Goal: Task Accomplishment & Management: Use online tool/utility

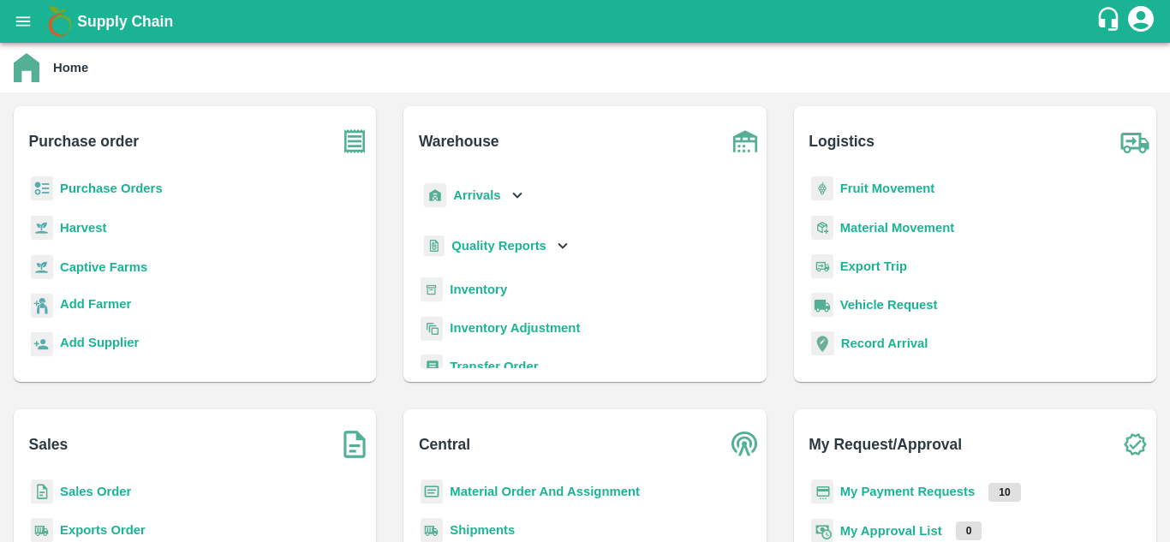
click at [108, 190] on b "Purchase Orders" at bounding box center [111, 189] width 103 height 14
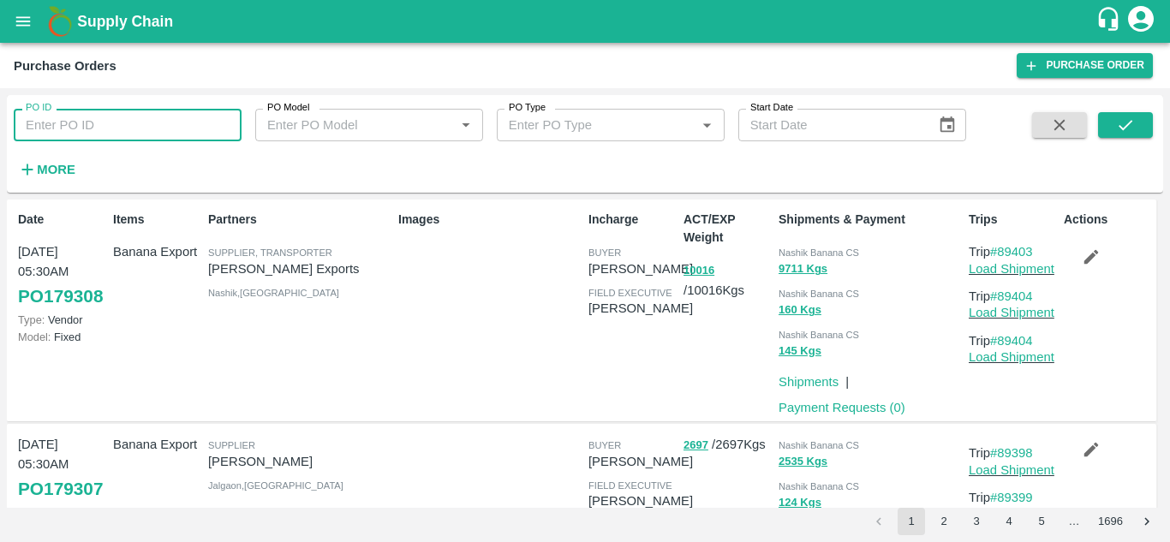
click at [125, 129] on input "PO ID" at bounding box center [128, 125] width 228 height 33
paste input "177974"
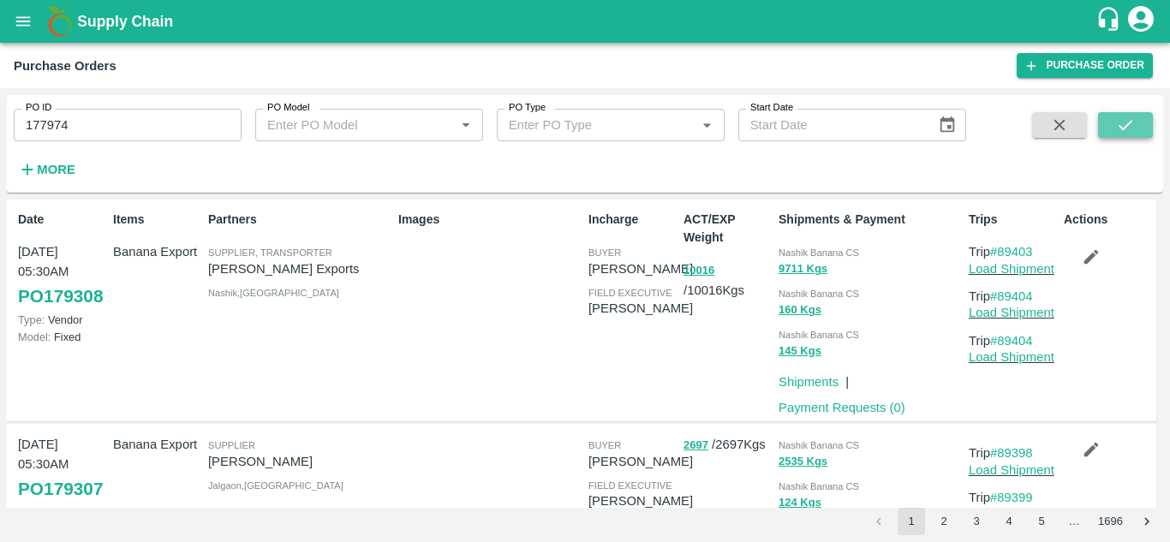
click at [1125, 129] on icon "submit" at bounding box center [1126, 125] width 14 height 10
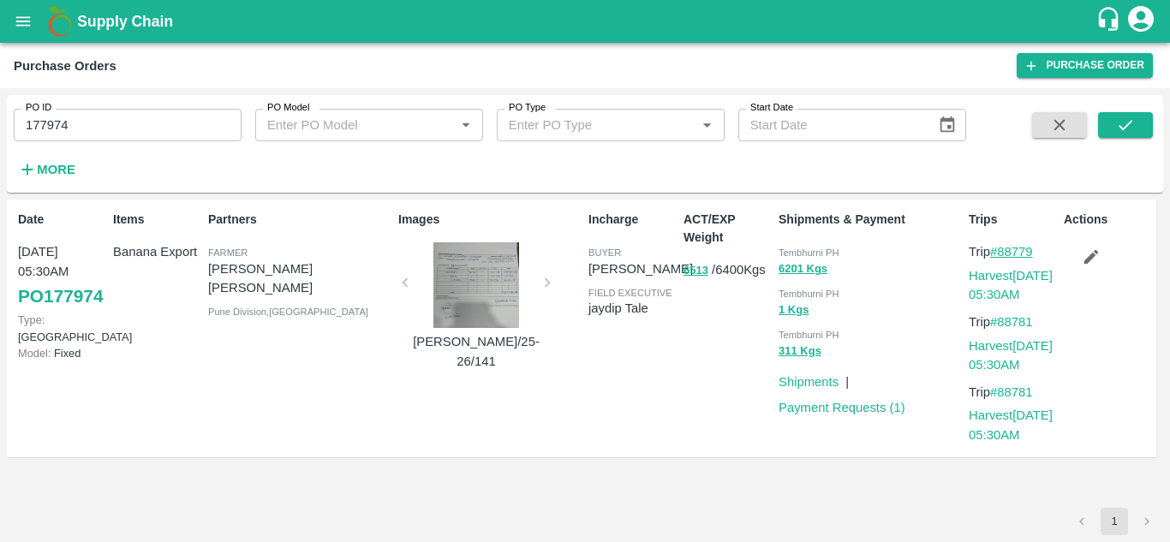
drag, startPoint x: 1039, startPoint y: 249, endPoint x: 1001, endPoint y: 248, distance: 38.6
click at [1001, 248] on p "Trip #88779" at bounding box center [1013, 251] width 88 height 19
copy link "88779"
click at [111, 125] on input "177974" at bounding box center [128, 125] width 228 height 33
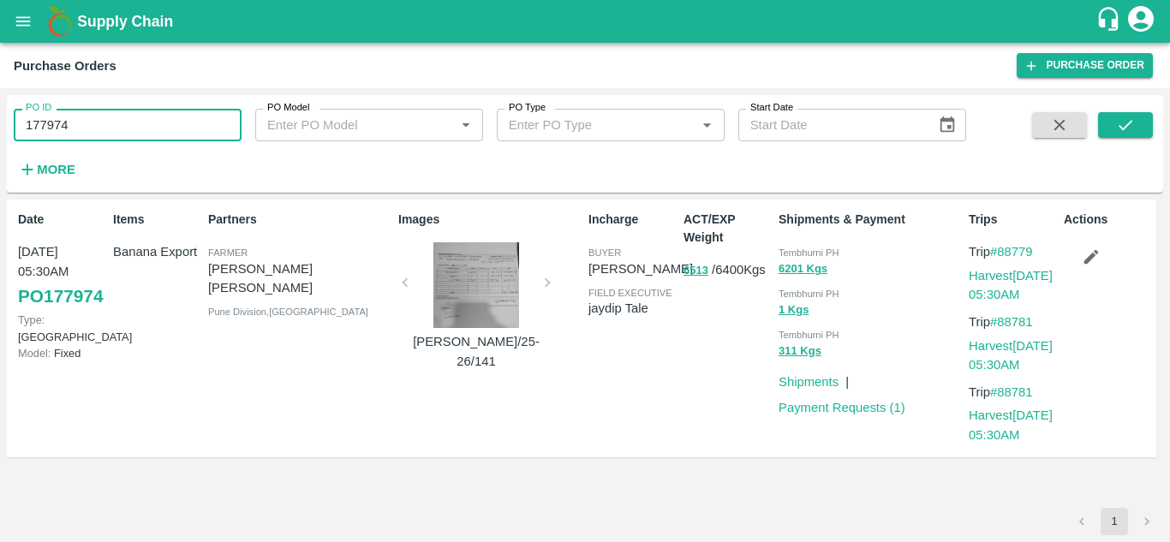
paste input "text"
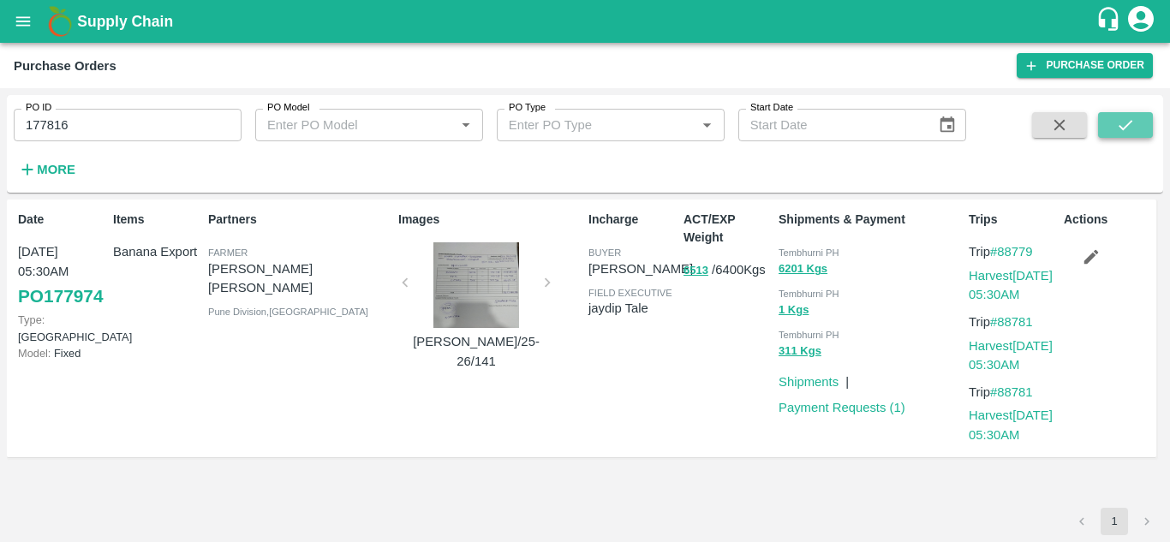
click at [1117, 124] on icon "submit" at bounding box center [1126, 125] width 19 height 19
drag, startPoint x: 1041, startPoint y: 250, endPoint x: 1002, endPoint y: 249, distance: 39.4
click at [1002, 249] on p "Trip #88741" at bounding box center [1013, 251] width 88 height 19
copy link "88741"
click at [85, 129] on input "177816" at bounding box center [128, 125] width 228 height 33
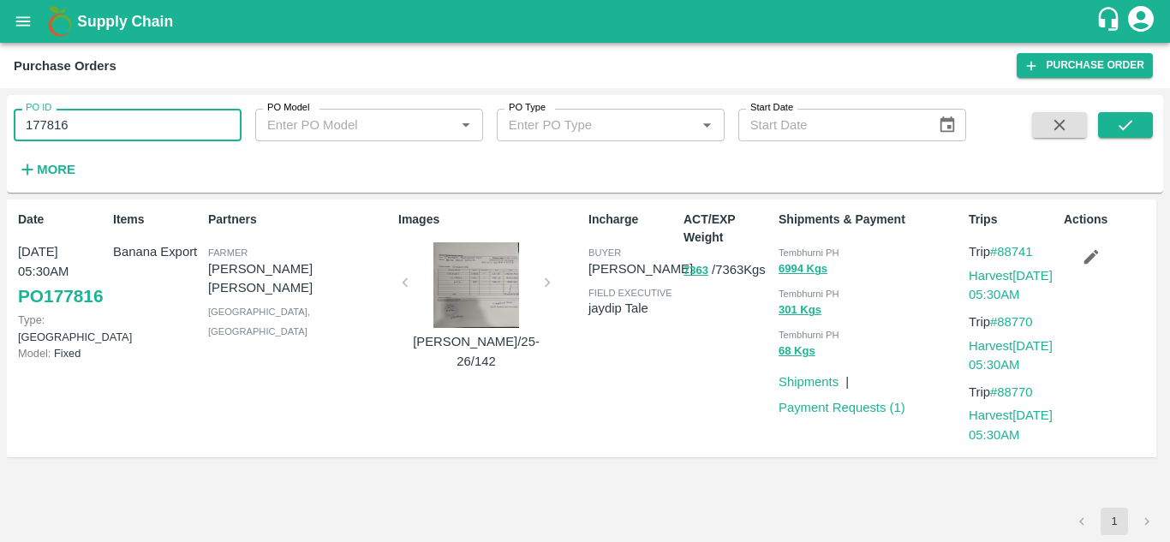
click at [85, 129] on input "177816" at bounding box center [128, 125] width 228 height 33
paste input "text"
click at [1128, 121] on icon "submit" at bounding box center [1126, 125] width 19 height 19
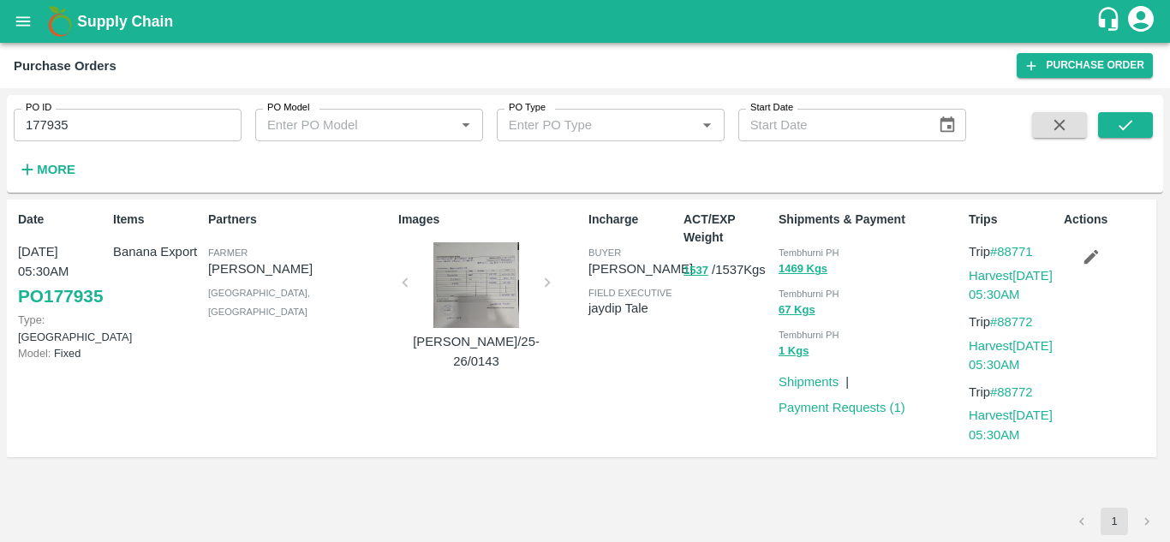
drag, startPoint x: 1041, startPoint y: 246, endPoint x: 998, endPoint y: 242, distance: 43.0
click at [998, 242] on p "Trip #88771" at bounding box center [1013, 251] width 88 height 19
copy link "88771"
click at [84, 136] on input "177935" at bounding box center [128, 125] width 228 height 33
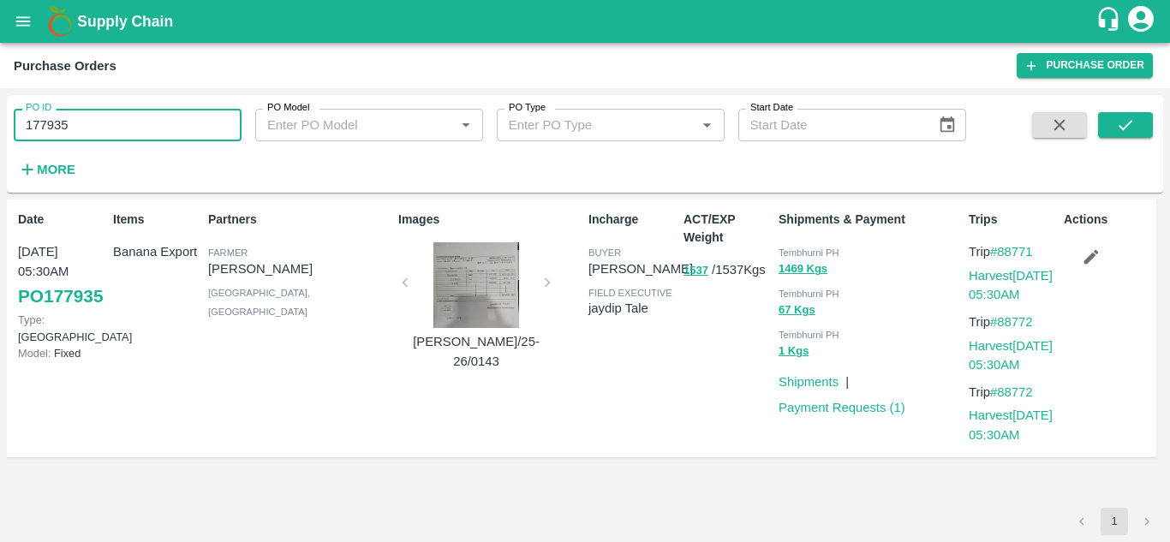
paste input "text"
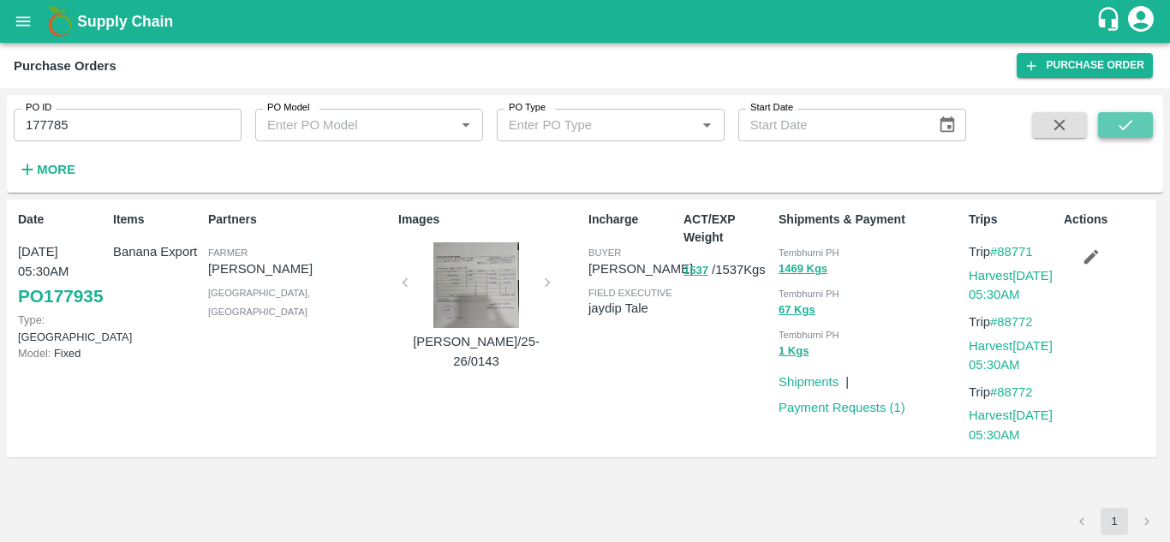
click at [1118, 123] on icon "submit" at bounding box center [1126, 125] width 19 height 19
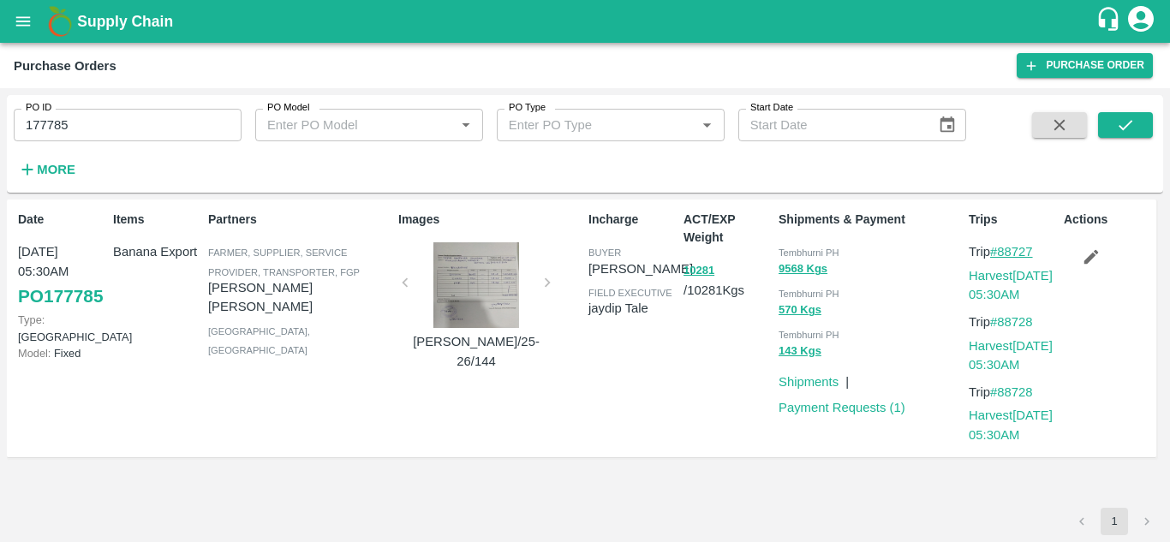
drag, startPoint x: 1041, startPoint y: 250, endPoint x: 1003, endPoint y: 251, distance: 38.6
click at [1003, 251] on p "Trip #88727" at bounding box center [1013, 251] width 88 height 19
copy link "88727"
click at [93, 143] on div "PO ID 177785 PO ID PO Model PO Model   * PO Type PO Type   * Start Date Start D…" at bounding box center [483, 139] width 967 height 89
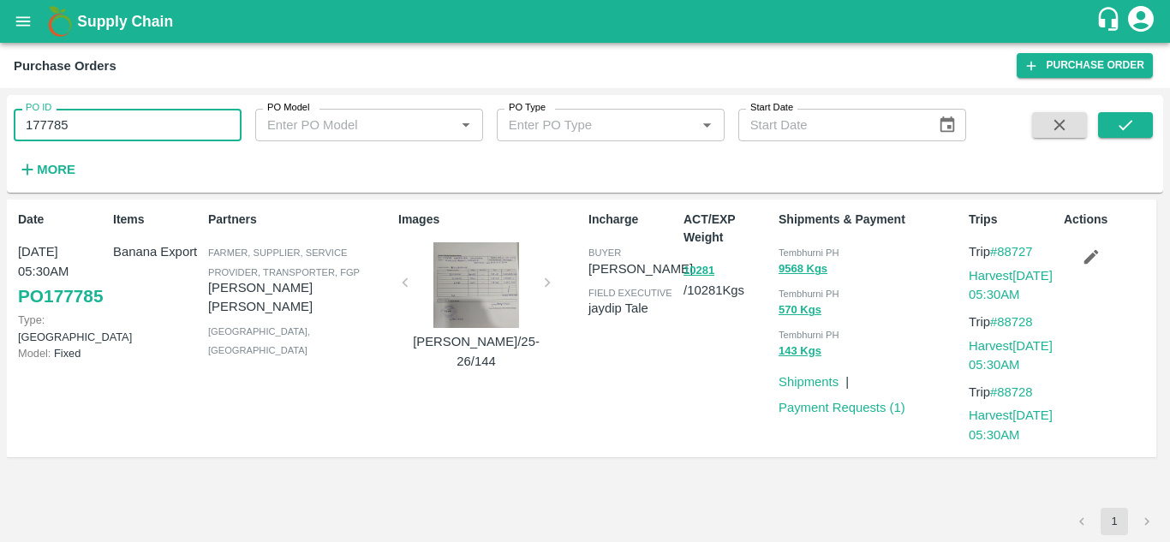
click at [81, 126] on input "177785" at bounding box center [128, 125] width 228 height 33
paste input "text"
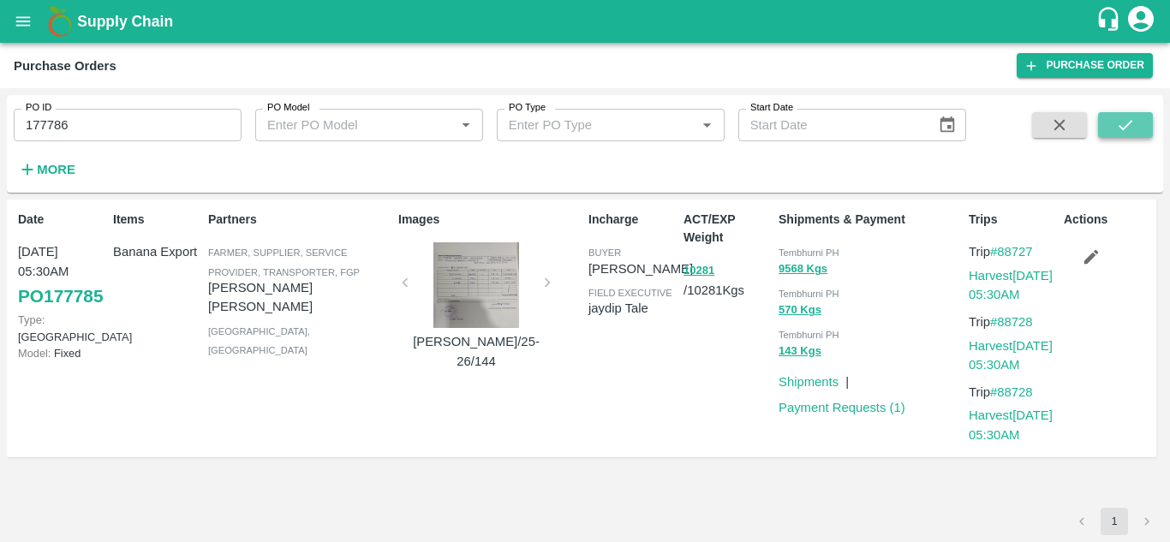
click at [1126, 128] on icon "submit" at bounding box center [1126, 125] width 14 height 10
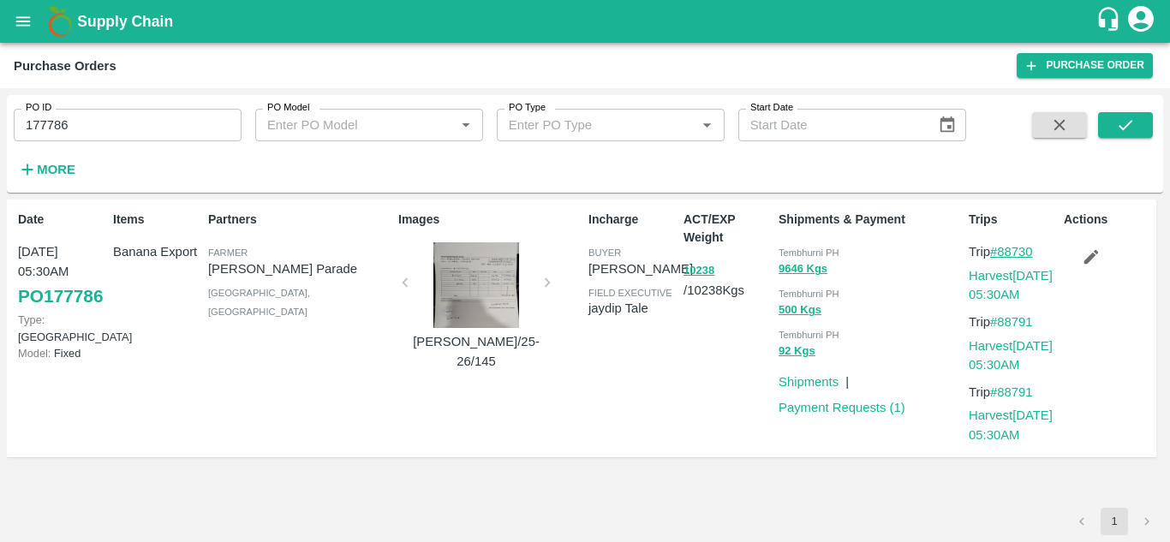
drag, startPoint x: 1045, startPoint y: 257, endPoint x: 1001, endPoint y: 253, distance: 43.9
click at [1001, 253] on p "Trip #88730" at bounding box center [1013, 251] width 88 height 19
copy link "88730"
click at [112, 140] on input "177786" at bounding box center [128, 125] width 228 height 33
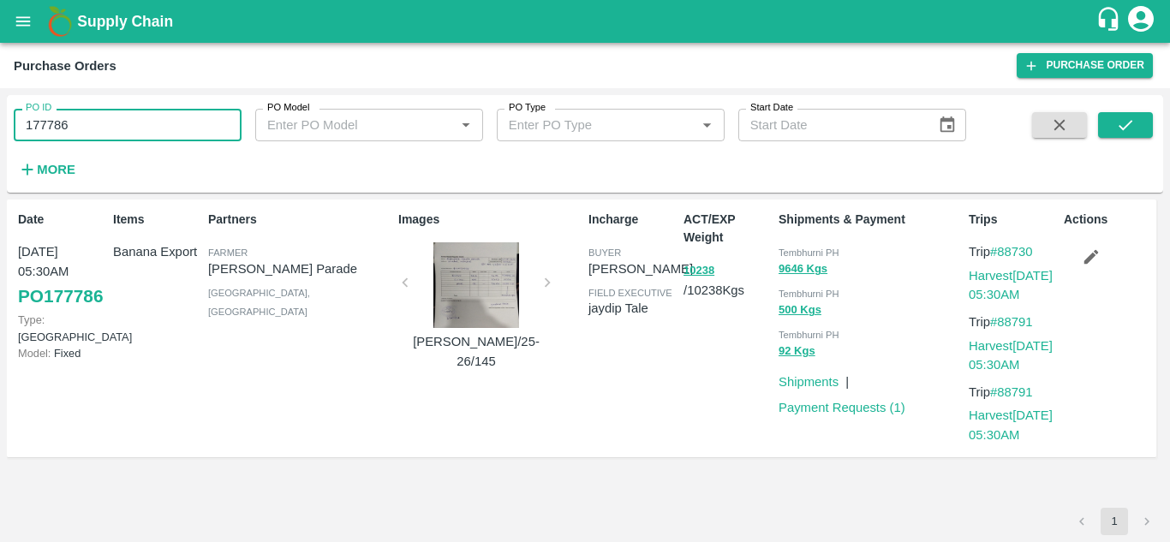
paste input "text"
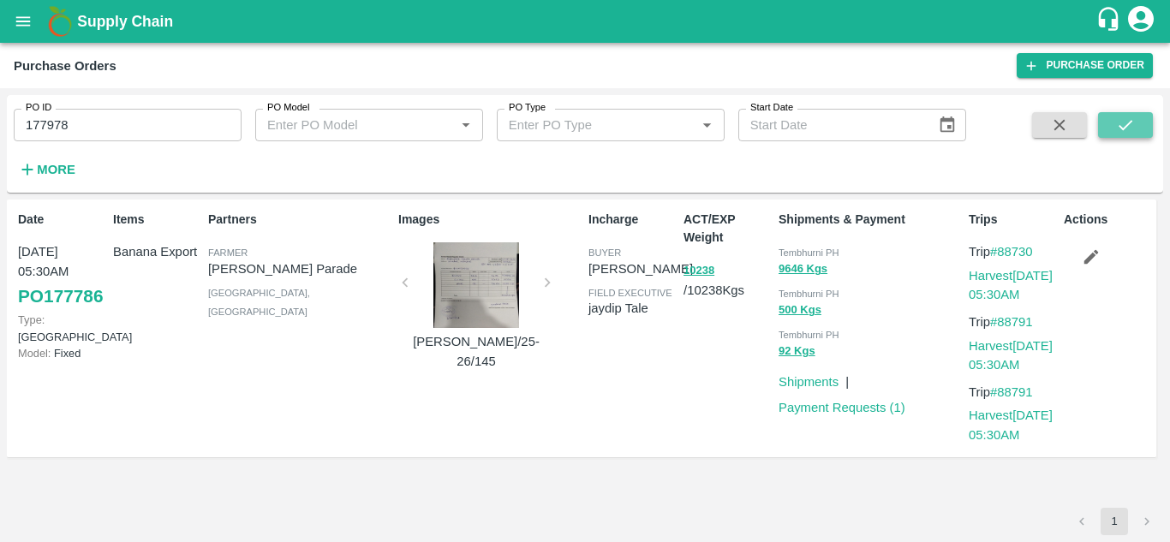
click at [1132, 130] on icon "submit" at bounding box center [1126, 125] width 19 height 19
drag, startPoint x: 1045, startPoint y: 253, endPoint x: 1001, endPoint y: 247, distance: 45.0
click at [1001, 247] on p "Trip #88784" at bounding box center [1013, 251] width 88 height 19
copy link "88784"
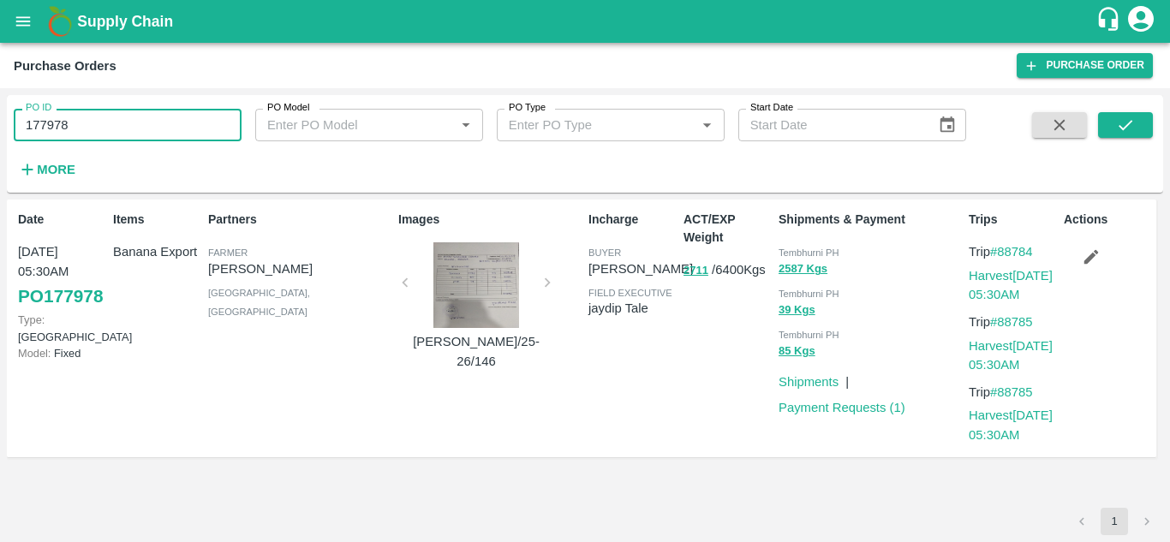
click at [89, 123] on input "177978" at bounding box center [128, 125] width 228 height 33
paste input "text"
click at [1125, 120] on icon "submit" at bounding box center [1126, 125] width 19 height 19
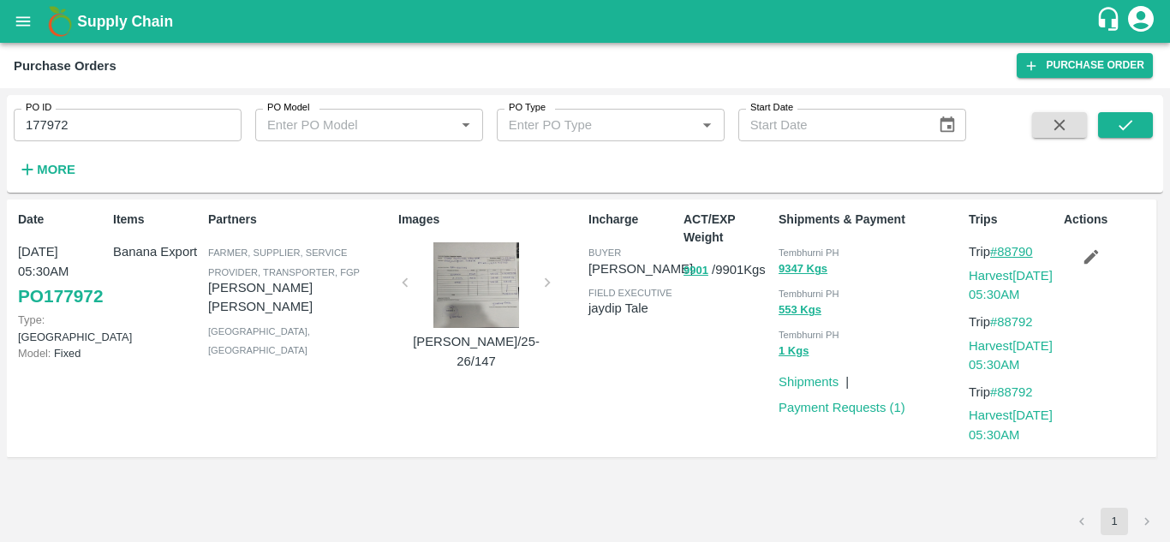
drag, startPoint x: 1042, startPoint y: 252, endPoint x: 1000, endPoint y: 249, distance: 42.1
click at [1000, 249] on p "Trip #88790" at bounding box center [1013, 251] width 88 height 19
copy link "88790"
click at [91, 131] on input "177972" at bounding box center [128, 125] width 228 height 33
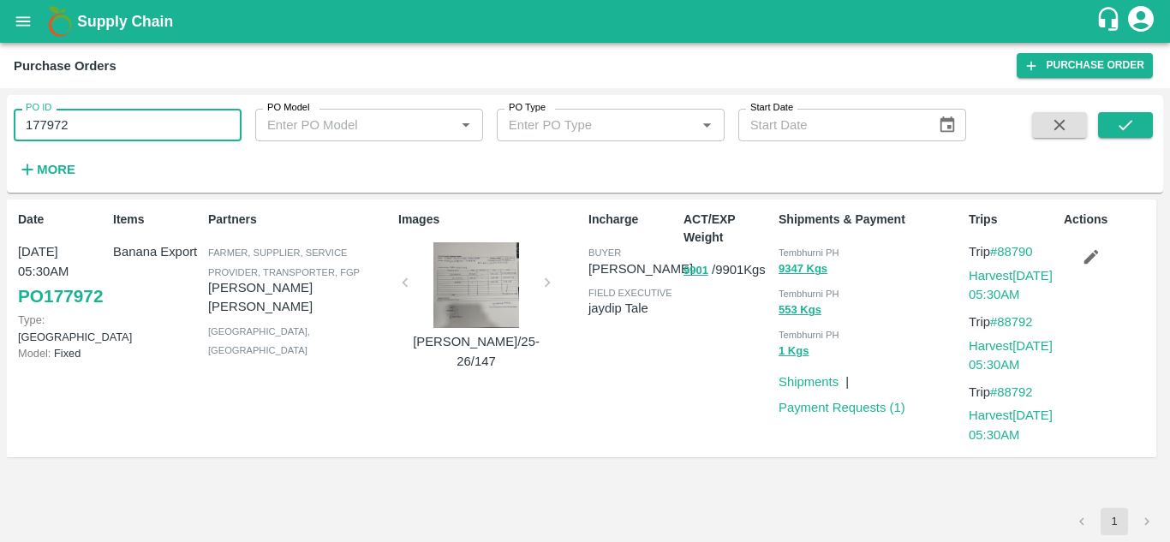
paste input "text"
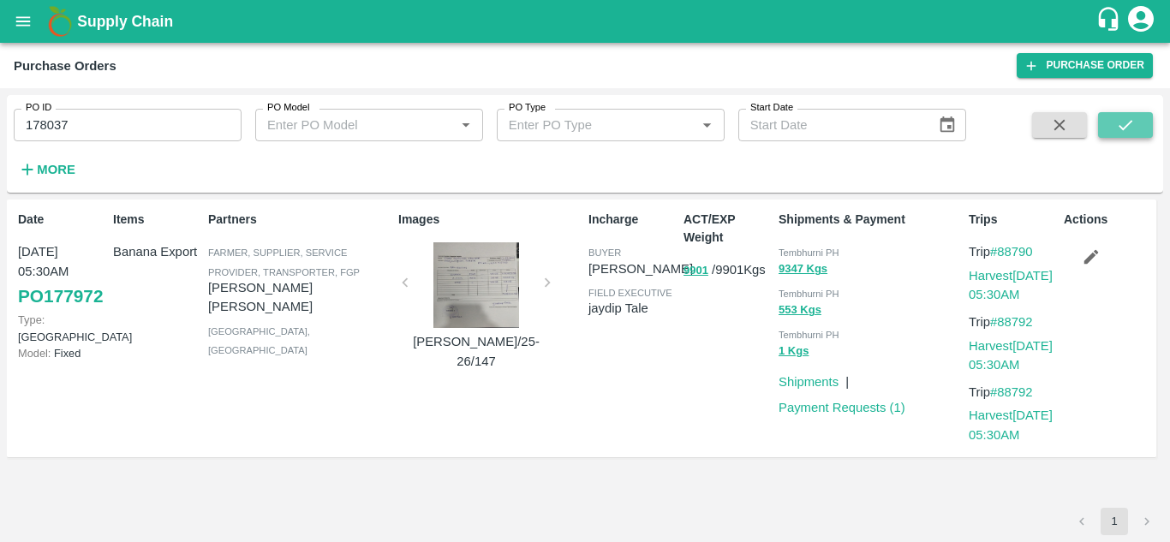
click at [1123, 124] on icon "submit" at bounding box center [1126, 125] width 19 height 19
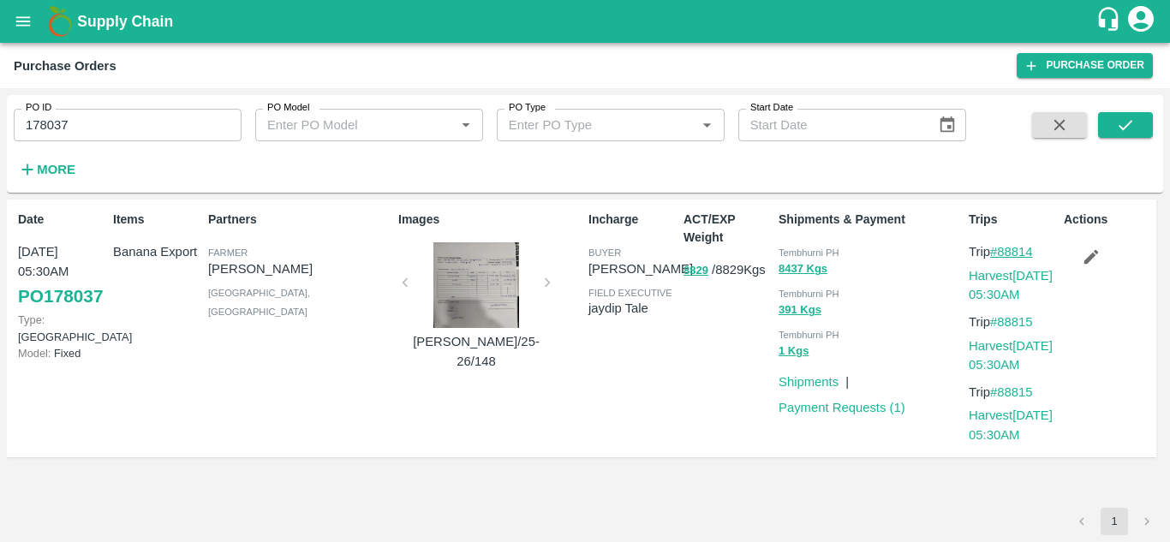
drag, startPoint x: 1044, startPoint y: 254, endPoint x: 1002, endPoint y: 253, distance: 42.0
click at [1002, 253] on p "Trip #88814" at bounding box center [1013, 251] width 88 height 19
copy link "88814"
click at [66, 129] on input "178037" at bounding box center [128, 125] width 228 height 33
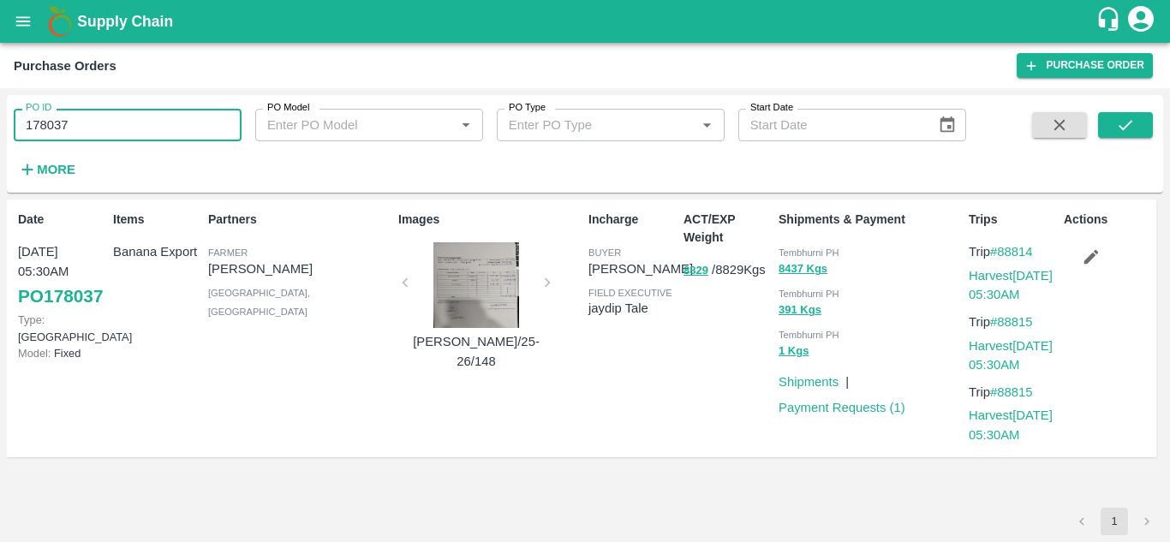
paste input "text"
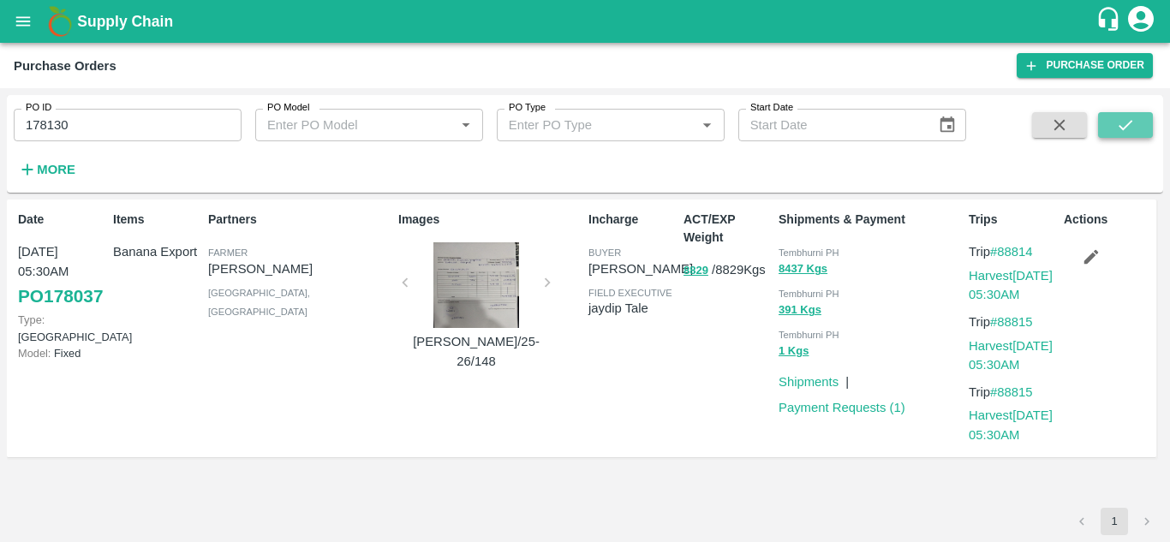
click at [1132, 115] on button "submit" at bounding box center [1126, 125] width 55 height 26
drag, startPoint x: 1044, startPoint y: 252, endPoint x: 1000, endPoint y: 253, distance: 43.7
click at [1000, 253] on p "Trip #88822" at bounding box center [1013, 251] width 88 height 19
copy link "88822"
click at [87, 123] on input "178130" at bounding box center [128, 125] width 228 height 33
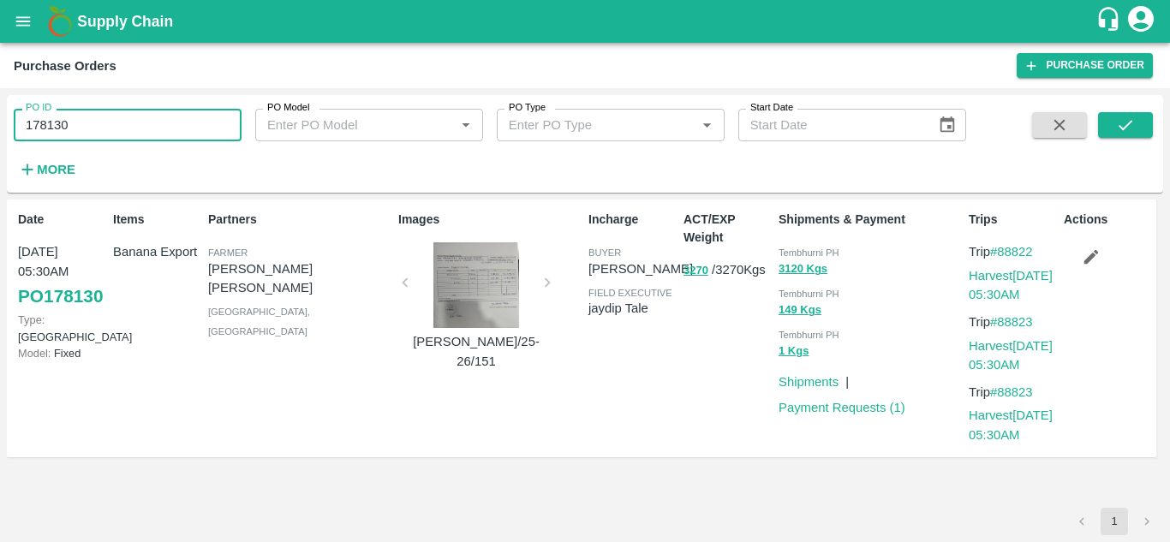
click at [87, 123] on input "178130" at bounding box center [128, 125] width 228 height 33
paste input "text"
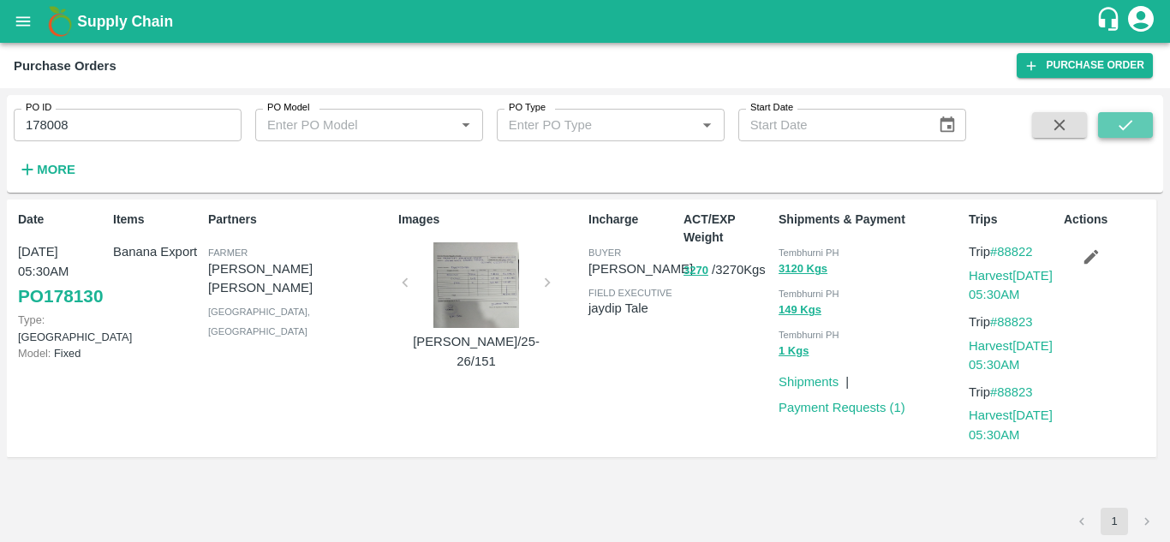
click at [1124, 116] on icon "submit" at bounding box center [1126, 125] width 19 height 19
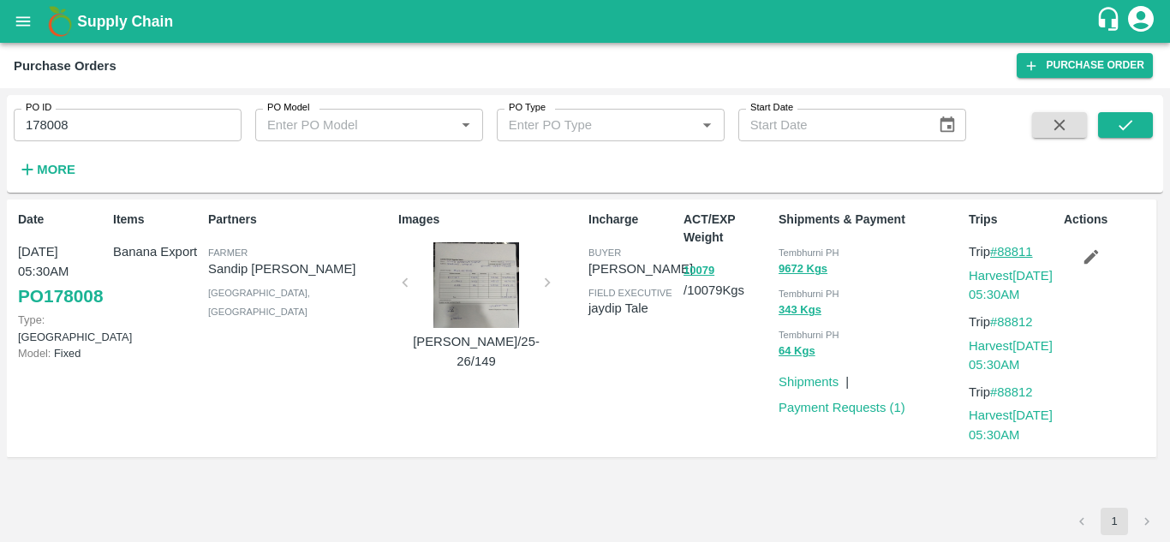
drag, startPoint x: 1040, startPoint y: 250, endPoint x: 1002, endPoint y: 249, distance: 38.6
click at [1002, 249] on p "Trip #88811" at bounding box center [1013, 251] width 88 height 19
copy link "88811"
click at [99, 123] on input "178008" at bounding box center [128, 125] width 228 height 33
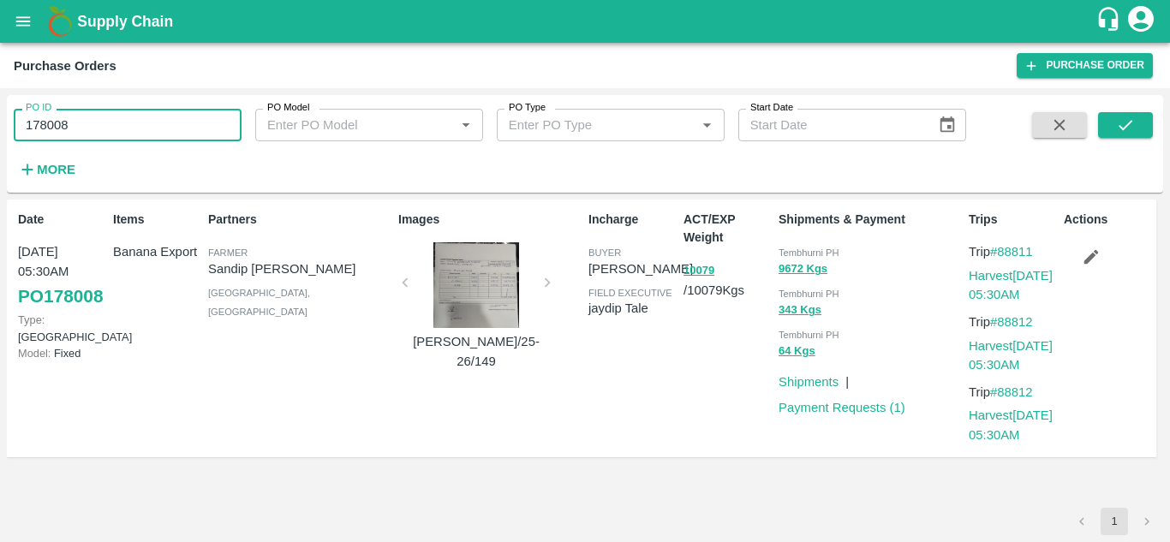
paste input "text"
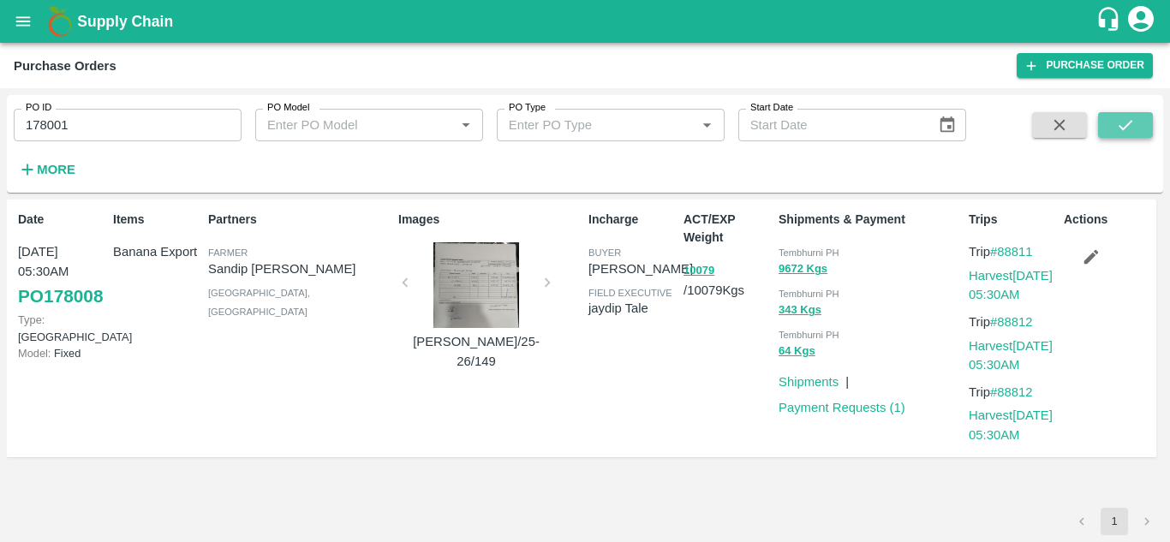
click at [1124, 116] on icon "submit" at bounding box center [1126, 125] width 19 height 19
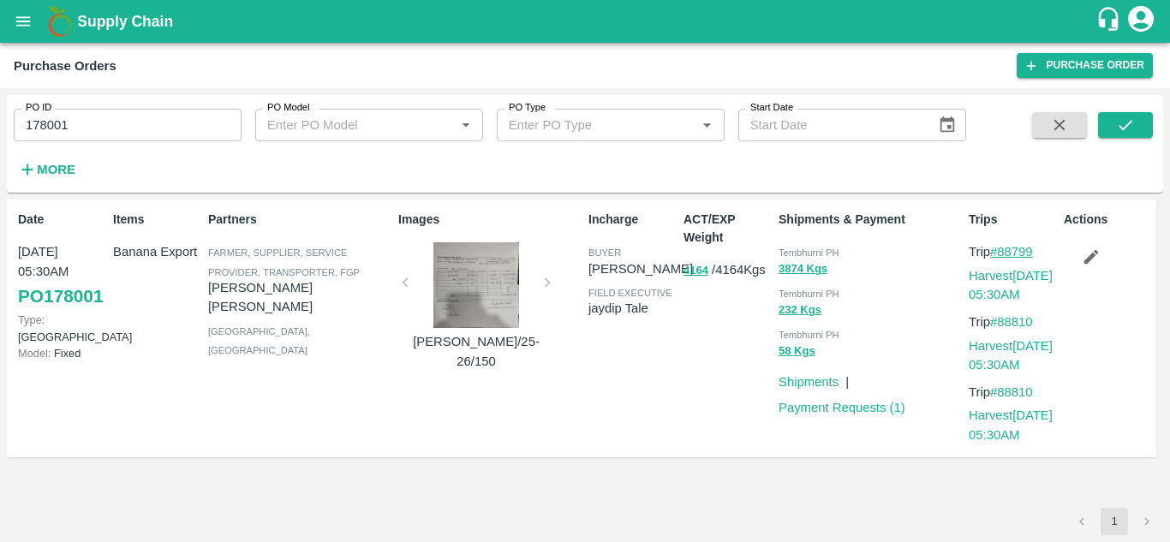
drag, startPoint x: 1041, startPoint y: 252, endPoint x: 1001, endPoint y: 252, distance: 40.3
click at [1001, 252] on p "Trip #88799" at bounding box center [1013, 251] width 88 height 19
click at [87, 130] on input "178001" at bounding box center [128, 125] width 228 height 33
paste input "text"
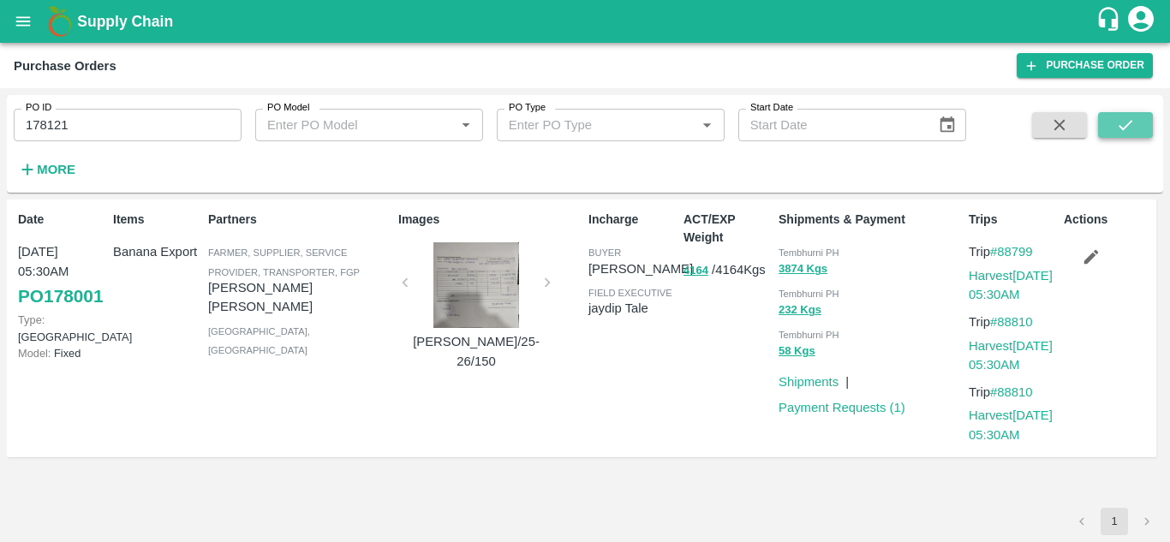
click at [1120, 124] on icon "submit" at bounding box center [1126, 125] width 19 height 19
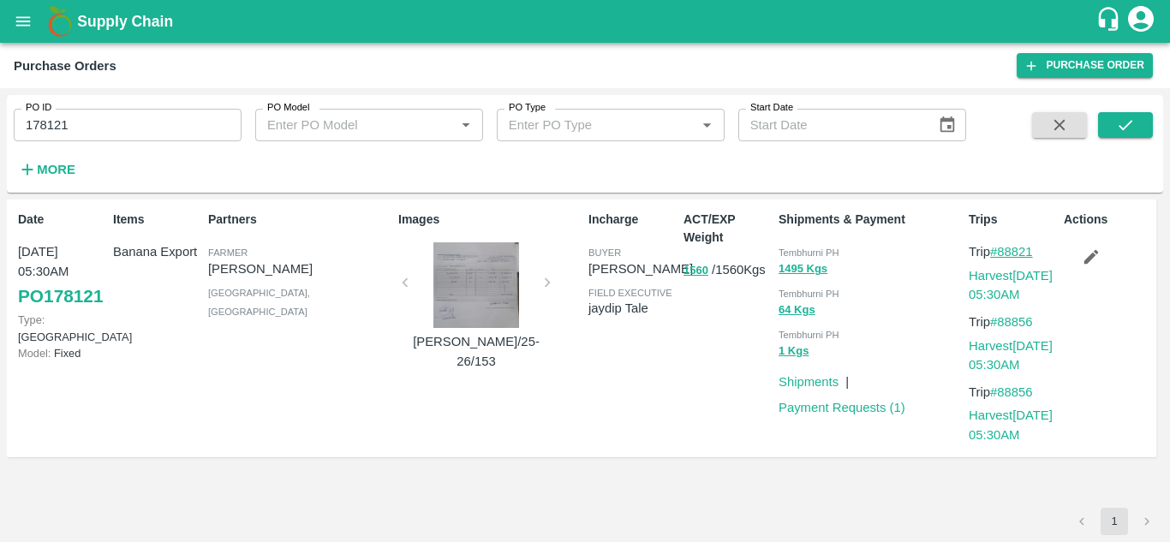
drag, startPoint x: 1041, startPoint y: 246, endPoint x: 1002, endPoint y: 251, distance: 39.8
click at [1002, 251] on p "Trip #88821" at bounding box center [1013, 251] width 88 height 19
click at [89, 141] on input "178121" at bounding box center [128, 125] width 228 height 33
paste input "text"
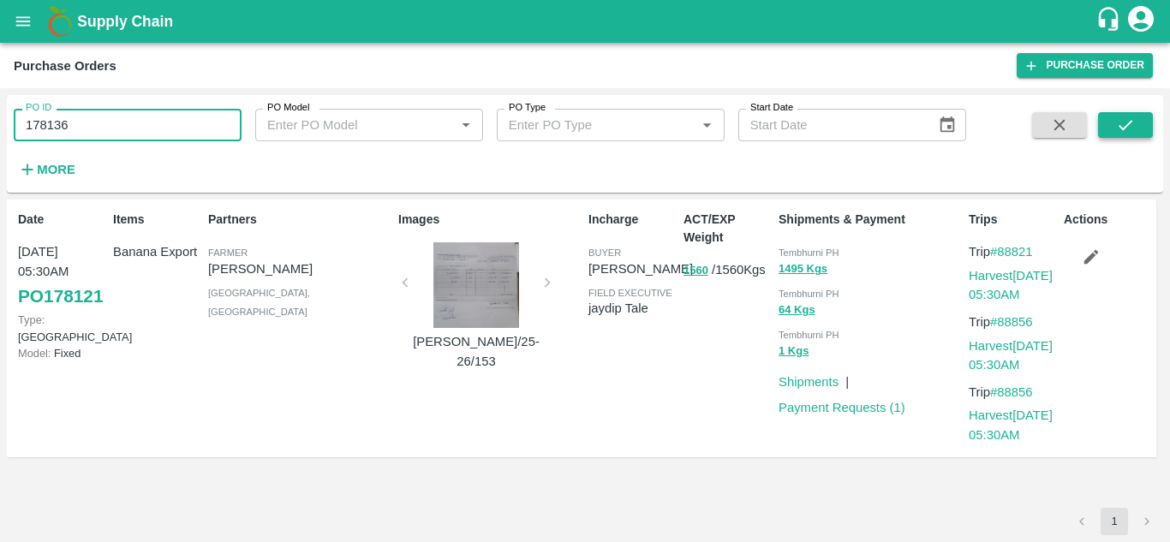
click at [1125, 121] on icon "submit" at bounding box center [1126, 125] width 19 height 19
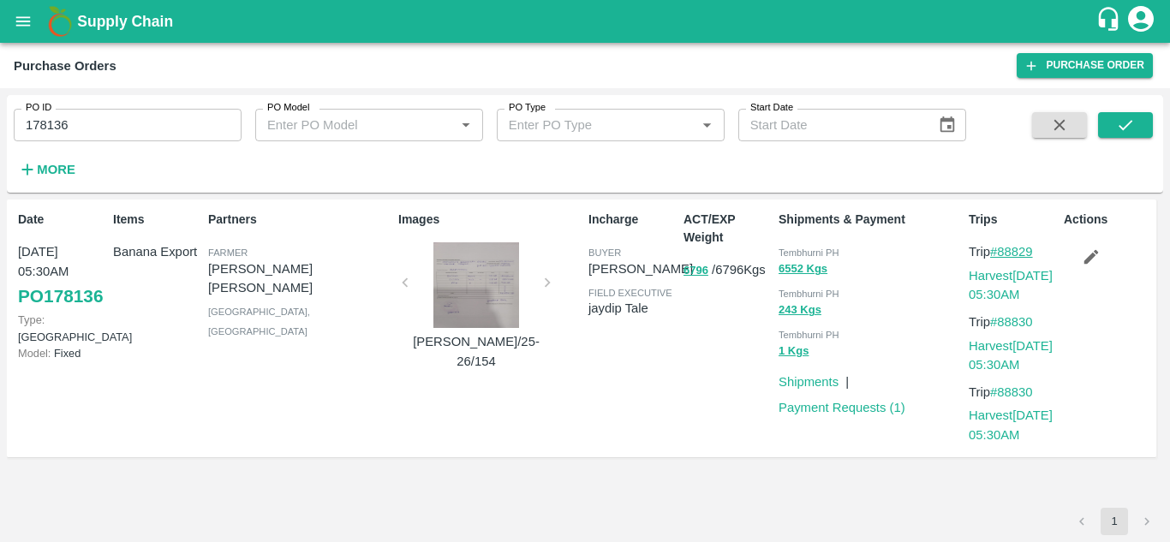
drag, startPoint x: 1043, startPoint y: 248, endPoint x: 1003, endPoint y: 253, distance: 39.6
click at [1003, 253] on p "Trip #88829" at bounding box center [1013, 251] width 88 height 19
click at [94, 127] on input "178136" at bounding box center [128, 125] width 228 height 33
paste input "text"
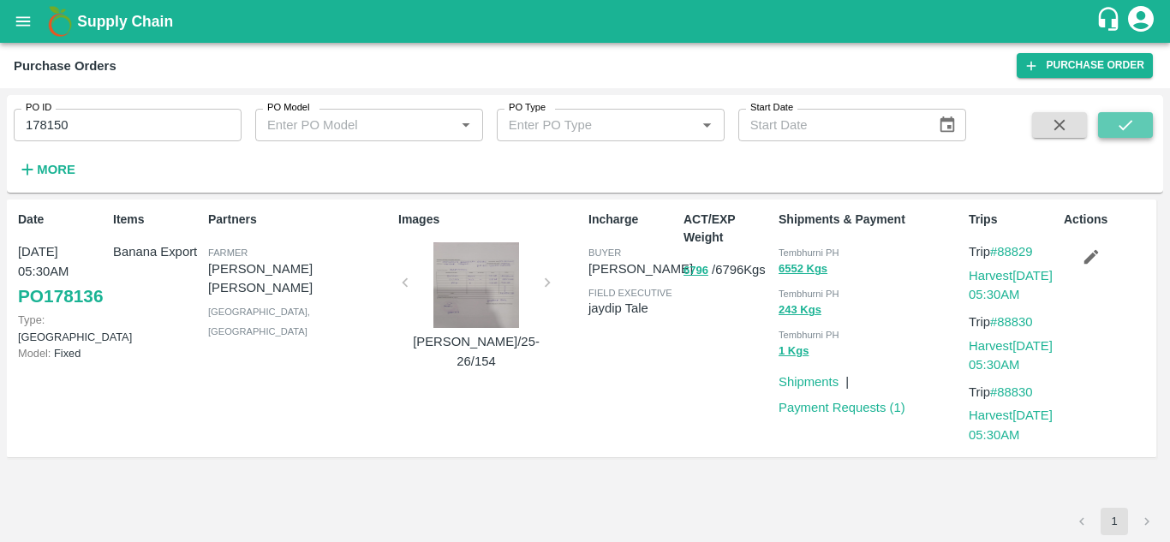
click at [1129, 120] on icon "submit" at bounding box center [1126, 125] width 19 height 19
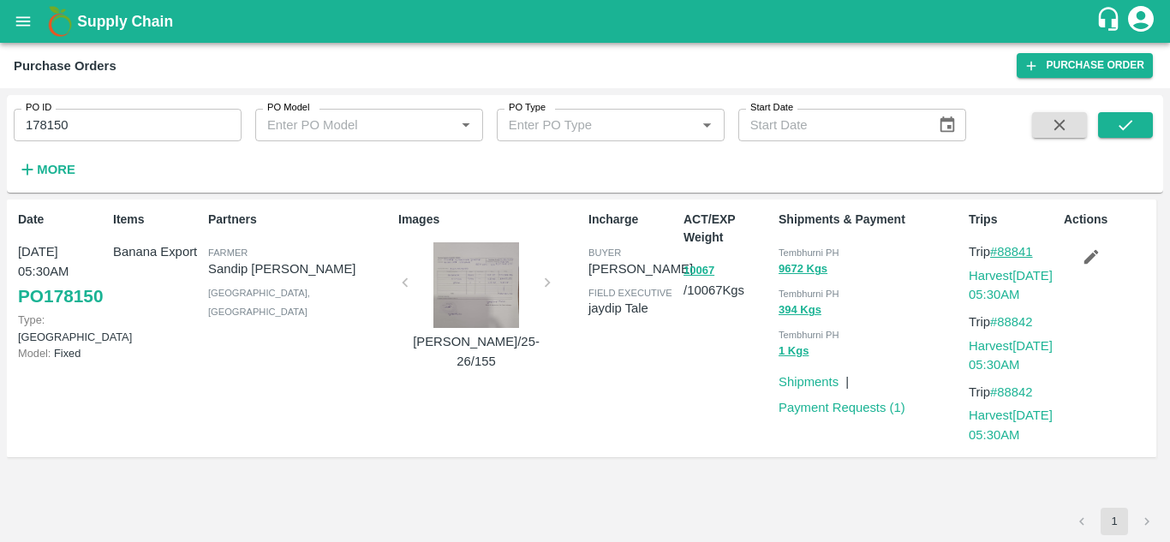
drag, startPoint x: 1042, startPoint y: 250, endPoint x: 1001, endPoint y: 255, distance: 41.5
click at [1001, 255] on p "Trip #88841" at bounding box center [1013, 251] width 88 height 19
click at [70, 123] on input "178150" at bounding box center [128, 125] width 228 height 33
paste input "text"
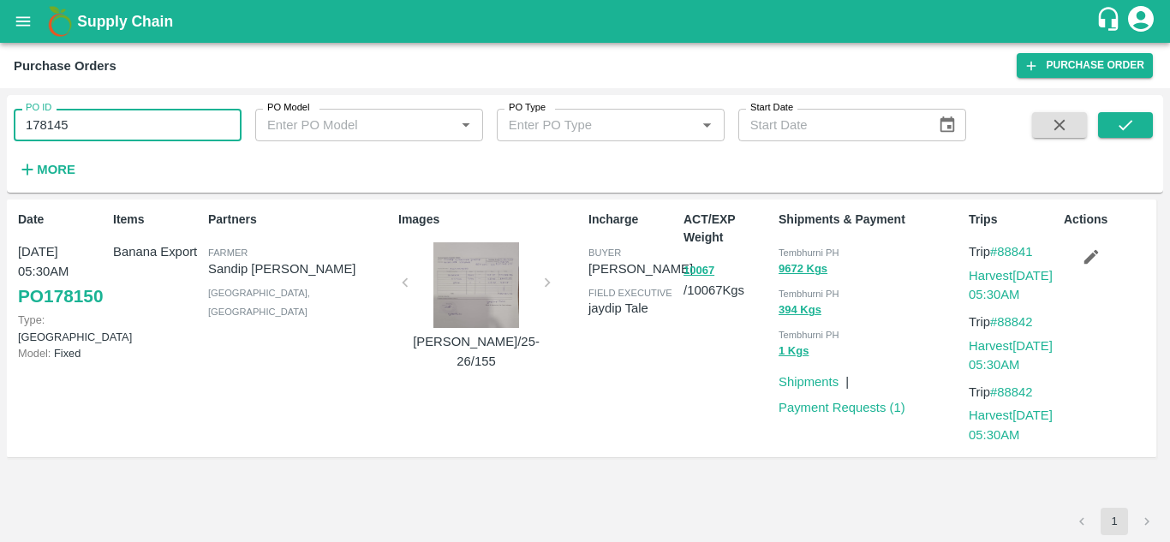
click at [70, 123] on input "178145" at bounding box center [128, 125] width 228 height 33
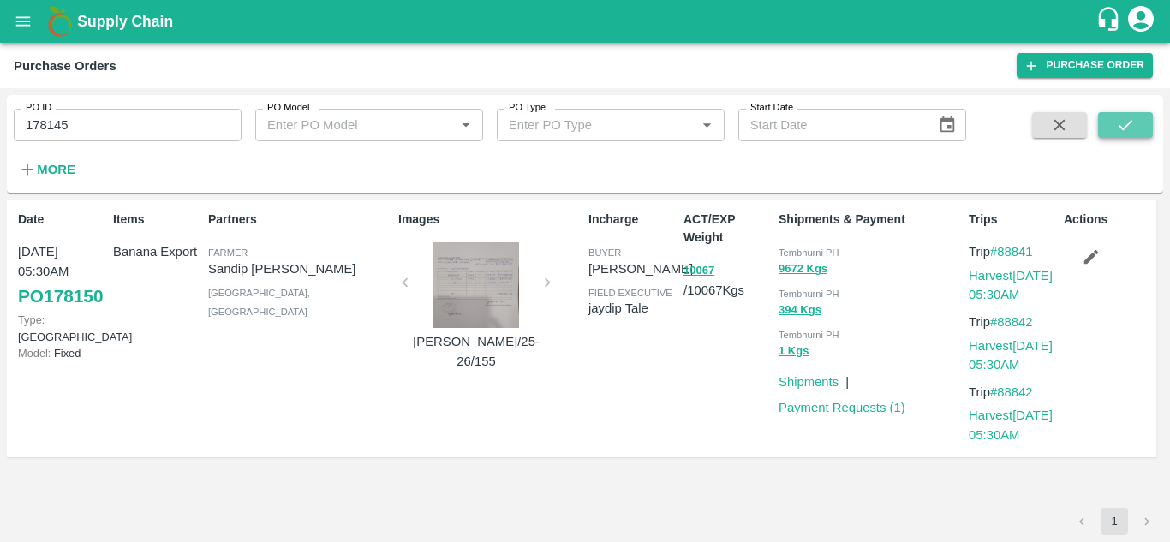
click at [1123, 118] on icon "submit" at bounding box center [1126, 125] width 19 height 19
drag, startPoint x: 1041, startPoint y: 253, endPoint x: 1002, endPoint y: 250, distance: 39.5
click at [1002, 250] on p "Trip #88837" at bounding box center [1013, 251] width 88 height 19
click at [101, 129] on input "178145" at bounding box center [128, 125] width 228 height 33
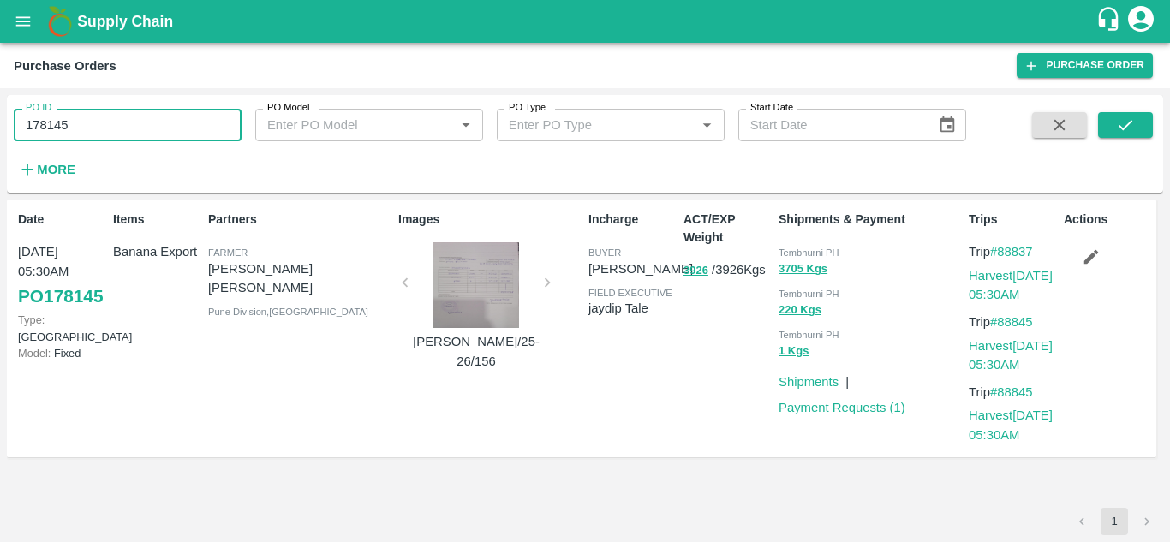
click at [101, 129] on input "178145" at bounding box center [128, 125] width 228 height 33
paste input "text"
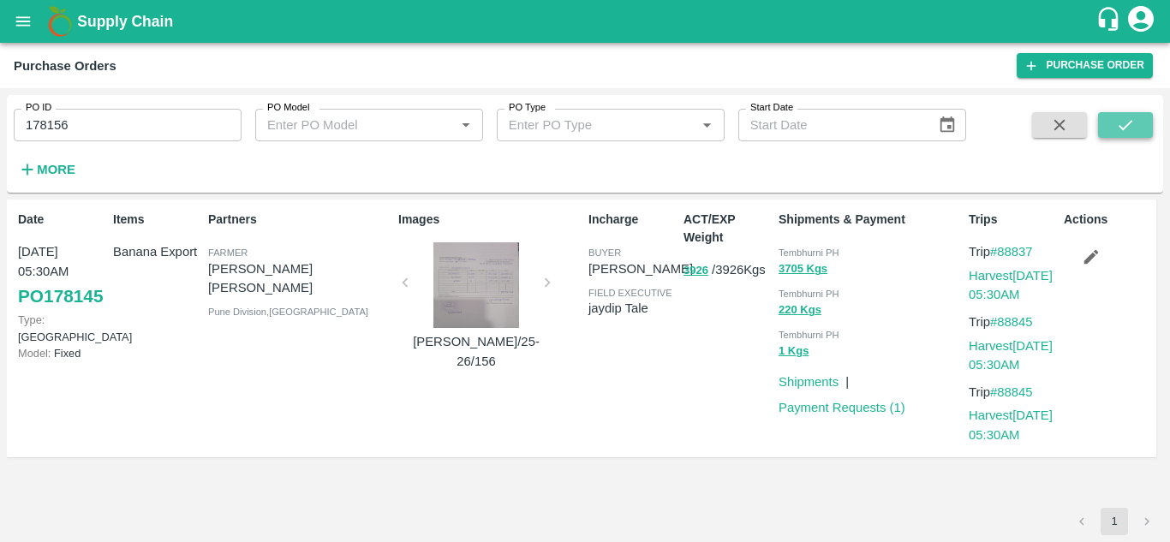
click at [1144, 122] on button "submit" at bounding box center [1126, 125] width 55 height 26
drag, startPoint x: 1047, startPoint y: 252, endPoint x: 1001, endPoint y: 251, distance: 46.3
click at [1001, 251] on p "Trip #88854" at bounding box center [1013, 251] width 88 height 19
click at [93, 131] on input "178156" at bounding box center [128, 125] width 228 height 33
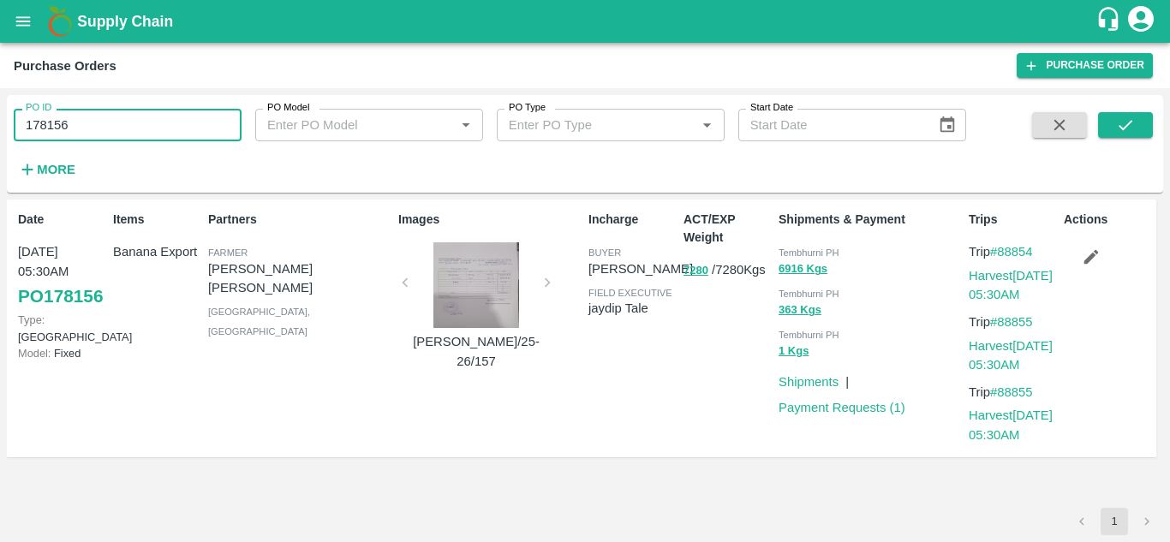
click at [93, 131] on input "178156" at bounding box center [128, 125] width 228 height 33
paste input "text"
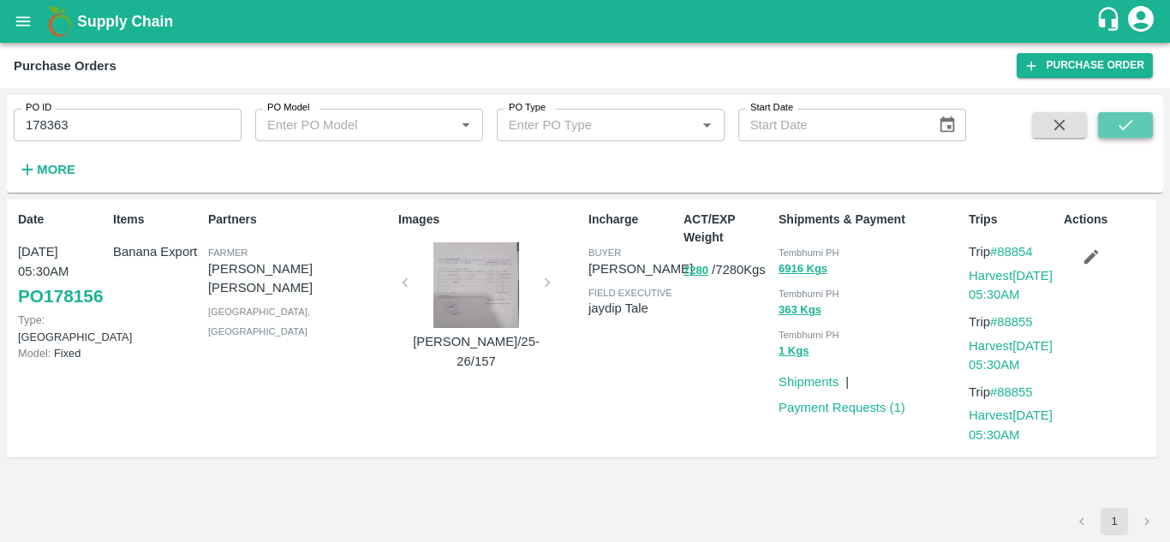
click at [1130, 117] on icon "submit" at bounding box center [1126, 125] width 19 height 19
drag, startPoint x: 1046, startPoint y: 252, endPoint x: 1001, endPoint y: 249, distance: 45.5
click at [1001, 249] on p "Trip #88917" at bounding box center [1013, 251] width 88 height 19
click at [91, 122] on input "178363" at bounding box center [128, 125] width 228 height 33
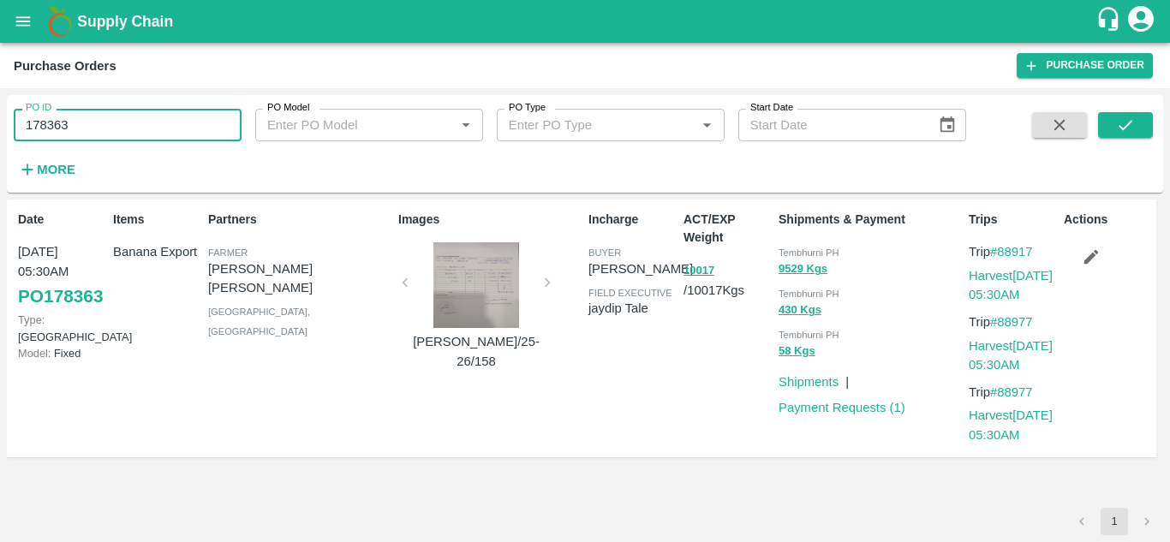
click at [91, 122] on input "178363" at bounding box center [128, 125] width 228 height 33
paste input "text"
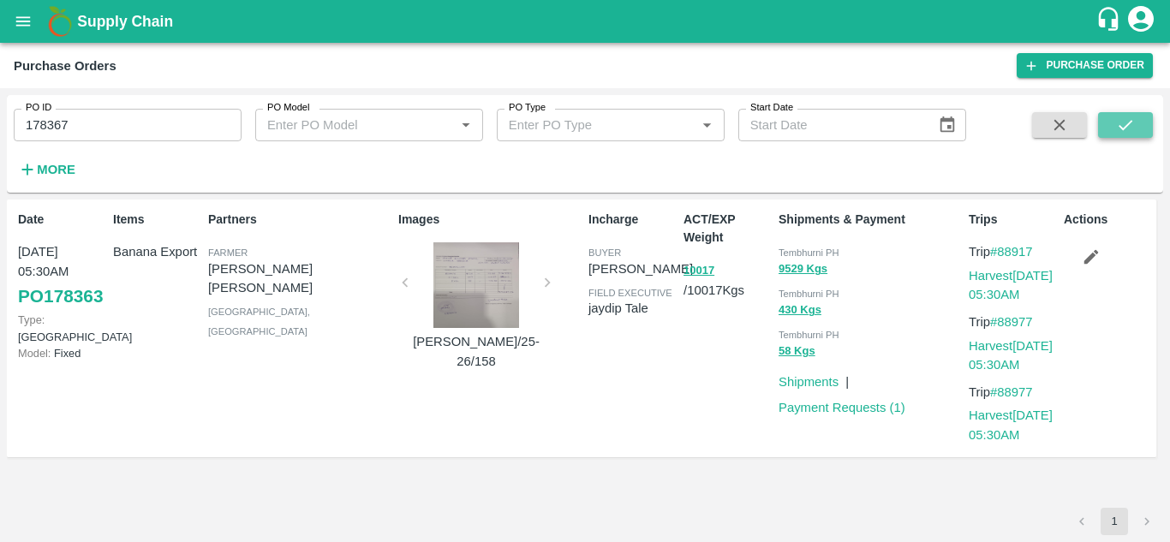
click at [1124, 132] on icon "submit" at bounding box center [1126, 125] width 19 height 19
drag, startPoint x: 1044, startPoint y: 248, endPoint x: 1000, endPoint y: 250, distance: 43.7
click at [1000, 250] on p "Trip #88924" at bounding box center [1013, 251] width 88 height 19
click at [76, 129] on input "178367" at bounding box center [128, 125] width 228 height 33
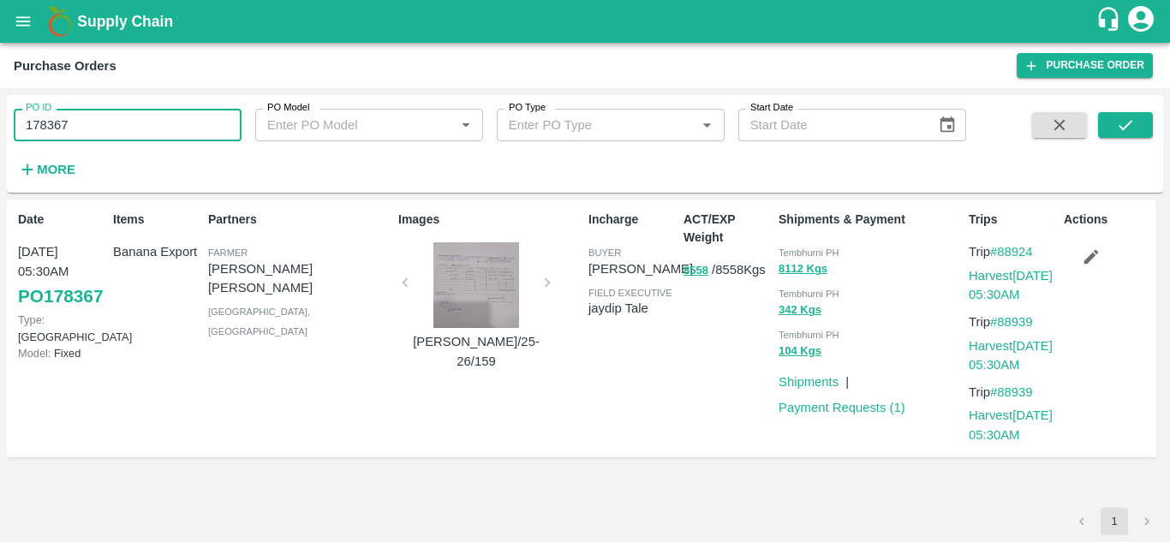
click at [76, 129] on input "178367" at bounding box center [128, 125] width 228 height 33
paste input "text"
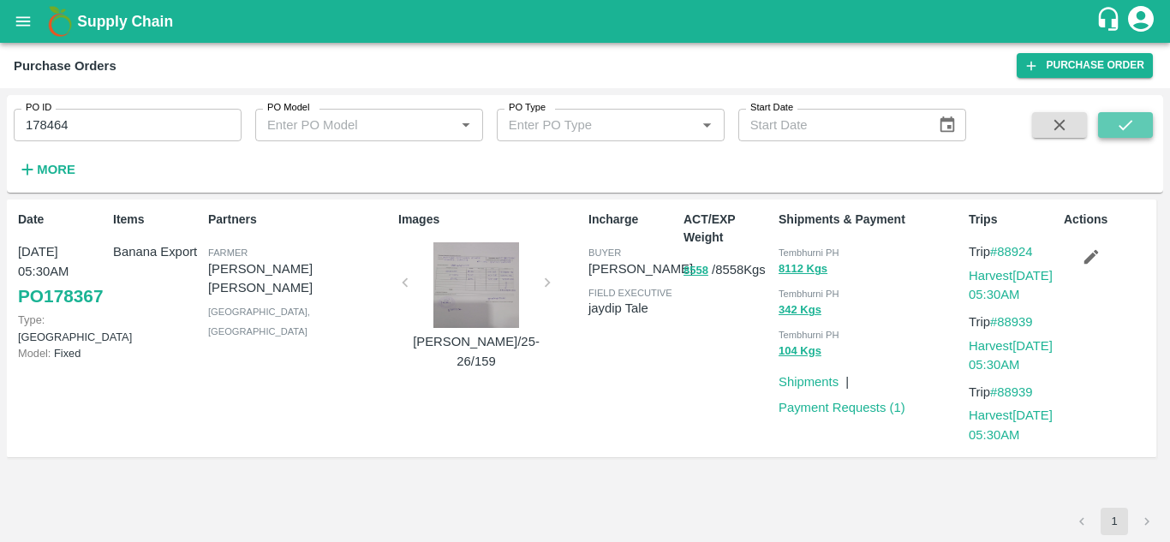
click at [1141, 129] on button "submit" at bounding box center [1126, 125] width 55 height 26
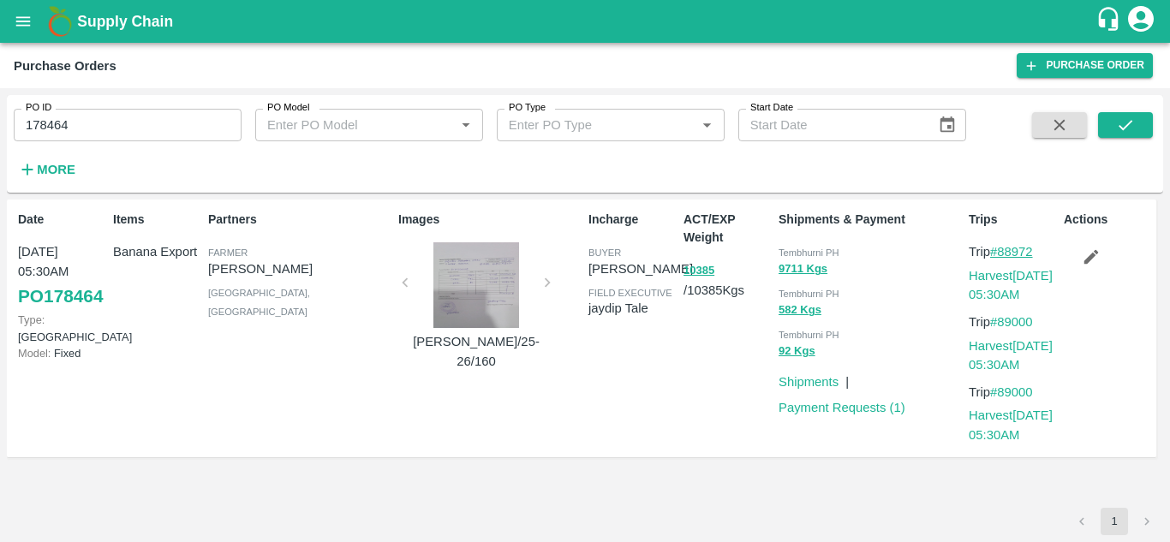
drag, startPoint x: 1041, startPoint y: 251, endPoint x: 1002, endPoint y: 253, distance: 39.5
click at [1002, 253] on p "Trip #88972" at bounding box center [1013, 251] width 88 height 19
click at [106, 125] on input "178464" at bounding box center [128, 125] width 228 height 33
paste input "text"
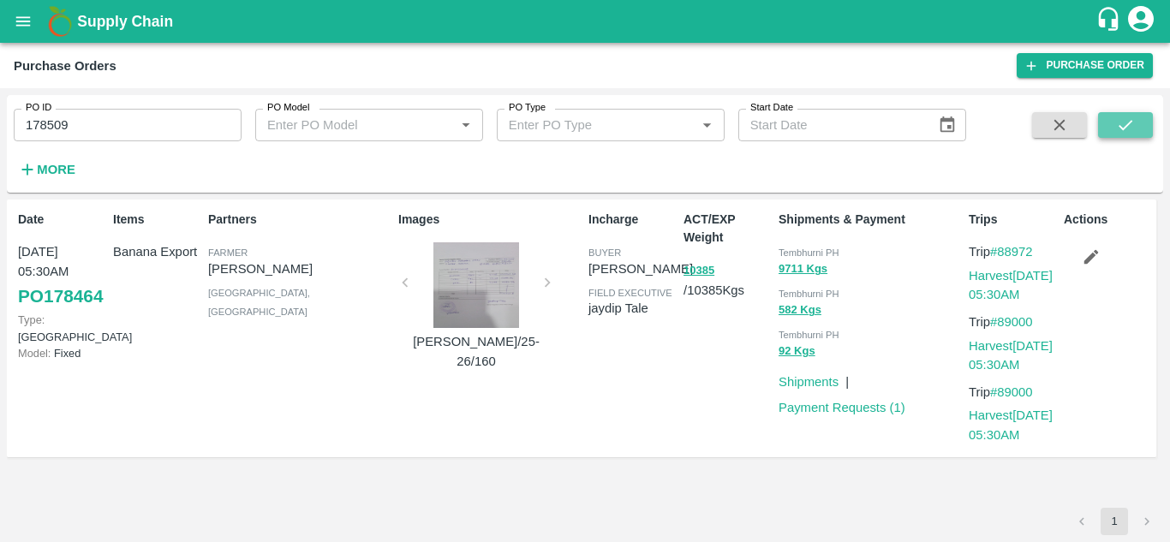
click at [1117, 124] on icon "submit" at bounding box center [1126, 125] width 19 height 19
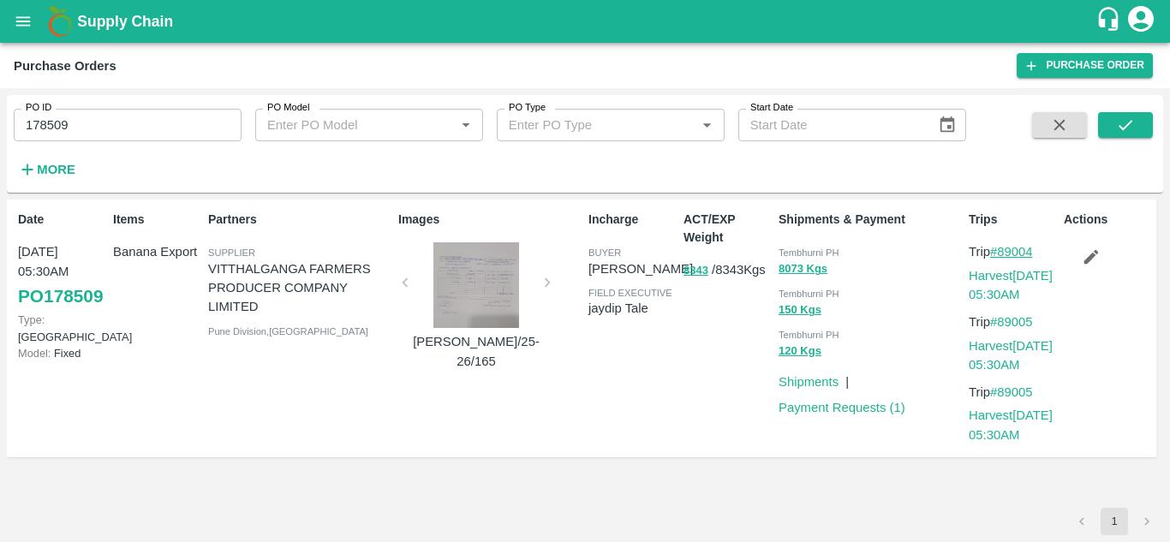
drag, startPoint x: 1044, startPoint y: 252, endPoint x: 1001, endPoint y: 255, distance: 43.0
click at [1001, 255] on p "Trip #89004" at bounding box center [1013, 251] width 88 height 19
click at [93, 115] on input "178509" at bounding box center [128, 125] width 228 height 33
paste input "text"
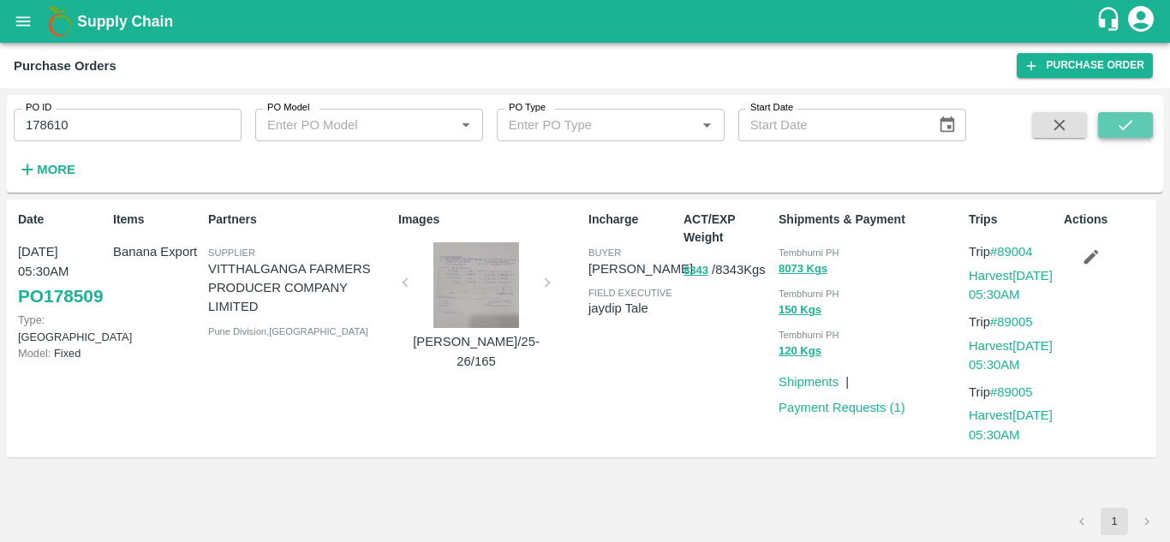
click at [1126, 126] on icon "submit" at bounding box center [1126, 125] width 19 height 19
drag, startPoint x: 1046, startPoint y: 253, endPoint x: 1003, endPoint y: 256, distance: 43.8
click at [1003, 256] on p "Trip #89031" at bounding box center [1013, 251] width 88 height 19
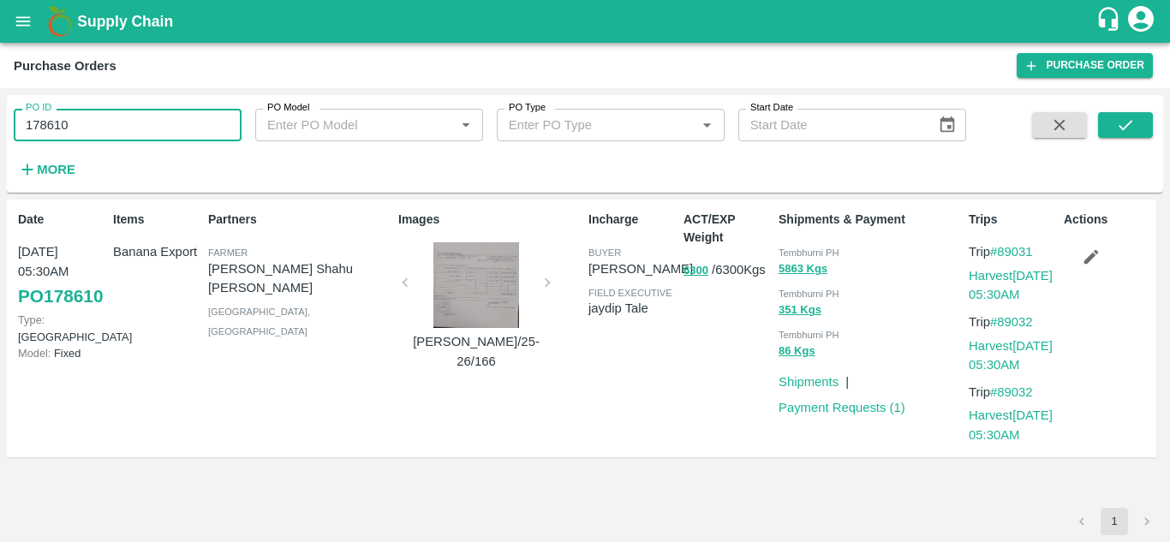
click at [109, 122] on input "178610" at bounding box center [128, 125] width 228 height 33
paste input "text"
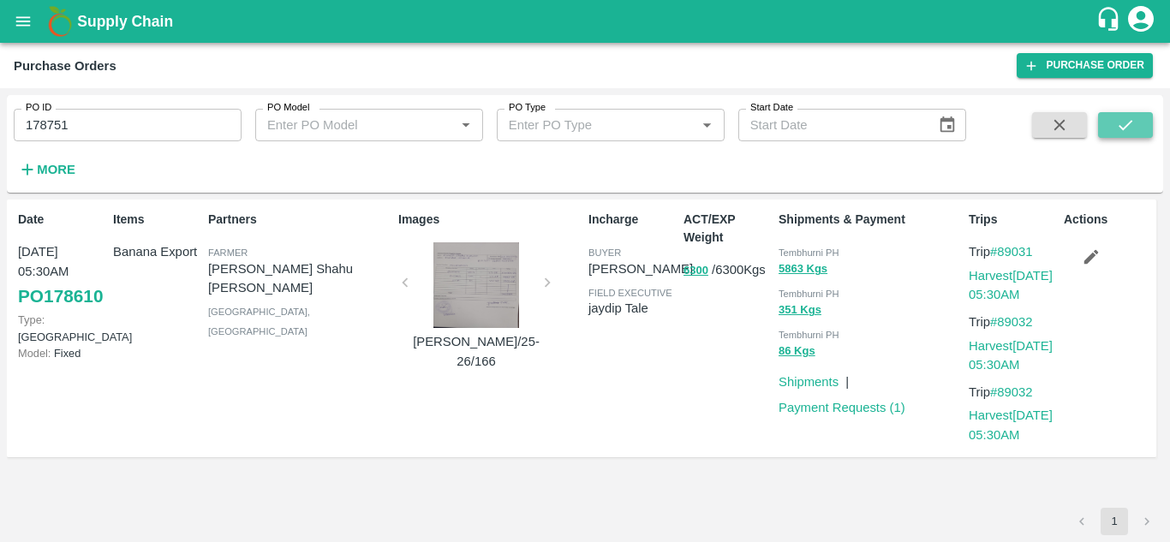
click at [1123, 121] on icon "submit" at bounding box center [1126, 125] width 19 height 19
drag, startPoint x: 1043, startPoint y: 253, endPoint x: 1002, endPoint y: 254, distance: 41.2
click at [1002, 254] on p "Trip #89113" at bounding box center [1013, 251] width 88 height 19
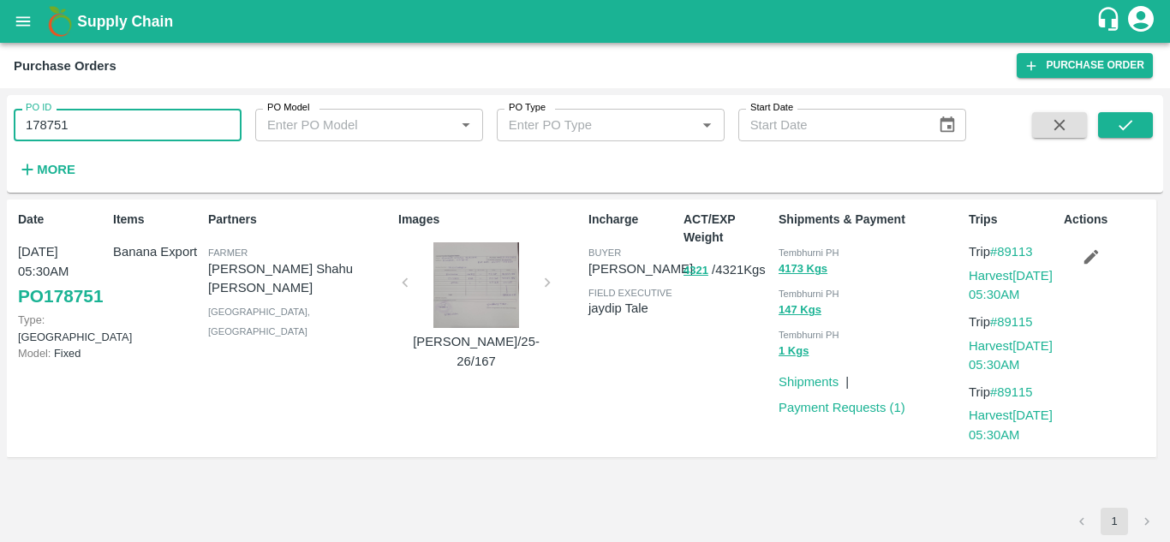
click at [86, 123] on input "178751" at bounding box center [128, 125] width 228 height 33
paste input "text"
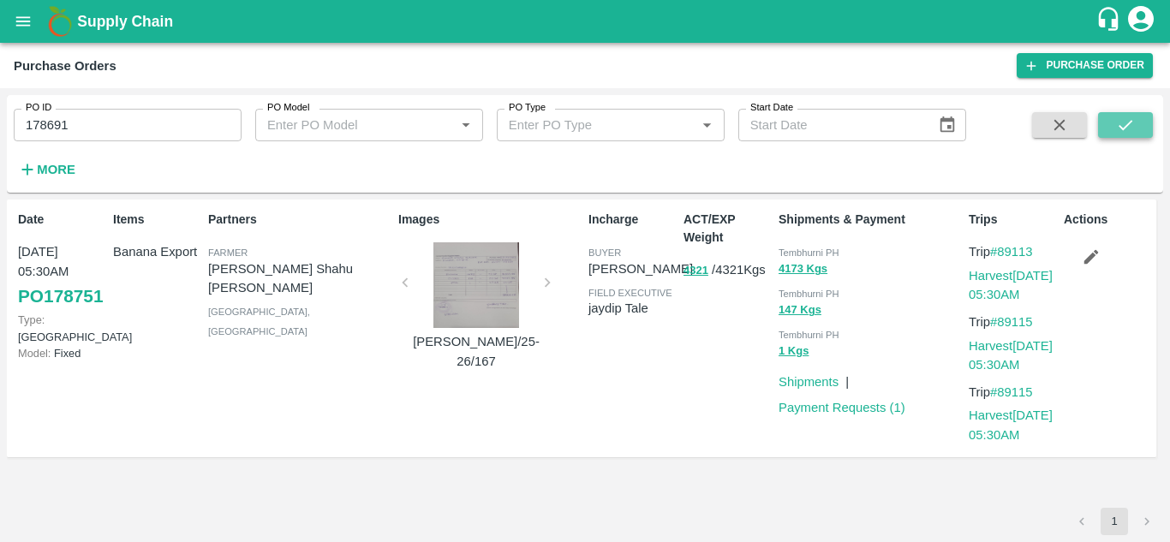
click at [1134, 122] on icon "submit" at bounding box center [1126, 125] width 19 height 19
drag, startPoint x: 1043, startPoint y: 247, endPoint x: 1001, endPoint y: 246, distance: 42.0
click at [1001, 246] on p "Trip #89073" at bounding box center [1013, 251] width 88 height 19
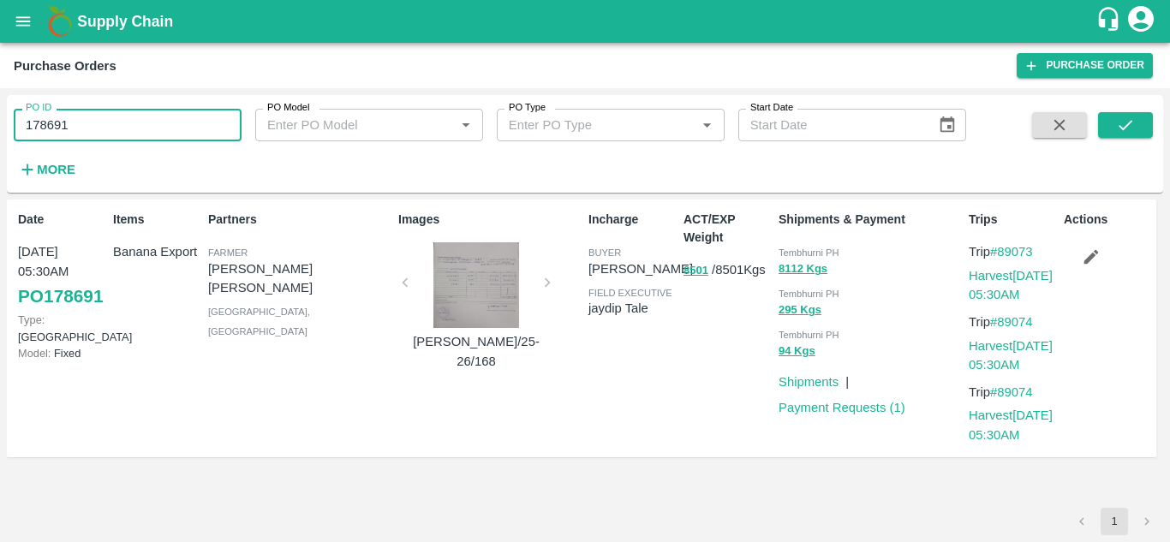
click at [96, 117] on input "178691" at bounding box center [128, 125] width 228 height 33
paste input "text"
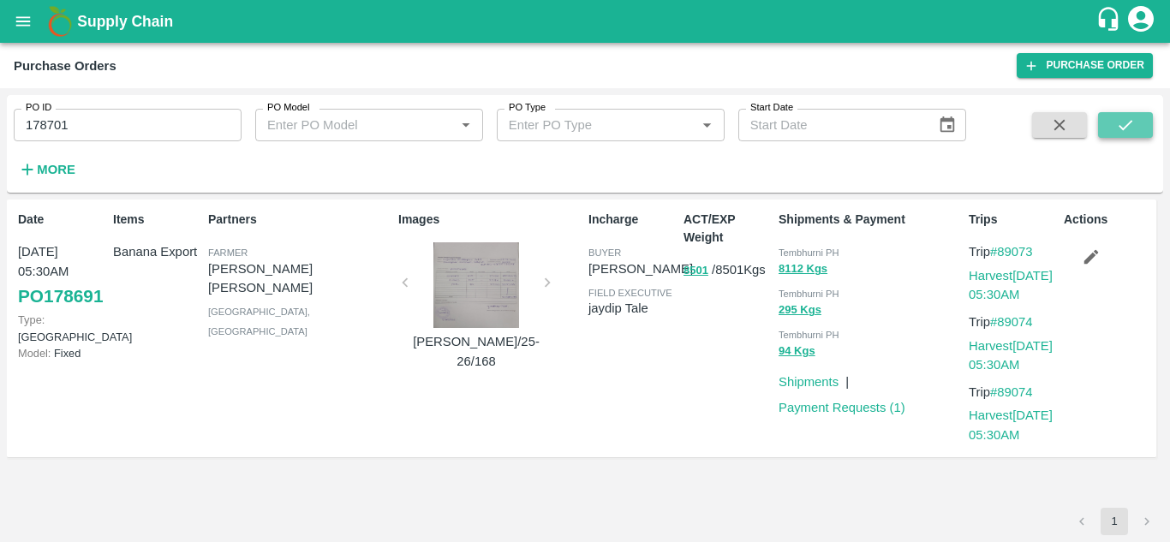
click at [1129, 123] on icon "submit" at bounding box center [1126, 125] width 19 height 19
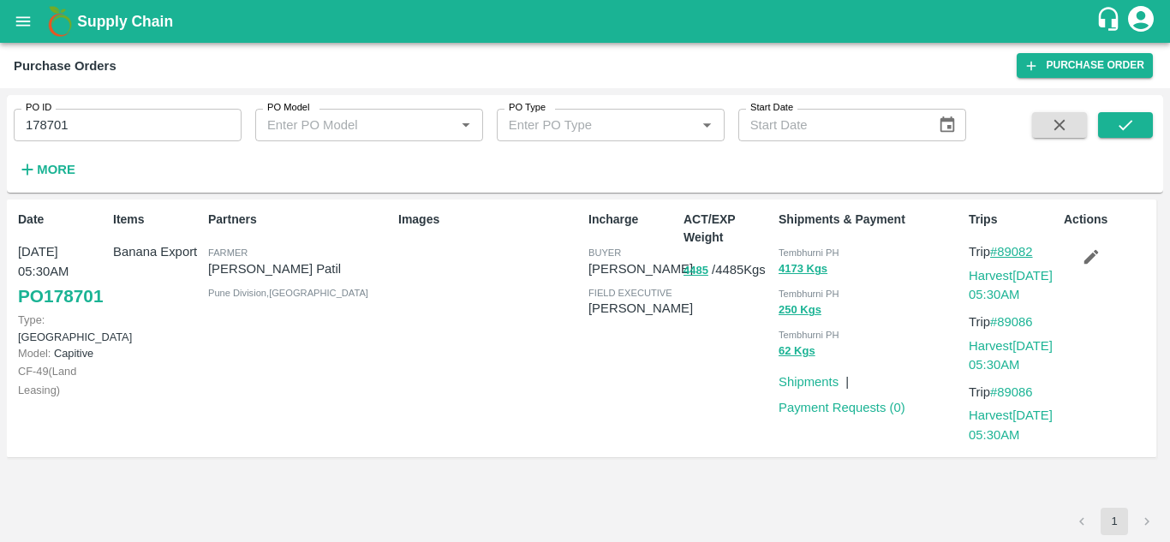
drag, startPoint x: 1042, startPoint y: 250, endPoint x: 1000, endPoint y: 253, distance: 42.1
click at [1000, 253] on p "Trip #89082" at bounding box center [1013, 251] width 88 height 19
click at [90, 122] on input "178701" at bounding box center [128, 125] width 228 height 33
paste input "text"
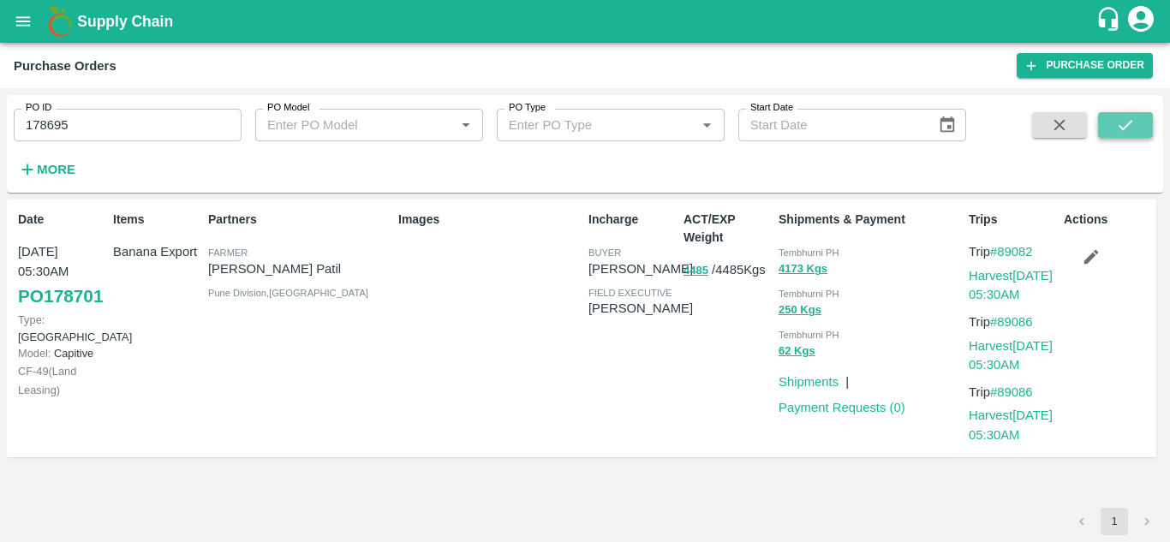
click at [1127, 124] on icon "submit" at bounding box center [1126, 125] width 19 height 19
drag, startPoint x: 1046, startPoint y: 250, endPoint x: 1000, endPoint y: 254, distance: 46.5
click at [1000, 254] on p "Trip #89079" at bounding box center [1013, 251] width 88 height 19
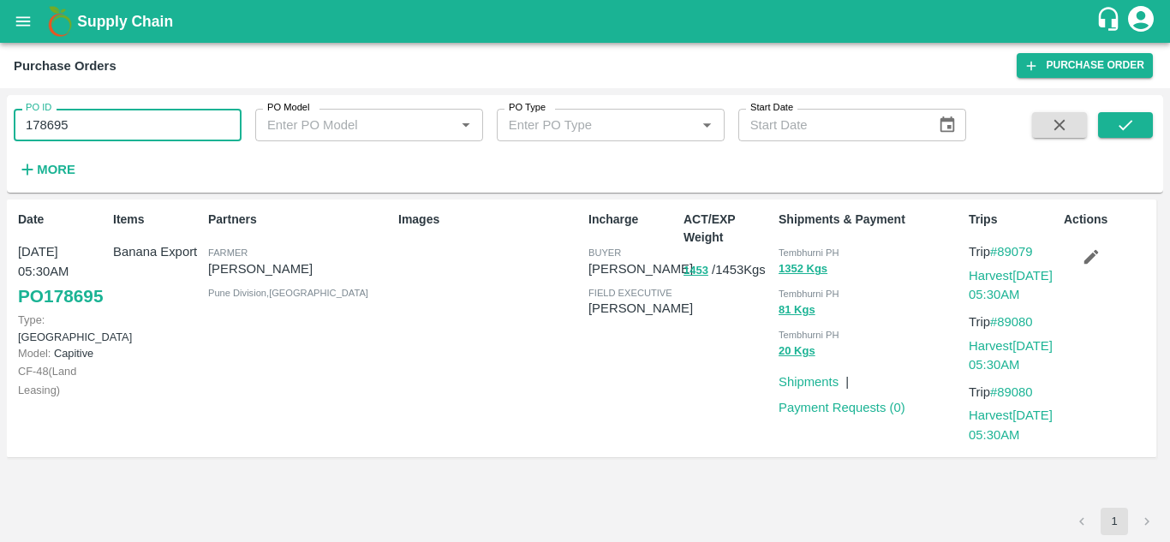
click at [75, 123] on input "178695" at bounding box center [128, 125] width 228 height 33
paste input "text"
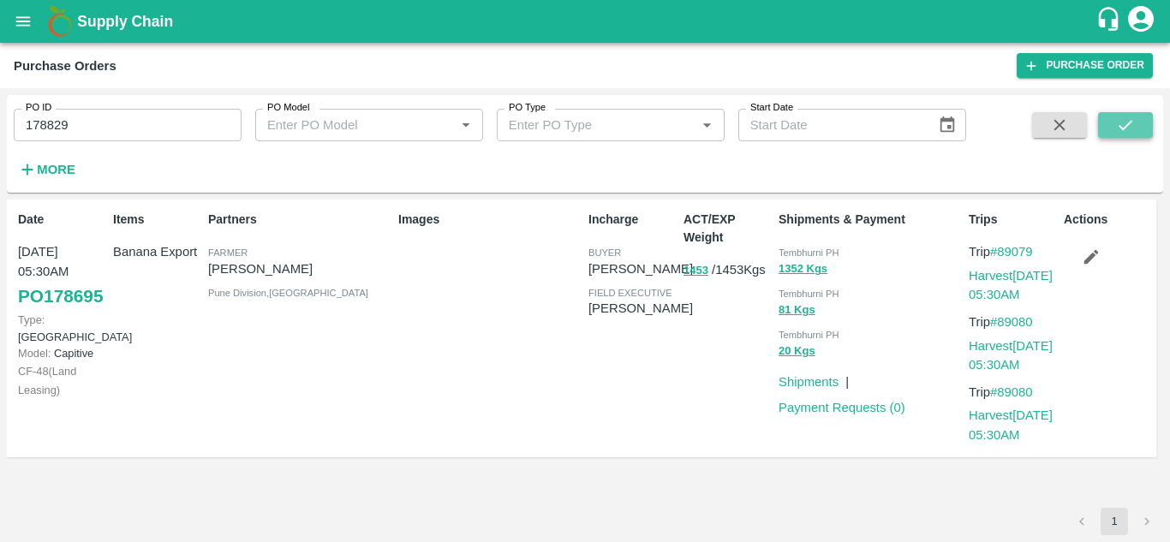
click at [1135, 126] on icon "submit" at bounding box center [1126, 125] width 19 height 19
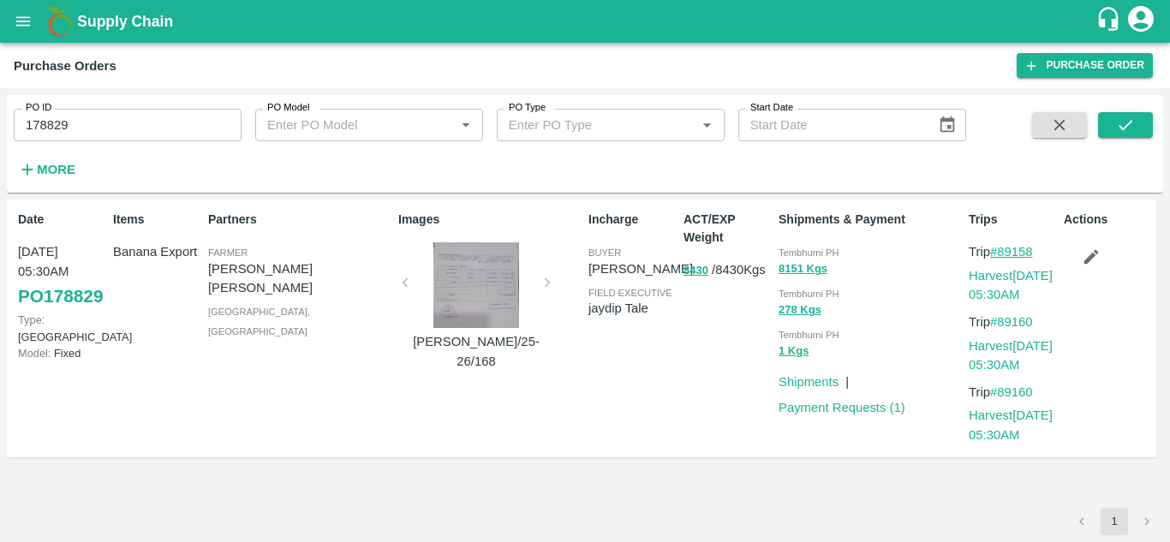
drag, startPoint x: 1043, startPoint y: 249, endPoint x: 1002, endPoint y: 248, distance: 41.2
click at [1002, 248] on p "Trip #89158" at bounding box center [1013, 251] width 88 height 19
click at [72, 126] on input "178829" at bounding box center [128, 125] width 228 height 33
paste input "text"
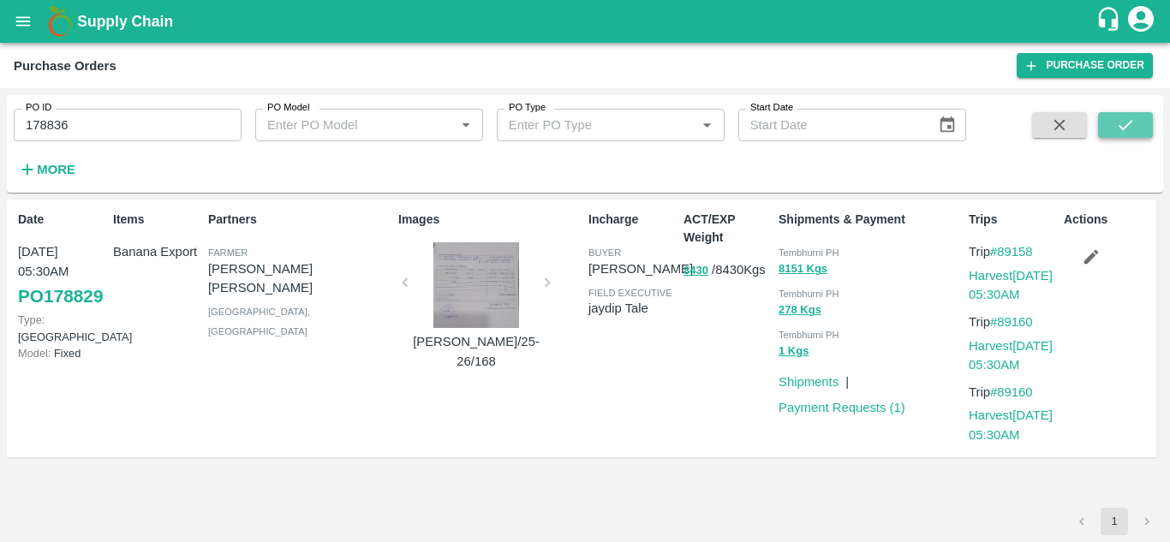
click at [1135, 129] on icon "submit" at bounding box center [1126, 125] width 19 height 19
drag, startPoint x: 1042, startPoint y: 248, endPoint x: 1003, endPoint y: 248, distance: 39.4
click at [1003, 248] on p "Trip #89171" at bounding box center [1013, 251] width 88 height 19
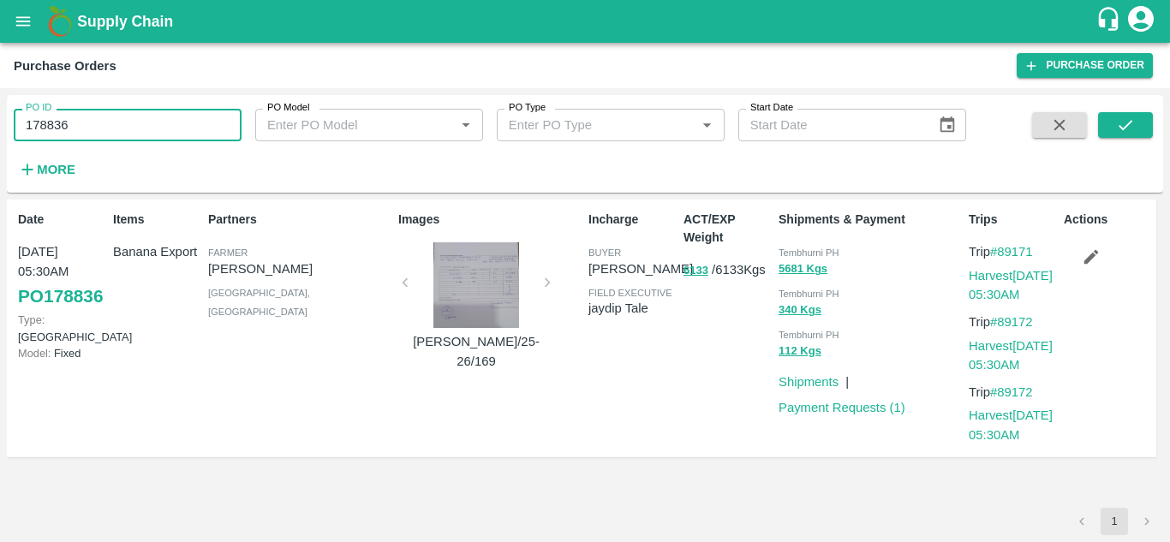
click at [75, 141] on input "178836" at bounding box center [128, 125] width 228 height 33
paste input "text"
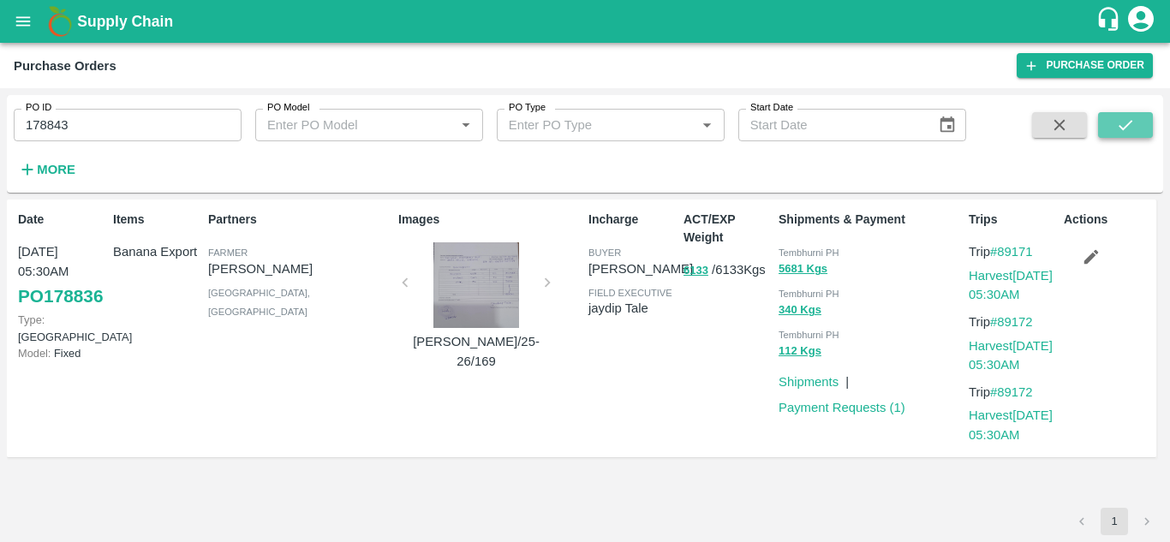
click at [1111, 127] on button "submit" at bounding box center [1126, 125] width 55 height 26
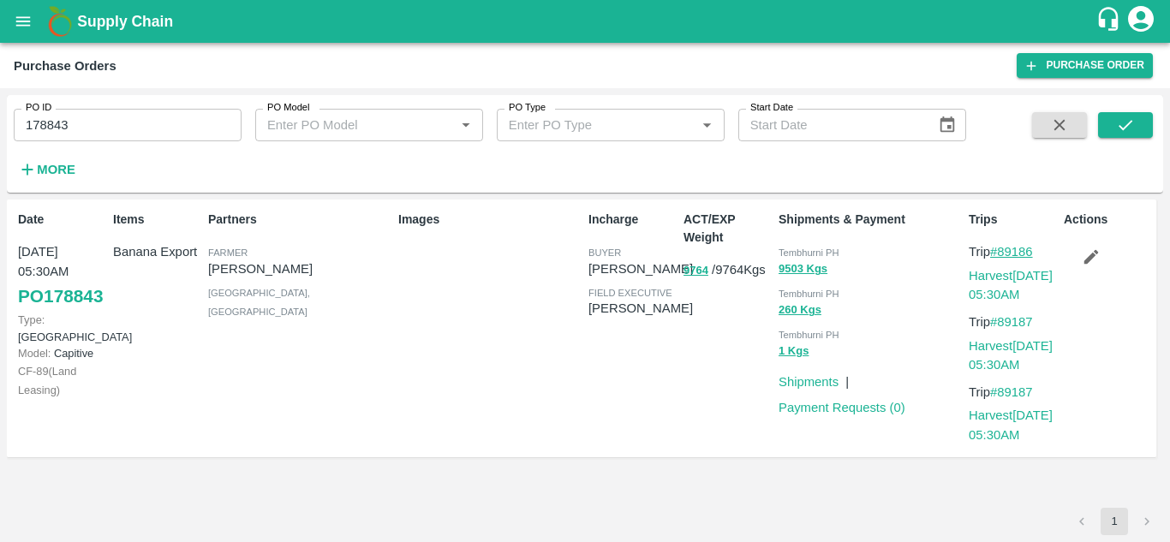
drag, startPoint x: 1045, startPoint y: 249, endPoint x: 1002, endPoint y: 245, distance: 43.9
click at [1002, 245] on p "Trip #89186" at bounding box center [1013, 251] width 88 height 19
click at [78, 129] on input "178843" at bounding box center [128, 125] width 228 height 33
paste input "text"
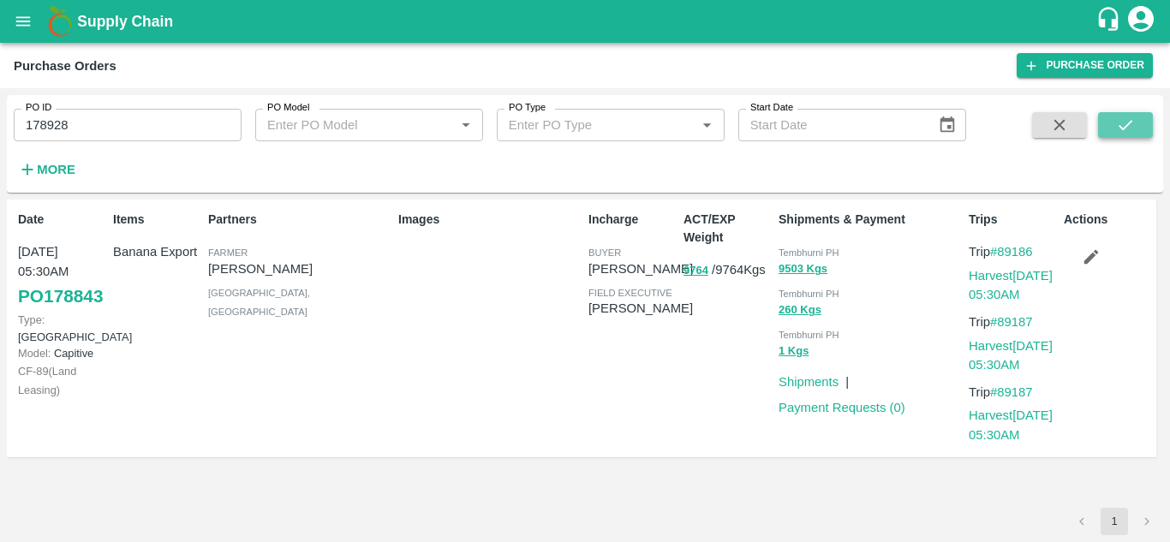
click at [1120, 122] on icon "submit" at bounding box center [1126, 125] width 19 height 19
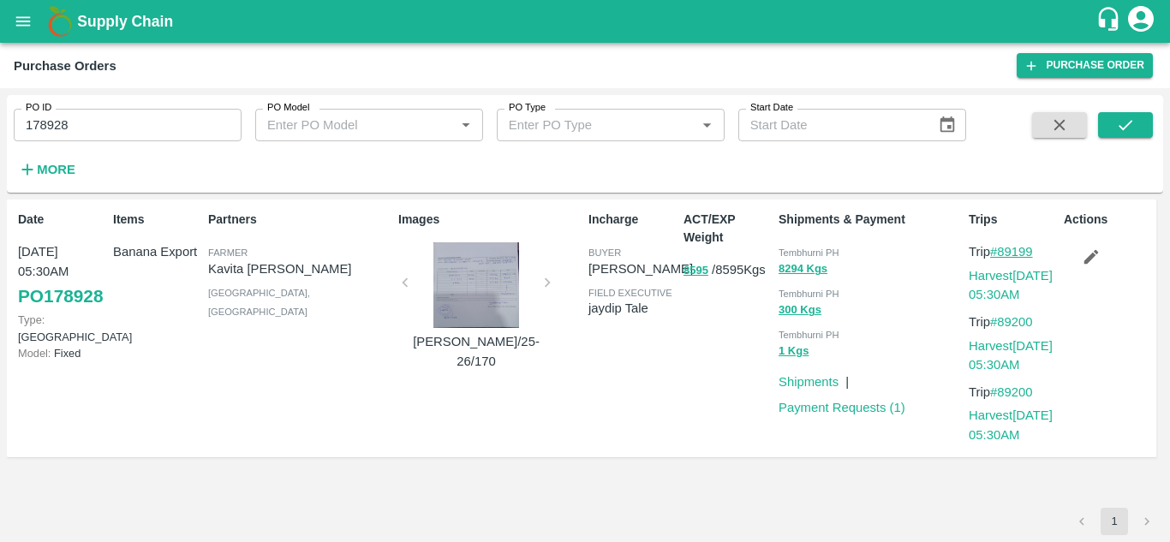
drag, startPoint x: 1042, startPoint y: 248, endPoint x: 1000, endPoint y: 252, distance: 42.1
click at [1000, 252] on p "Trip #89199" at bounding box center [1013, 251] width 88 height 19
click at [108, 113] on input "178928" at bounding box center [128, 125] width 228 height 33
paste input "text"
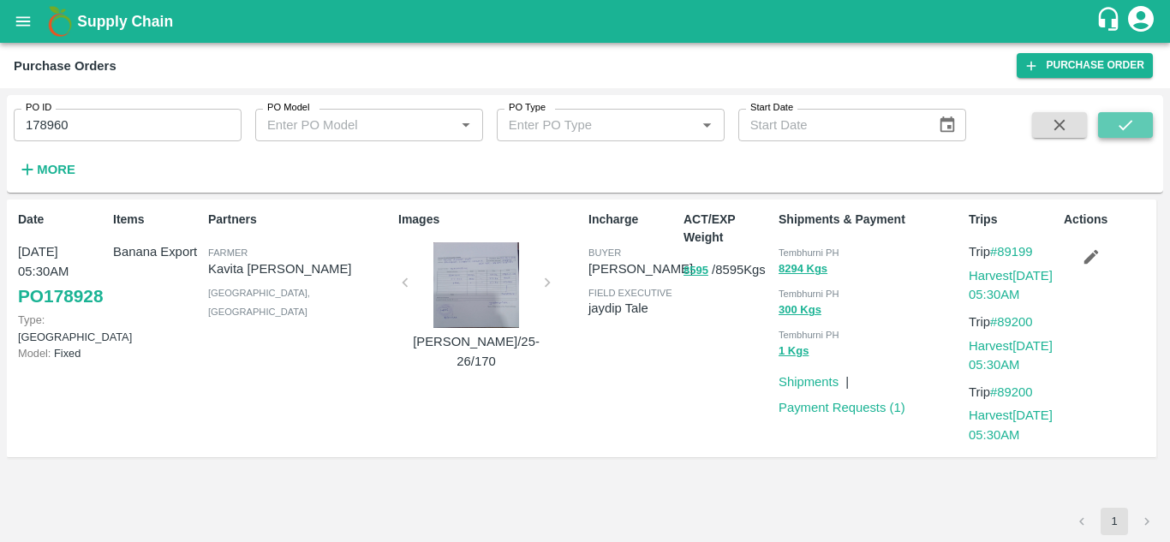
click at [1112, 123] on button "submit" at bounding box center [1126, 125] width 55 height 26
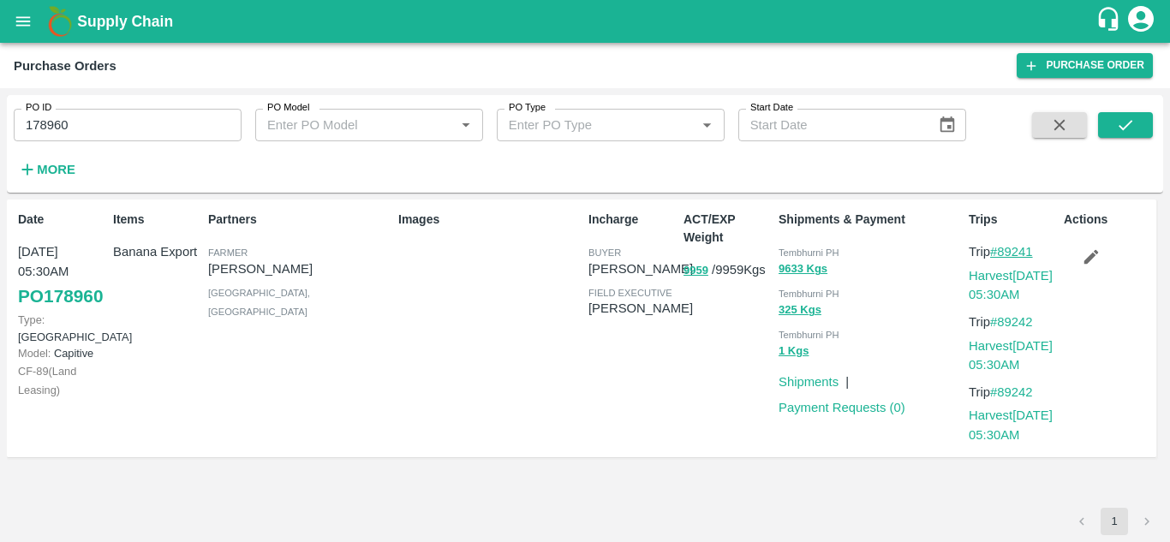
drag, startPoint x: 1043, startPoint y: 253, endPoint x: 1003, endPoint y: 252, distance: 40.3
click at [1003, 252] on p "Trip #89241" at bounding box center [1013, 251] width 88 height 19
click at [81, 140] on input "178960" at bounding box center [128, 125] width 228 height 33
paste input "text"
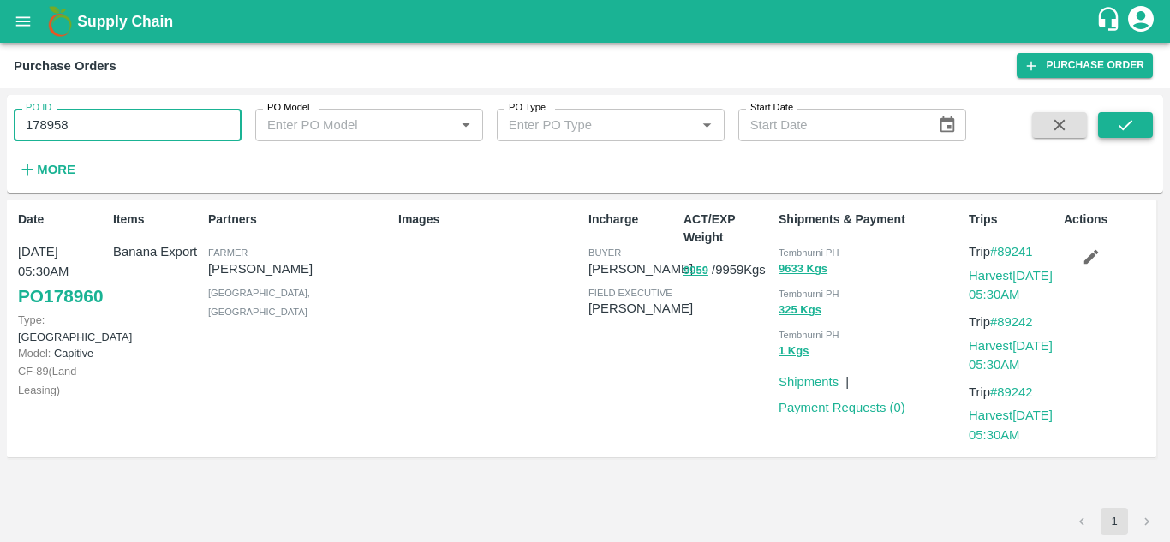
type input "178958"
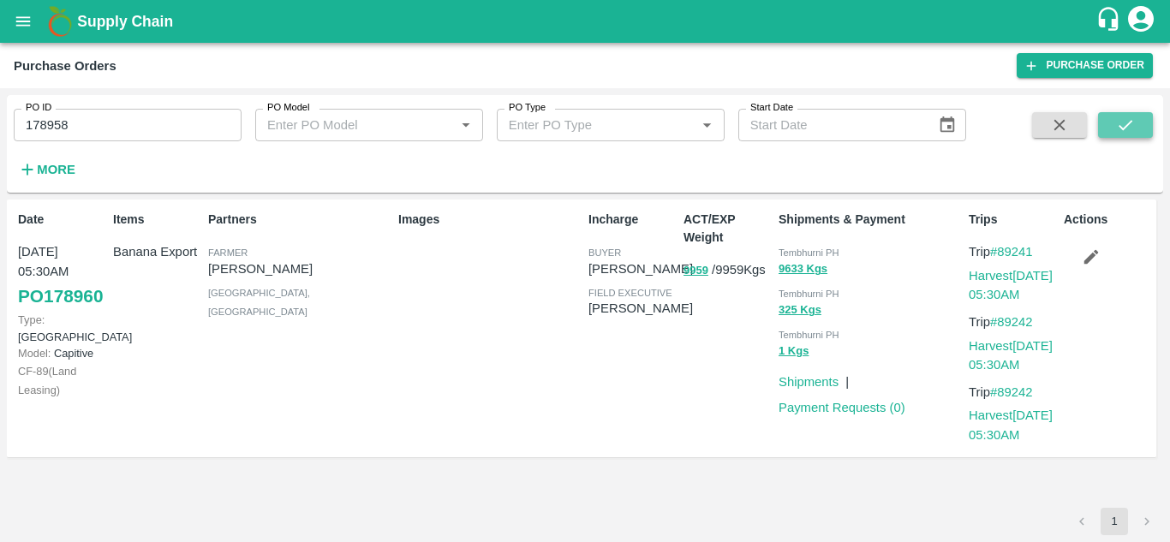
click at [1120, 117] on icon "submit" at bounding box center [1126, 125] width 19 height 19
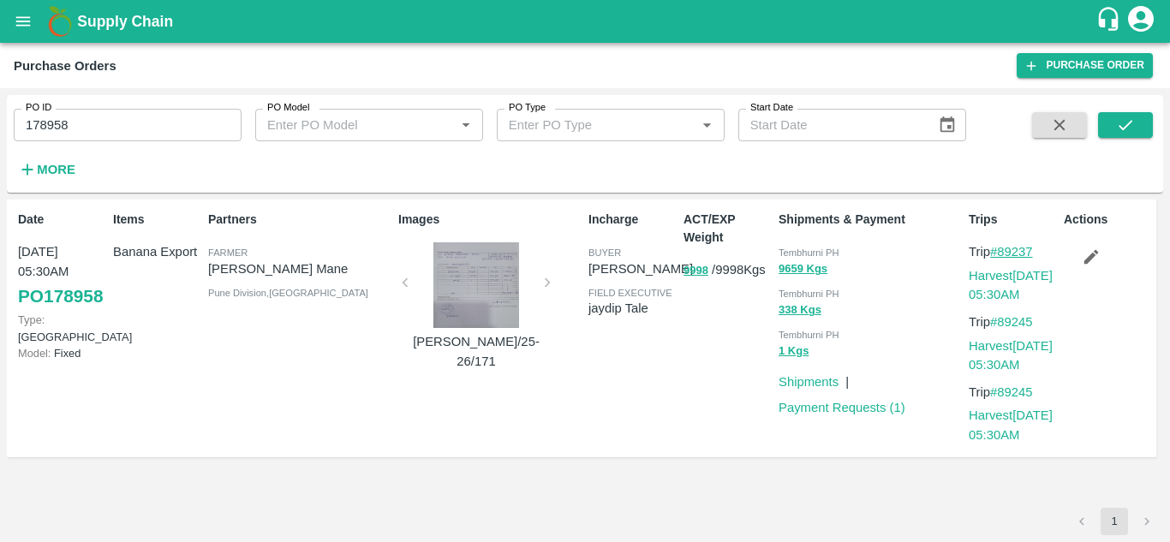
drag, startPoint x: 1041, startPoint y: 252, endPoint x: 1004, endPoint y: 257, distance: 37.2
click at [1004, 257] on p "Trip #89237" at bounding box center [1013, 251] width 88 height 19
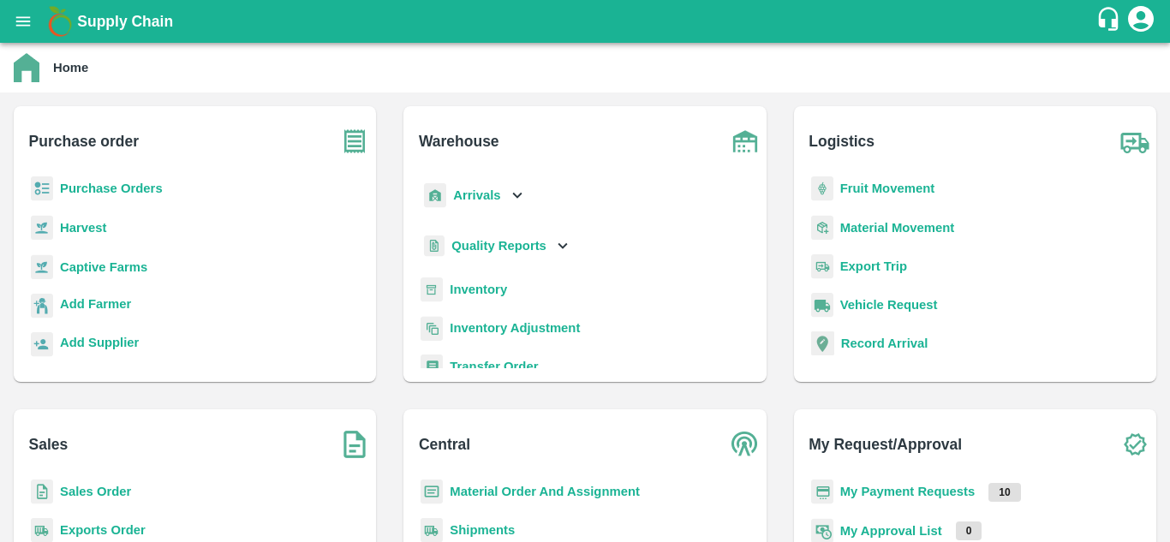
click at [873, 191] on b "Fruit Movement" at bounding box center [888, 189] width 95 height 14
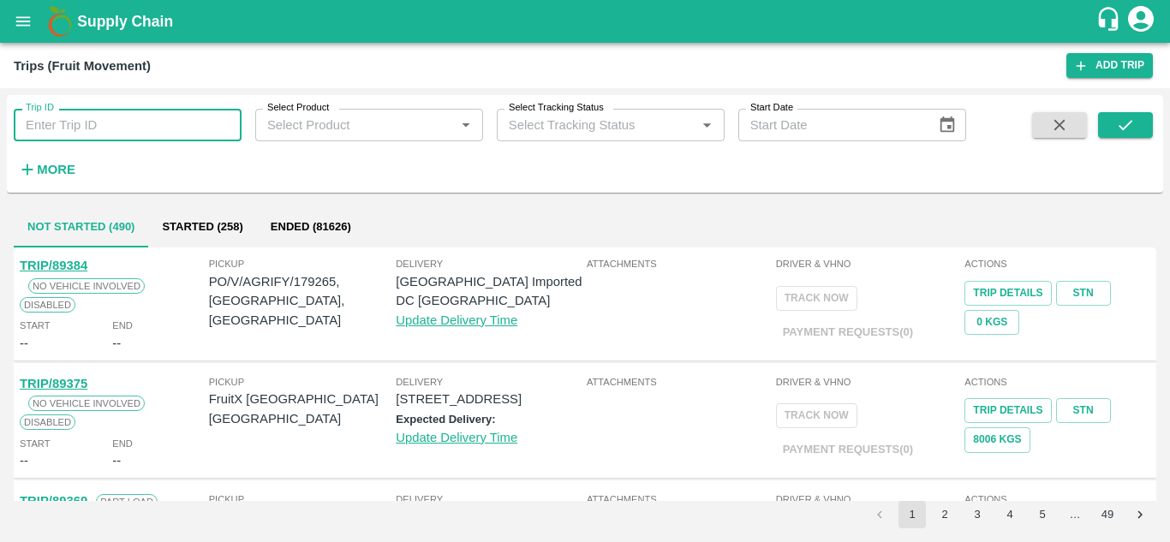
click at [81, 135] on input "Trip ID" at bounding box center [128, 125] width 228 height 33
paste input "88779"
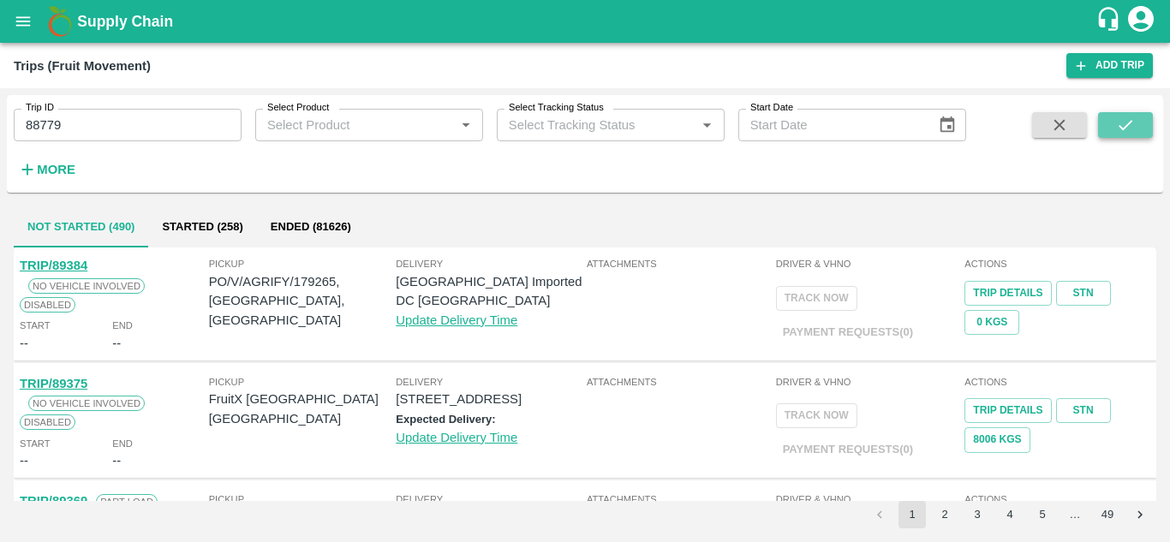
click at [1123, 122] on icon "submit" at bounding box center [1126, 125] width 19 height 19
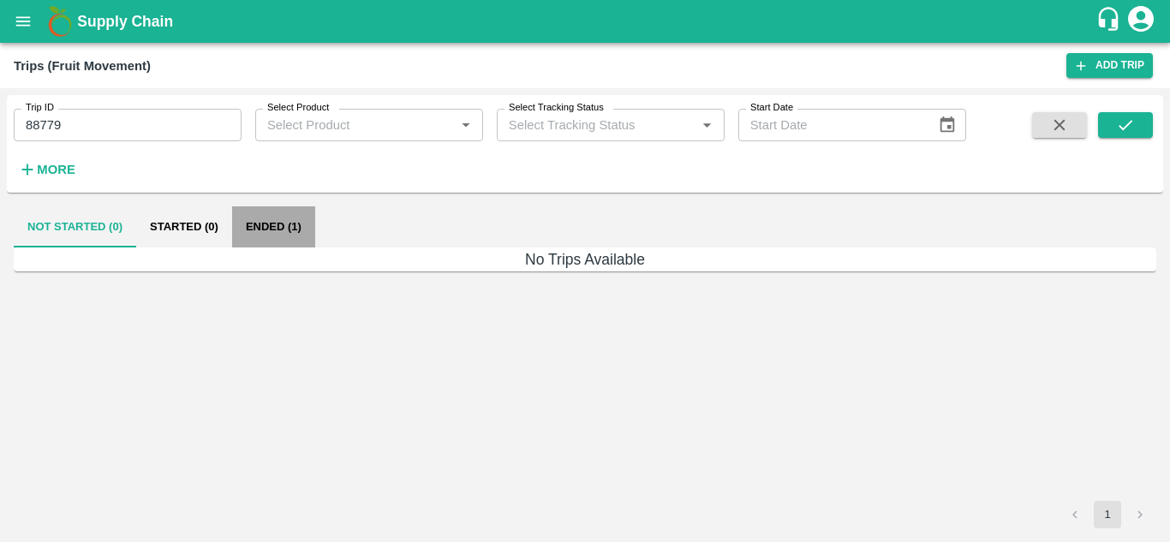
click at [275, 226] on button "Ended (1)" at bounding box center [273, 227] width 83 height 41
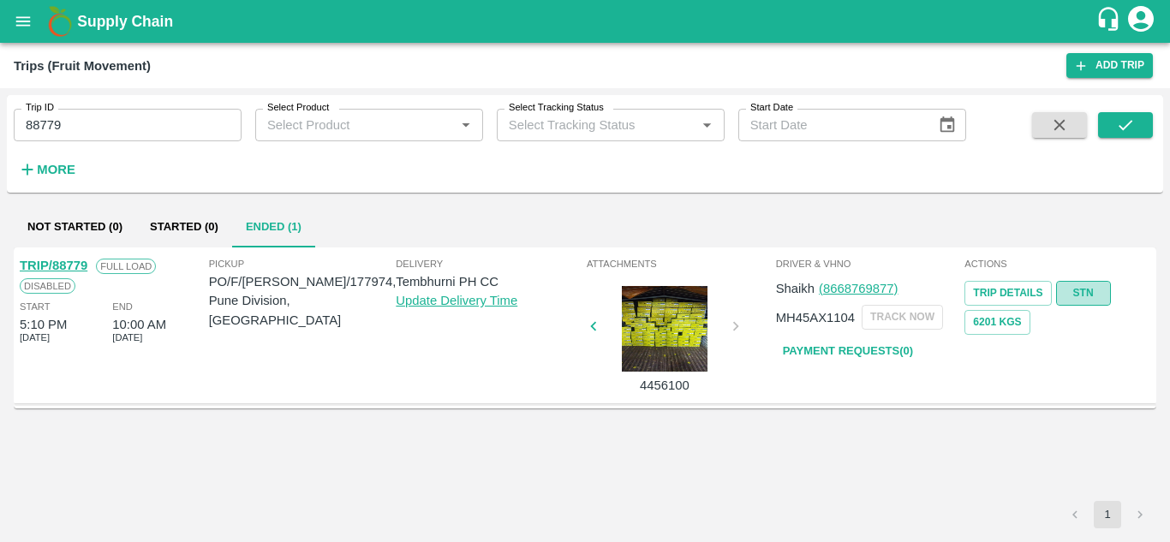
click at [1086, 296] on link "STN" at bounding box center [1084, 293] width 55 height 25
click at [142, 122] on input "88779" at bounding box center [128, 125] width 228 height 33
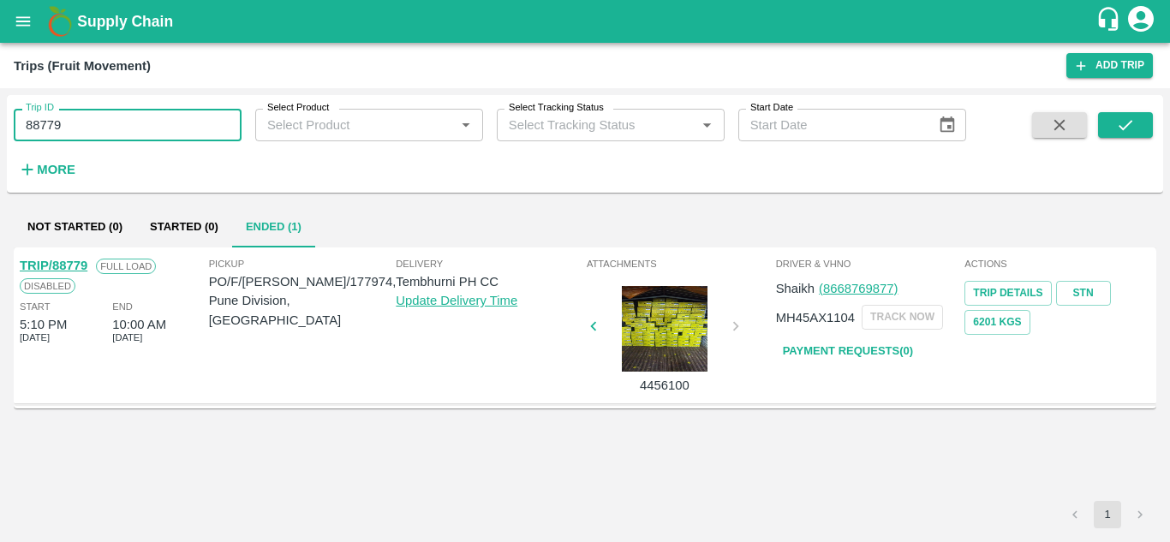
click at [142, 122] on input "88779" at bounding box center [128, 125] width 228 height 33
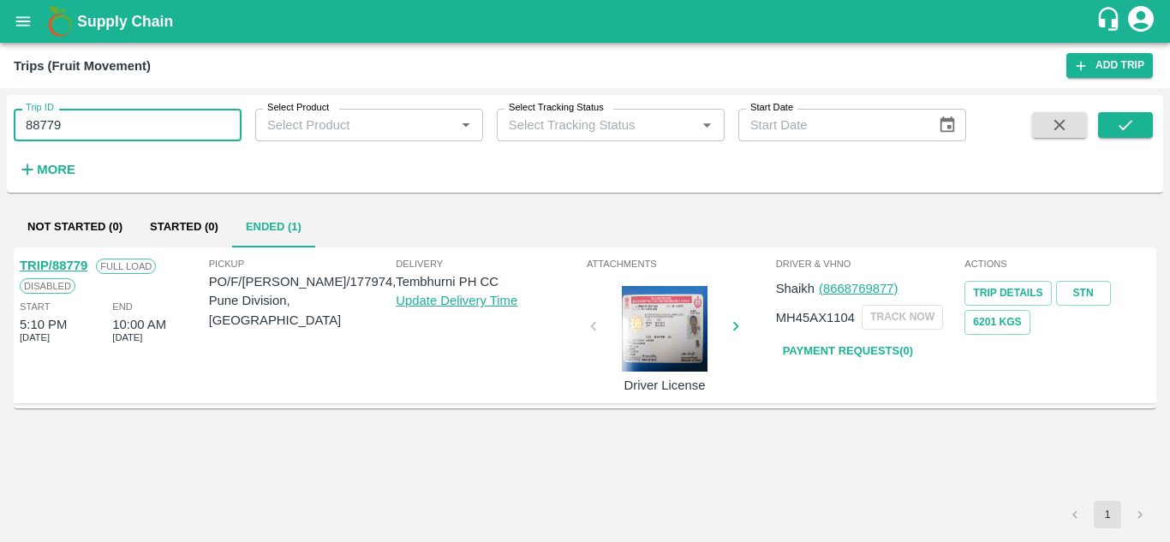
paste input "text"
click at [1122, 123] on icon "submit" at bounding box center [1126, 125] width 19 height 19
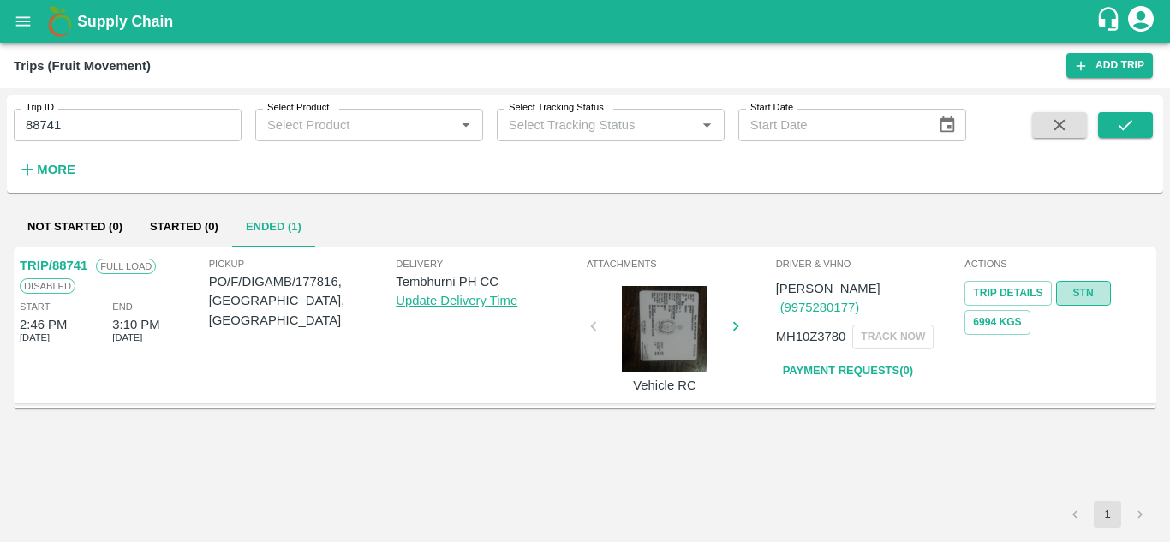
click at [1090, 282] on link "STN" at bounding box center [1084, 293] width 55 height 25
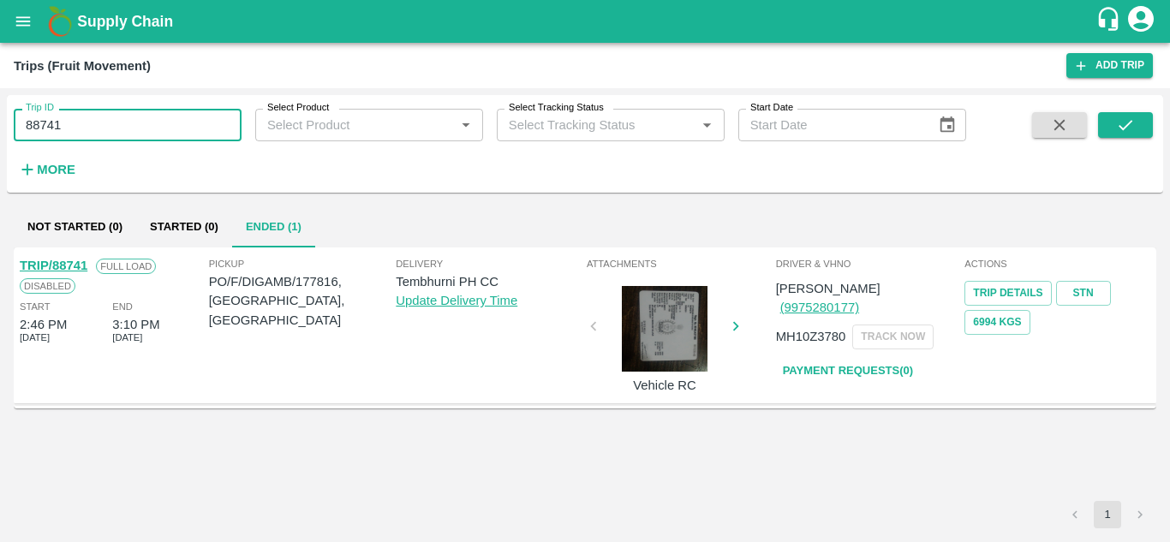
click at [105, 123] on input "88741" at bounding box center [128, 125] width 228 height 33
paste input "text"
click at [1124, 129] on icon "submit" at bounding box center [1126, 125] width 14 height 10
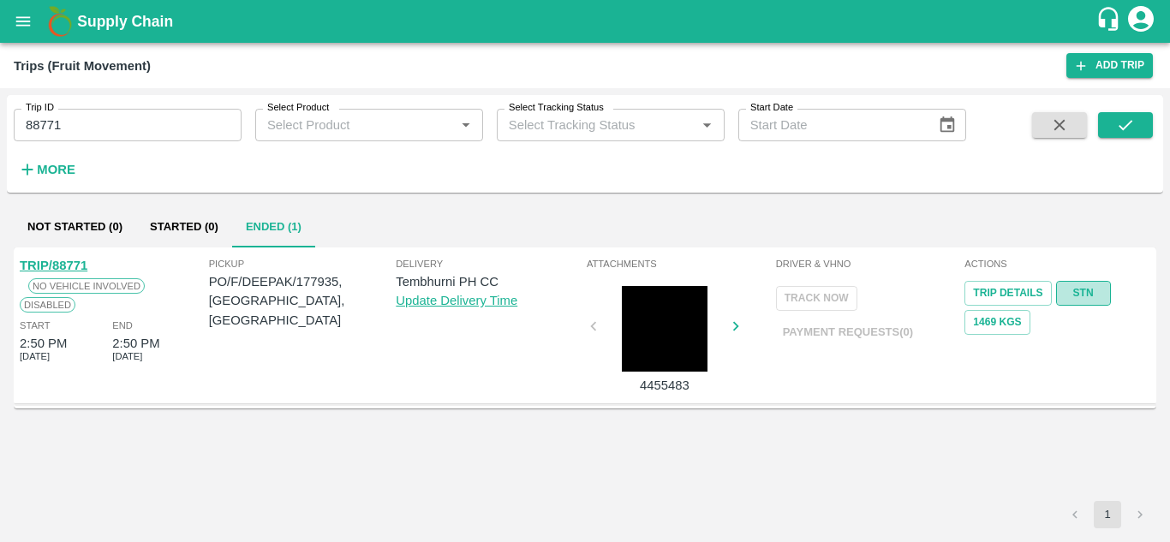
click at [1077, 290] on link "STN" at bounding box center [1084, 293] width 55 height 25
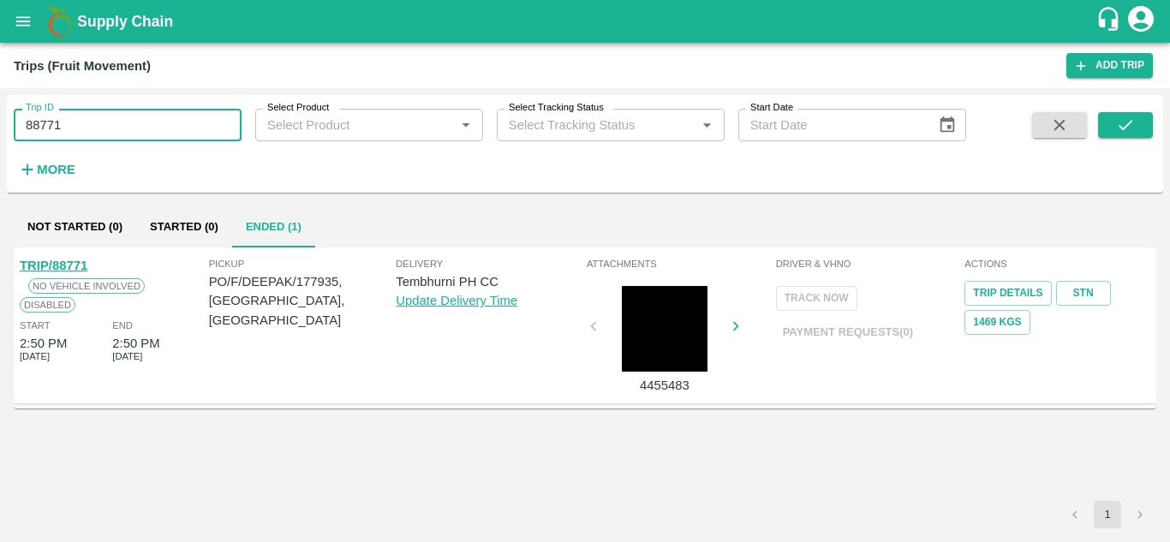
click at [68, 117] on input "88771" at bounding box center [128, 125] width 228 height 33
paste input "text"
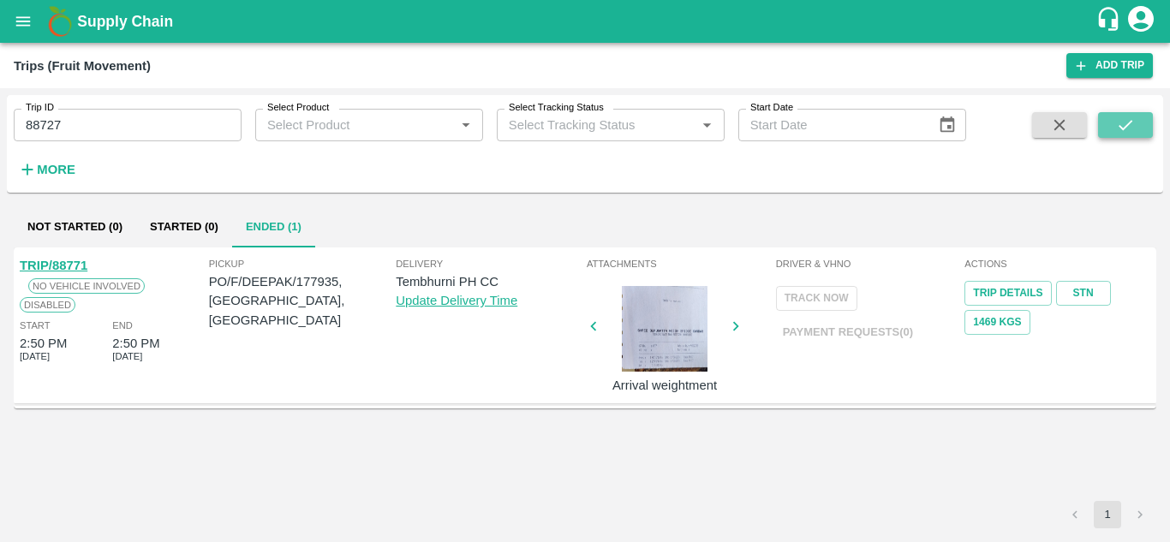
click at [1105, 124] on button "submit" at bounding box center [1126, 125] width 55 height 26
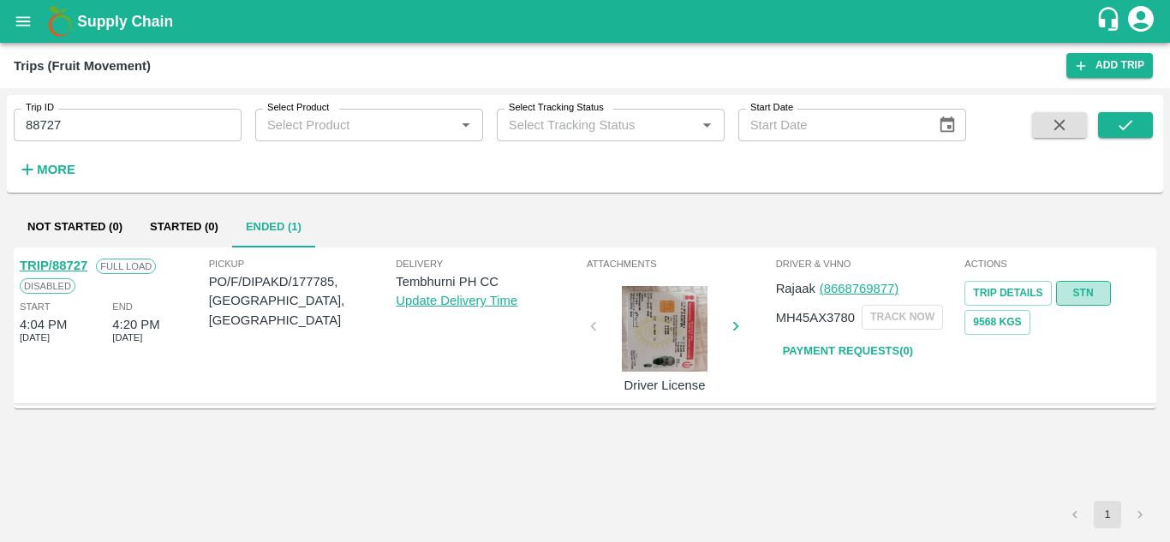
click at [1087, 286] on link "STN" at bounding box center [1084, 293] width 55 height 25
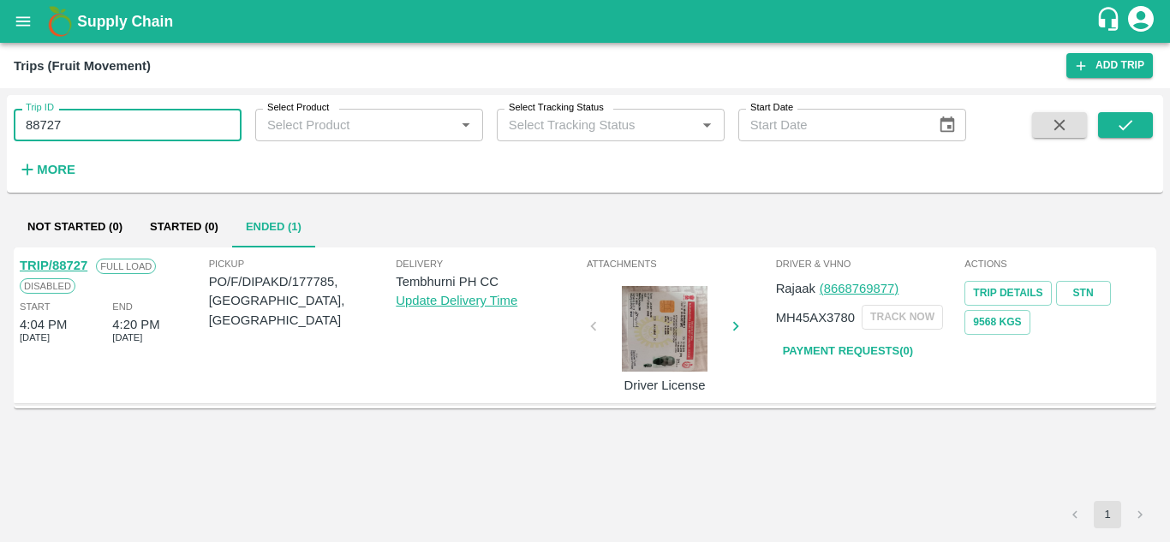
click at [125, 128] on input "88727" at bounding box center [128, 125] width 228 height 33
paste input "text"
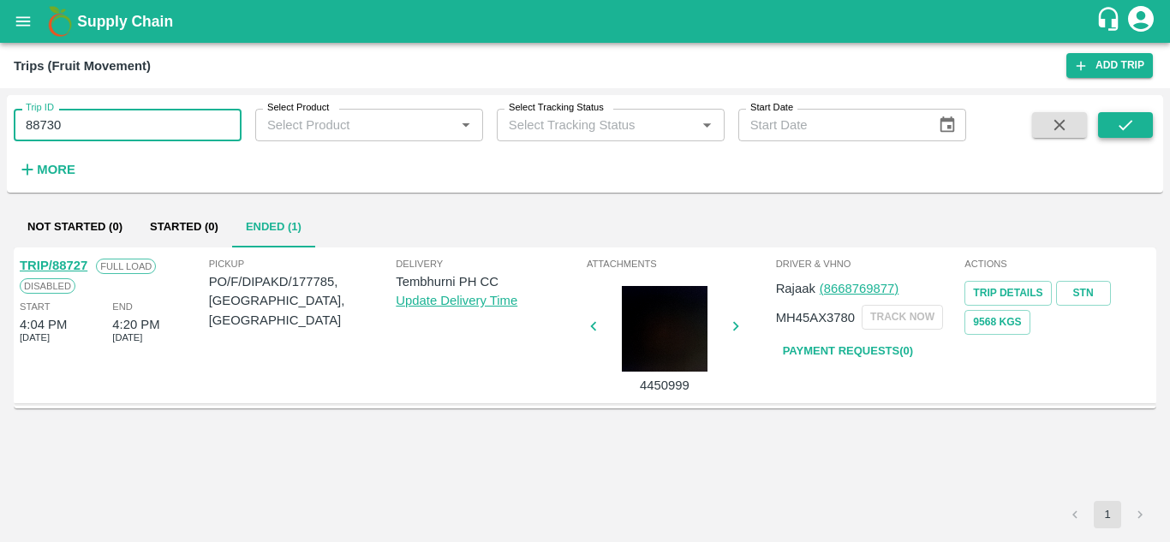
click at [1124, 122] on icon "submit" at bounding box center [1126, 125] width 19 height 19
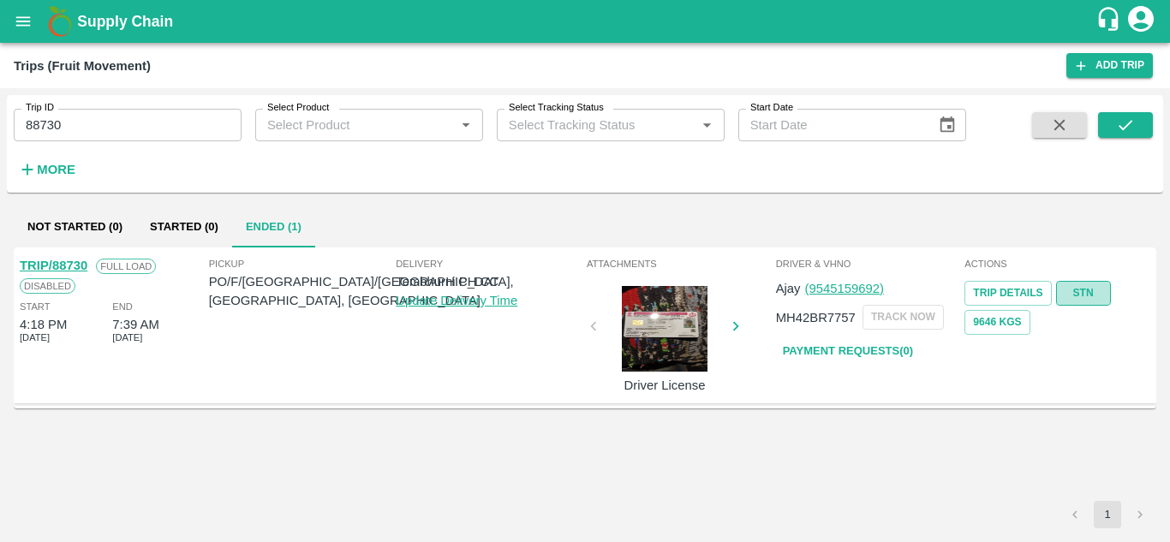
click at [1091, 295] on link "STN" at bounding box center [1084, 293] width 55 height 25
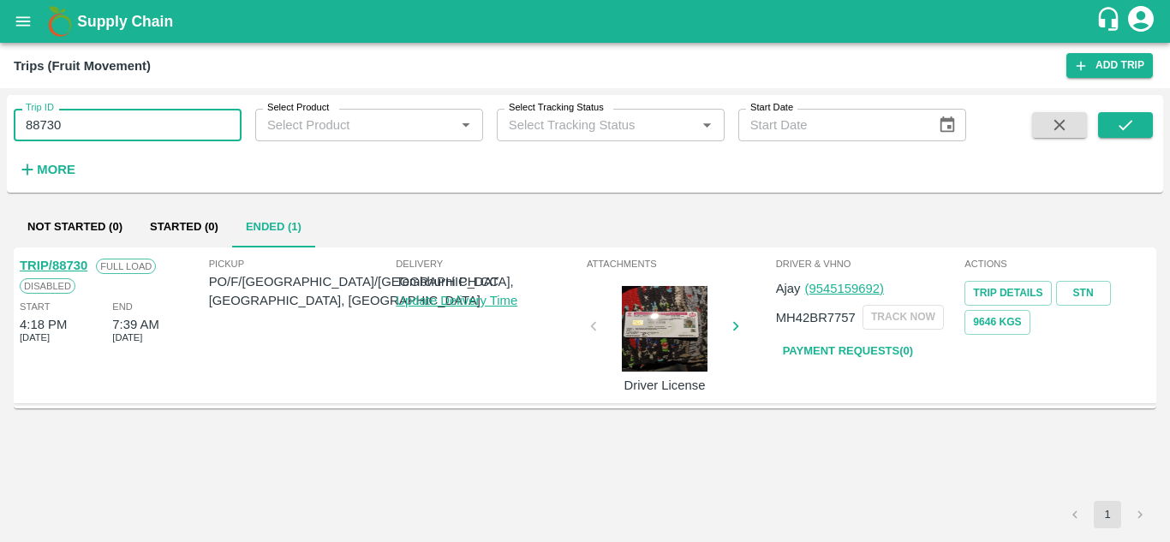
click at [64, 117] on input "88730" at bounding box center [128, 125] width 228 height 33
paste input "text"
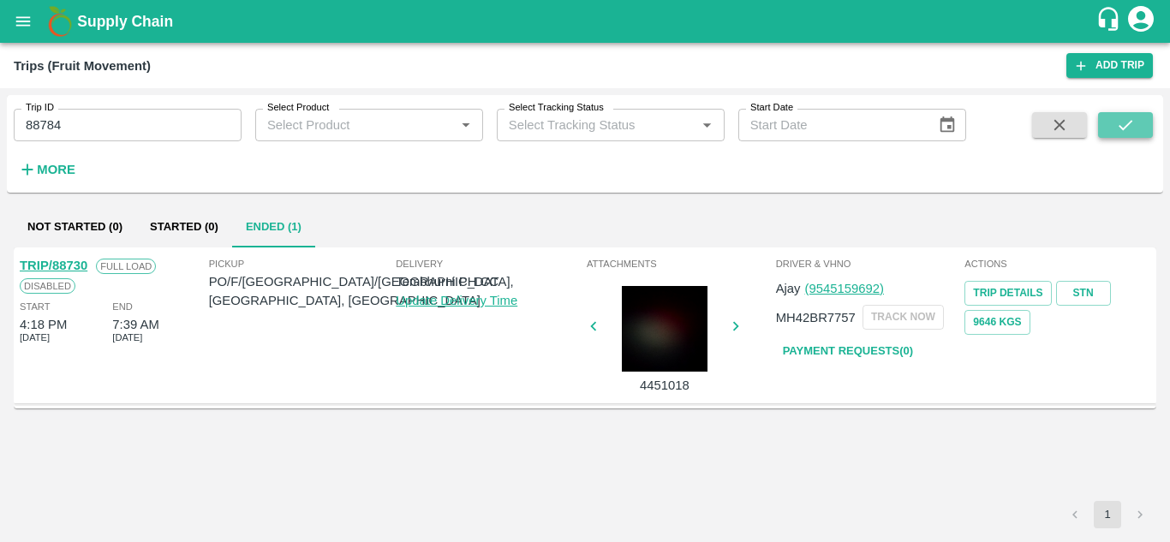
click at [1132, 123] on icon "submit" at bounding box center [1126, 125] width 19 height 19
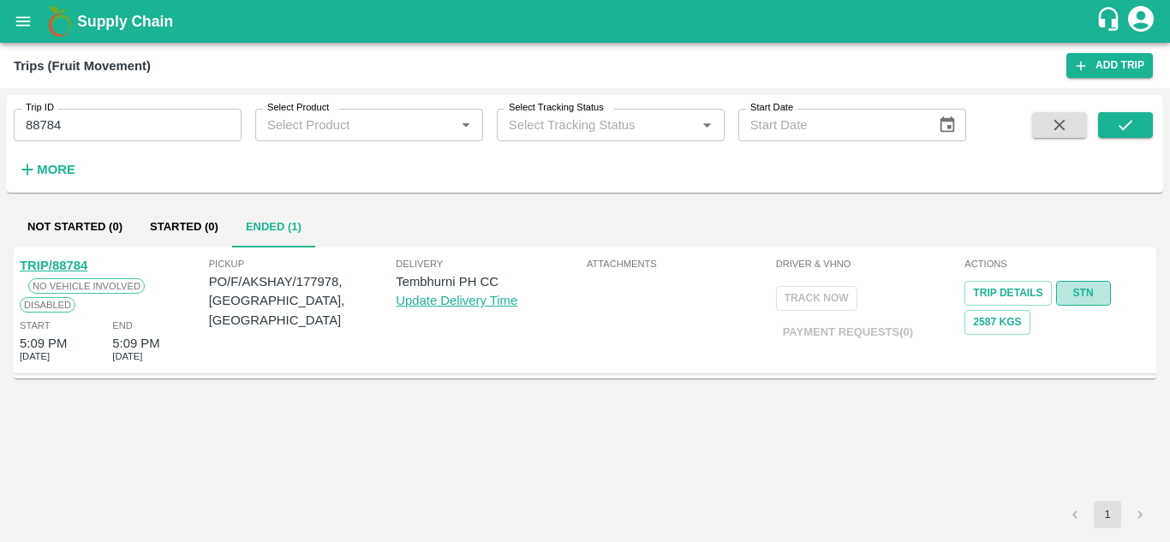
click at [1074, 293] on link "STN" at bounding box center [1084, 293] width 55 height 25
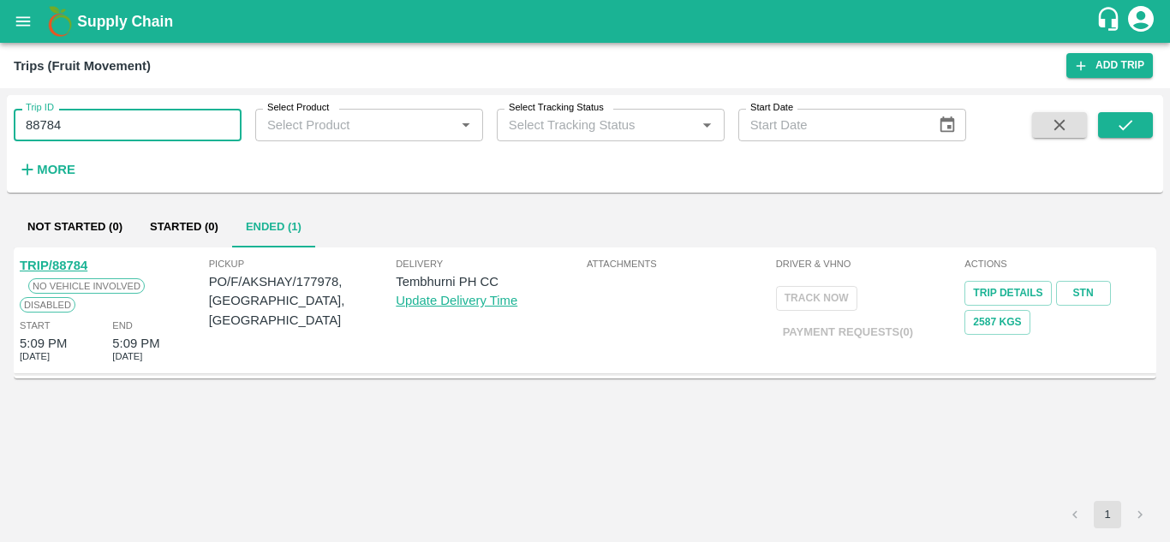
click at [96, 124] on input "88784" at bounding box center [128, 125] width 228 height 33
paste input "text"
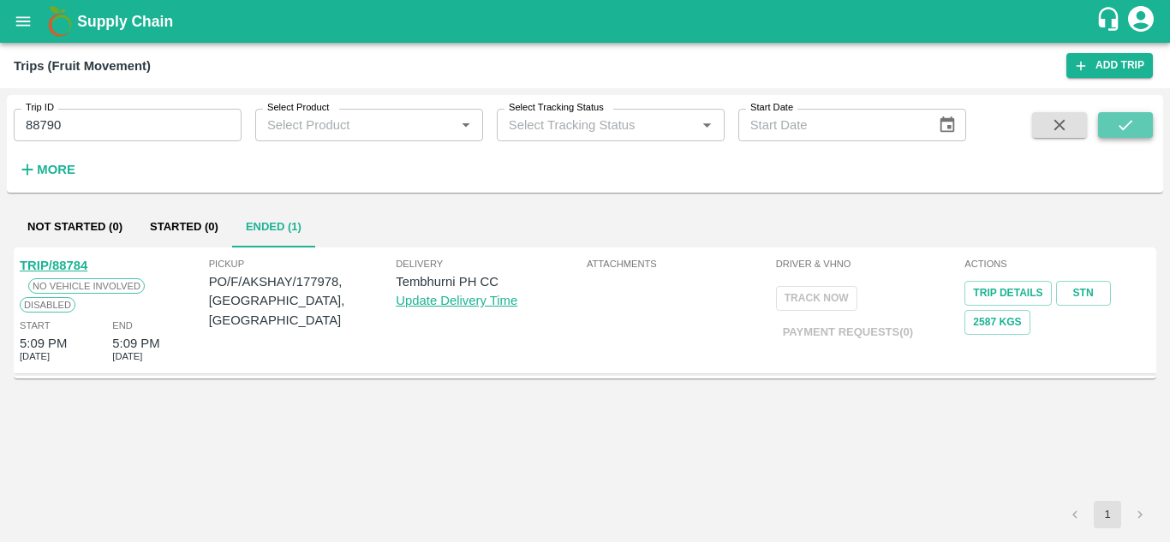
click at [1128, 116] on icon "submit" at bounding box center [1126, 125] width 19 height 19
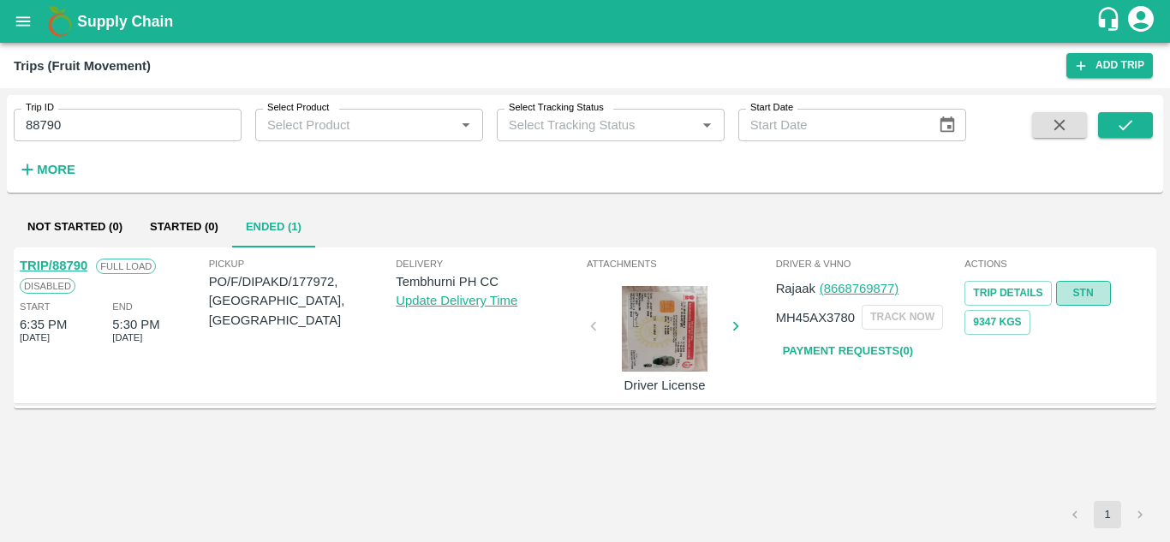
click at [1070, 282] on link "STN" at bounding box center [1084, 293] width 55 height 25
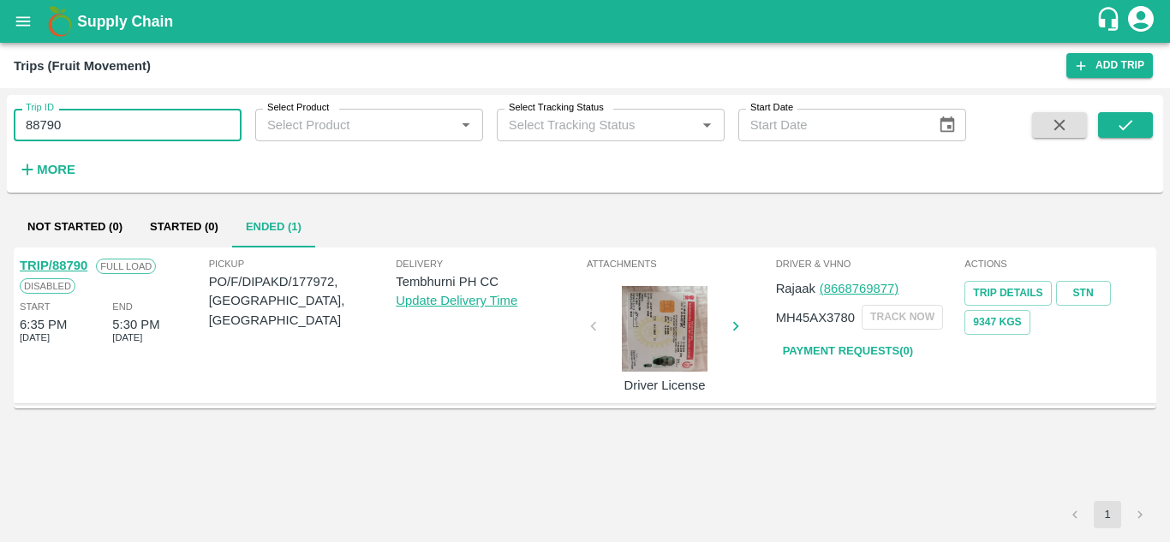
click at [128, 121] on input "88790" at bounding box center [128, 125] width 228 height 33
paste input "text"
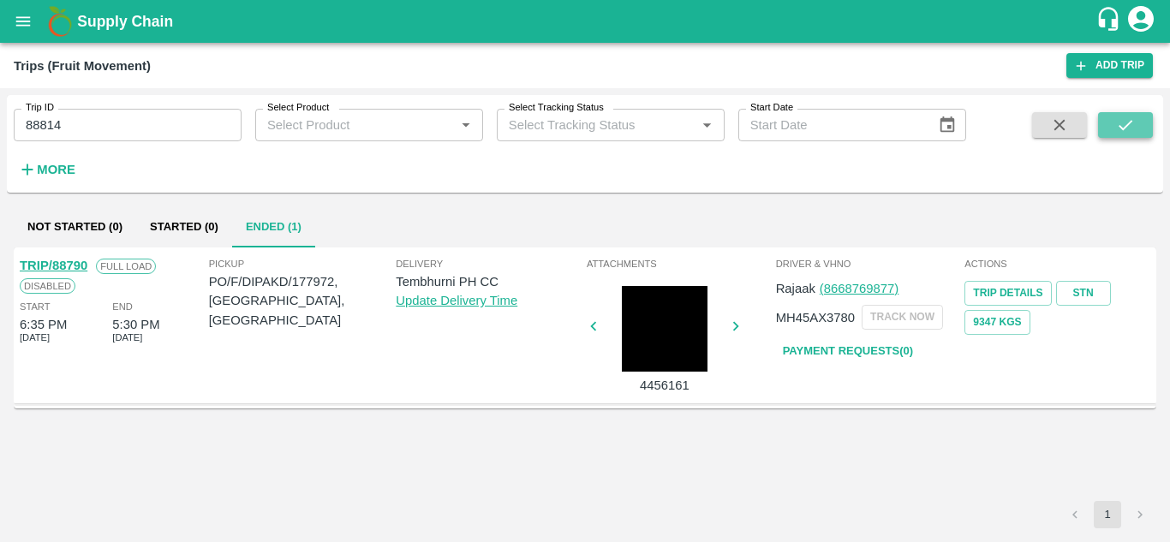
click at [1127, 127] on icon "submit" at bounding box center [1126, 125] width 14 height 10
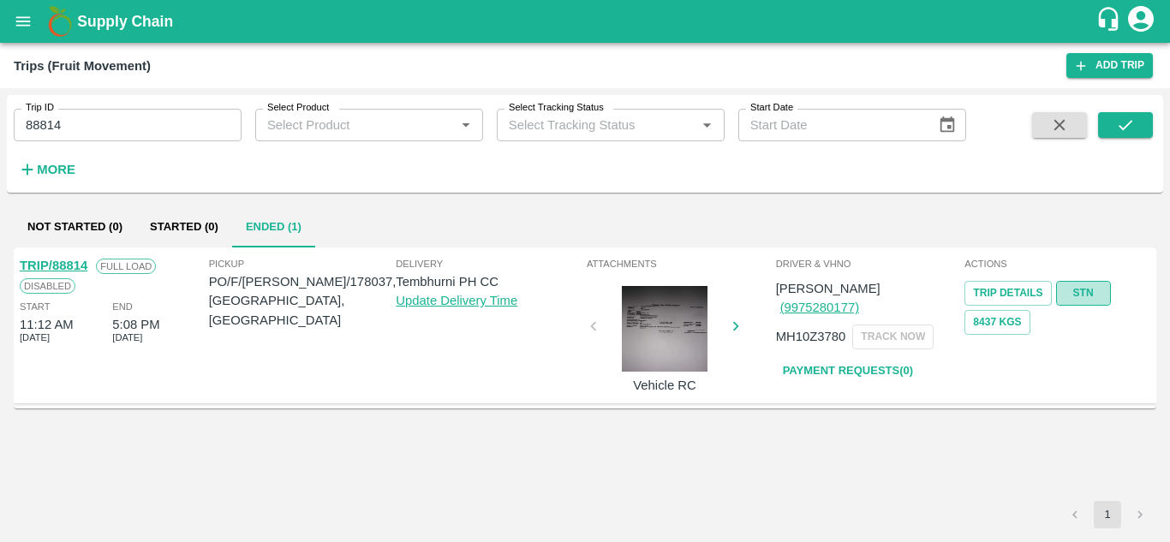
click at [1087, 290] on link "STN" at bounding box center [1084, 293] width 55 height 25
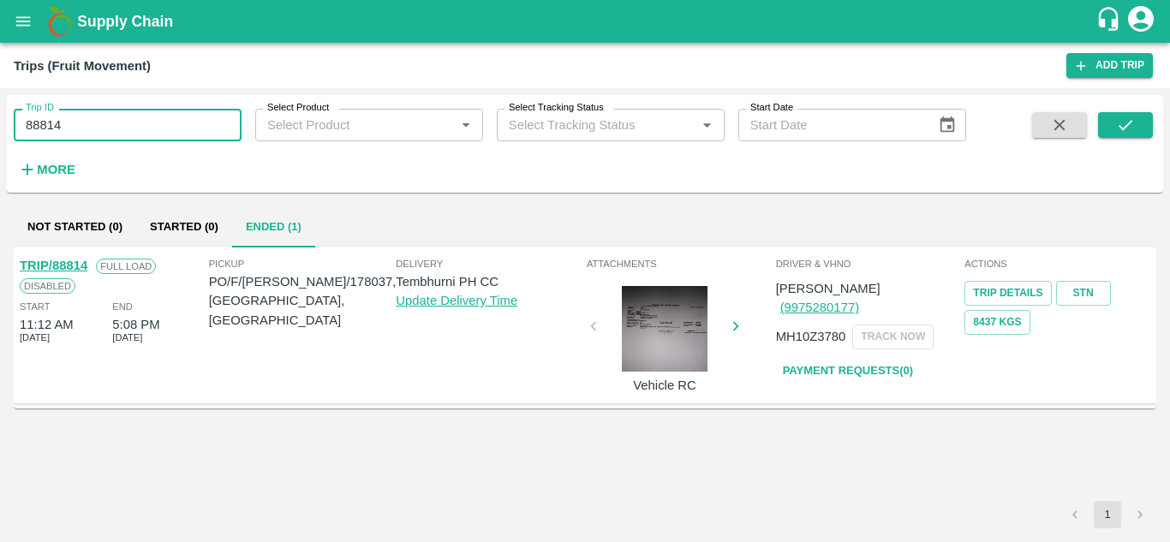
click at [108, 121] on input "88814" at bounding box center [128, 125] width 228 height 33
paste input "text"
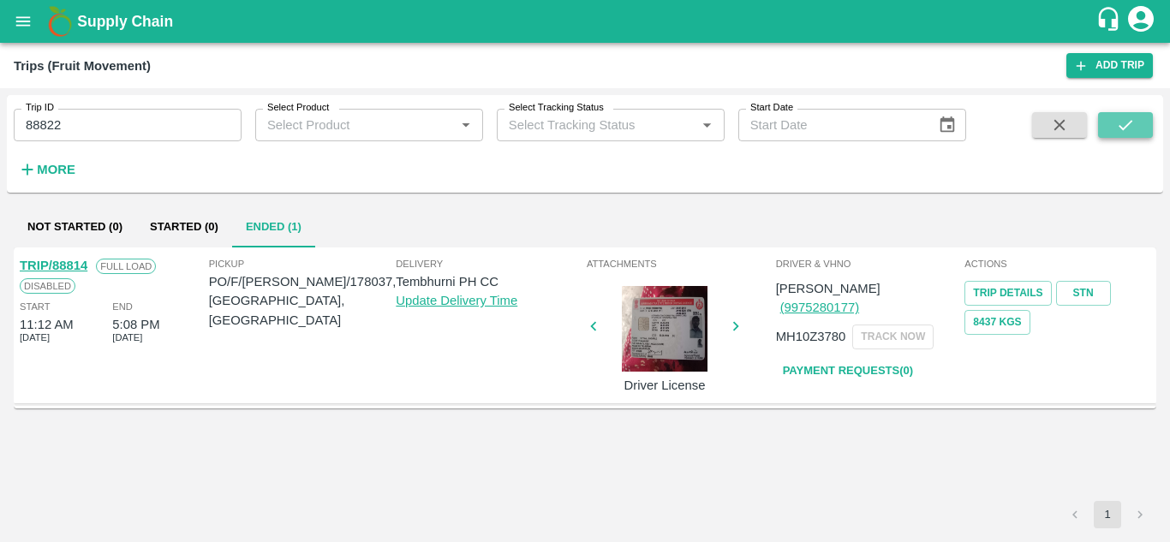
click at [1130, 128] on icon "submit" at bounding box center [1126, 125] width 19 height 19
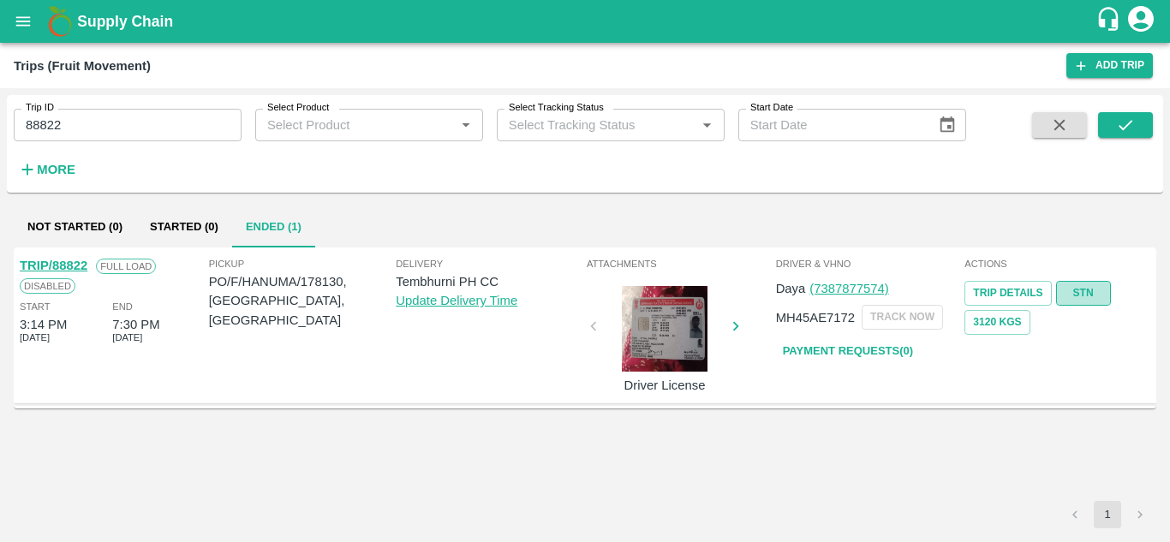
click at [1087, 294] on link "STN" at bounding box center [1084, 293] width 55 height 25
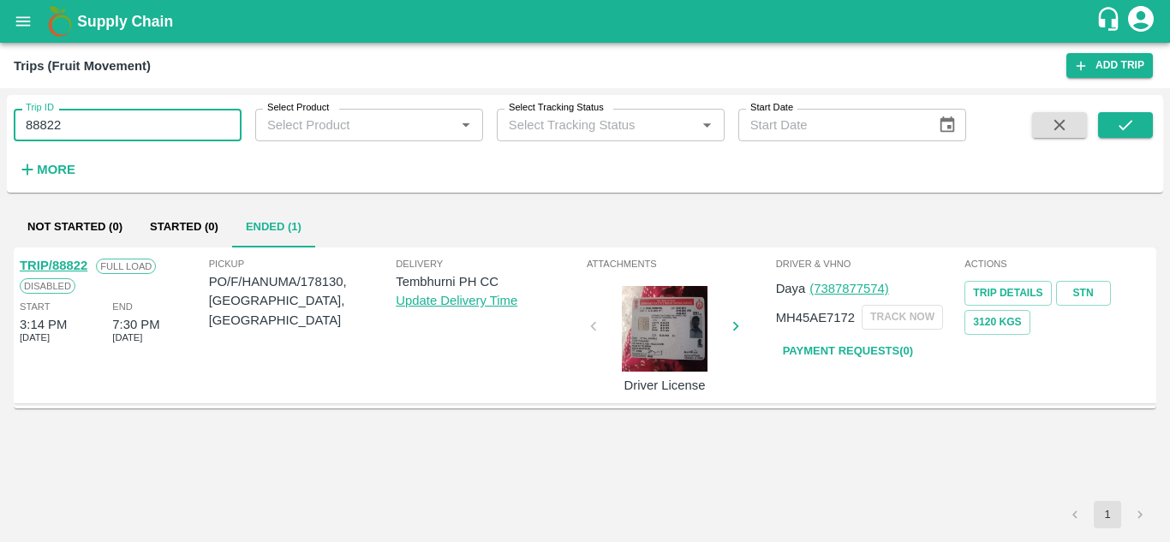
click at [115, 130] on input "88822" at bounding box center [128, 125] width 228 height 33
paste input "text"
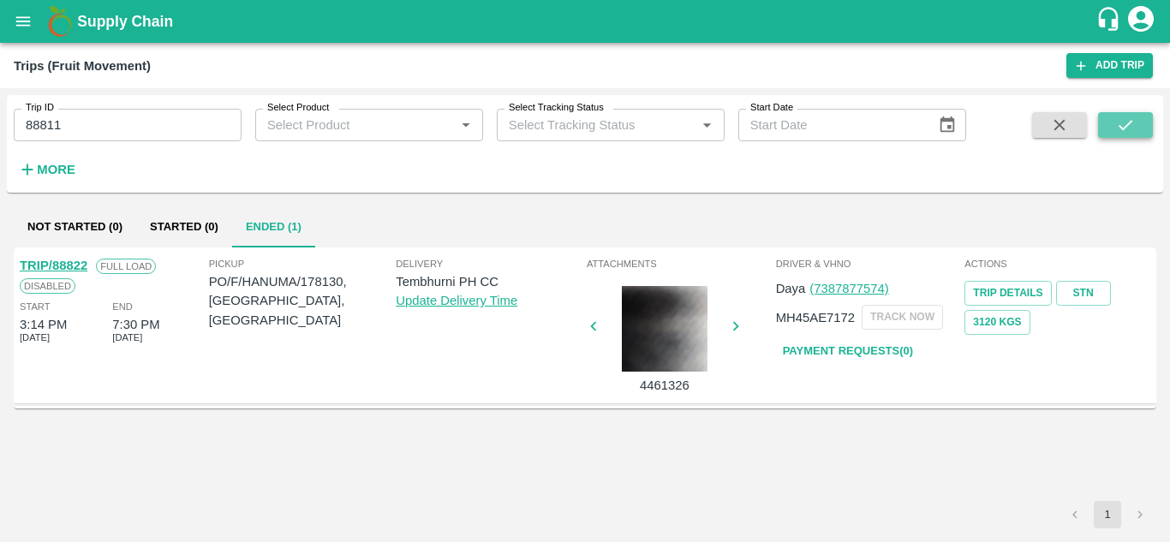
click at [1123, 126] on icon "submit" at bounding box center [1126, 125] width 19 height 19
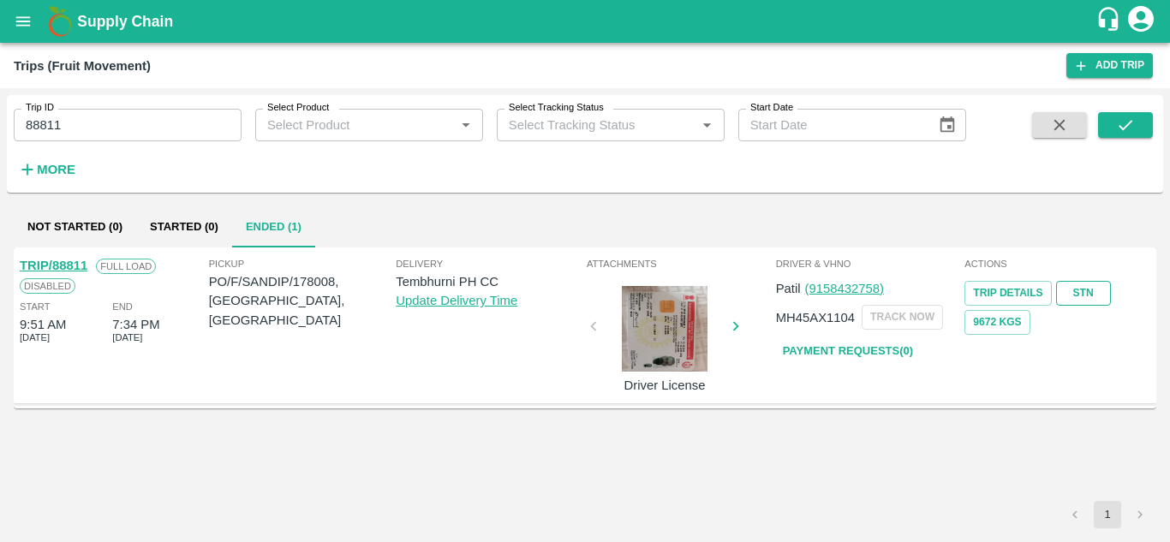
click at [1105, 295] on link "STN" at bounding box center [1084, 293] width 55 height 25
click at [93, 125] on input "88811" at bounding box center [128, 125] width 228 height 33
paste input "text"
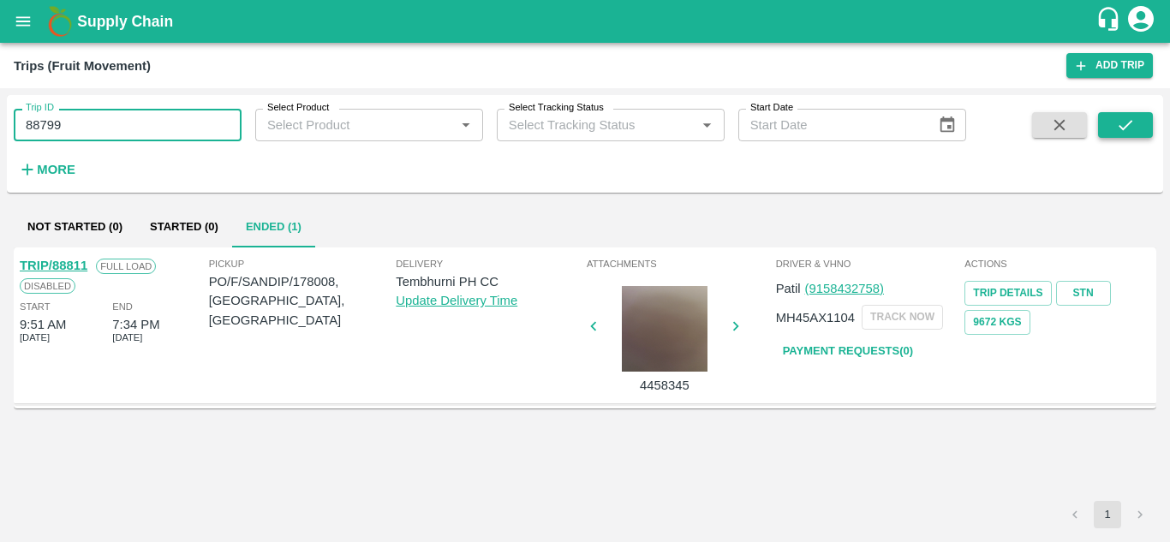
click at [1117, 119] on icon "submit" at bounding box center [1126, 125] width 19 height 19
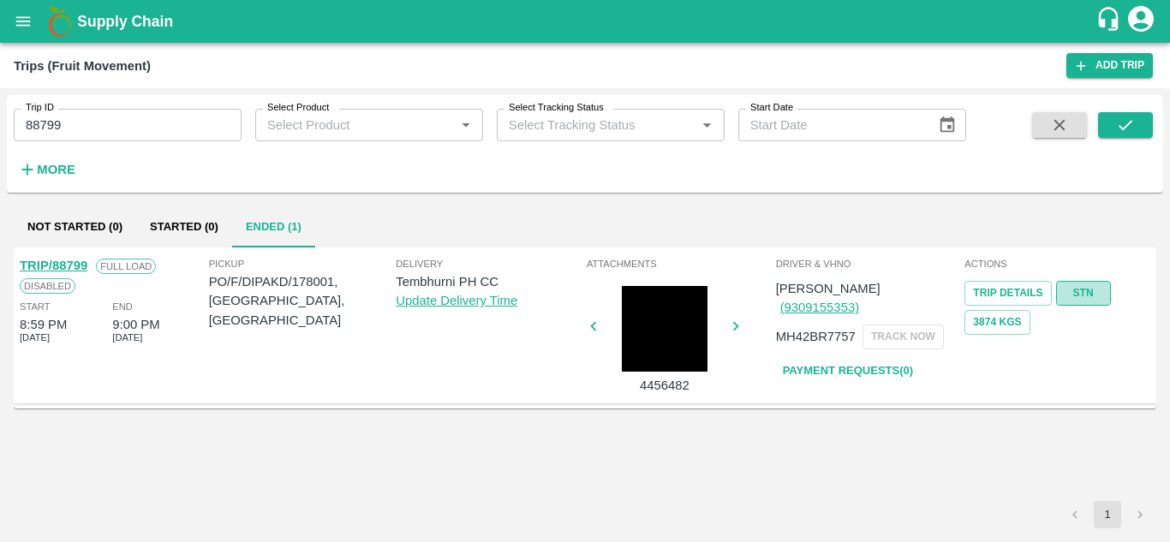
click at [1073, 293] on link "STN" at bounding box center [1084, 293] width 55 height 25
click at [84, 129] on input "88799" at bounding box center [128, 125] width 228 height 33
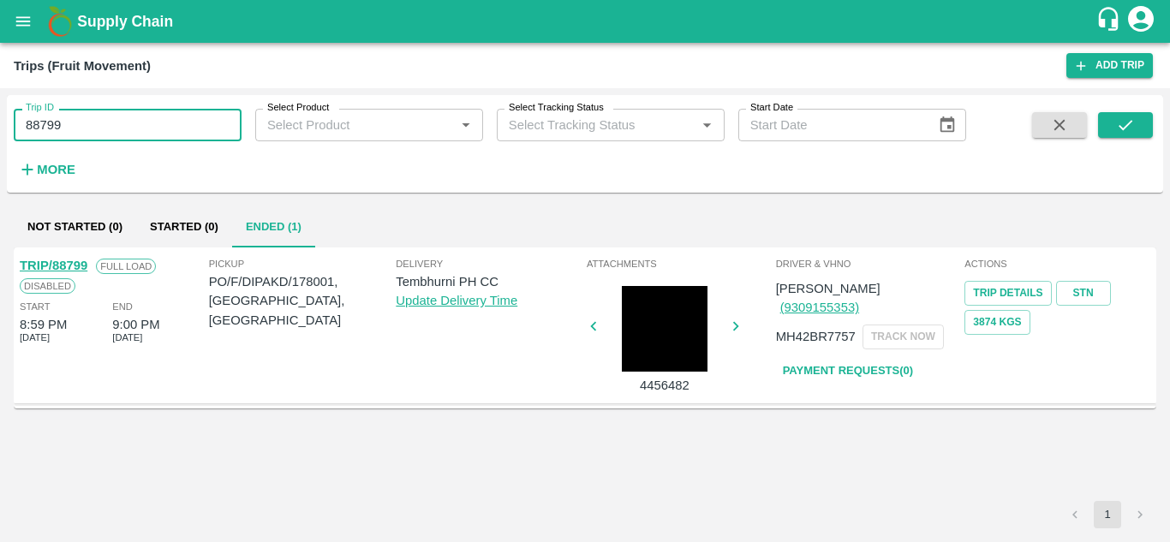
click at [84, 129] on input "88799" at bounding box center [128, 125] width 228 height 33
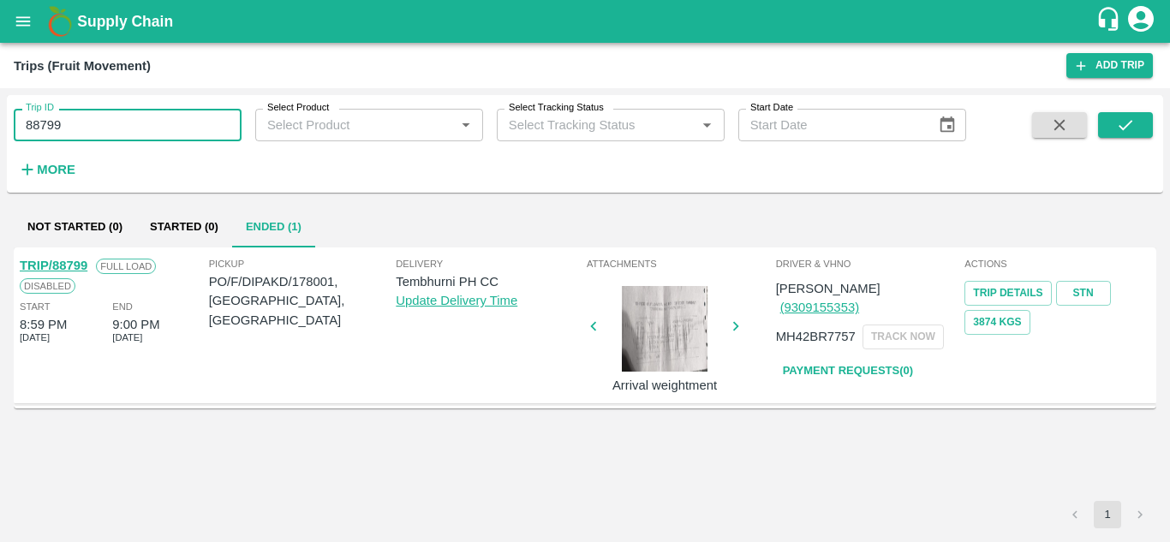
paste input "text"
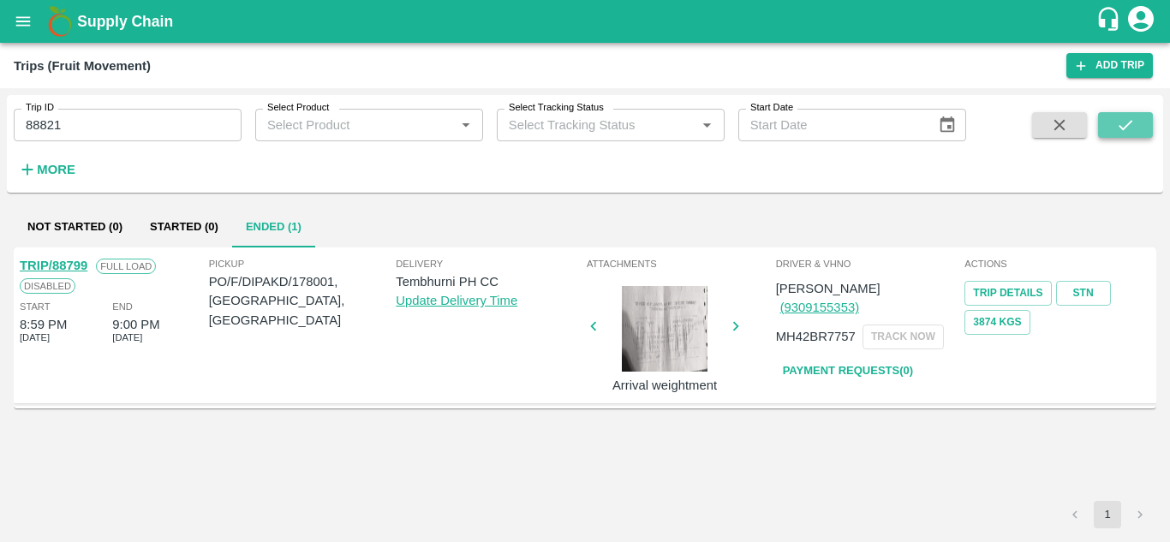
click at [1117, 122] on icon "submit" at bounding box center [1126, 125] width 19 height 19
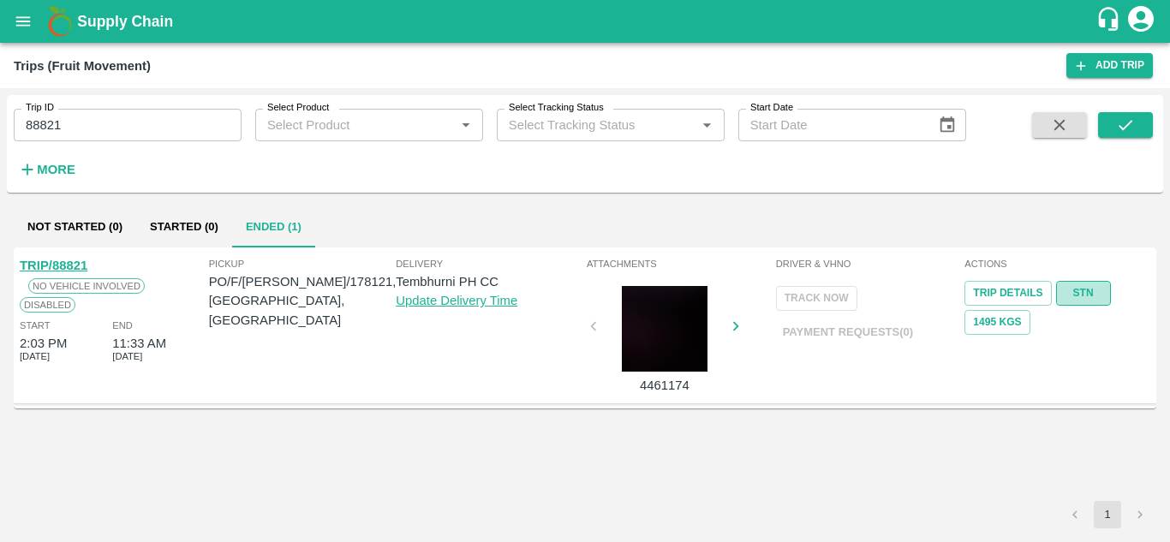
click at [1082, 285] on link "STN" at bounding box center [1084, 293] width 55 height 25
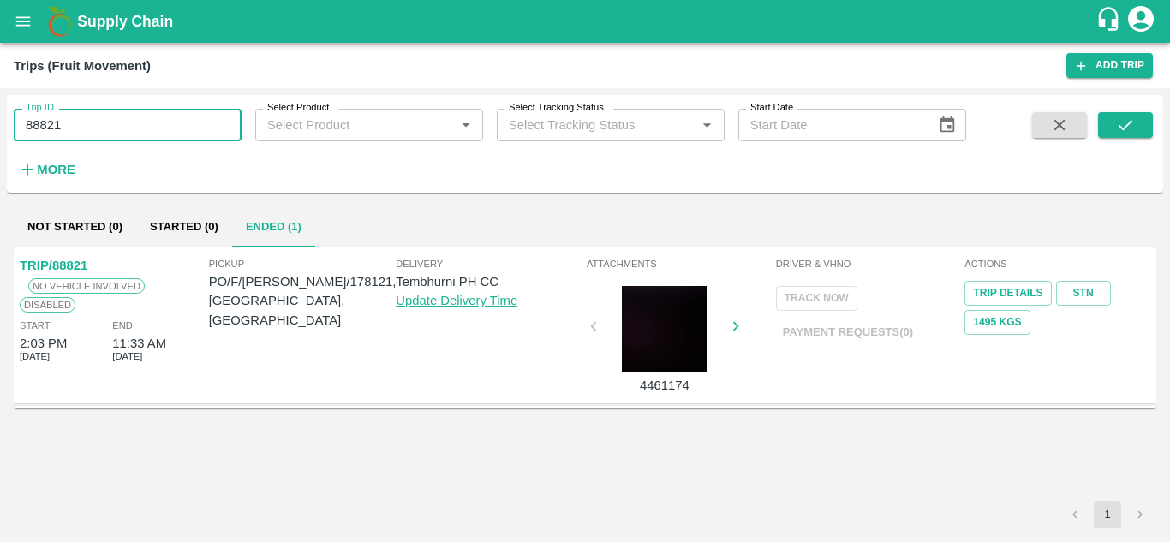
click at [122, 119] on input "88821" at bounding box center [128, 125] width 228 height 33
paste input "text"
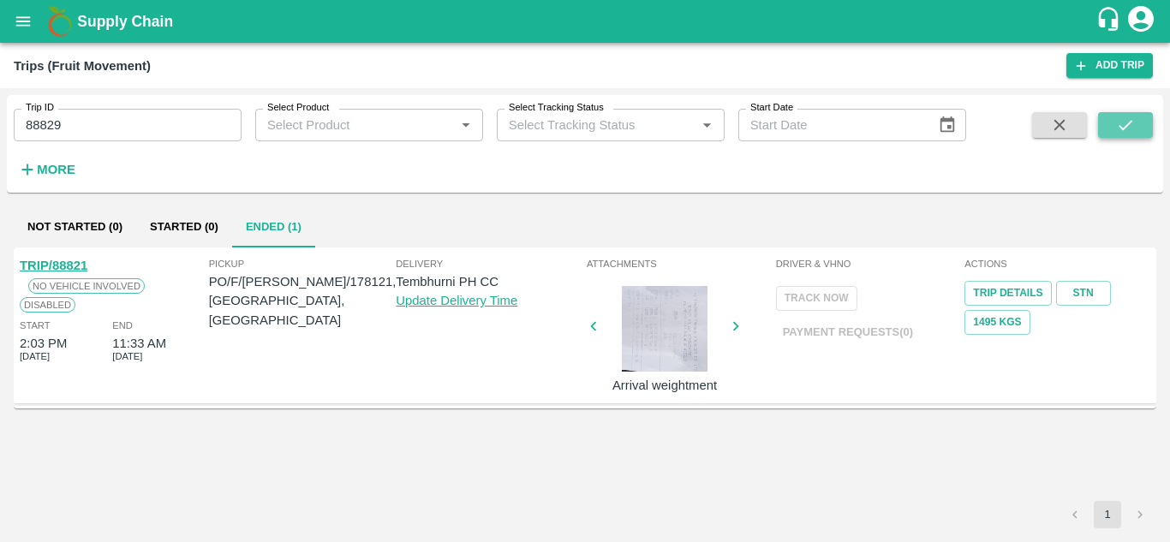
click at [1118, 127] on icon "submit" at bounding box center [1126, 125] width 19 height 19
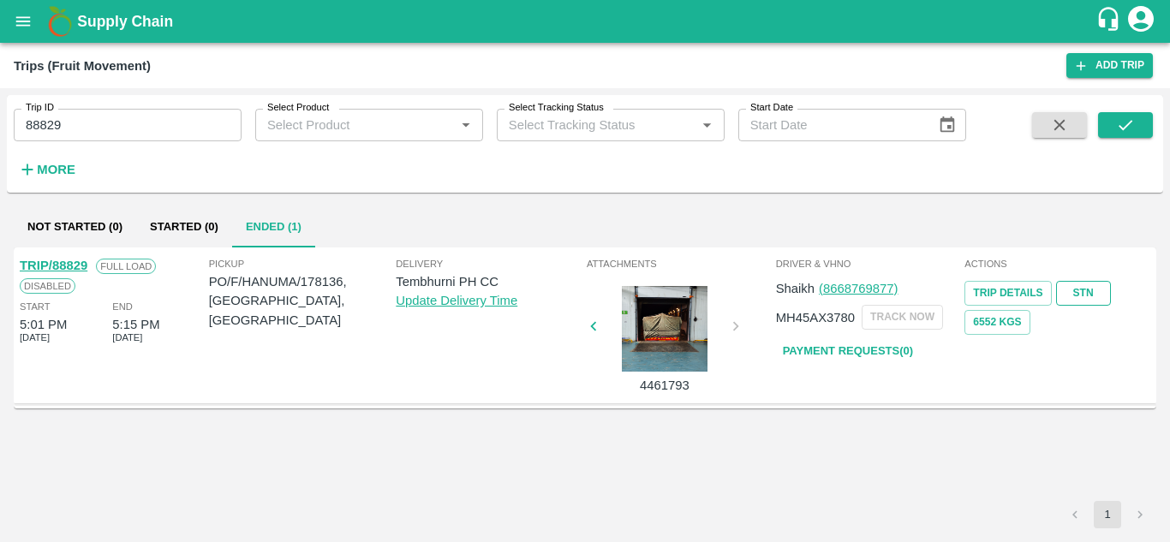
click at [1085, 288] on link "STN" at bounding box center [1084, 293] width 55 height 25
click at [94, 117] on input "88829" at bounding box center [128, 125] width 228 height 33
paste input "text"
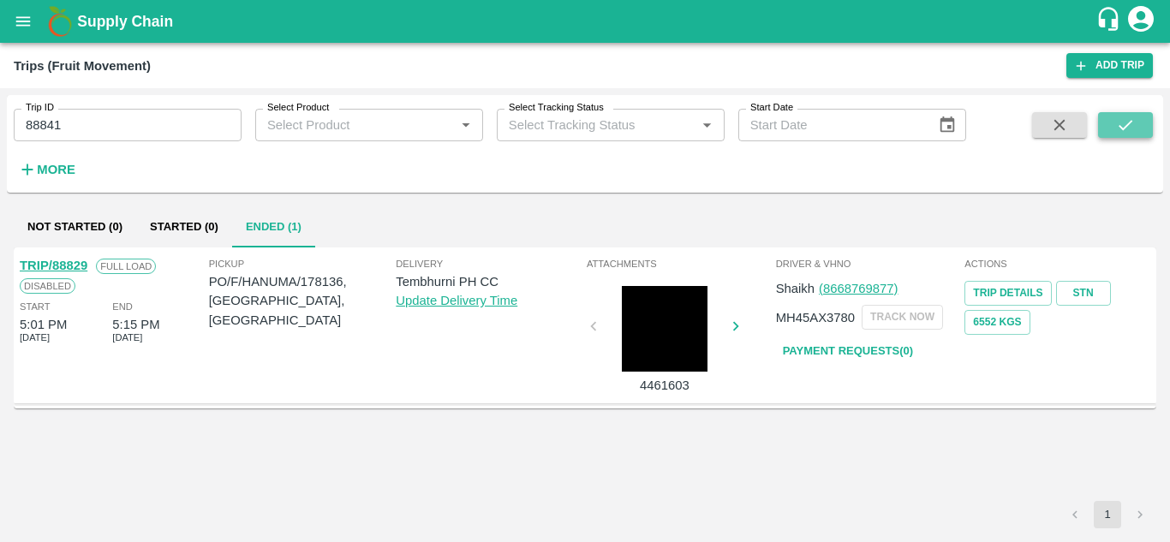
click at [1129, 127] on icon "submit" at bounding box center [1126, 125] width 19 height 19
click at [1090, 286] on link "STN" at bounding box center [1084, 293] width 55 height 25
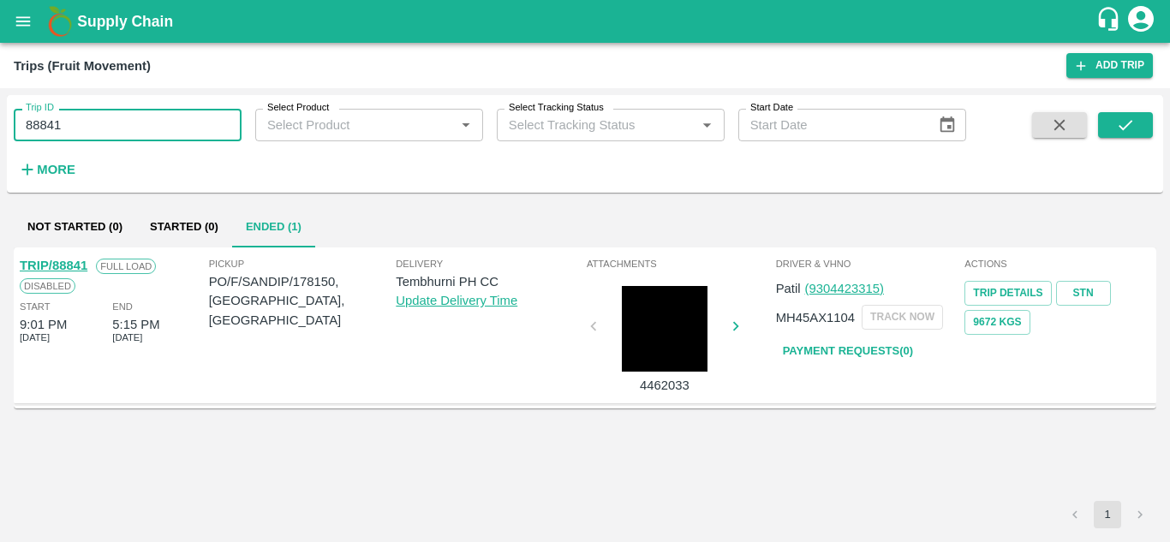
click at [97, 124] on input "88841" at bounding box center [128, 125] width 228 height 33
paste input "text"
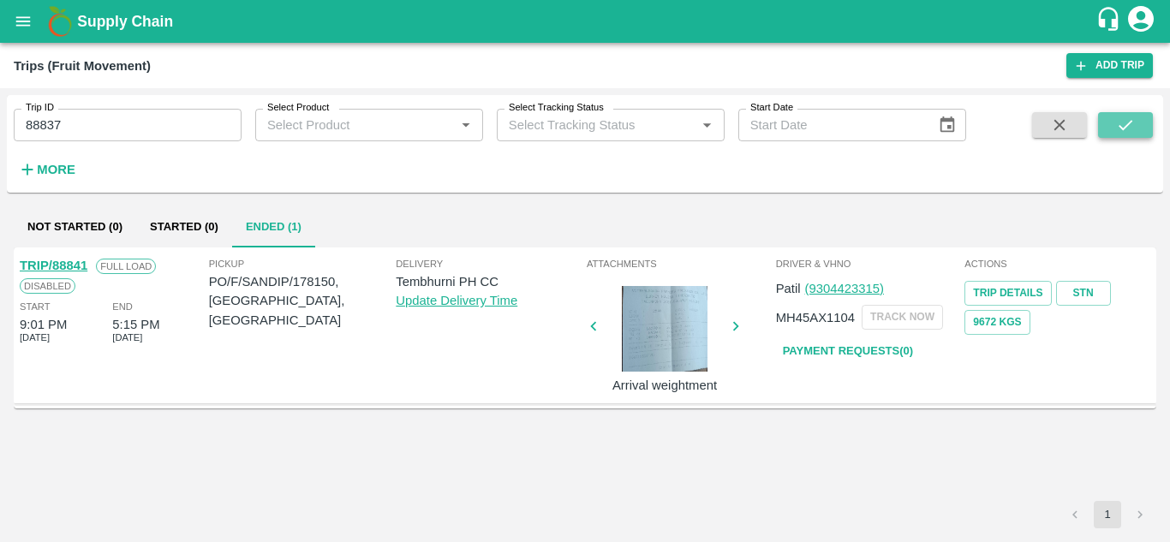
click at [1130, 121] on icon "submit" at bounding box center [1126, 125] width 19 height 19
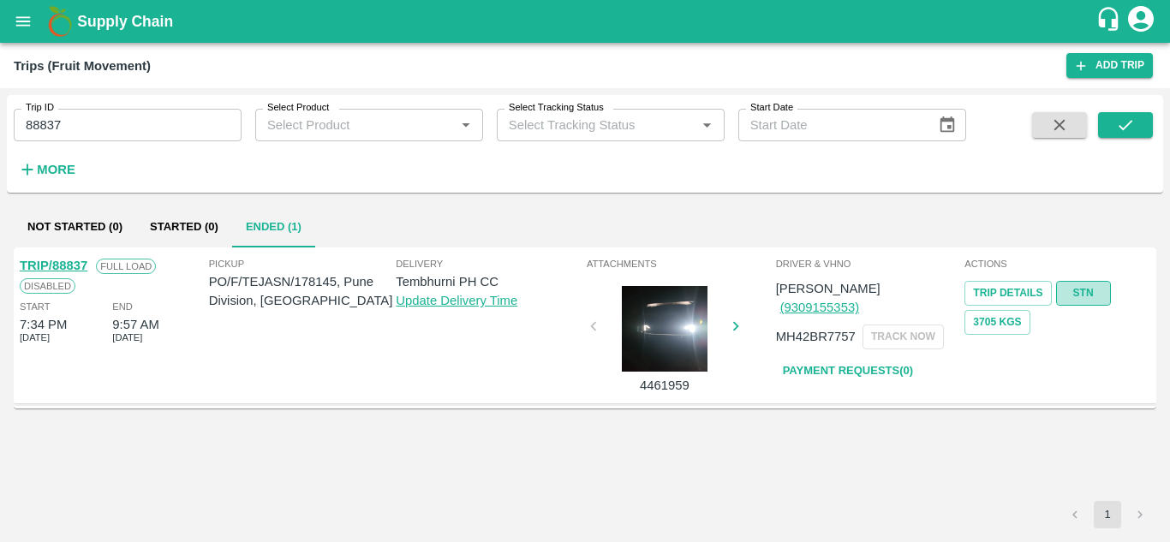
click at [1075, 283] on link "STN" at bounding box center [1084, 293] width 55 height 25
click at [123, 108] on div "Trip ID 88837 Trip ID" at bounding box center [121, 118] width 242 height 46
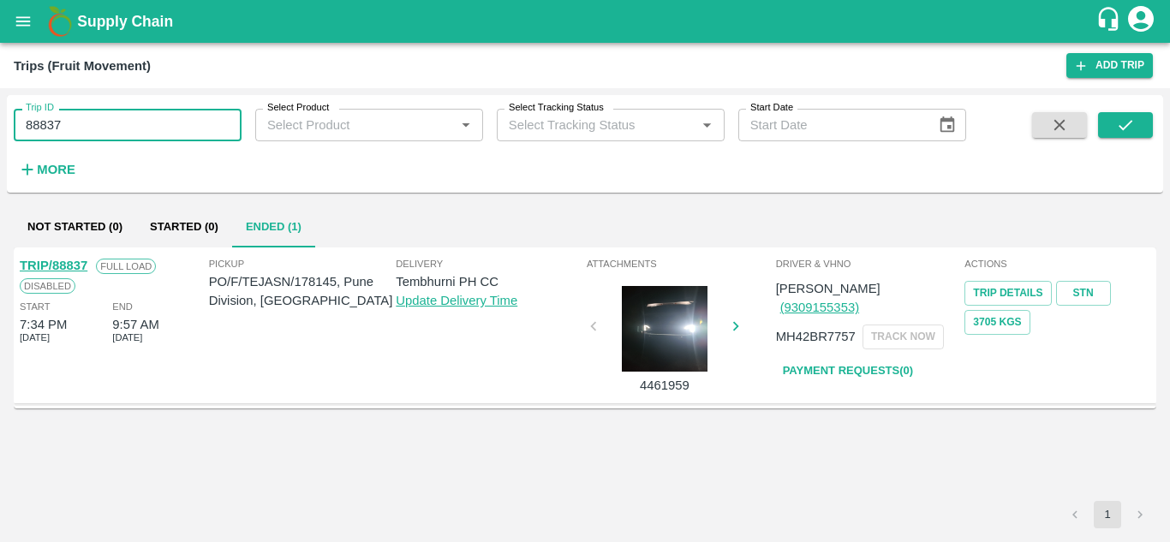
click at [93, 125] on input "88837" at bounding box center [128, 125] width 228 height 33
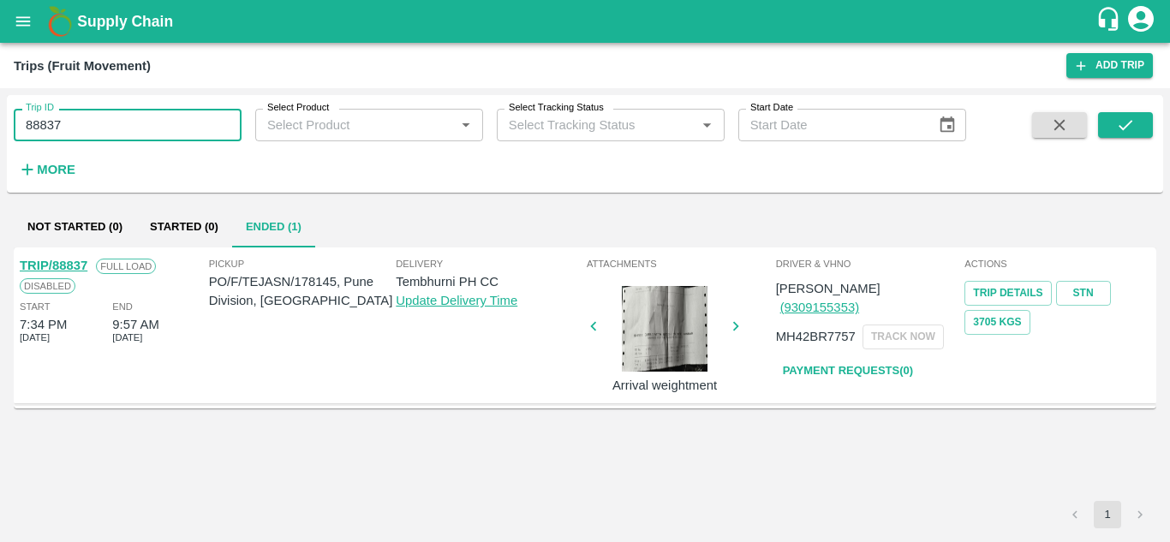
paste input "text"
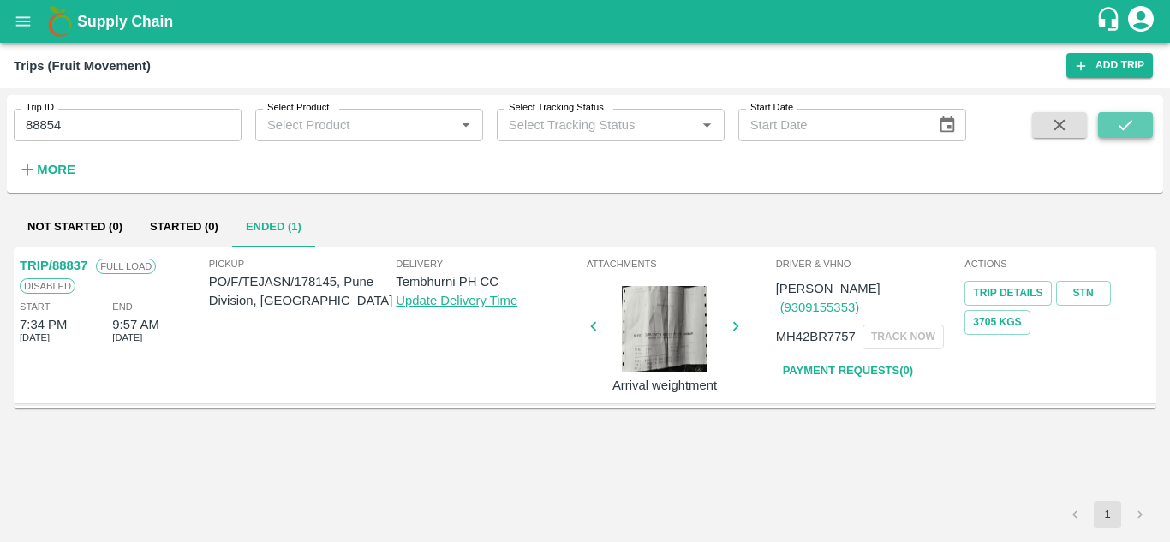
click at [1138, 125] on button "submit" at bounding box center [1126, 125] width 55 height 26
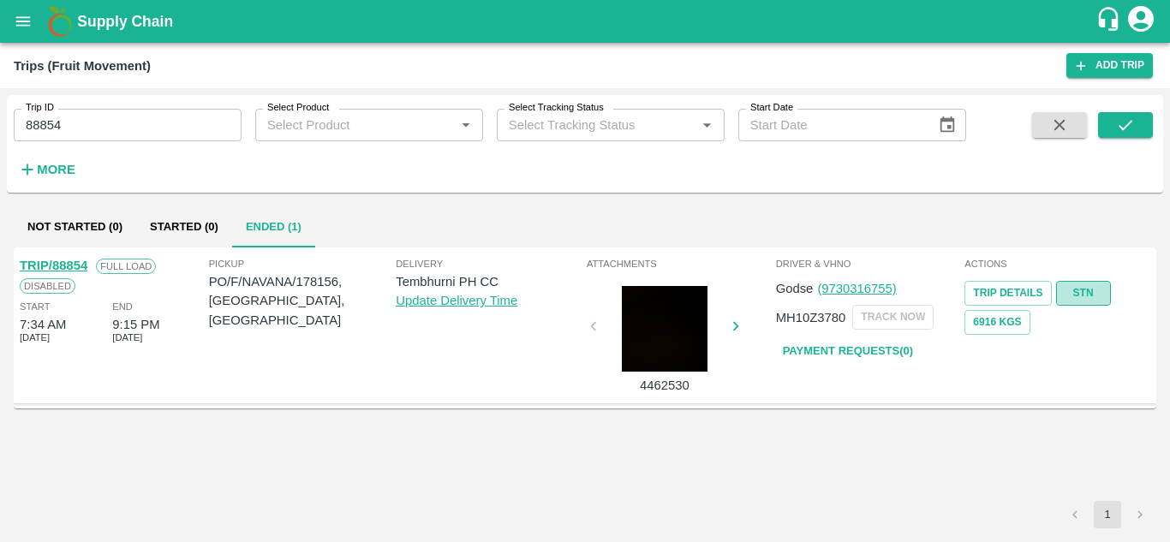
click at [1075, 289] on link "STN" at bounding box center [1084, 293] width 55 height 25
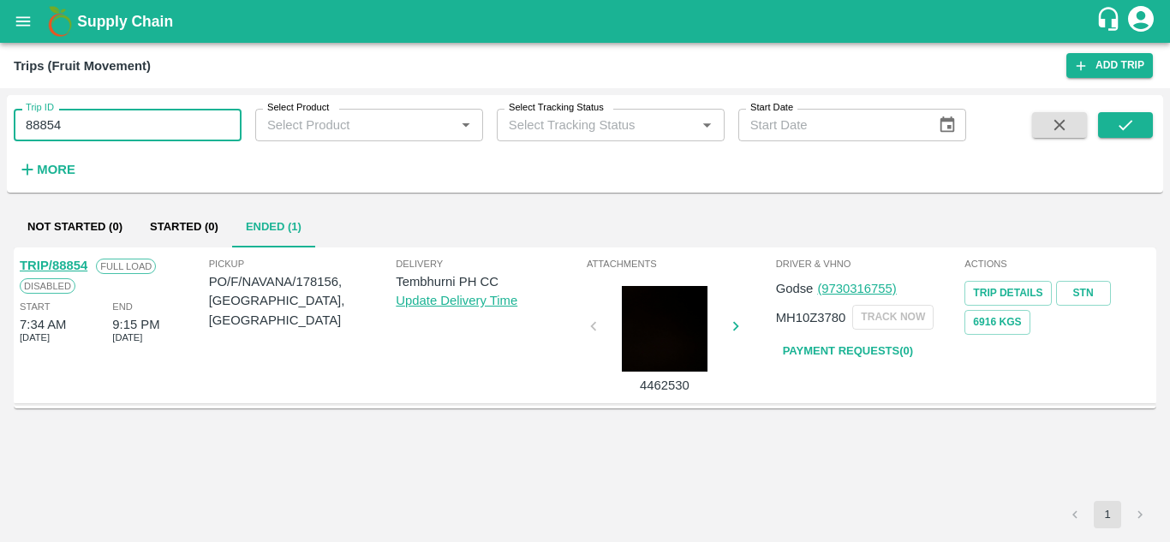
click at [119, 128] on input "88854" at bounding box center [128, 125] width 228 height 33
paste input "text"
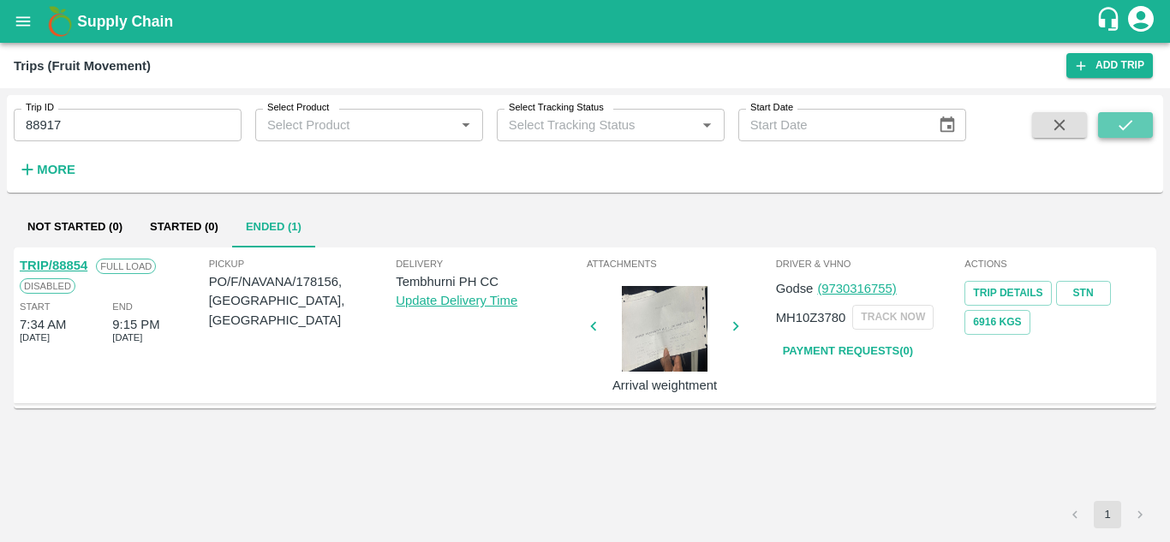
click at [1131, 127] on icon "submit" at bounding box center [1126, 125] width 19 height 19
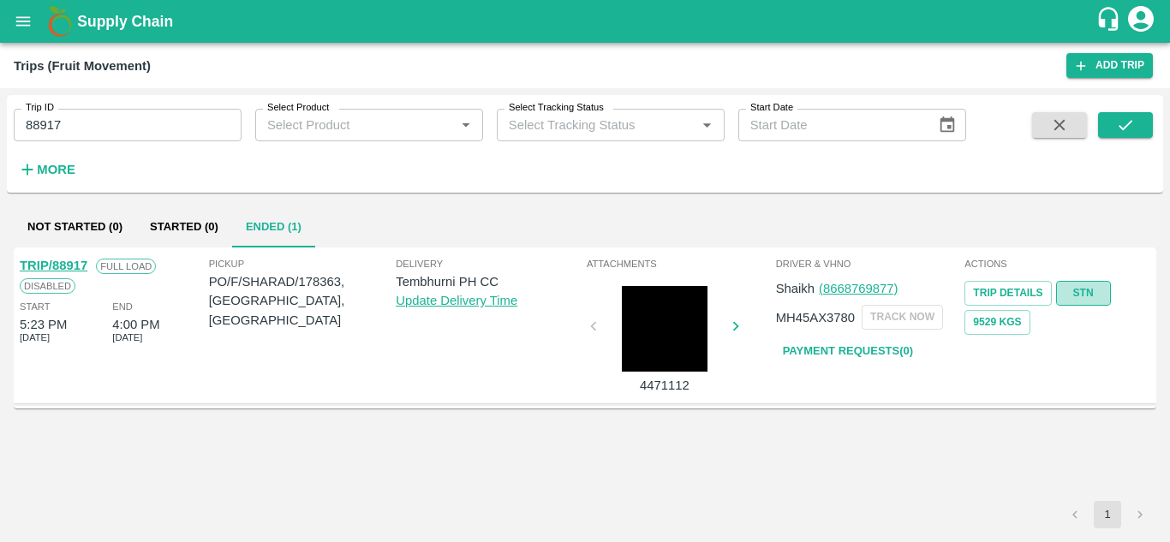
click at [1068, 290] on link "STN" at bounding box center [1084, 293] width 55 height 25
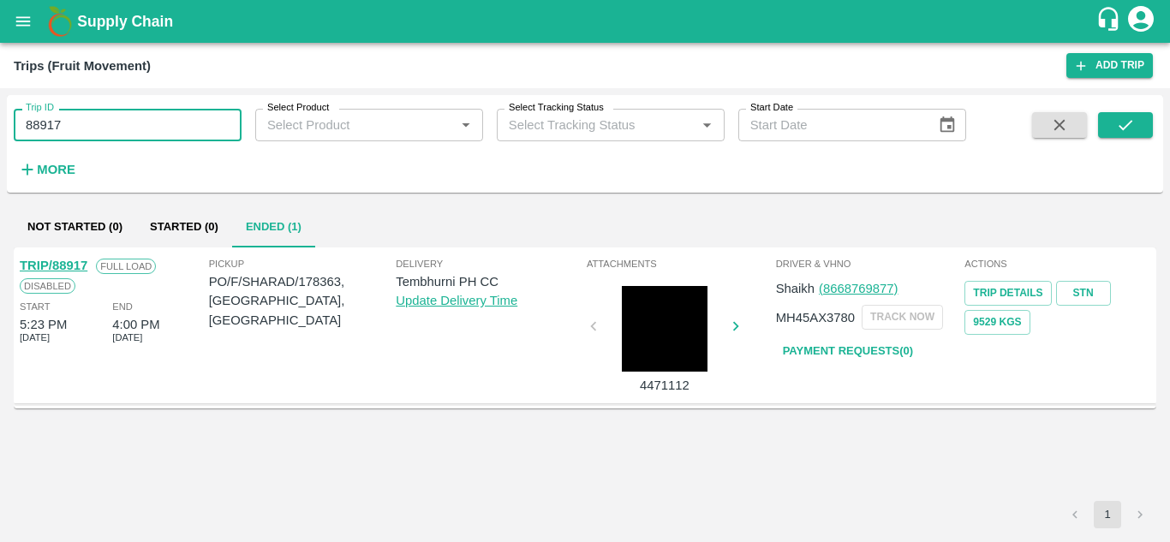
click at [138, 120] on input "88917" at bounding box center [128, 125] width 228 height 33
paste input "text"
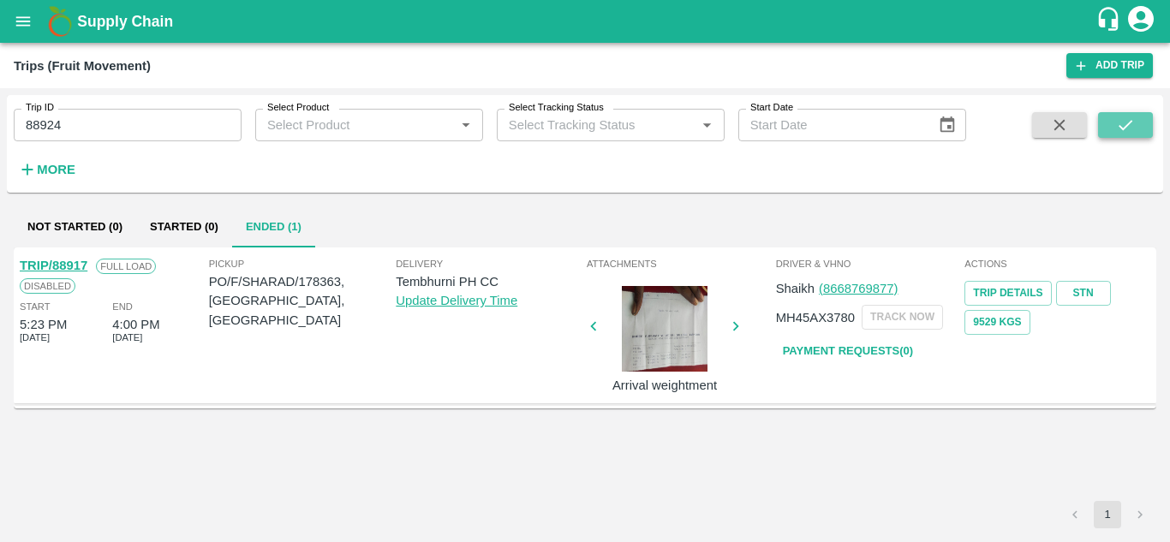
click at [1121, 117] on icon "submit" at bounding box center [1126, 125] width 19 height 19
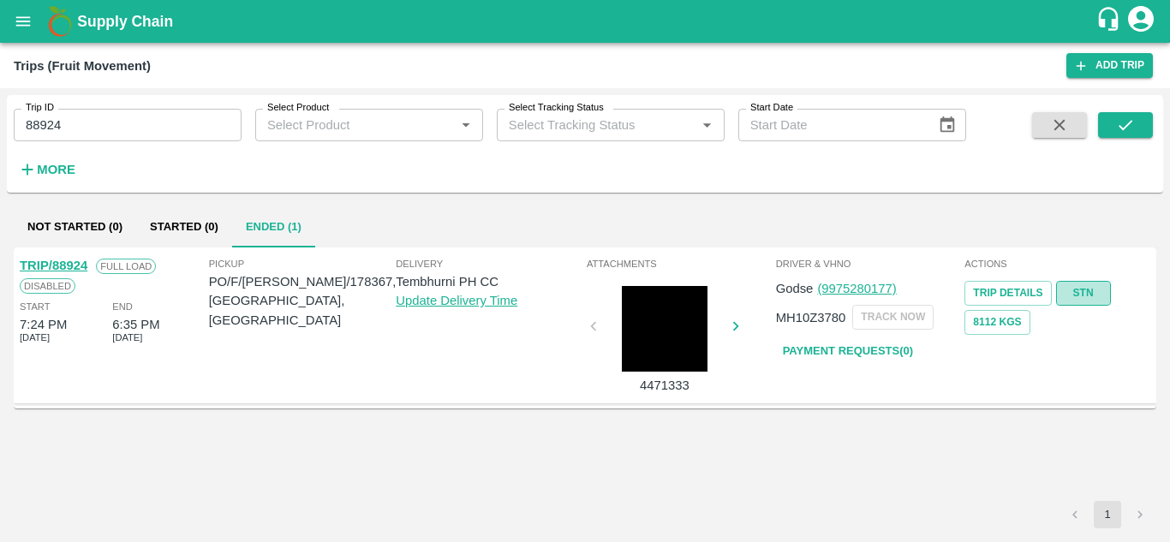
click at [1076, 294] on link "STN" at bounding box center [1084, 293] width 55 height 25
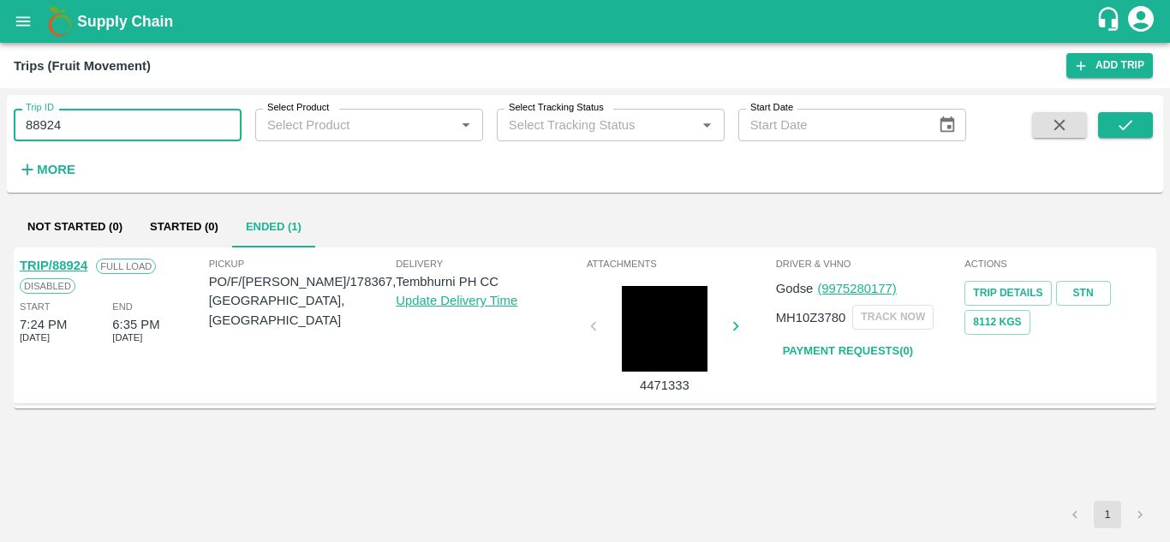
click at [129, 123] on input "88924" at bounding box center [128, 125] width 228 height 33
paste input "text"
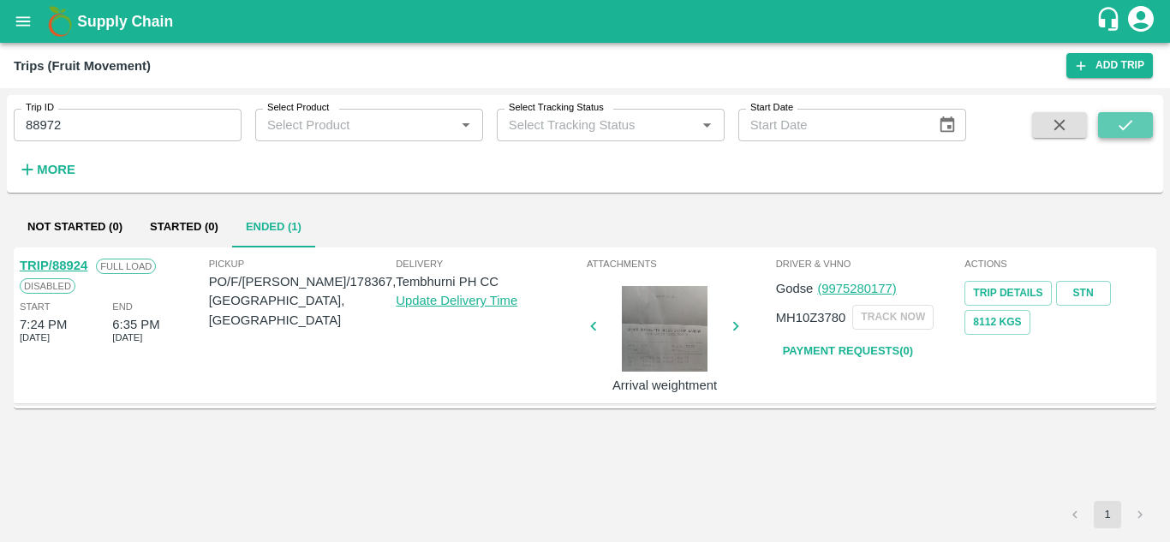
click at [1137, 131] on button "submit" at bounding box center [1126, 125] width 55 height 26
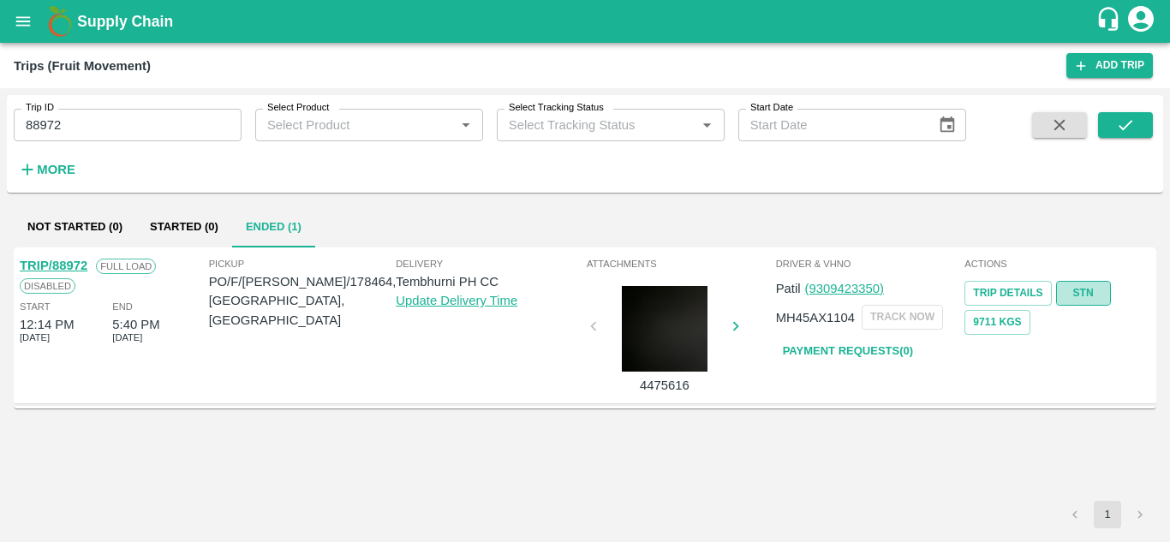
click at [1079, 288] on link "STN" at bounding box center [1084, 293] width 55 height 25
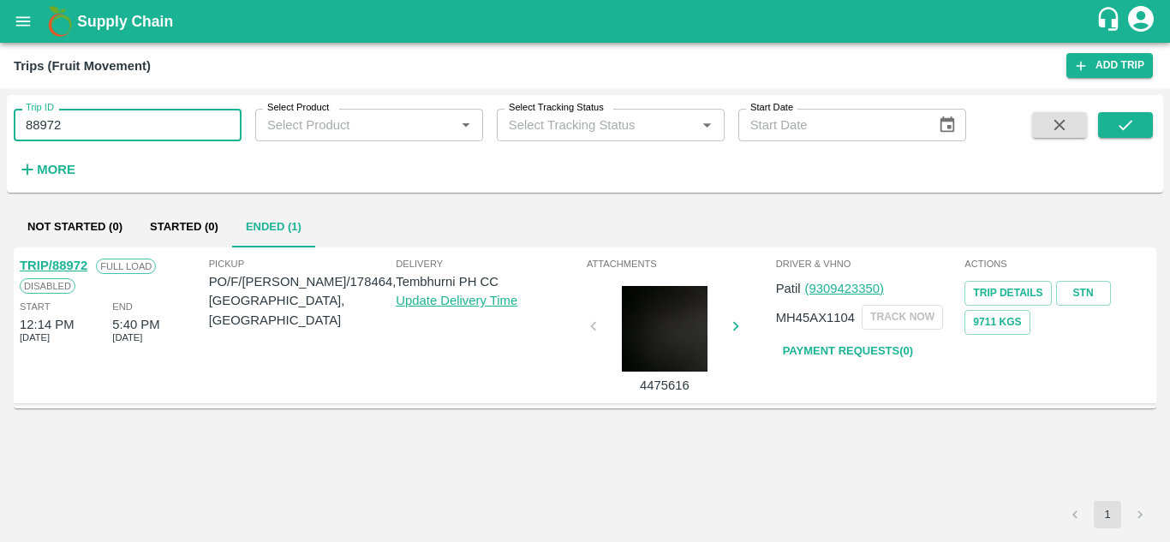
click at [115, 115] on input "88972" at bounding box center [128, 125] width 228 height 33
paste input "text"
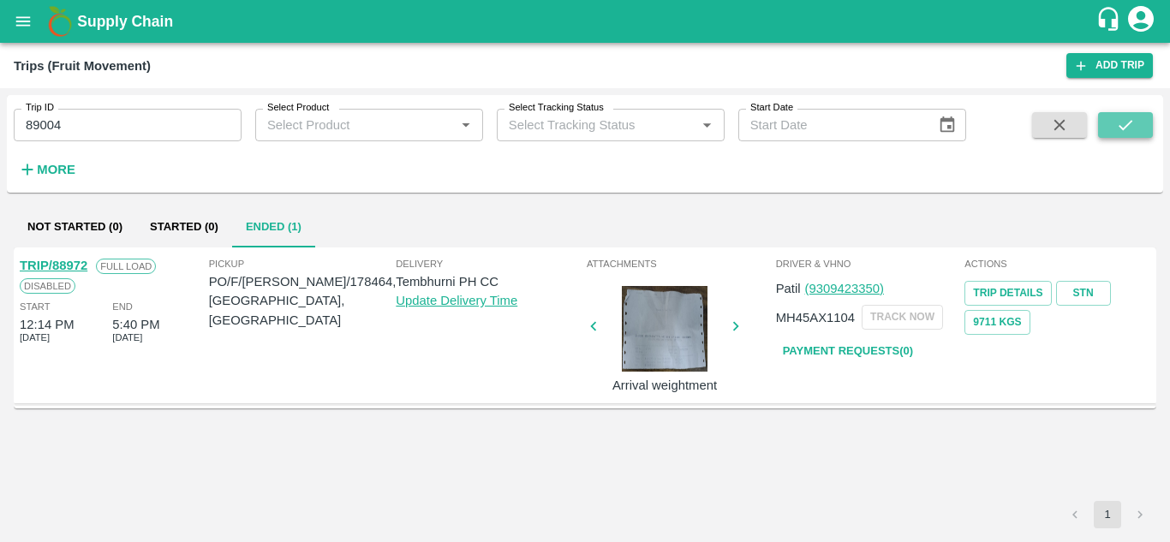
click at [1117, 131] on icon "submit" at bounding box center [1126, 125] width 19 height 19
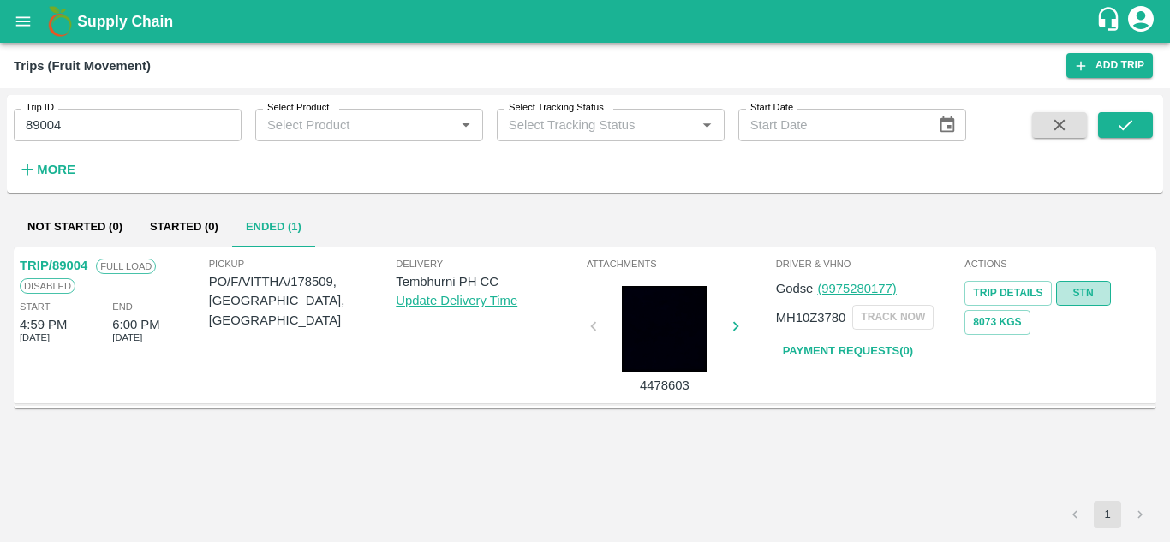
click at [1077, 288] on link "STN" at bounding box center [1084, 293] width 55 height 25
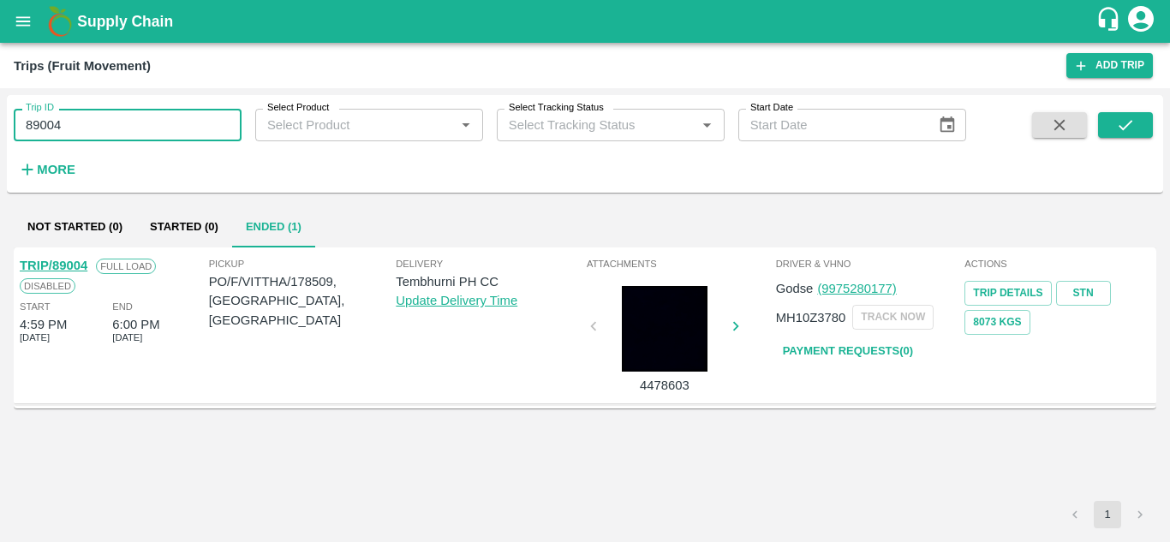
click at [93, 123] on input "89004" at bounding box center [128, 125] width 228 height 33
paste input "text"
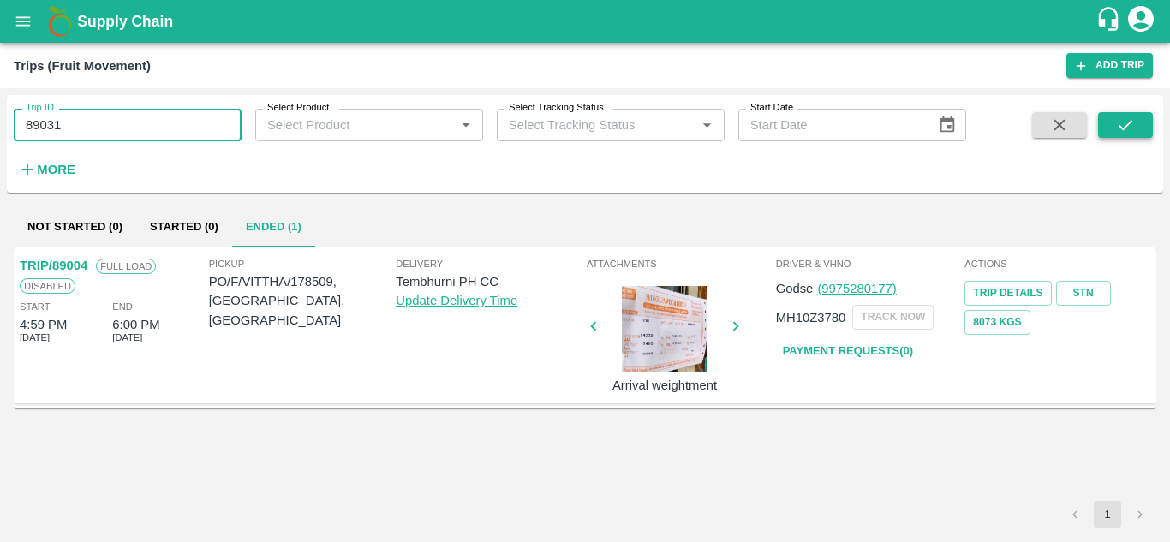
click at [1129, 119] on icon "submit" at bounding box center [1126, 125] width 19 height 19
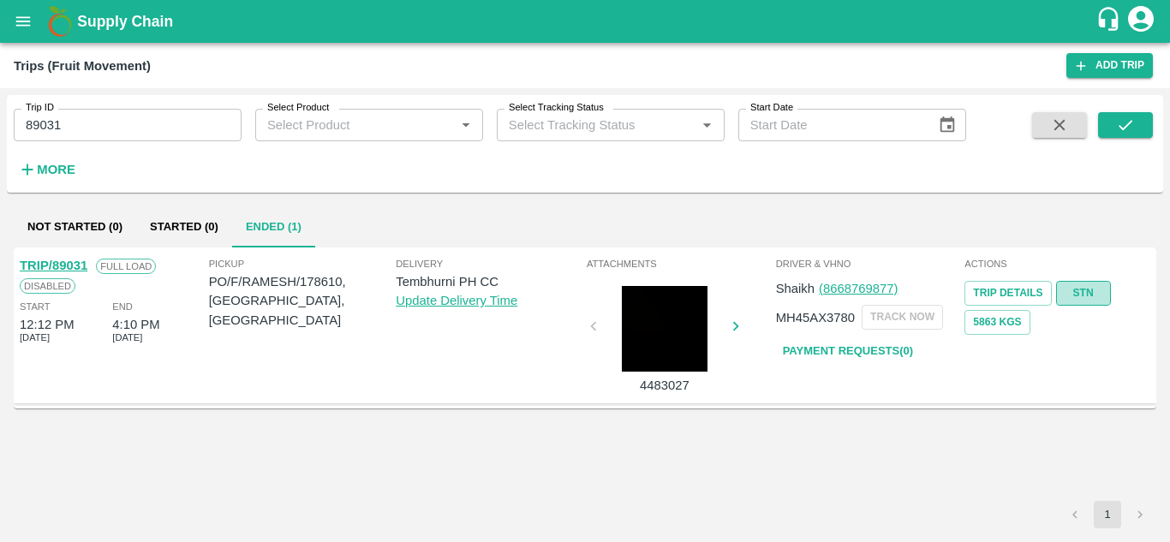
click at [1078, 287] on link "STN" at bounding box center [1084, 293] width 55 height 25
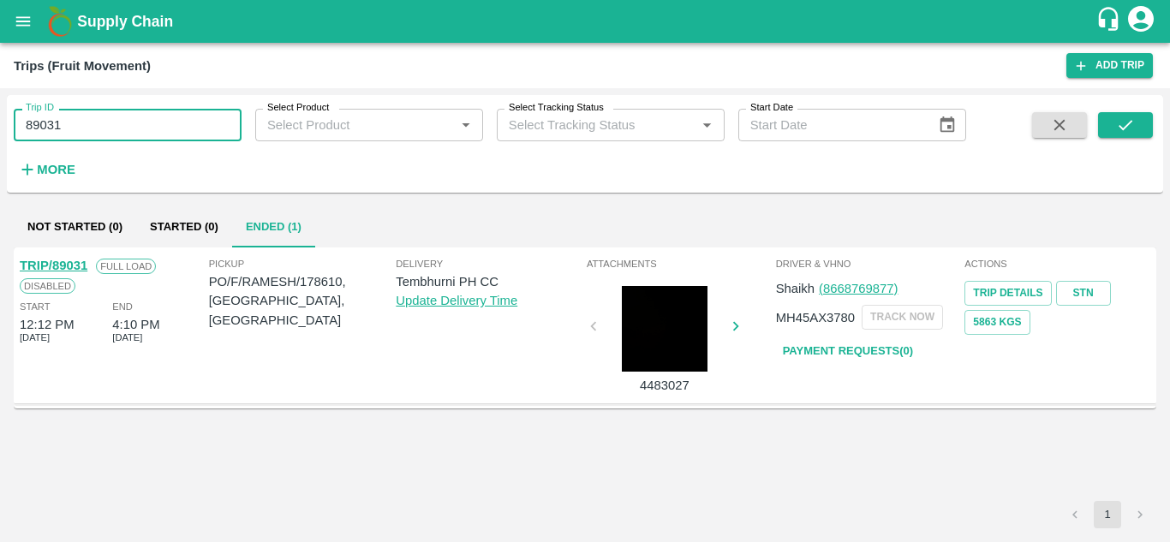
click at [74, 126] on input "89031" at bounding box center [128, 125] width 228 height 33
paste input "text"
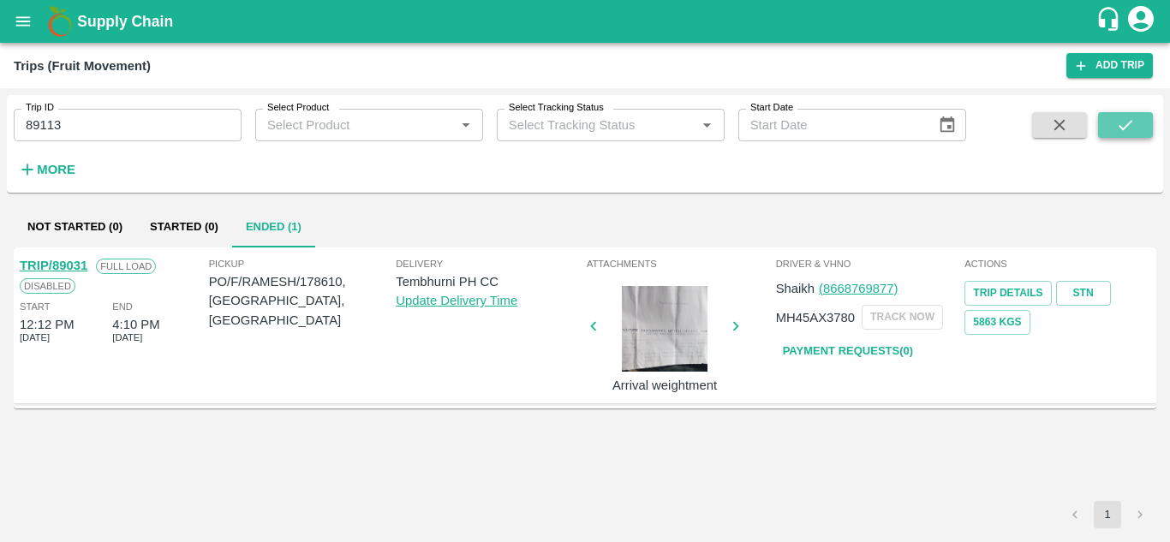
click at [1143, 123] on button "submit" at bounding box center [1126, 125] width 55 height 26
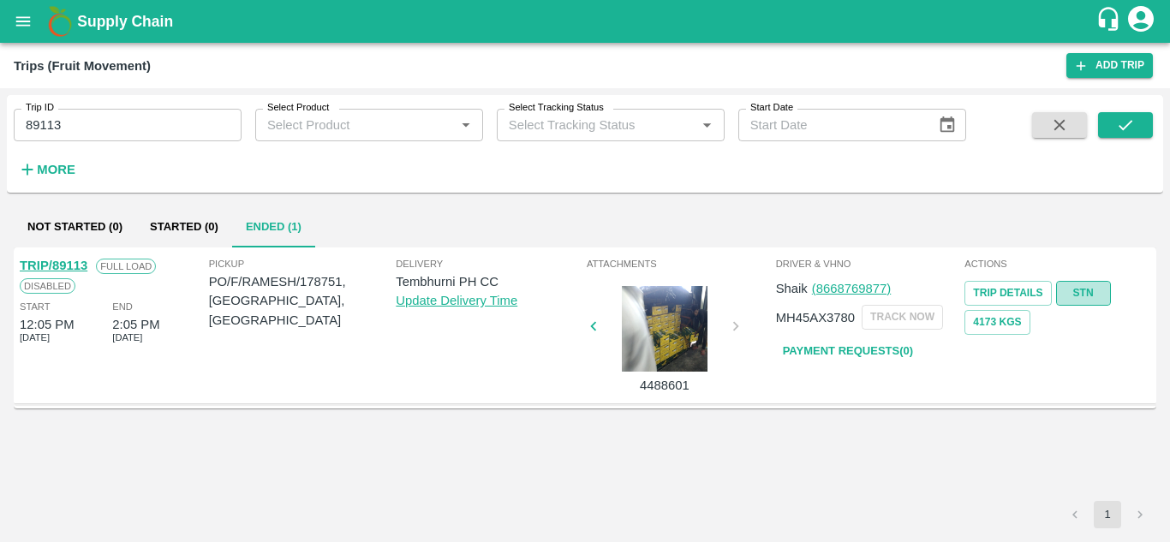
click at [1085, 293] on link "STN" at bounding box center [1084, 293] width 55 height 25
click at [116, 111] on input "89113" at bounding box center [128, 125] width 228 height 33
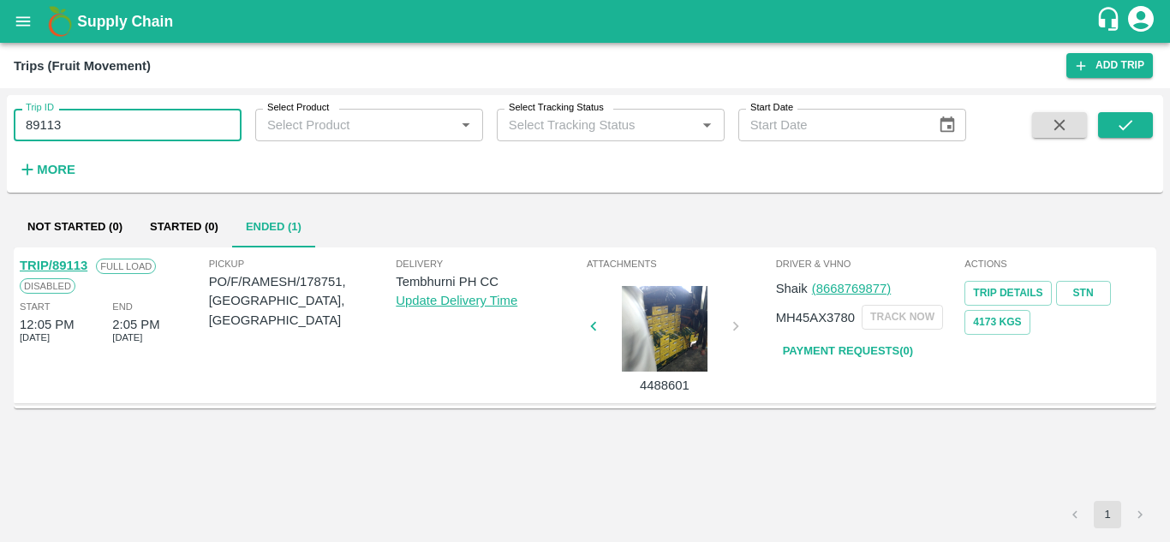
click at [116, 111] on input "89113" at bounding box center [128, 125] width 228 height 33
paste input "text"
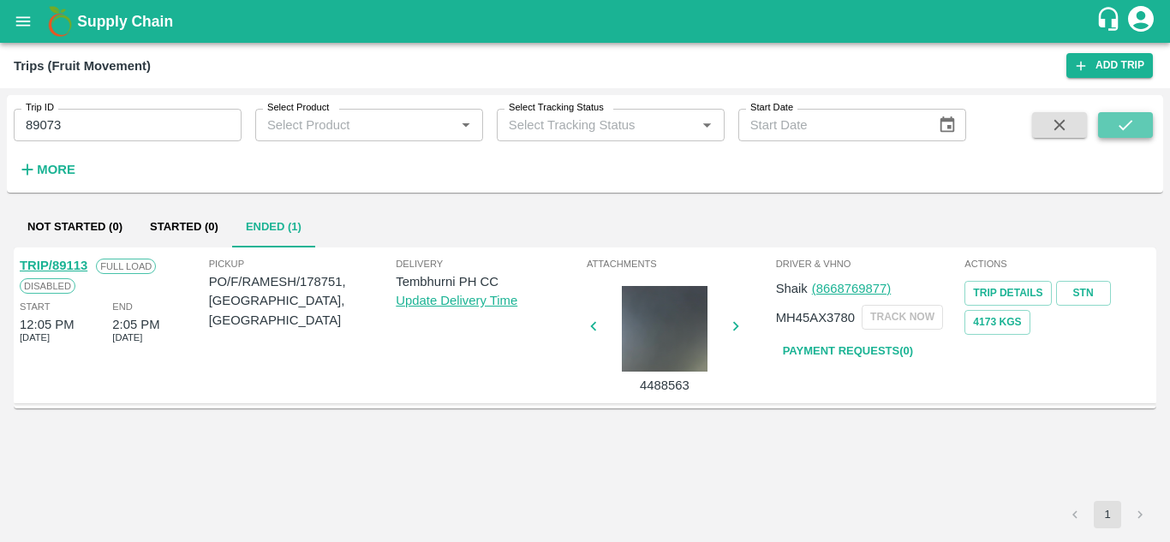
click at [1134, 129] on icon "submit" at bounding box center [1126, 125] width 19 height 19
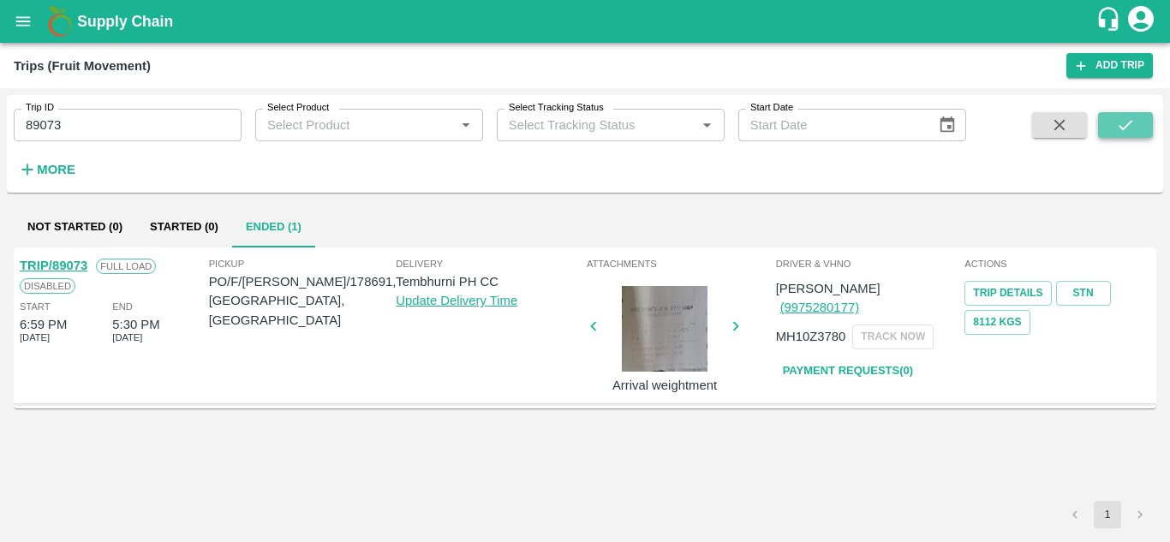
click at [1115, 128] on button "submit" at bounding box center [1126, 125] width 55 height 26
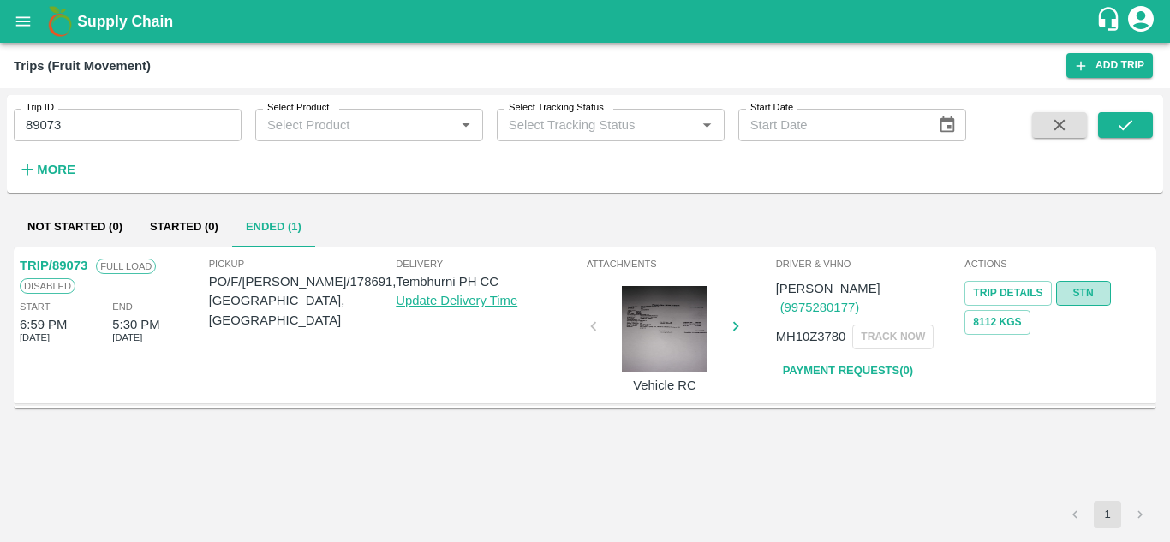
click at [1087, 290] on link "STN" at bounding box center [1084, 293] width 55 height 25
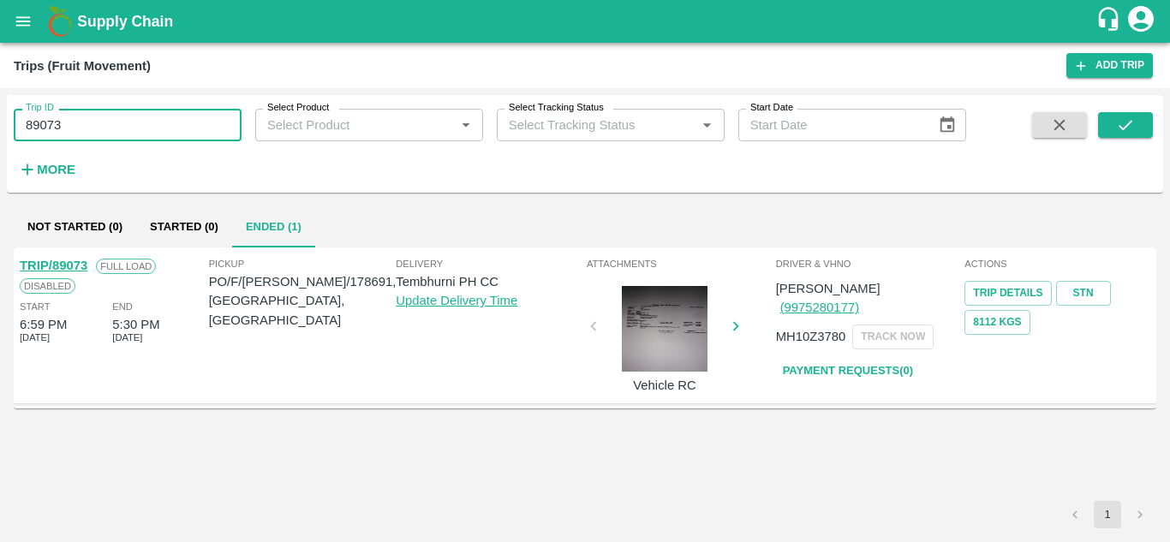
click at [104, 121] on input "89073" at bounding box center [128, 125] width 228 height 33
paste input "text"
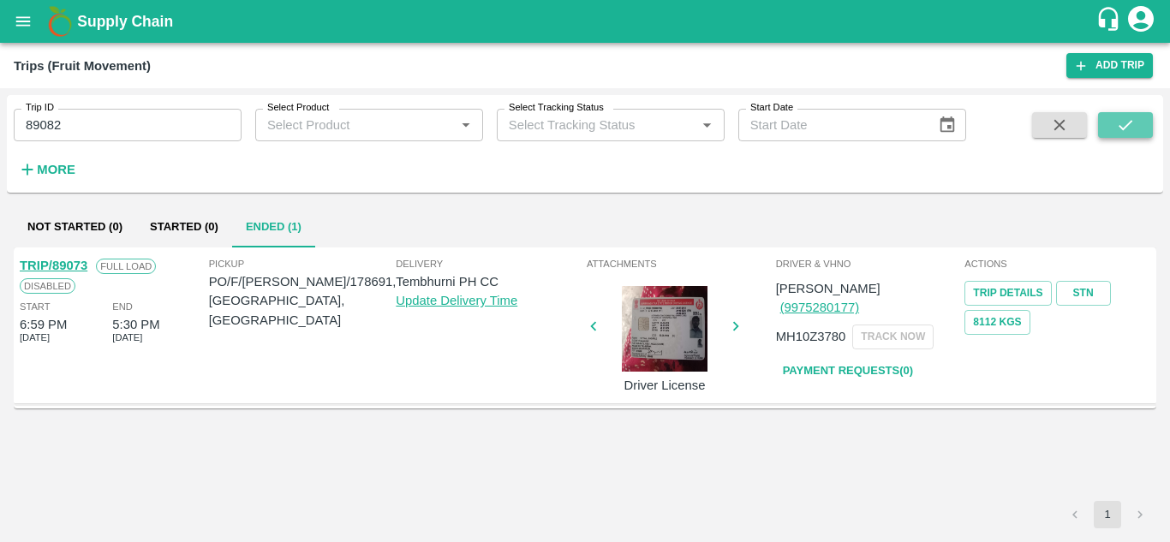
click at [1134, 120] on icon "submit" at bounding box center [1126, 125] width 19 height 19
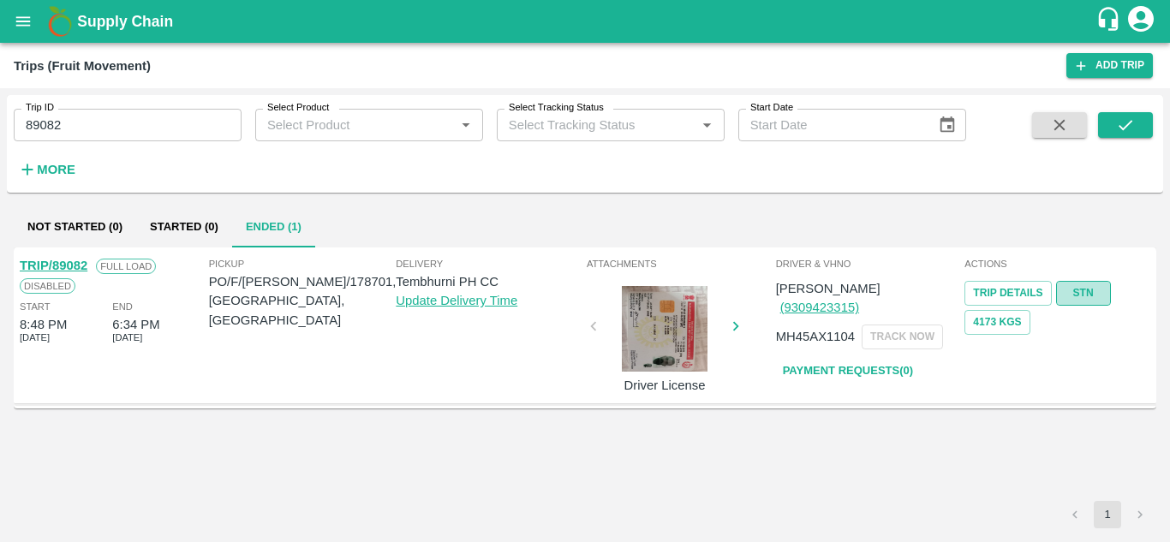
click at [1086, 287] on link "STN" at bounding box center [1084, 293] width 55 height 25
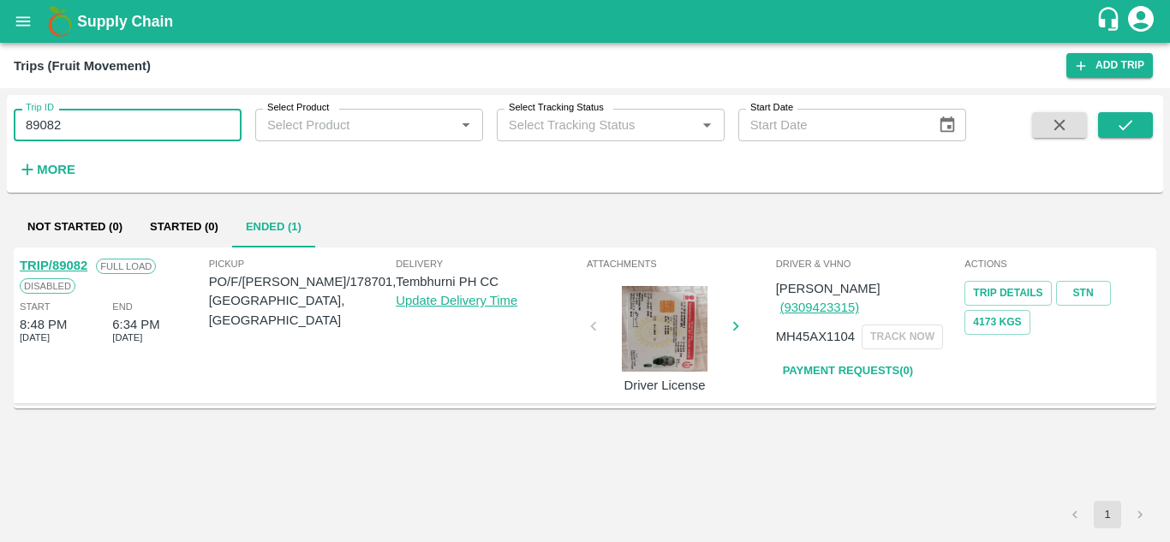
click at [92, 123] on input "89082" at bounding box center [128, 125] width 228 height 33
paste input "text"
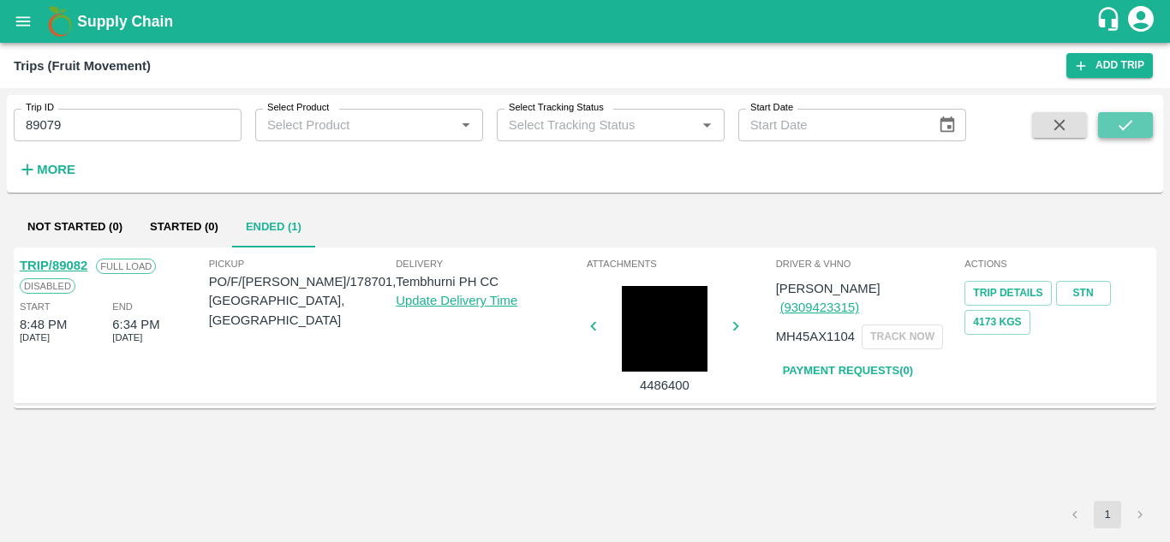
click at [1121, 125] on icon "submit" at bounding box center [1126, 125] width 19 height 19
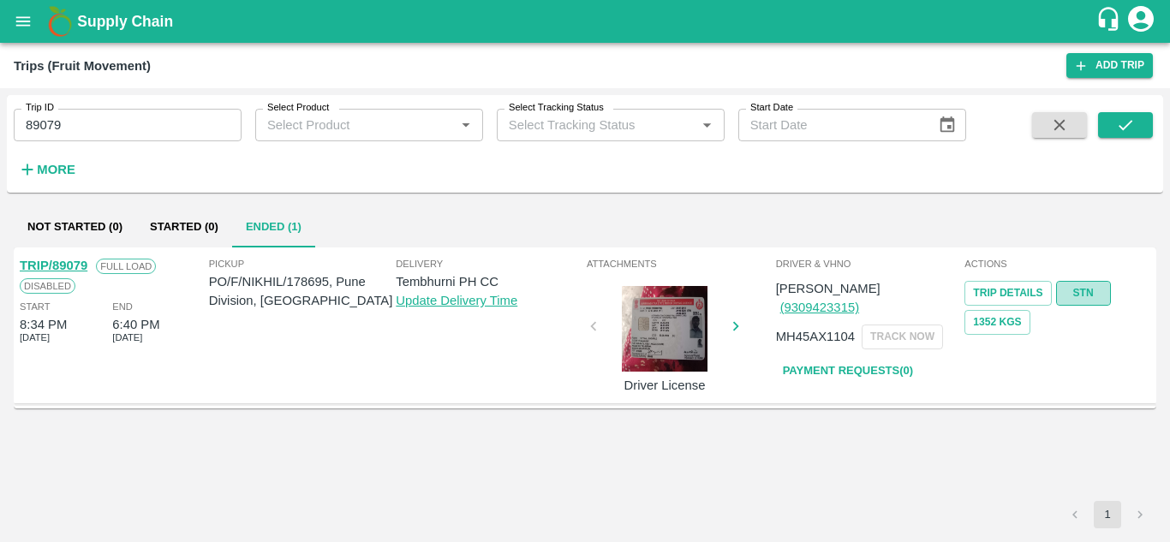
click at [1076, 285] on link "STN" at bounding box center [1084, 293] width 55 height 25
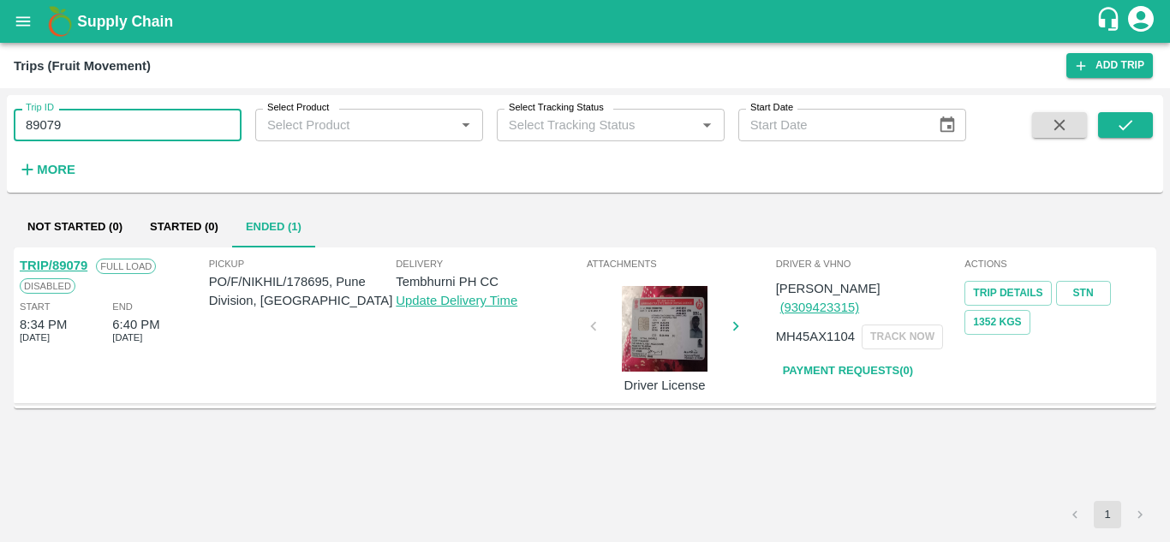
click at [124, 137] on input "89079" at bounding box center [128, 125] width 228 height 33
paste input "text"
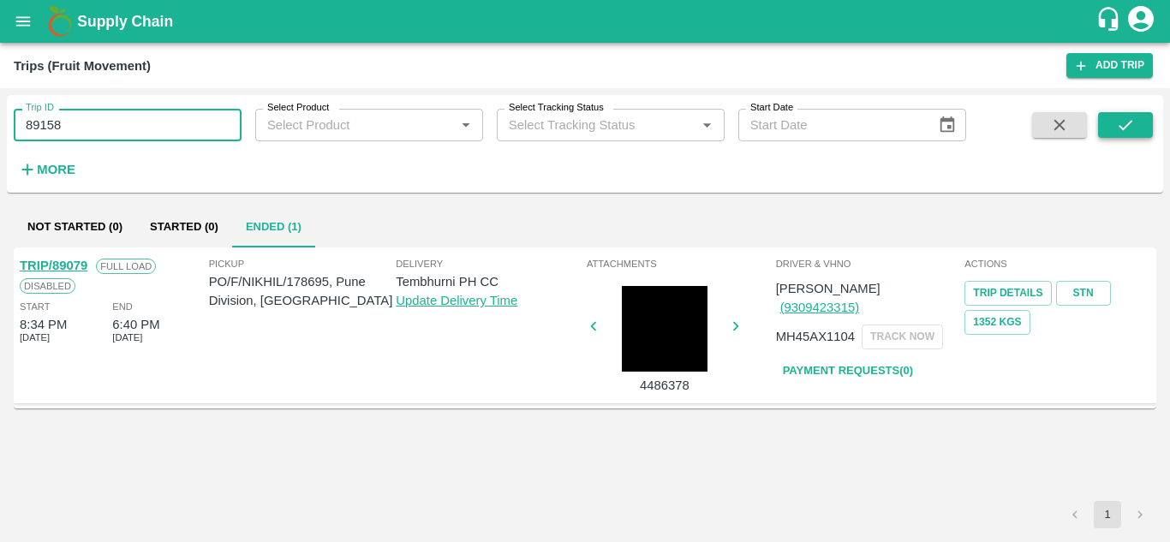
click at [1140, 119] on button "submit" at bounding box center [1126, 125] width 55 height 26
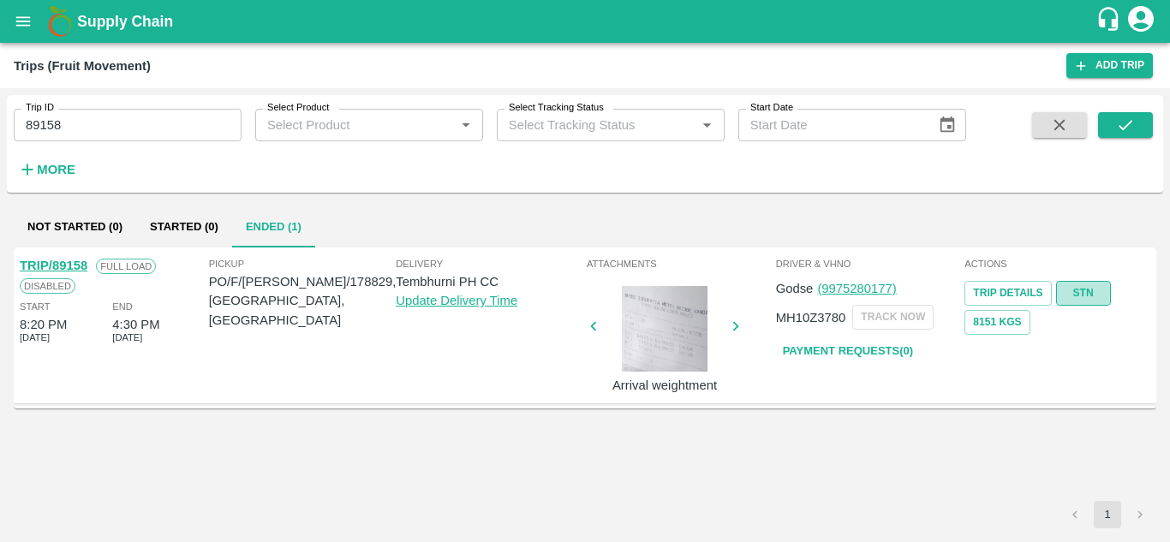
click at [1100, 300] on link "STN" at bounding box center [1084, 293] width 55 height 25
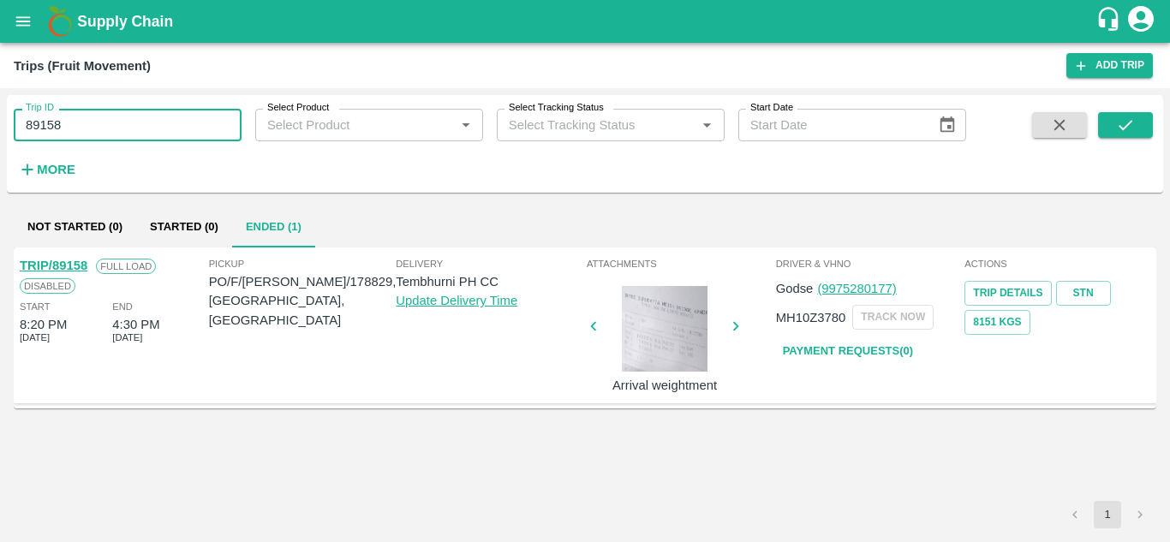
click at [69, 129] on input "89158" at bounding box center [128, 125] width 228 height 33
paste input "text"
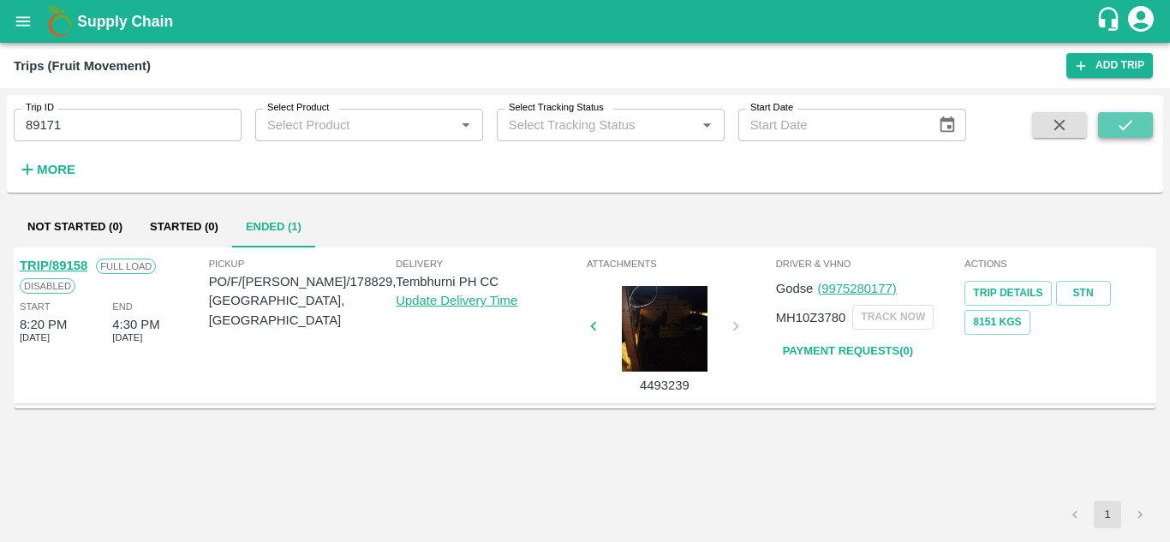
click at [1123, 128] on icon "submit" at bounding box center [1126, 125] width 14 height 10
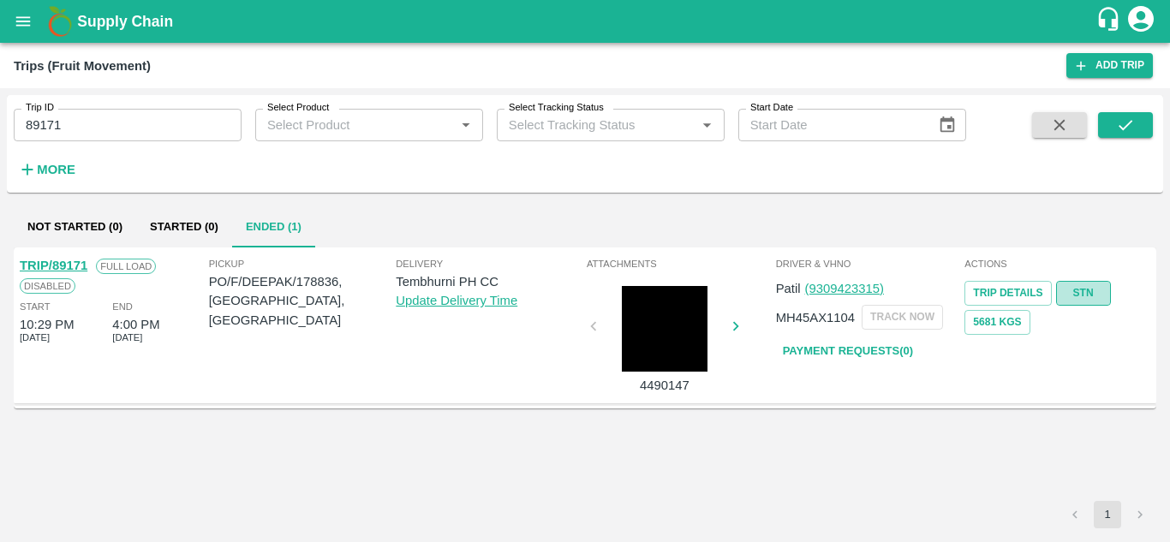
click at [1077, 291] on link "STN" at bounding box center [1084, 293] width 55 height 25
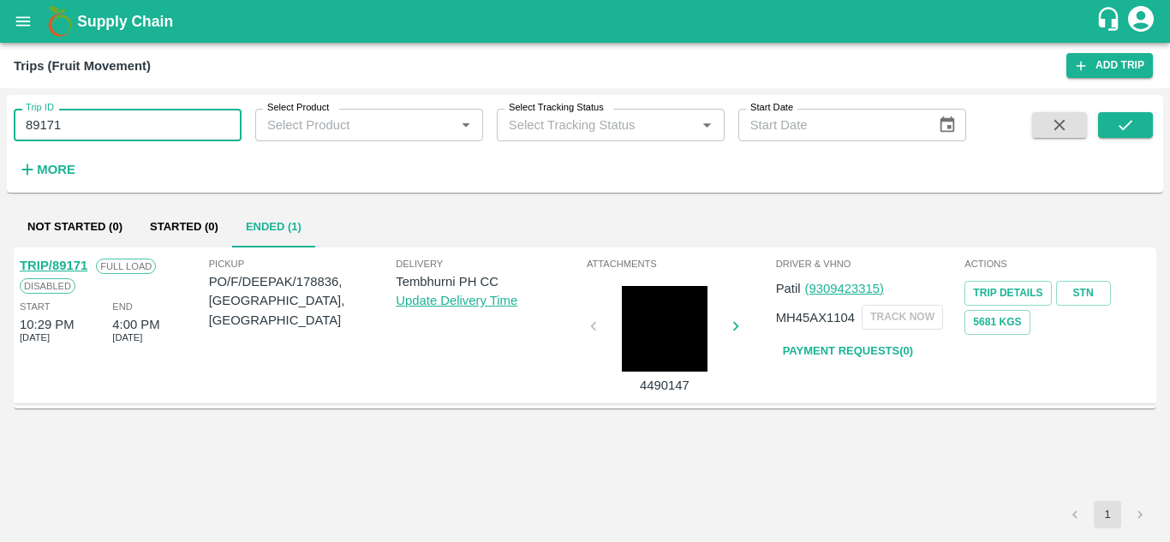
click at [89, 129] on input "89171" at bounding box center [128, 125] width 228 height 33
paste input "text"
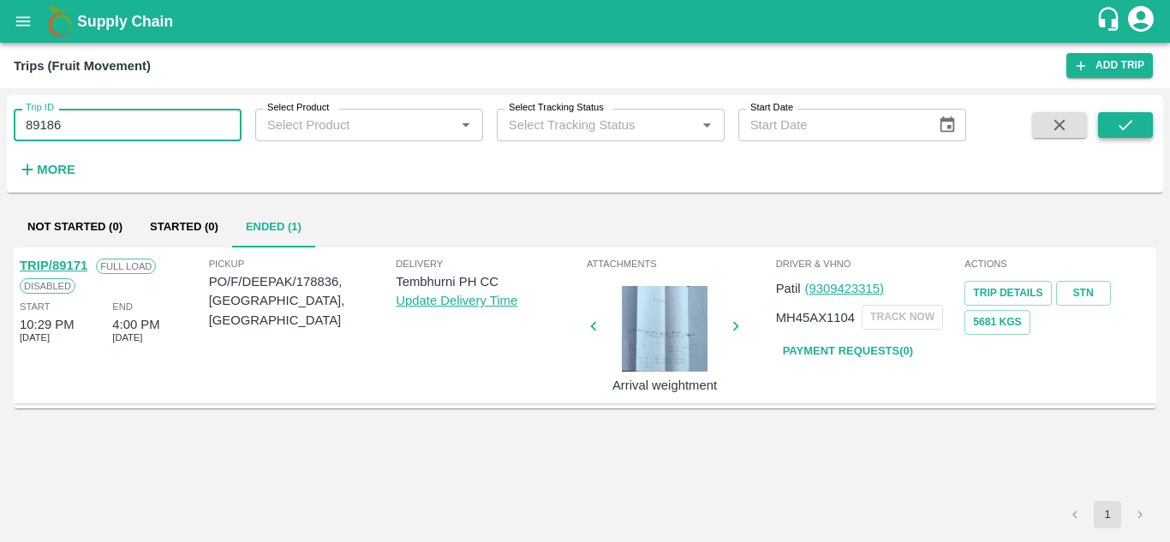
click at [1141, 117] on button "submit" at bounding box center [1126, 125] width 55 height 26
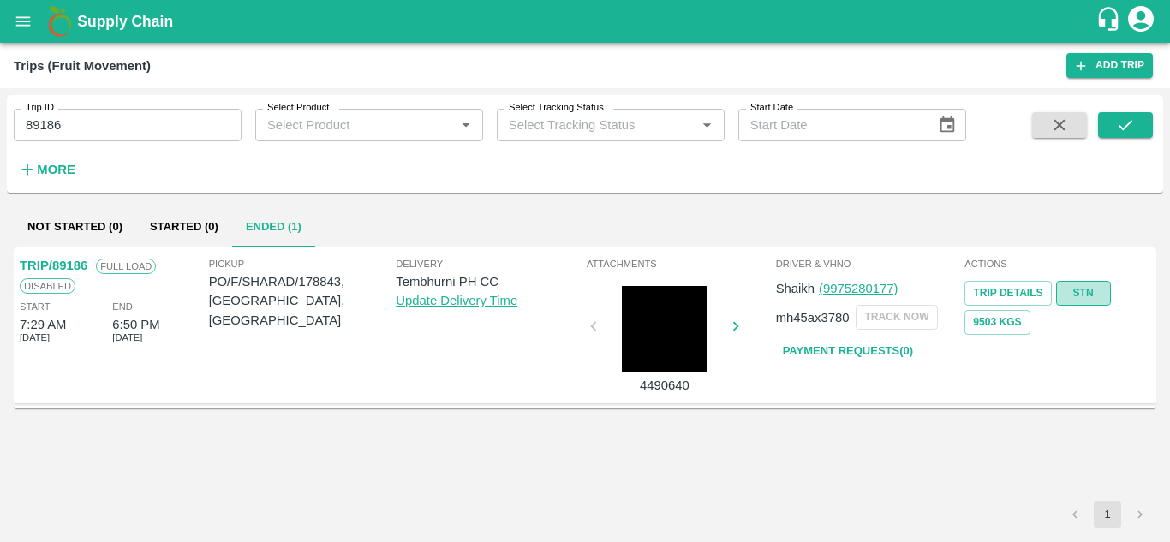
click at [1093, 290] on link "STN" at bounding box center [1084, 293] width 55 height 25
click at [103, 126] on input "89186" at bounding box center [128, 125] width 228 height 33
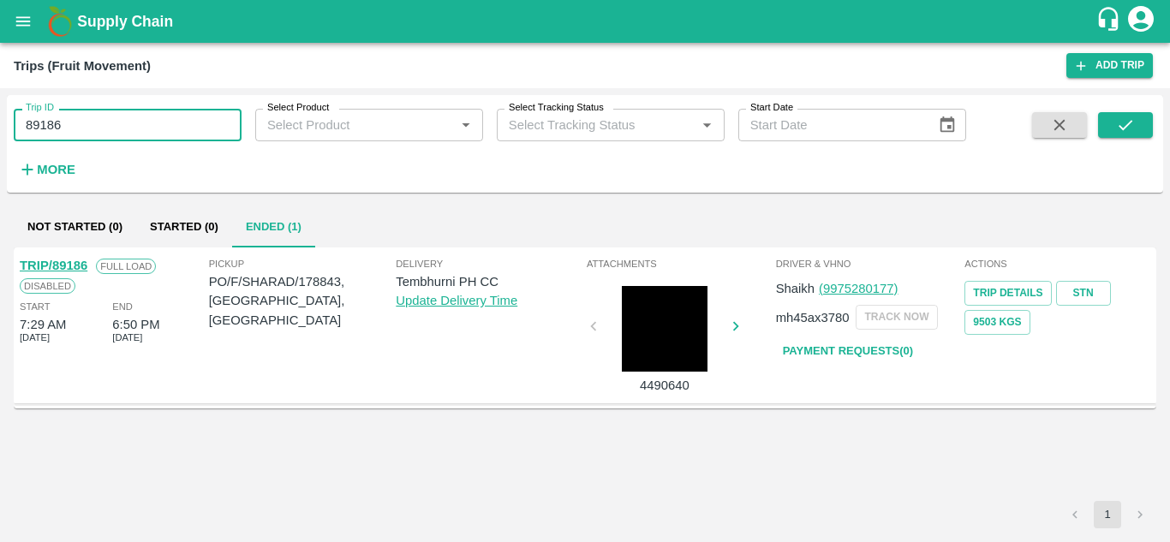
click at [103, 126] on input "89186" at bounding box center [128, 125] width 228 height 33
paste input "text"
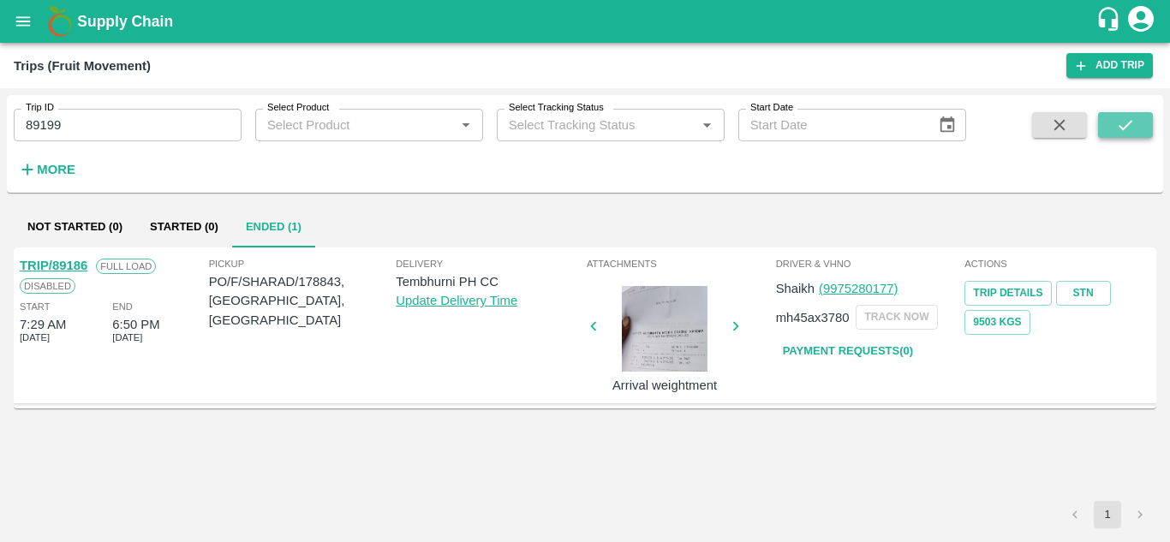
click at [1129, 124] on icon "submit" at bounding box center [1126, 125] width 14 height 10
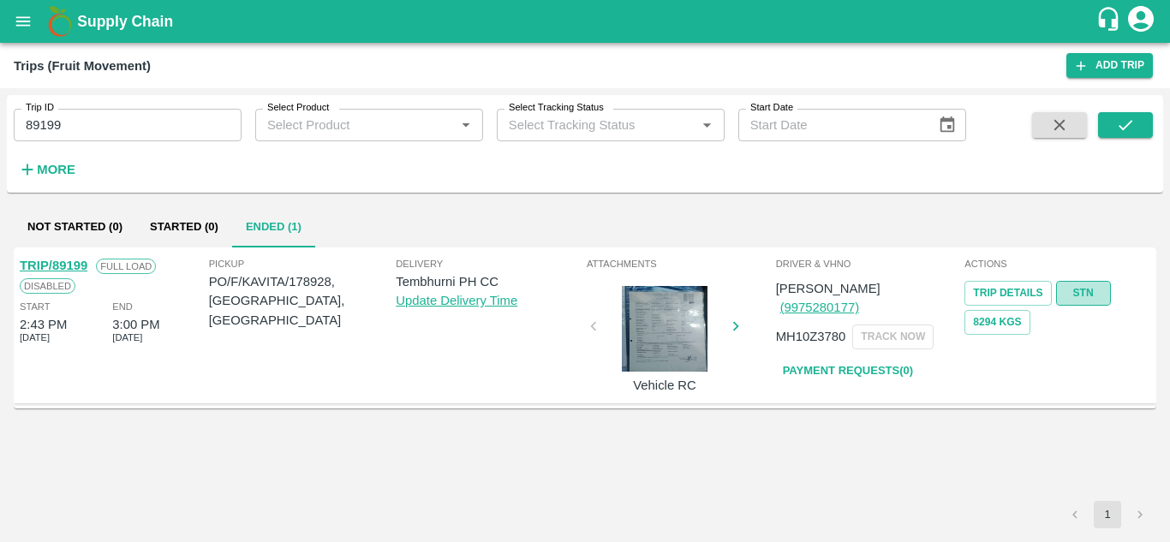
click at [1075, 293] on link "STN" at bounding box center [1084, 293] width 55 height 25
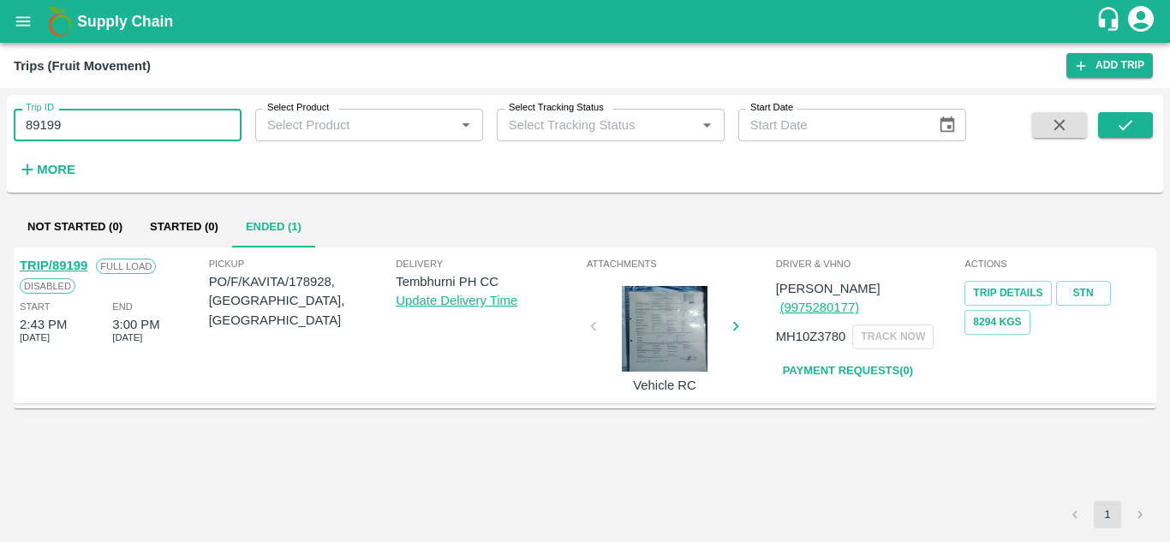
click at [120, 112] on input "89199" at bounding box center [128, 125] width 228 height 33
paste input "text"
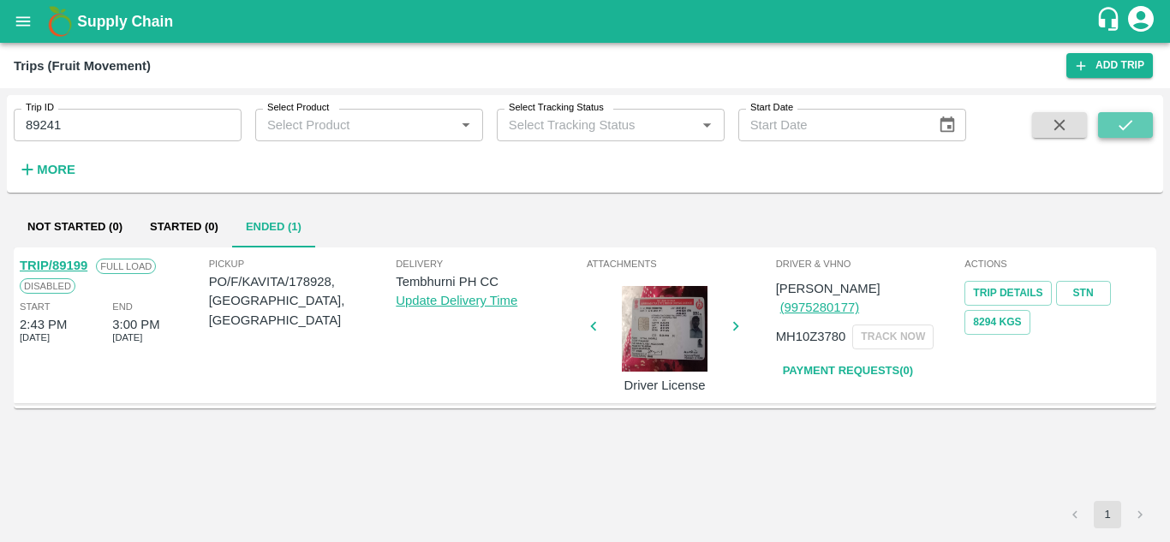
click at [1134, 127] on icon "submit" at bounding box center [1126, 125] width 19 height 19
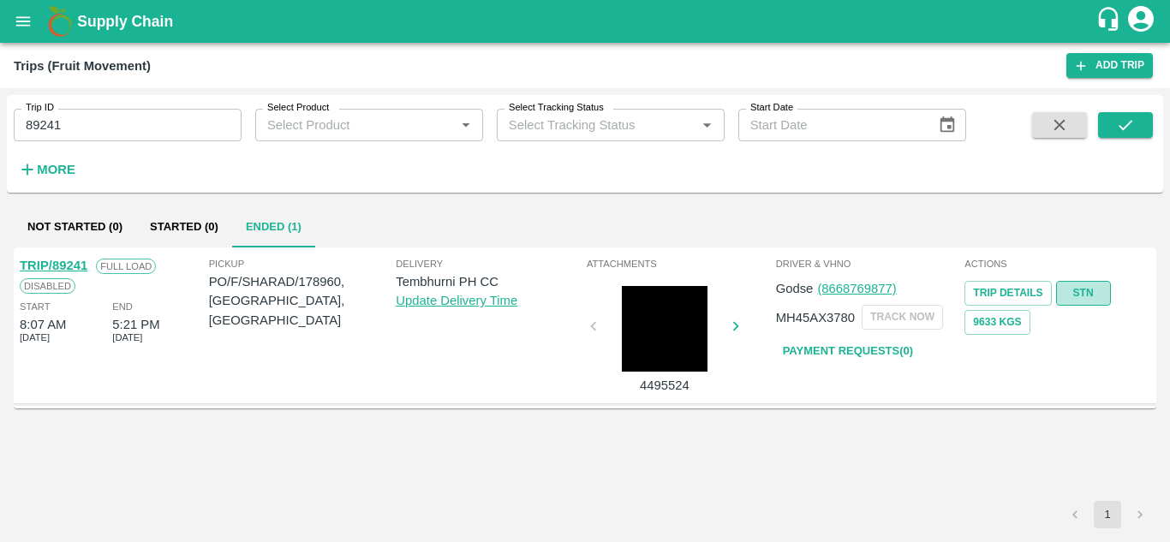
click at [1087, 284] on link "STN" at bounding box center [1084, 293] width 55 height 25
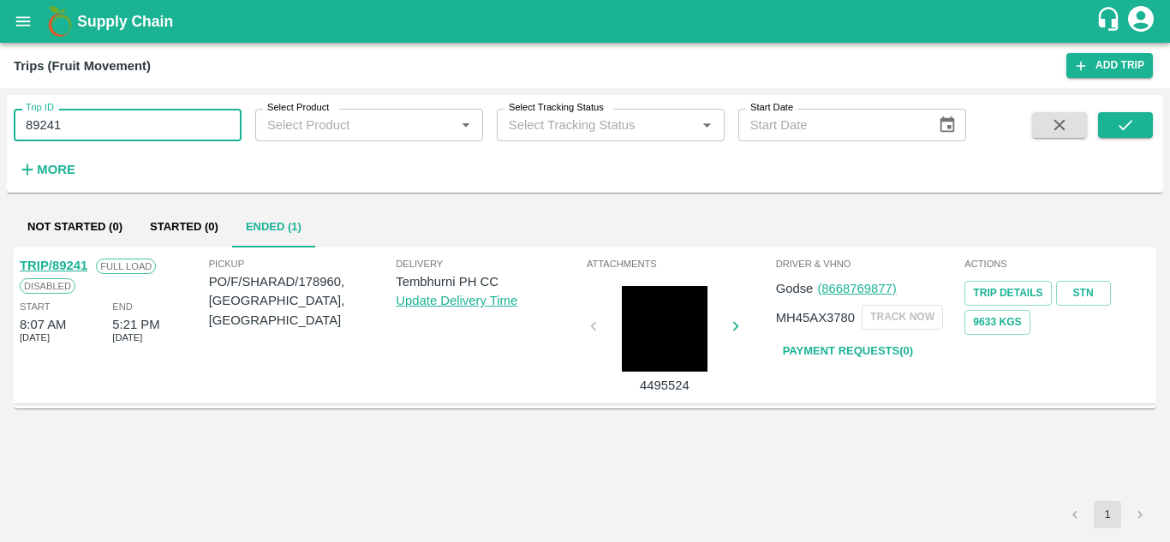
click at [135, 136] on input "89241" at bounding box center [128, 125] width 228 height 33
paste input "text"
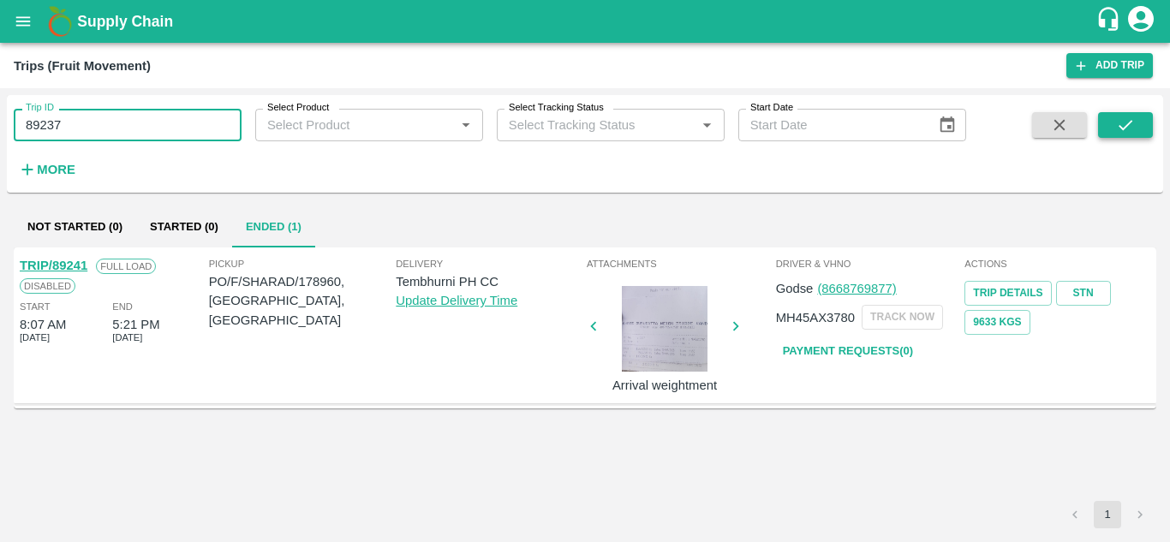
type input "89237"
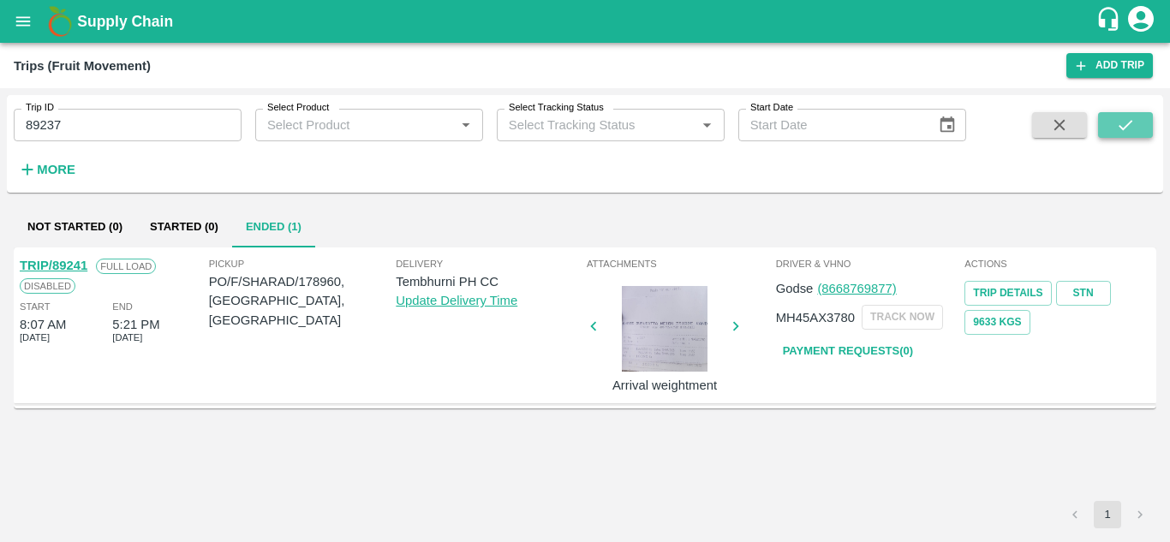
click at [1141, 117] on button "submit" at bounding box center [1126, 125] width 55 height 26
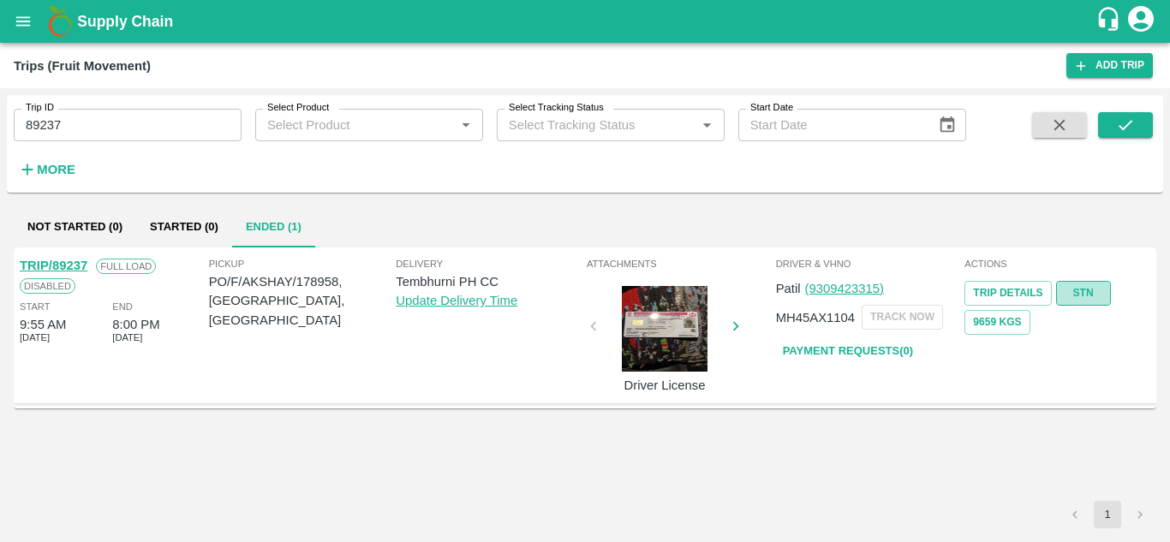
click at [1086, 290] on link "STN" at bounding box center [1084, 293] width 55 height 25
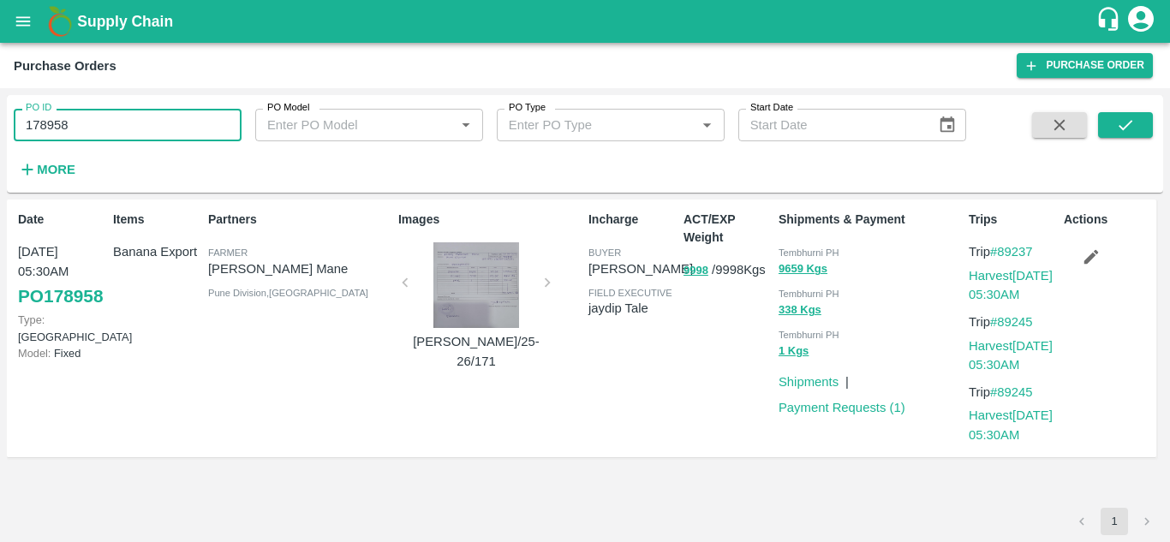
click at [90, 139] on input "178958" at bounding box center [128, 125] width 228 height 33
type input "1"
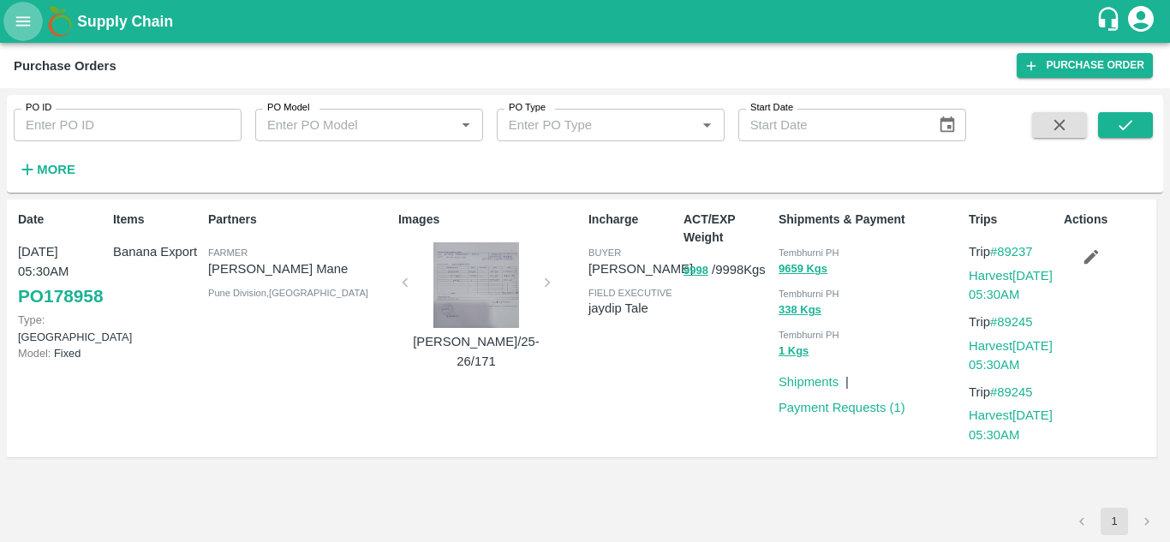
click at [27, 15] on icon "open drawer" at bounding box center [23, 21] width 19 height 19
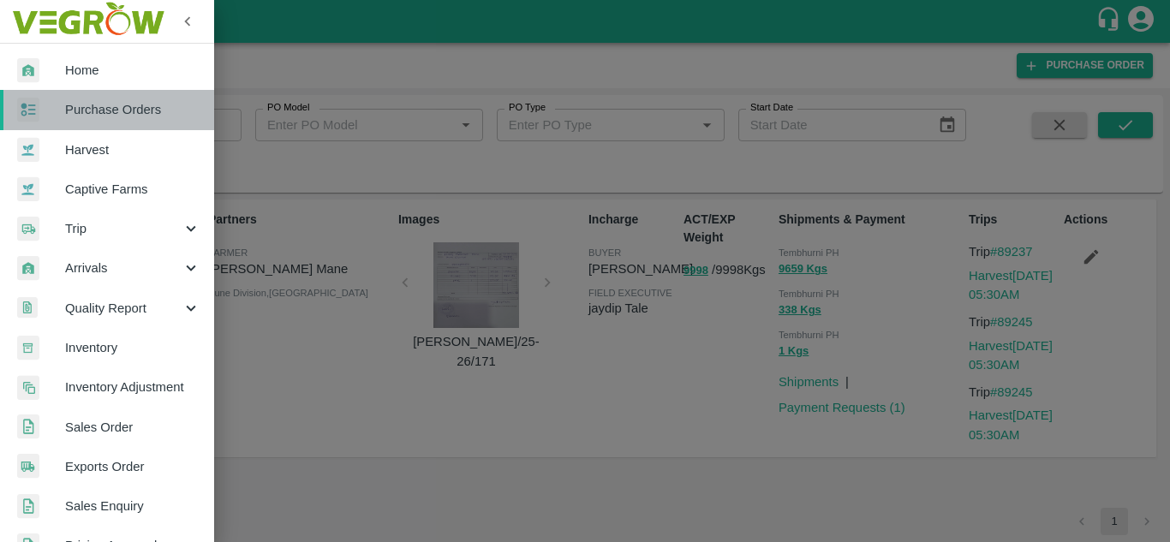
click at [127, 100] on span "Purchase Orders" at bounding box center [132, 109] width 135 height 19
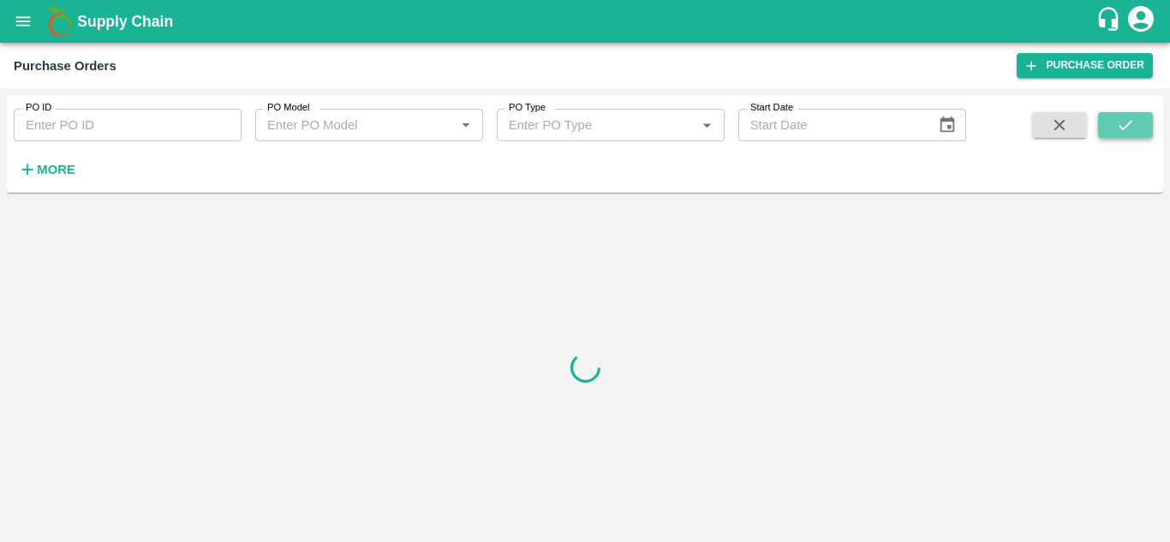
click at [1132, 116] on icon "submit" at bounding box center [1126, 125] width 19 height 19
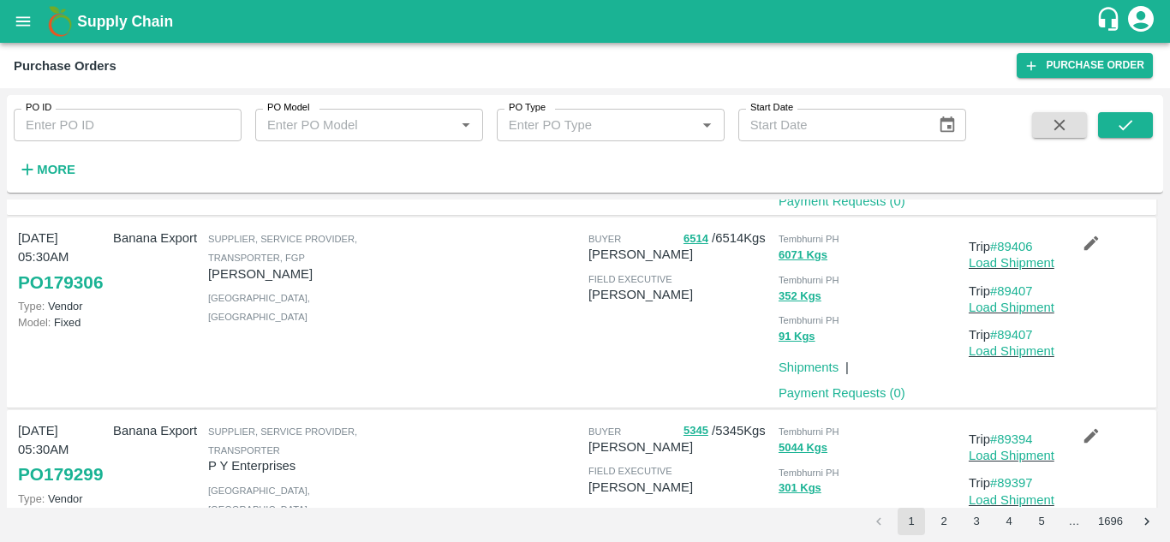
scroll to position [400, 0]
click at [1019, 242] on link "#89406" at bounding box center [1012, 246] width 43 height 14
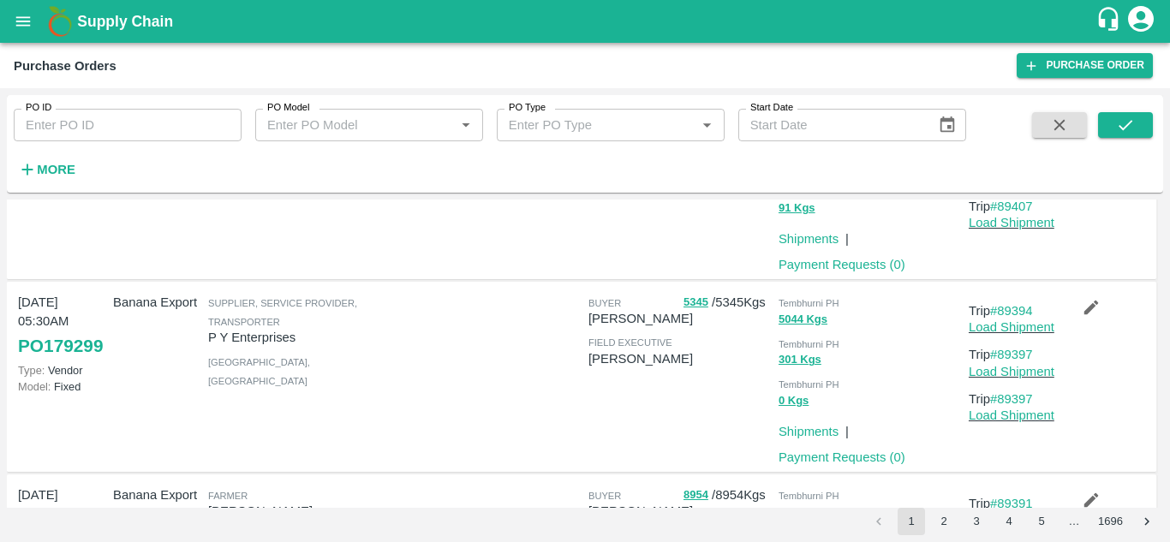
scroll to position [530, 0]
click at [1030, 310] on link "#89394" at bounding box center [1012, 309] width 43 height 14
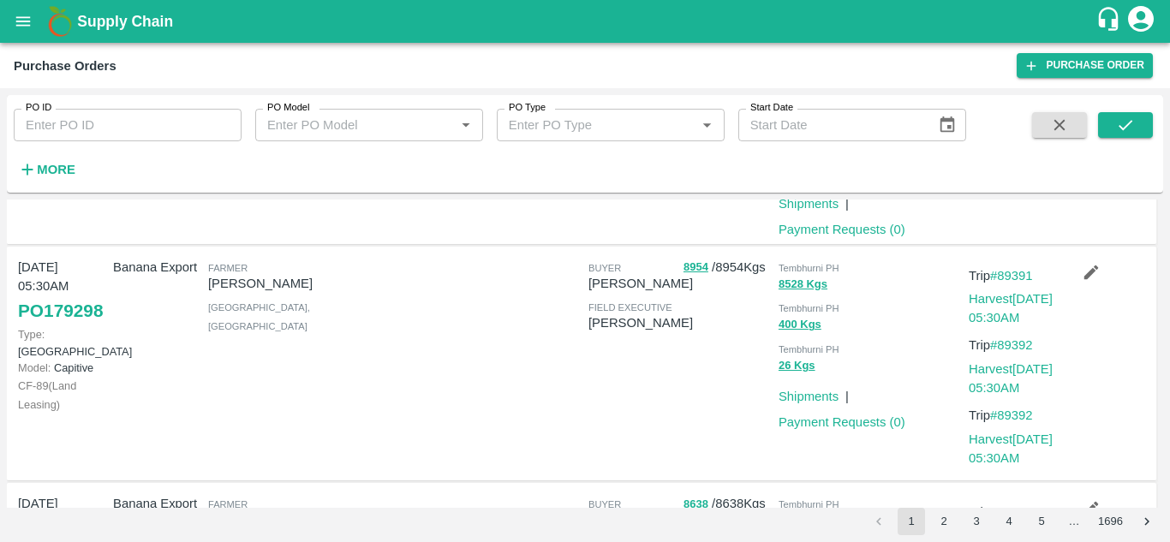
scroll to position [758, 0]
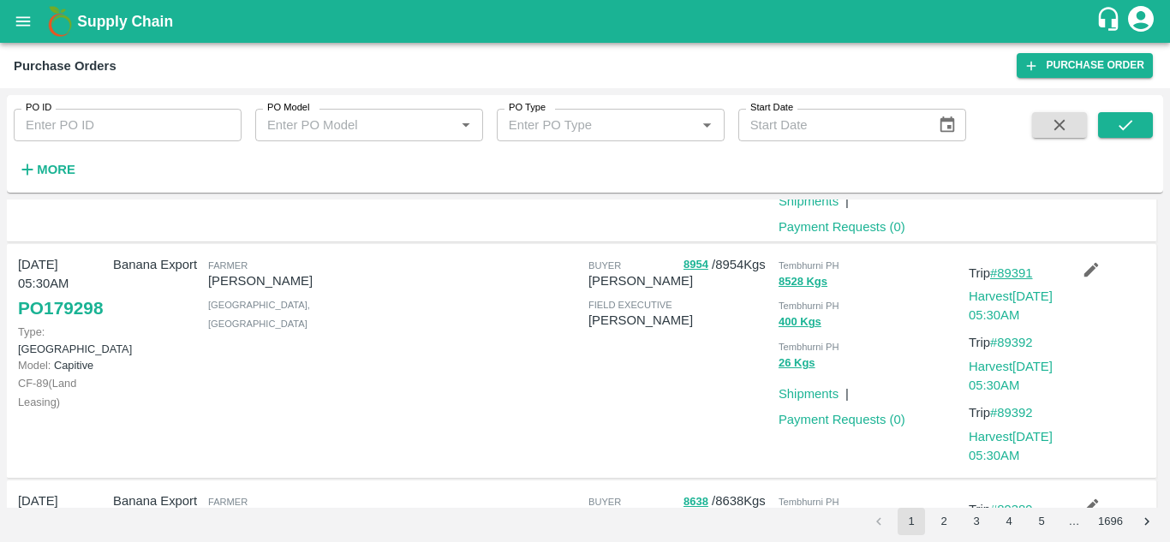
click at [1021, 273] on link "#89391" at bounding box center [1012, 273] width 43 height 14
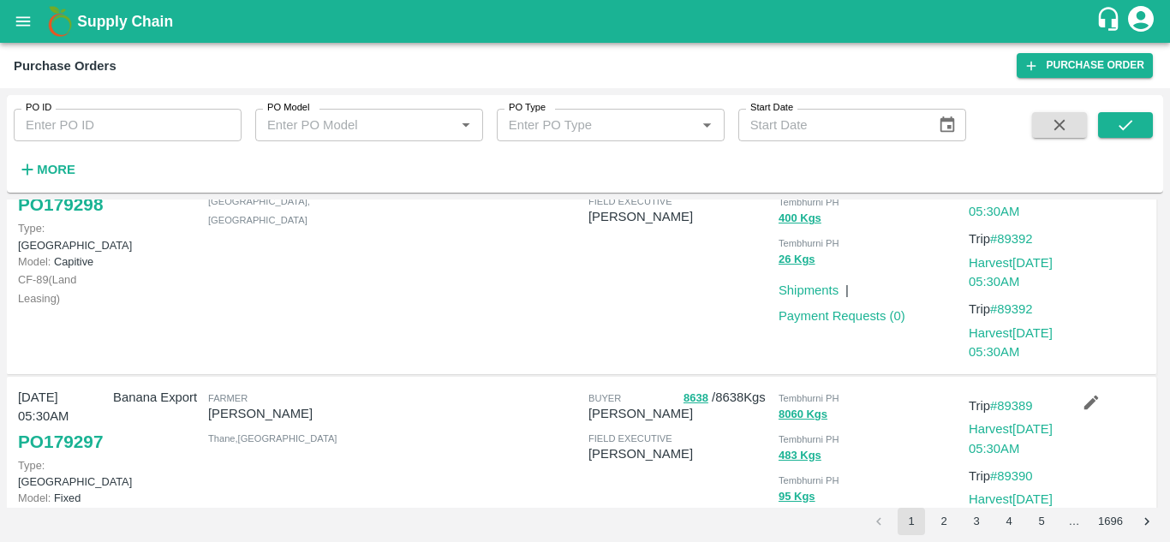
scroll to position [863, 0]
click at [1024, 408] on link "#89389" at bounding box center [1012, 405] width 43 height 14
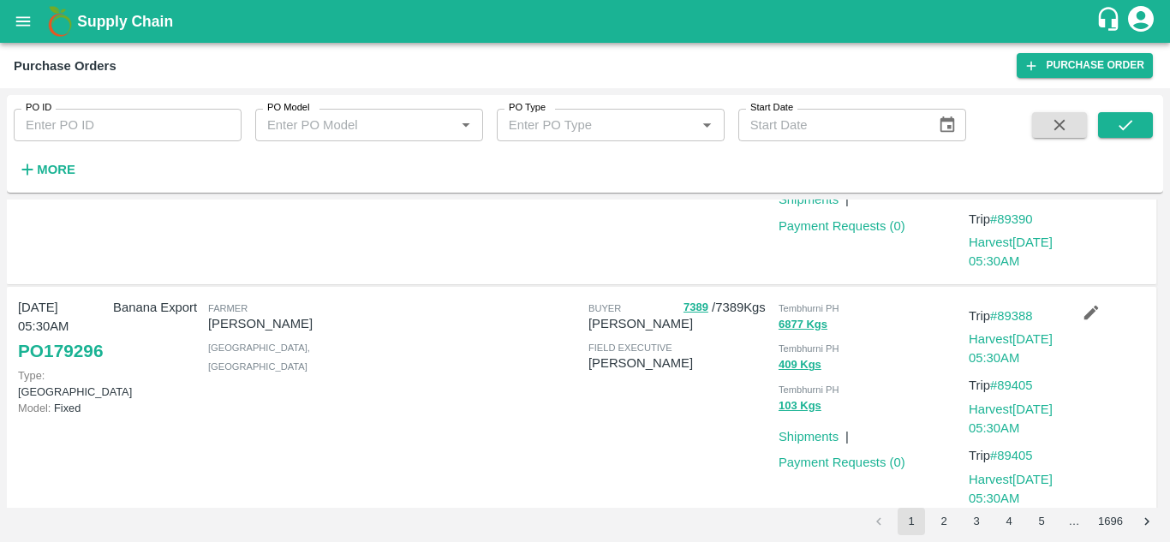
scroll to position [1194, 0]
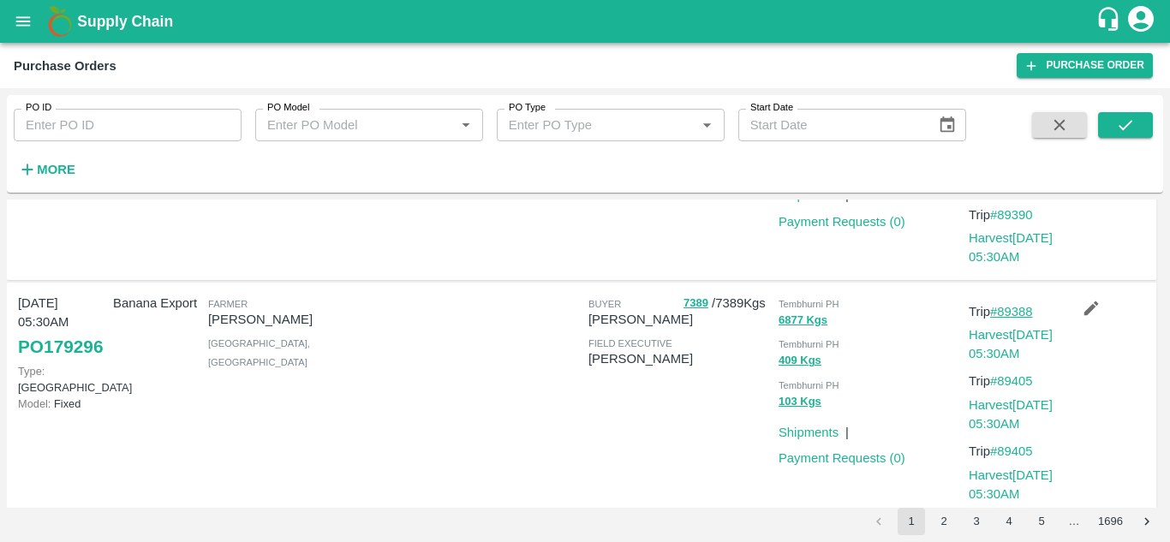
click at [1029, 312] on link "#89388" at bounding box center [1012, 312] width 43 height 14
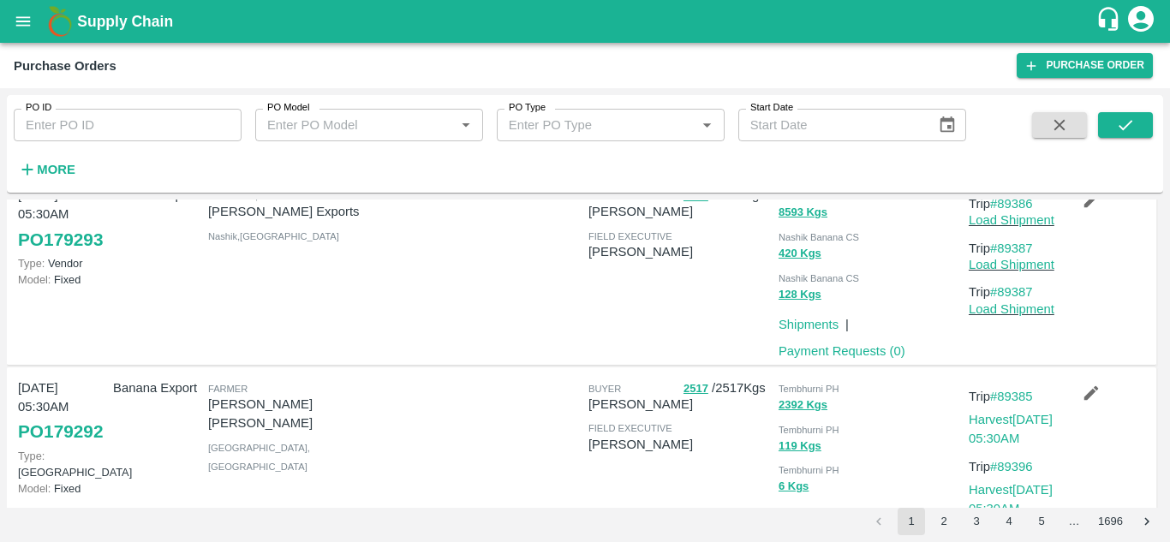
scroll to position [1549, 0]
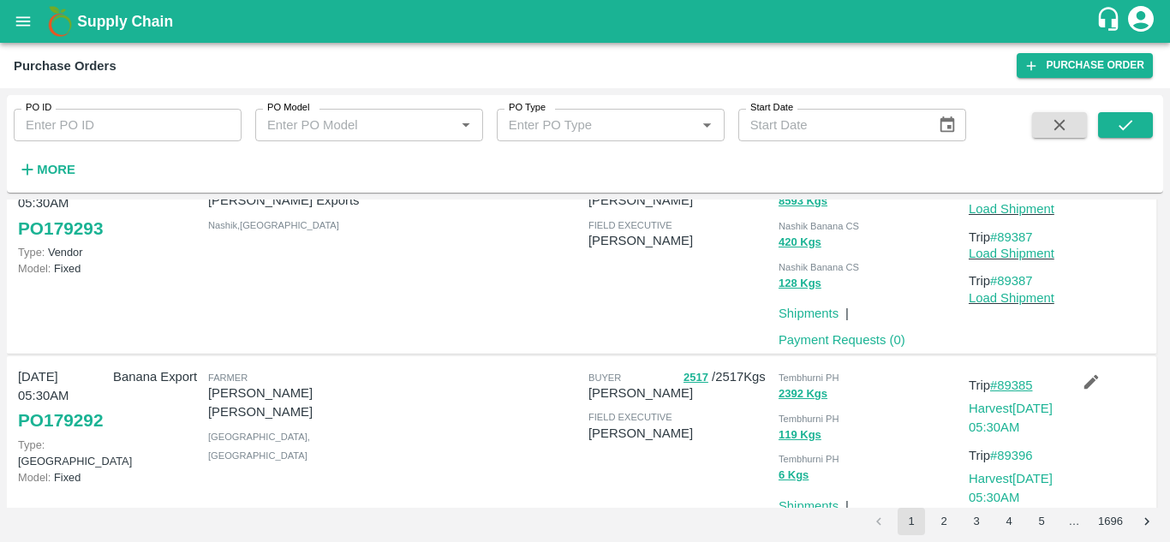
click at [1020, 386] on link "#89385" at bounding box center [1012, 386] width 43 height 14
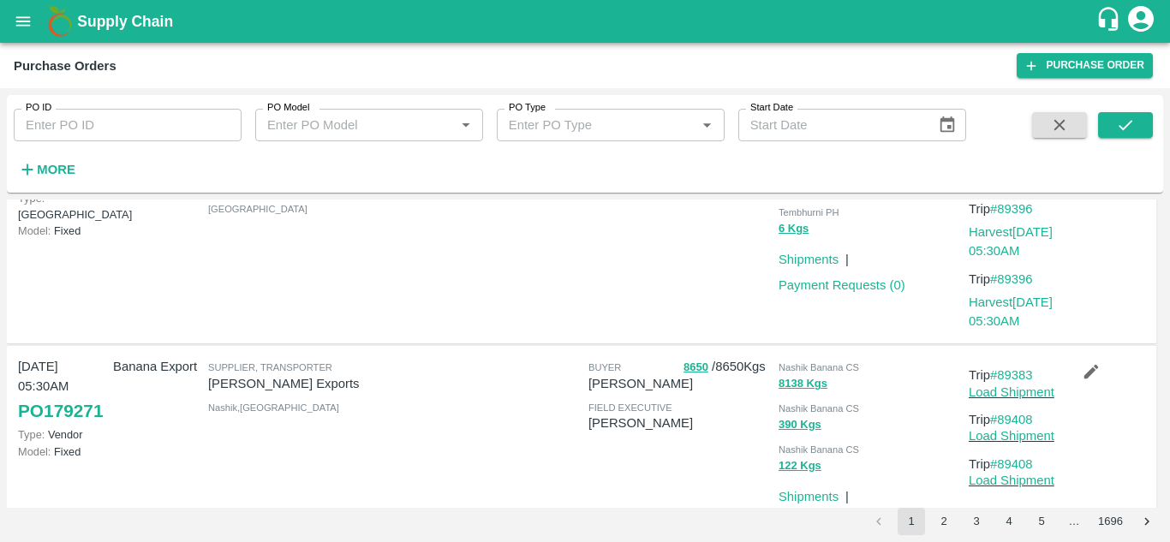
scroll to position [1841, 0]
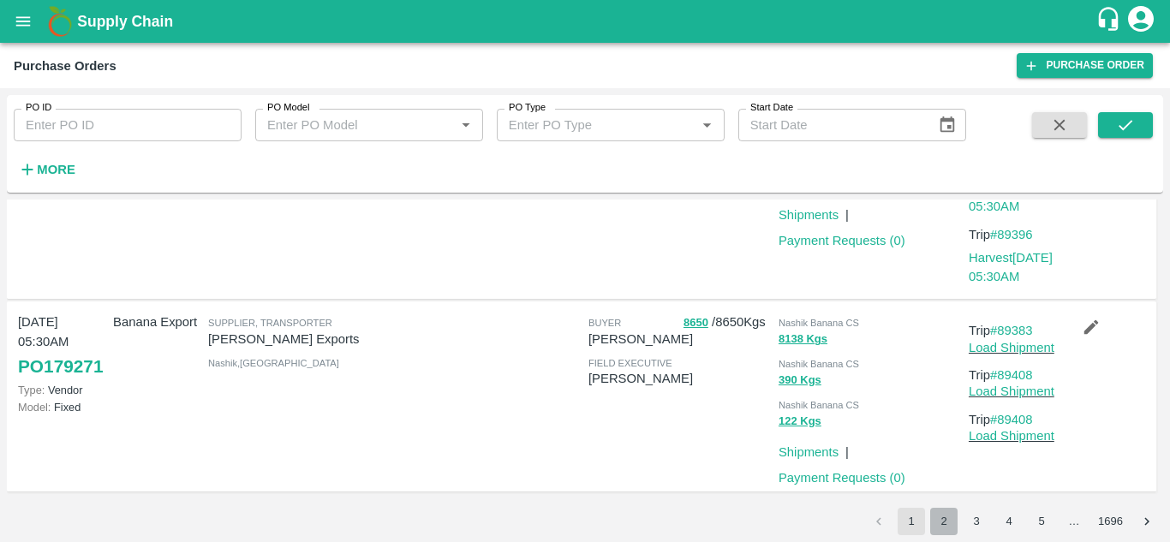
click at [945, 520] on button "2" at bounding box center [944, 521] width 27 height 27
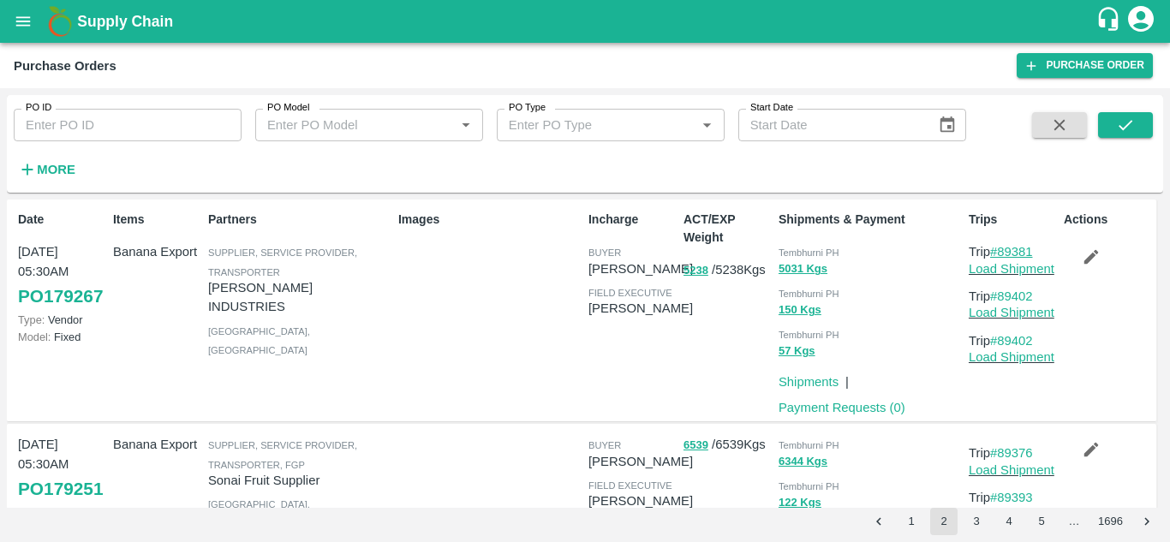
click at [1017, 255] on link "#89381" at bounding box center [1012, 252] width 43 height 14
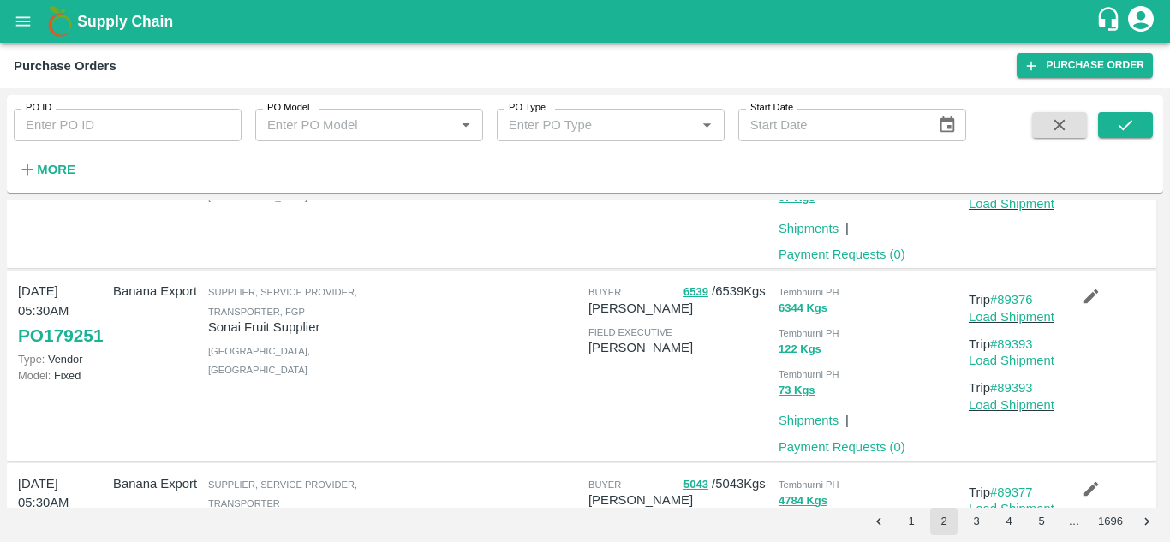
scroll to position [171, 0]
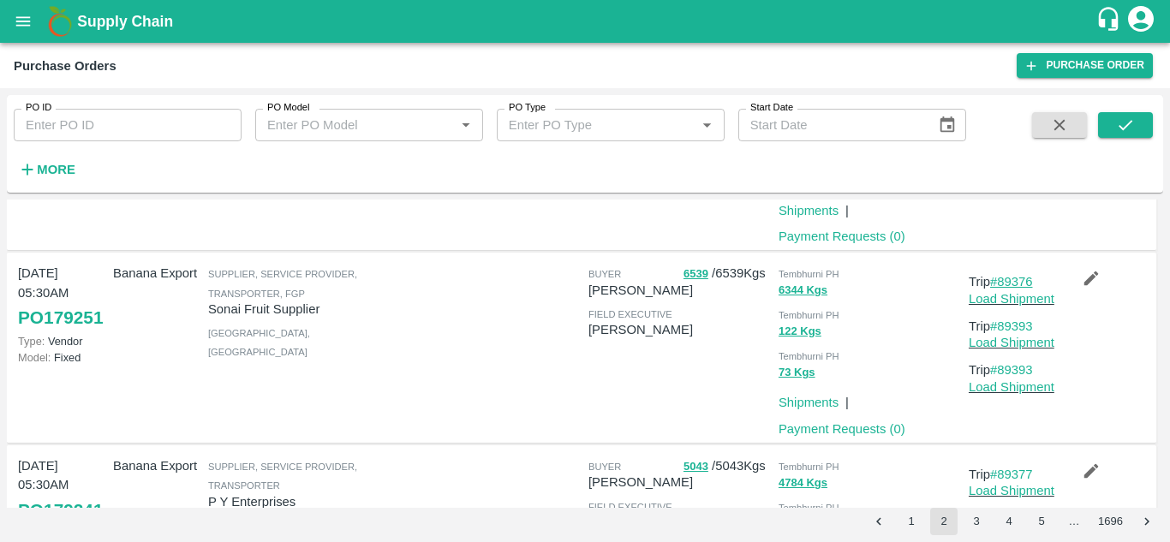
click at [1017, 282] on link "#89376" at bounding box center [1012, 282] width 43 height 14
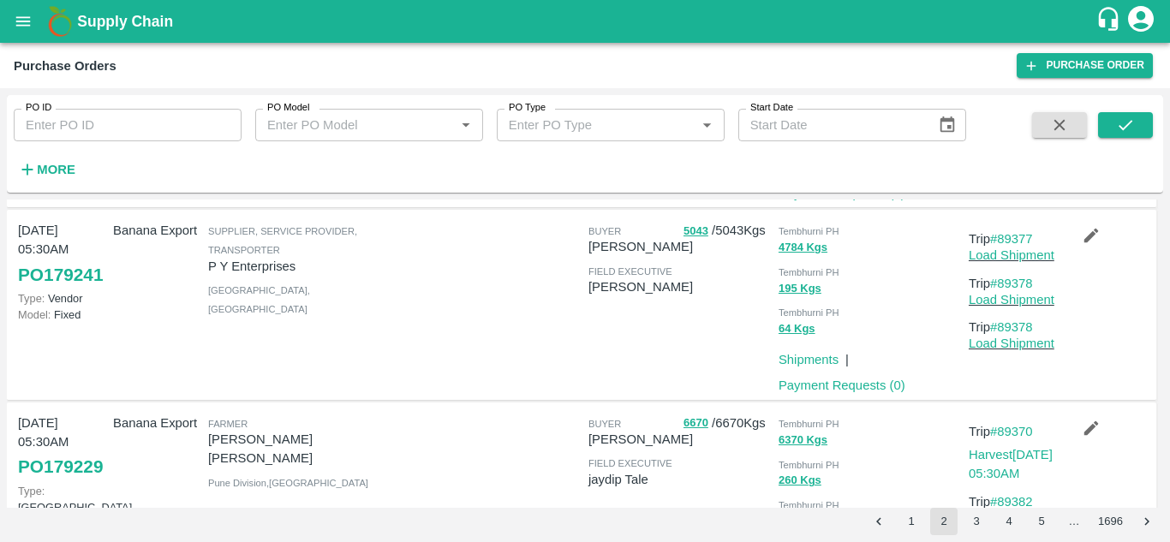
scroll to position [410, 0]
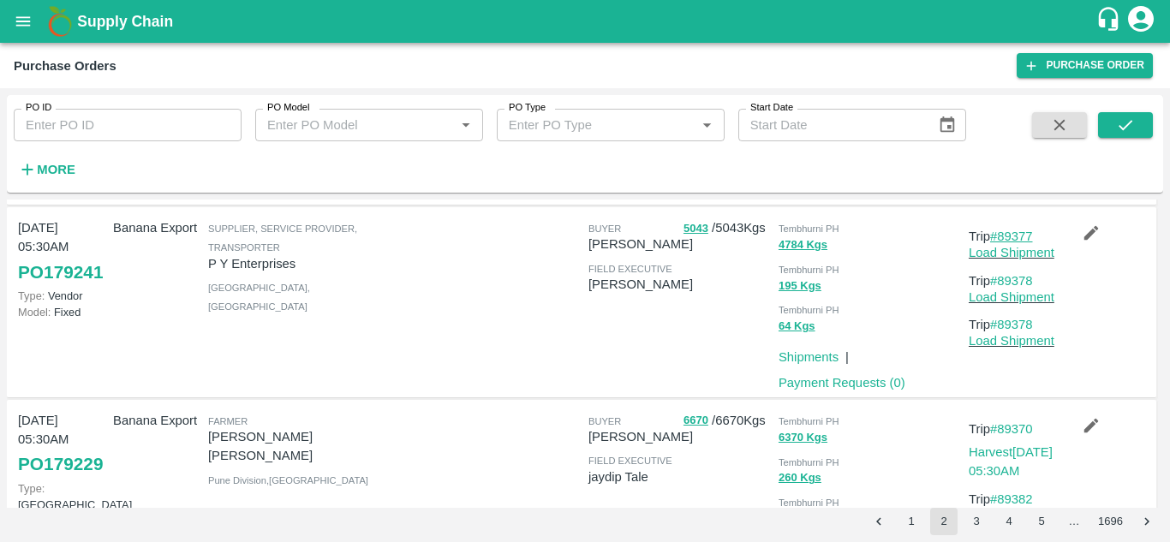
click at [1022, 232] on link "#89377" at bounding box center [1012, 237] width 43 height 14
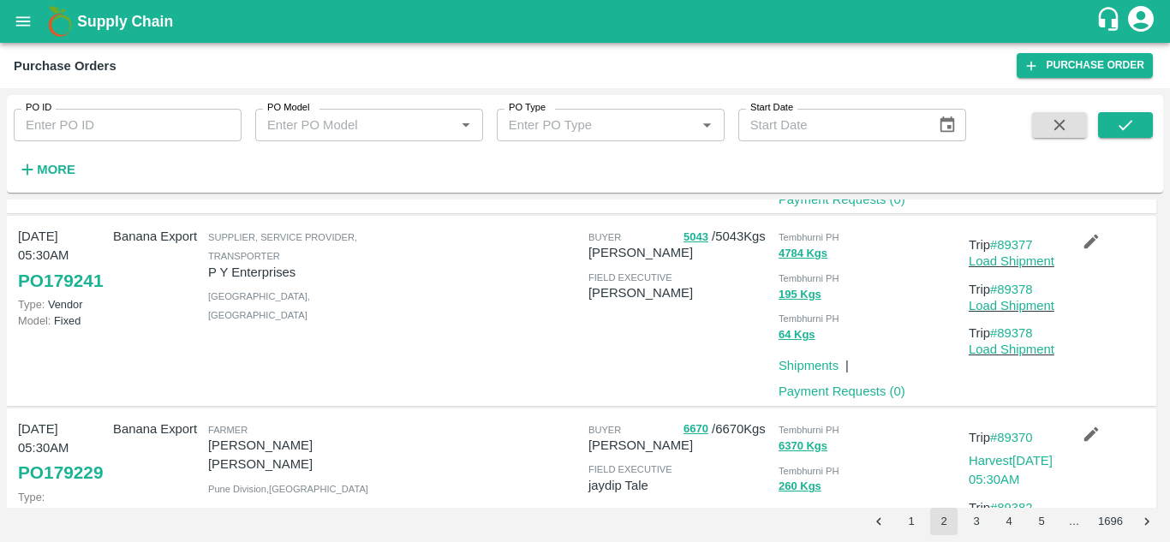
scroll to position [0, 0]
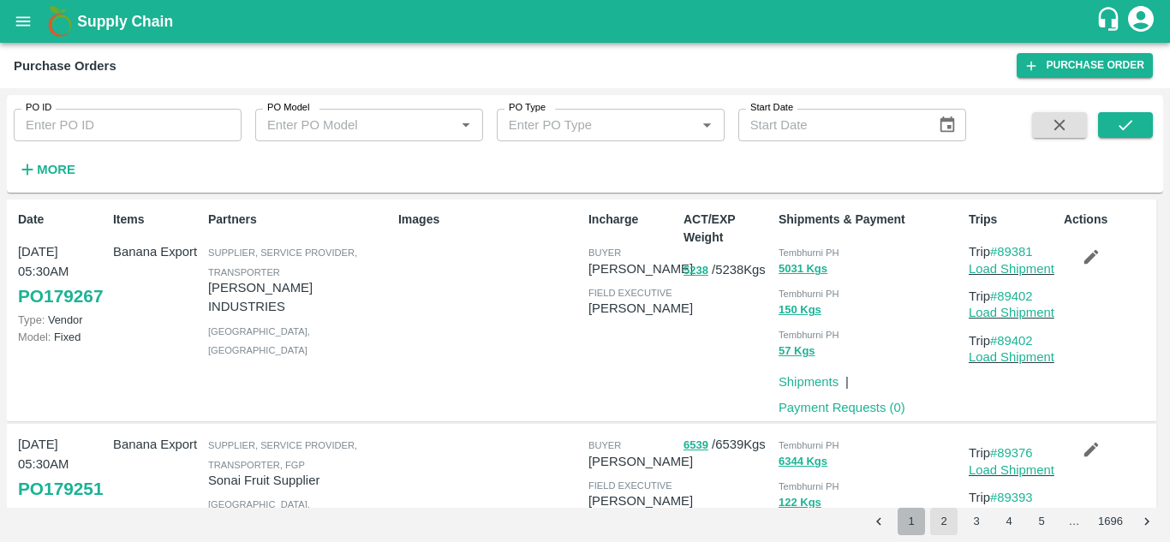
click at [919, 523] on button "1" at bounding box center [911, 521] width 27 height 27
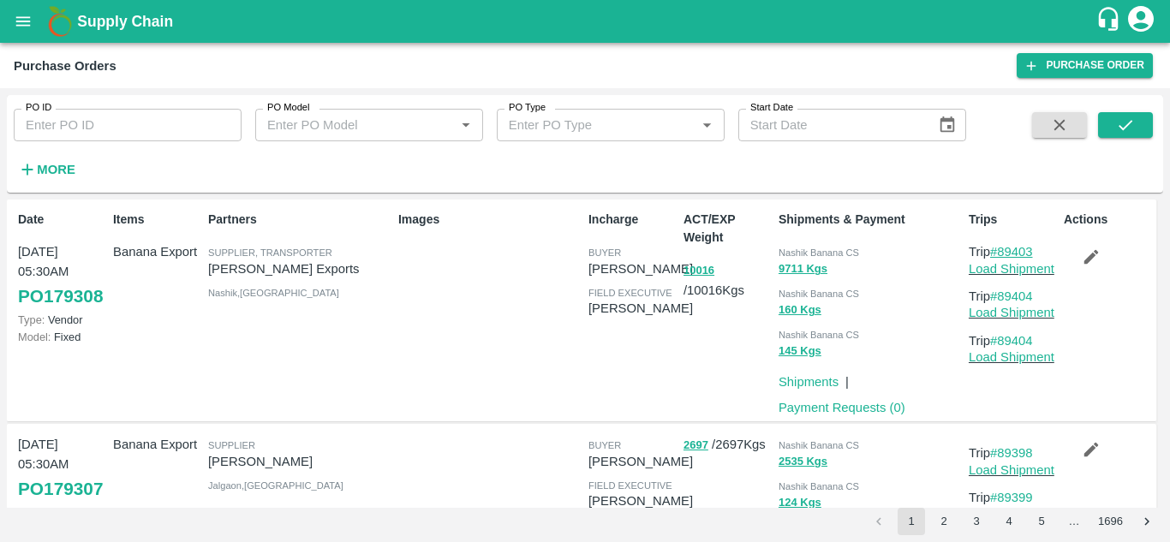
click at [1028, 251] on link "#89403" at bounding box center [1012, 252] width 43 height 14
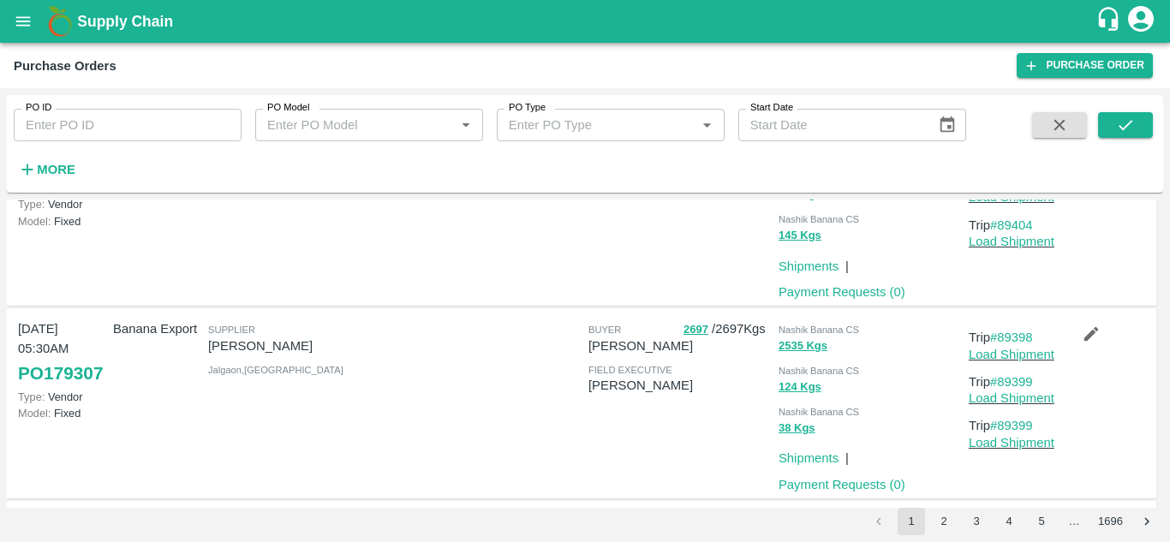
scroll to position [117, 0]
click at [1027, 338] on link "#89398" at bounding box center [1012, 336] width 43 height 14
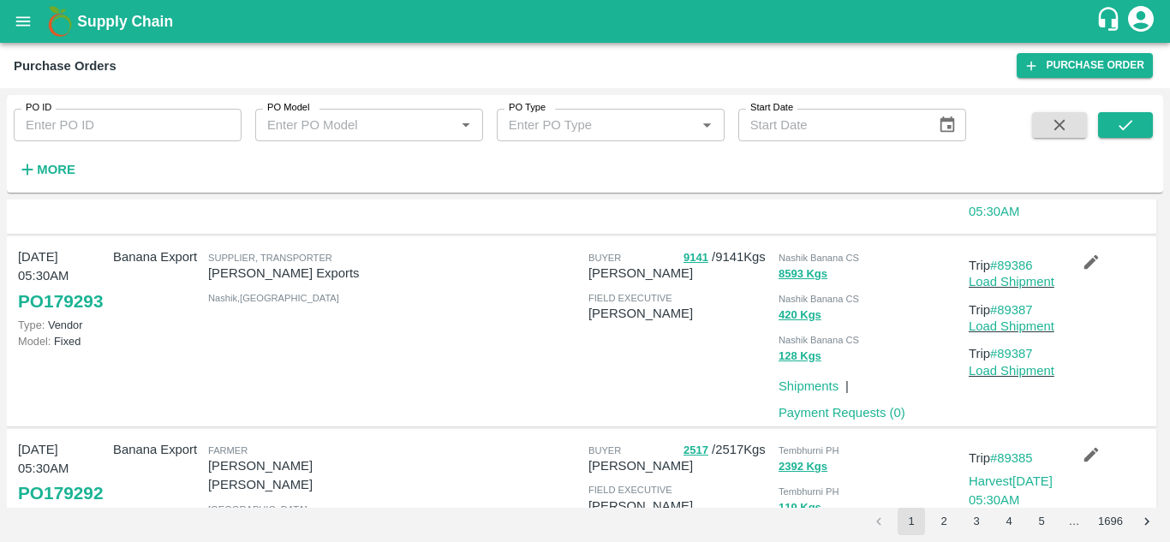
scroll to position [1477, 0]
click at [1023, 266] on link "#89386" at bounding box center [1012, 265] width 43 height 14
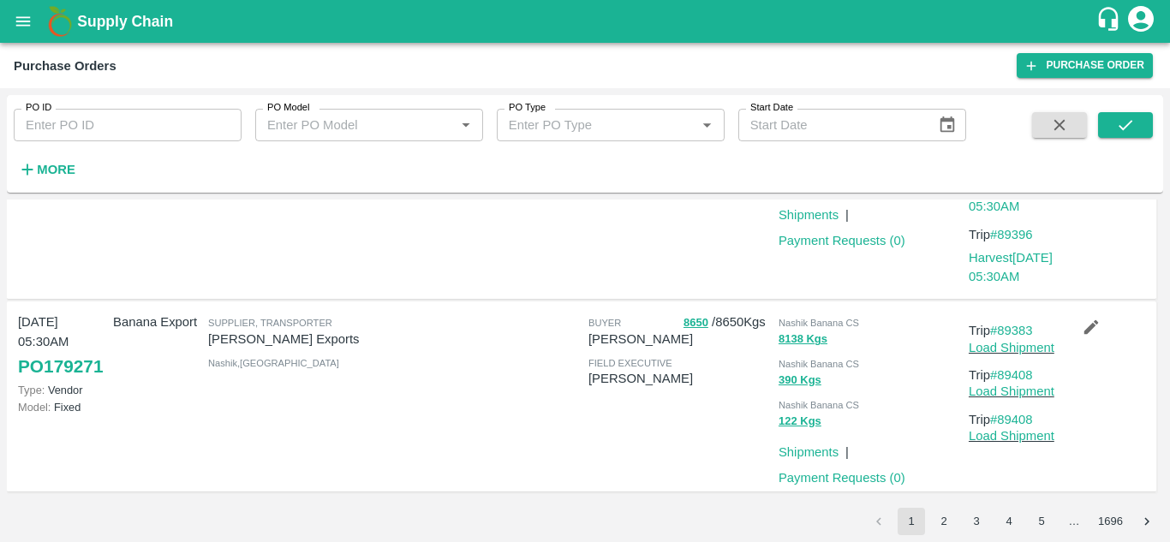
scroll to position [1841, 0]
click at [1016, 327] on link "#89383" at bounding box center [1012, 331] width 43 height 14
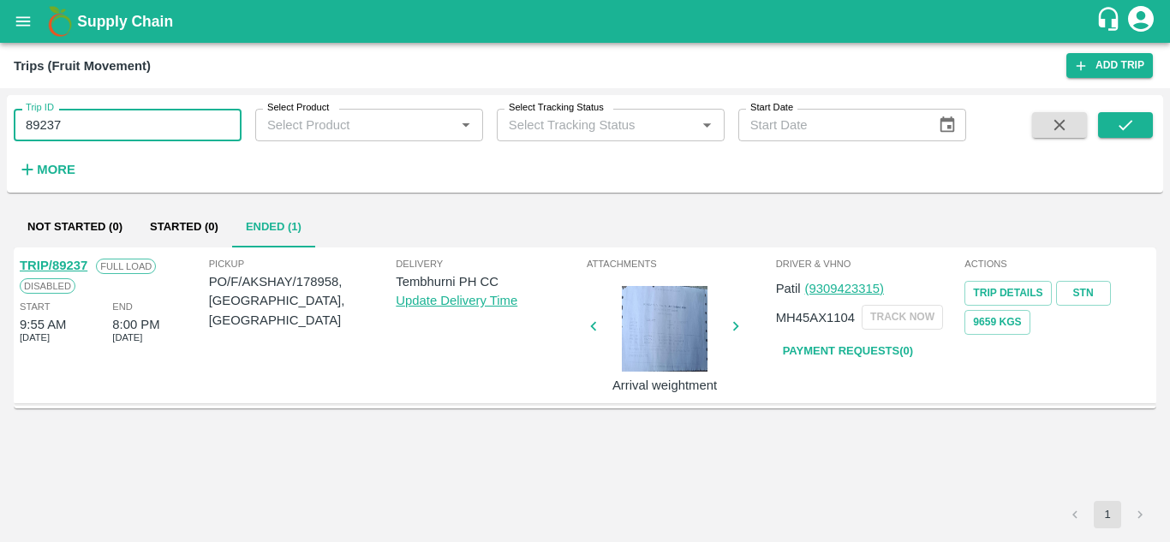
click at [126, 120] on input "89237" at bounding box center [128, 125] width 228 height 33
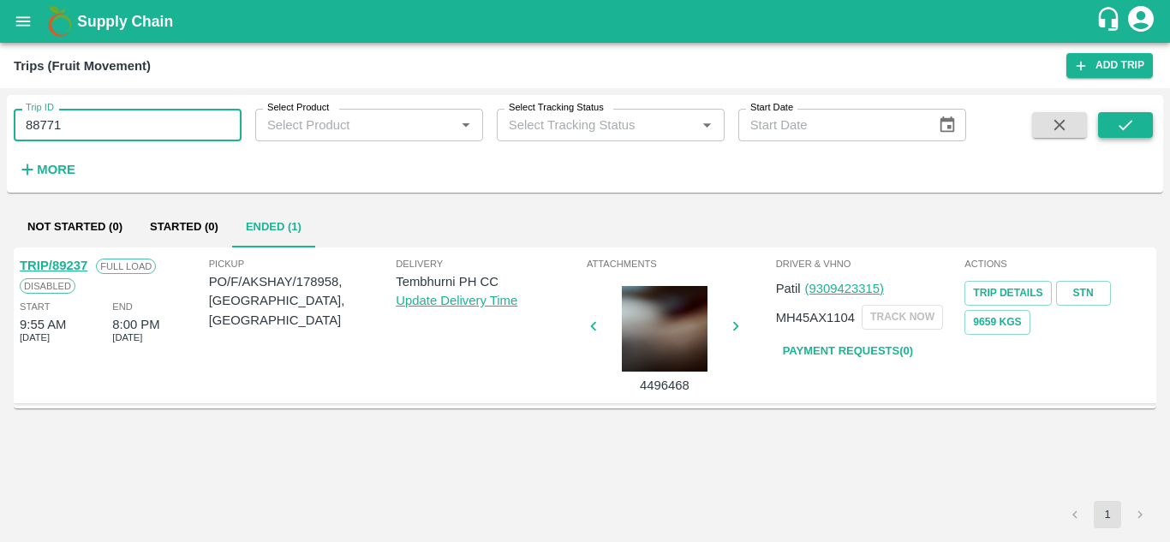
type input "88771"
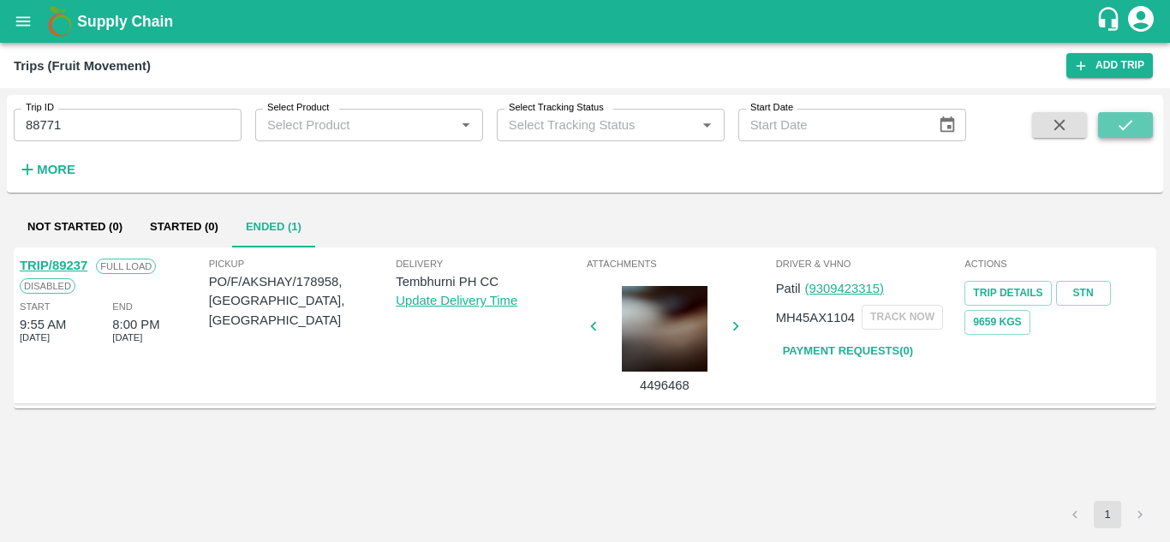
click at [1134, 123] on icon "submit" at bounding box center [1126, 125] width 19 height 19
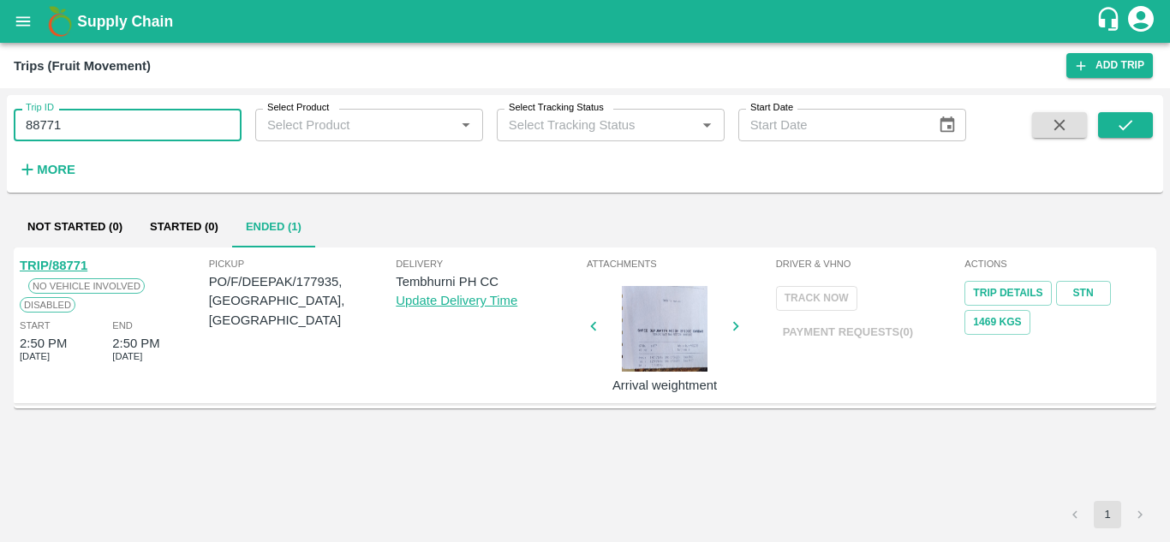
click at [83, 128] on input "88771" at bounding box center [128, 125] width 228 height 33
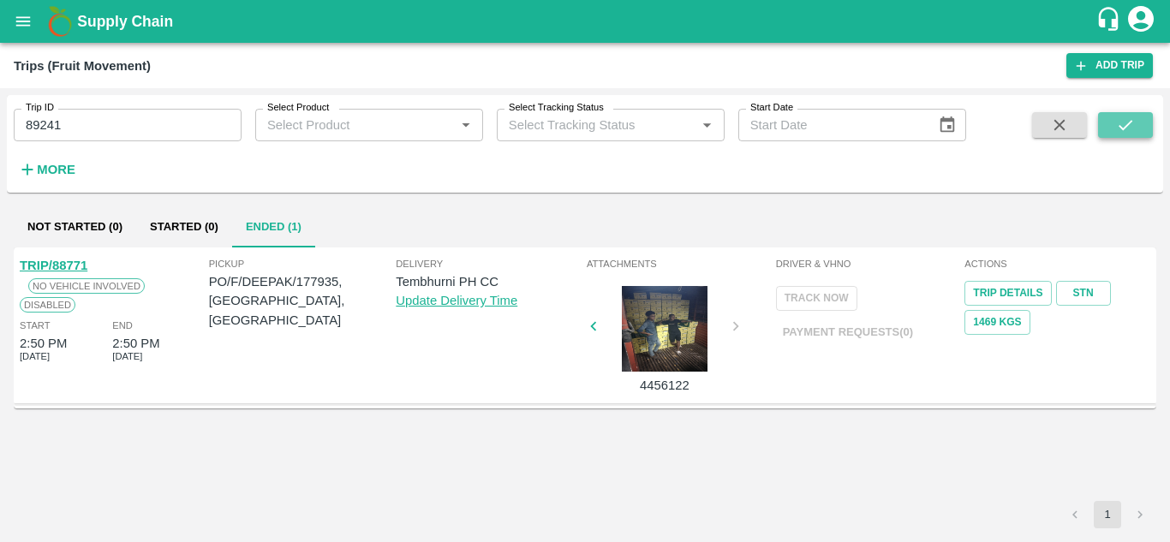
click at [1126, 123] on icon "submit" at bounding box center [1126, 125] width 19 height 19
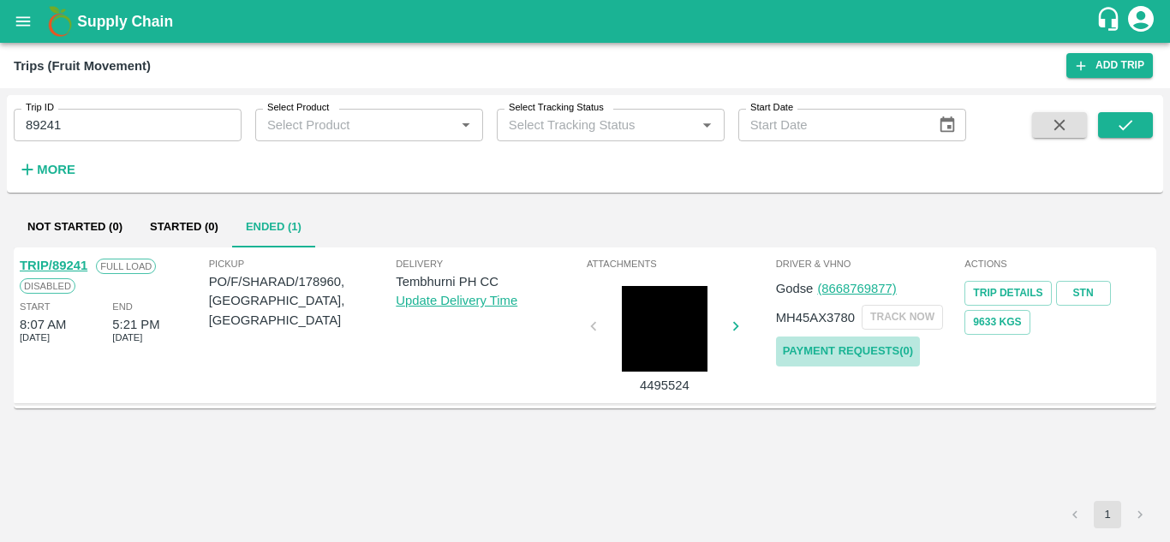
click at [862, 348] on link "Payment Requests( 0 )" at bounding box center [848, 352] width 144 height 30
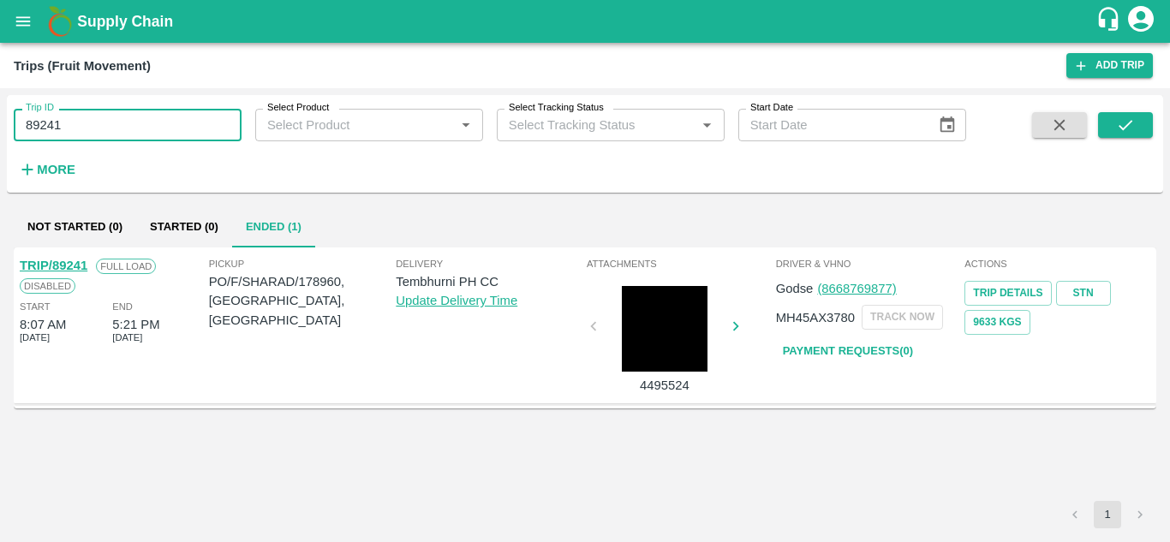
click at [93, 126] on input "89241" at bounding box center [128, 125] width 228 height 33
click at [1115, 117] on button "submit" at bounding box center [1126, 125] width 55 height 26
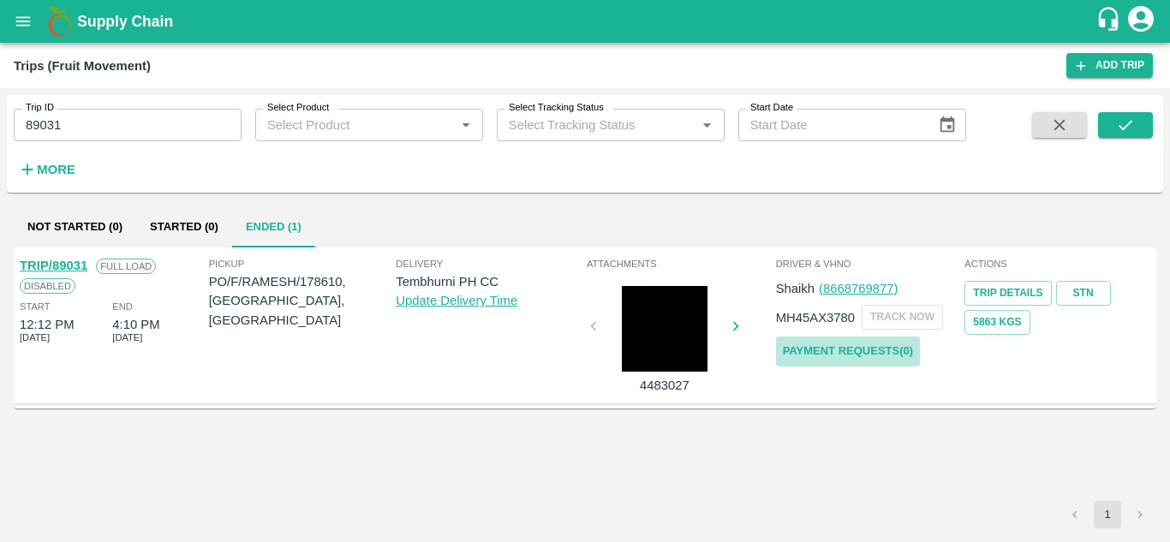
click at [869, 356] on link "Payment Requests( 0 )" at bounding box center [848, 352] width 144 height 30
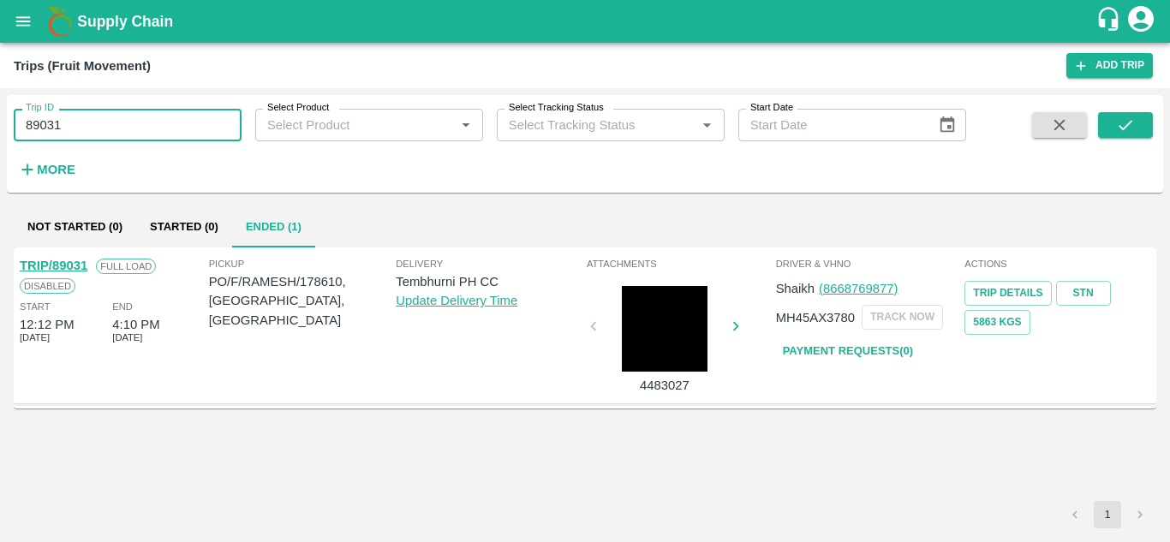
click at [111, 135] on input "89031" at bounding box center [128, 125] width 228 height 33
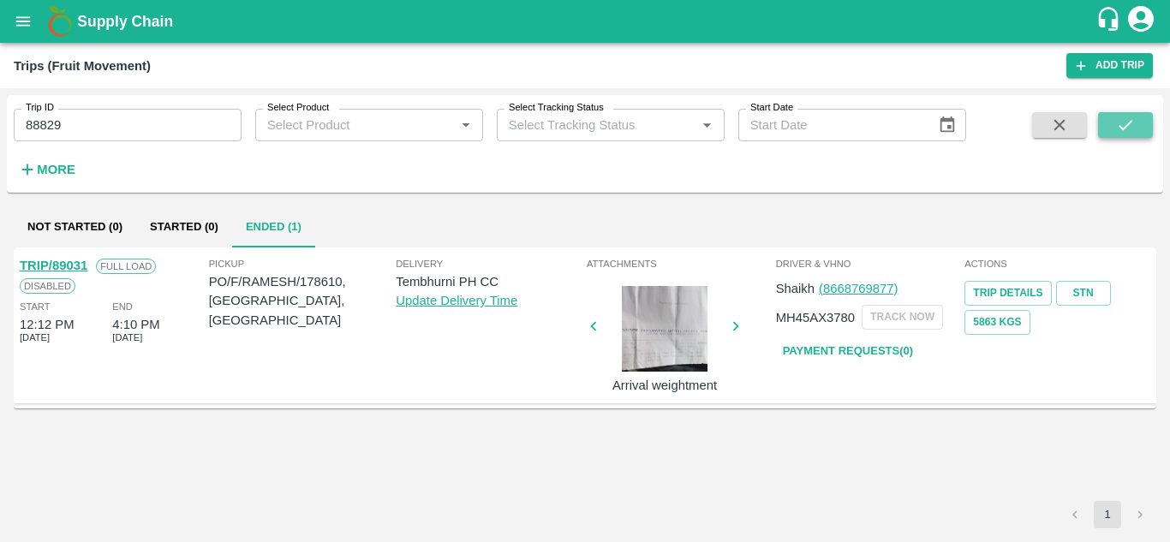
click at [1125, 135] on icon "submit" at bounding box center [1126, 125] width 19 height 19
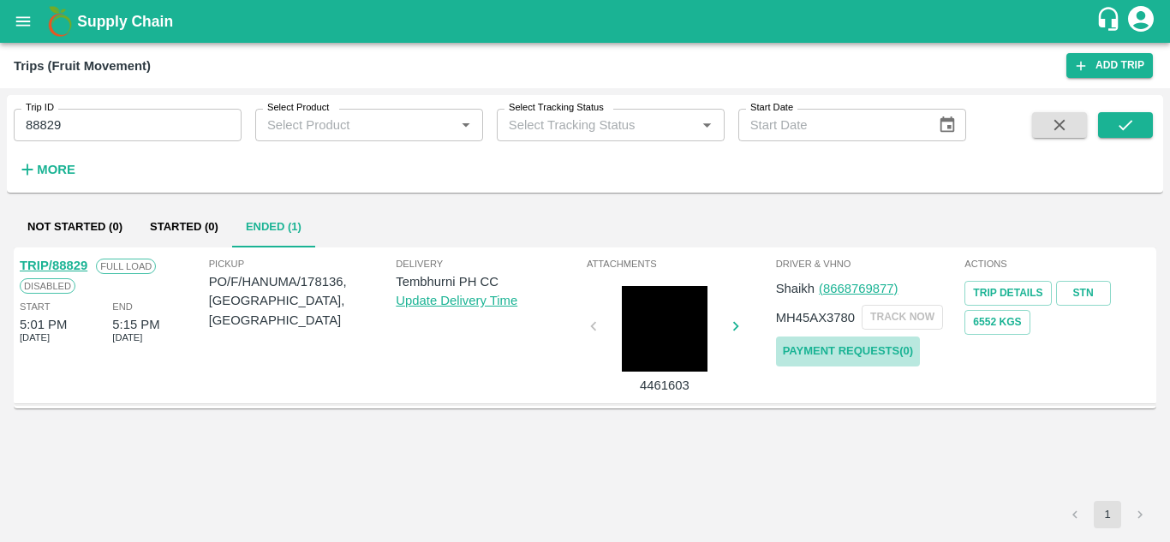
click at [853, 350] on link "Payment Requests( 0 )" at bounding box center [848, 352] width 144 height 30
click at [98, 131] on input "88829" at bounding box center [128, 125] width 228 height 33
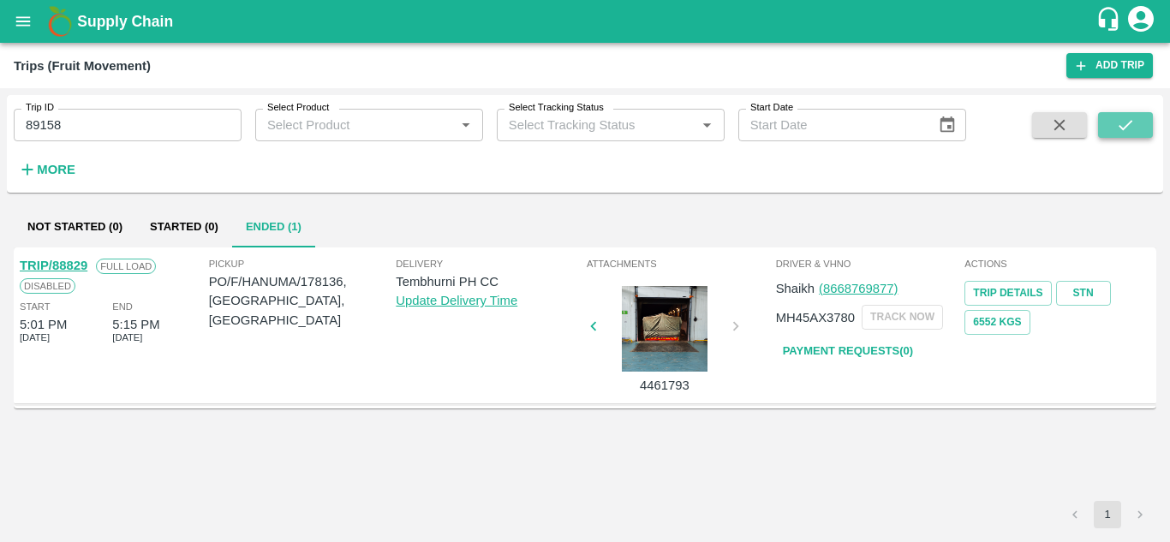
click at [1128, 123] on icon "submit" at bounding box center [1126, 125] width 19 height 19
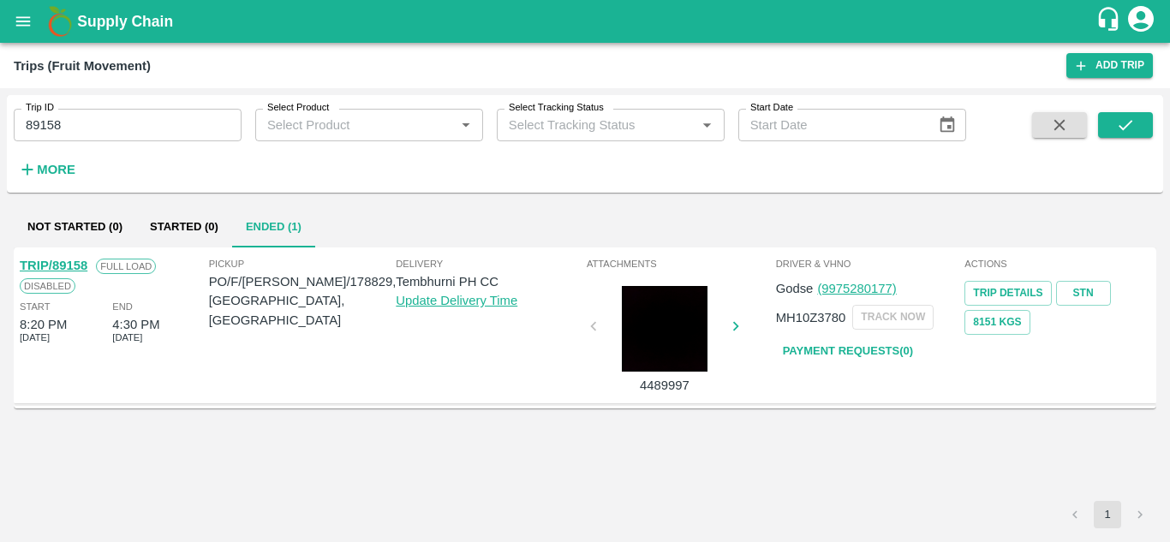
click at [846, 352] on link "Payment Requests( 0 )" at bounding box center [848, 352] width 144 height 30
click at [103, 129] on input "89158" at bounding box center [128, 125] width 228 height 33
click at [1127, 122] on icon "submit" at bounding box center [1126, 125] width 19 height 19
click at [1123, 127] on icon "submit" at bounding box center [1126, 125] width 19 height 19
click at [857, 351] on link "Payment Requests( 0 )" at bounding box center [848, 352] width 144 height 30
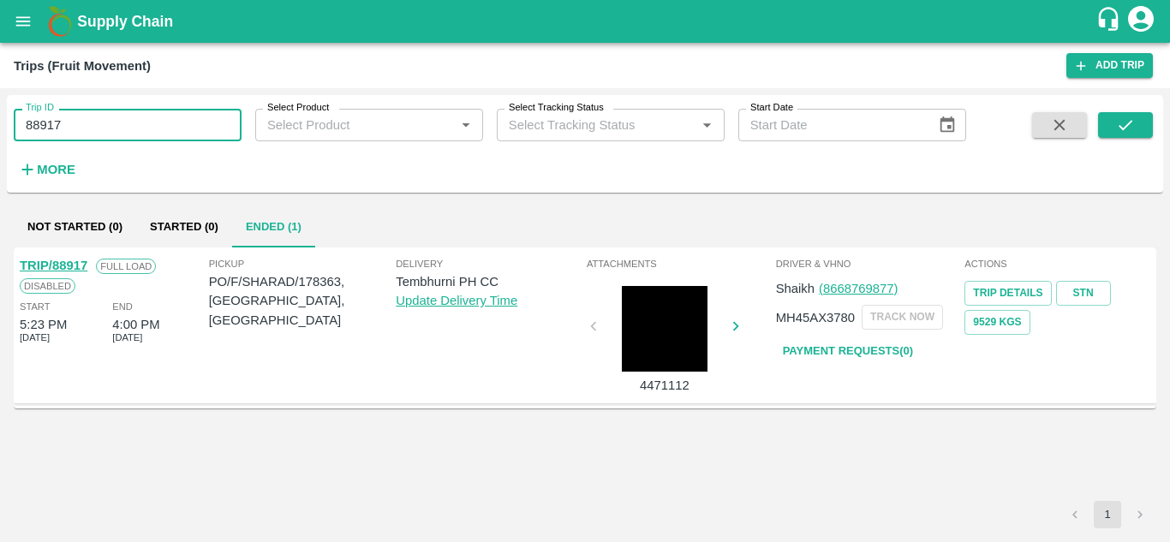
click at [66, 123] on input "88917" at bounding box center [128, 125] width 228 height 33
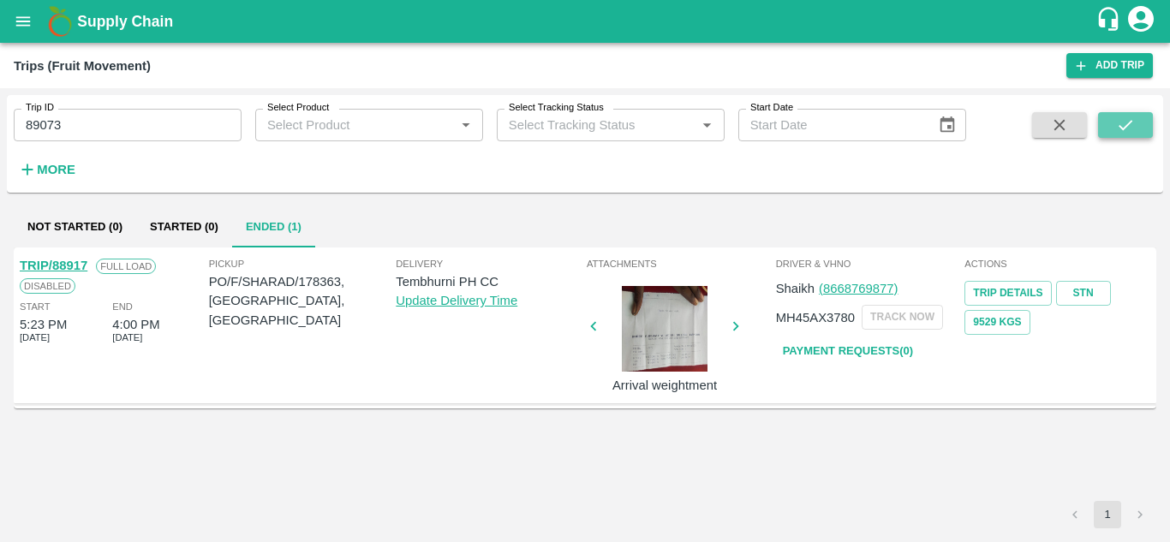
click at [1125, 120] on icon "submit" at bounding box center [1126, 125] width 19 height 19
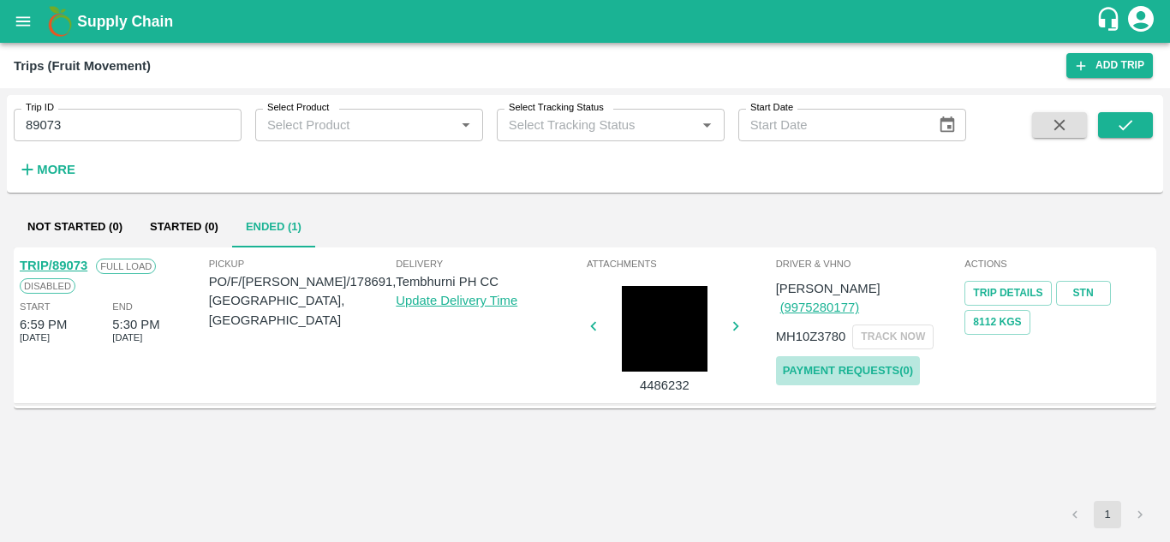
click at [856, 356] on link "Payment Requests( 0 )" at bounding box center [848, 371] width 144 height 30
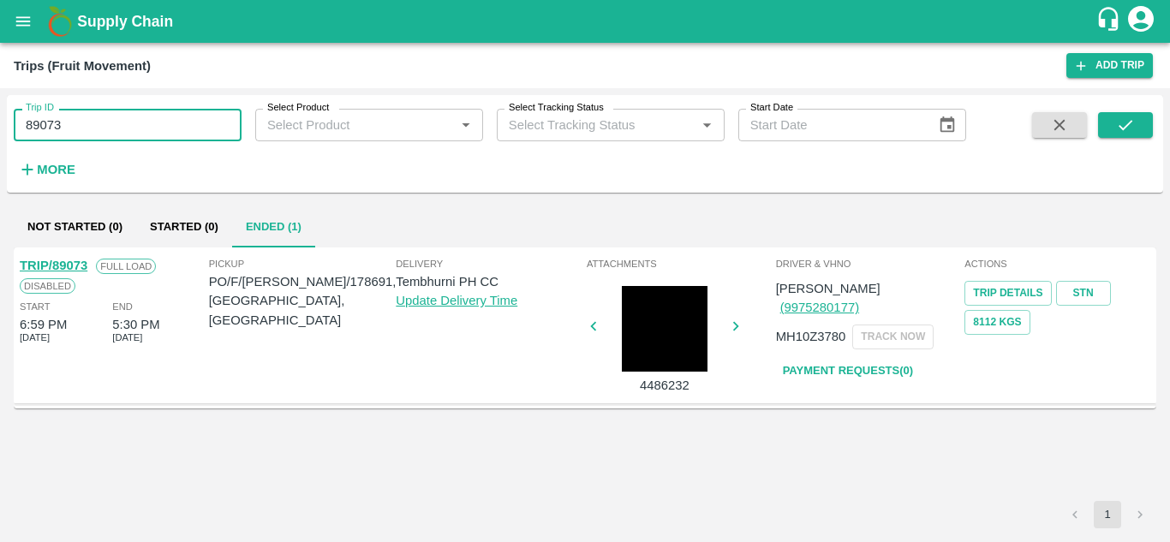
click at [77, 133] on input "89073" at bounding box center [128, 125] width 228 height 33
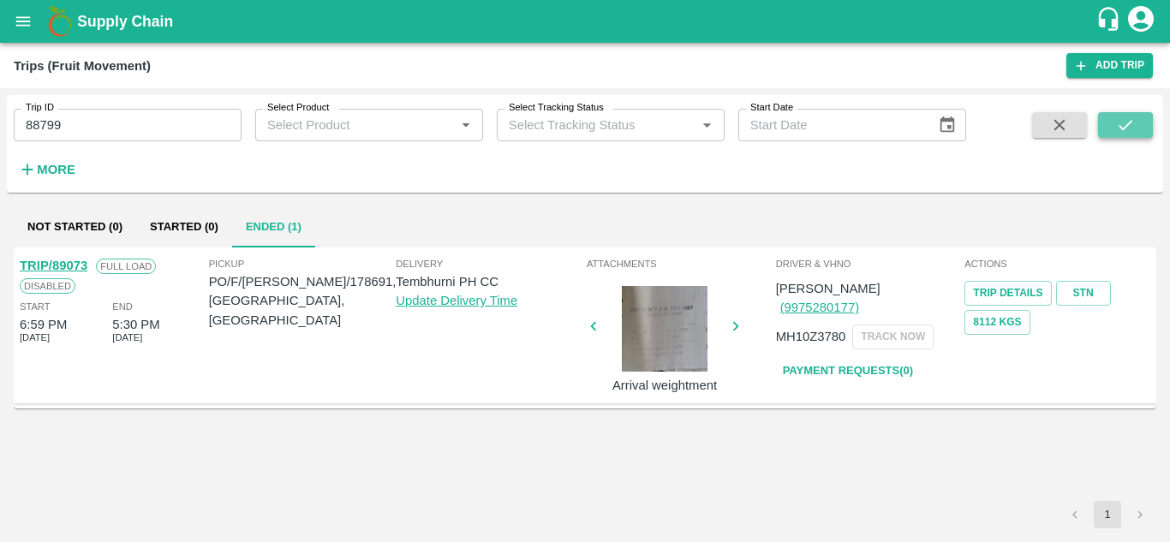
click at [1125, 129] on icon "submit" at bounding box center [1126, 125] width 19 height 19
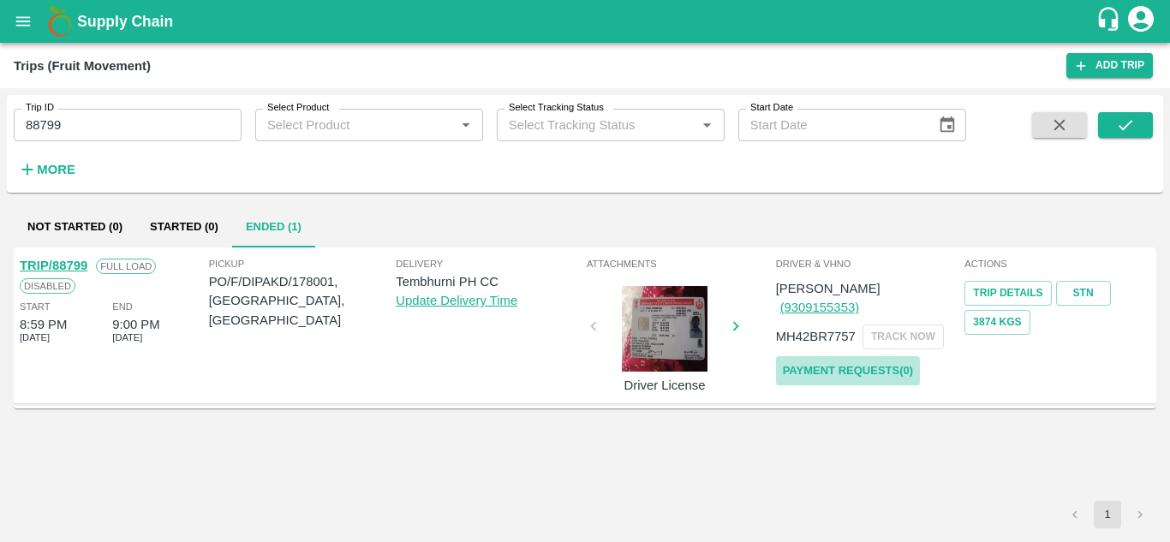
click at [854, 356] on link "Payment Requests( 0 )" at bounding box center [848, 371] width 144 height 30
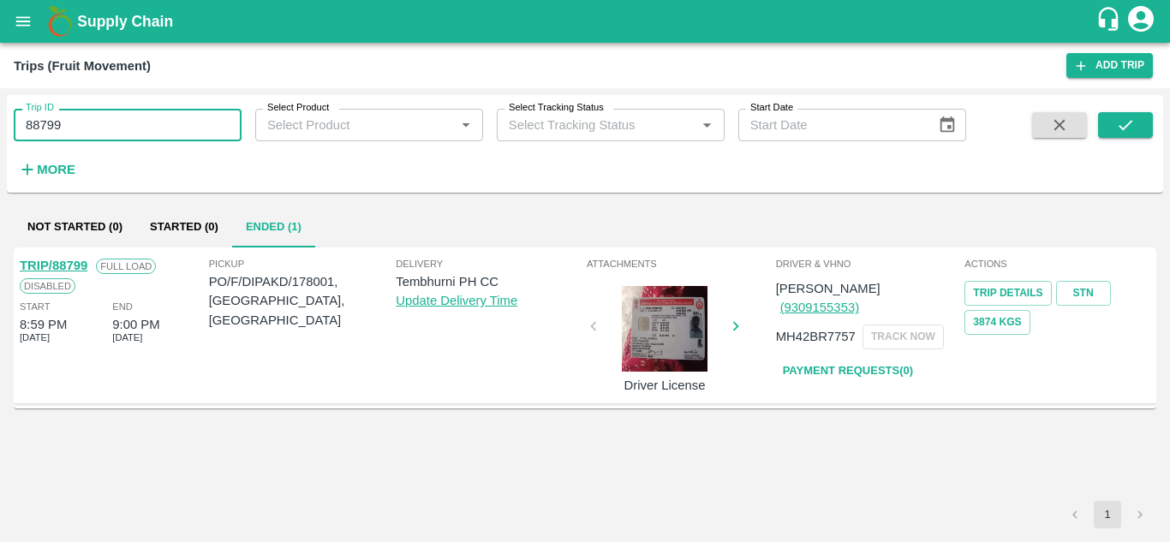
click at [76, 126] on input "88799" at bounding box center [128, 125] width 228 height 33
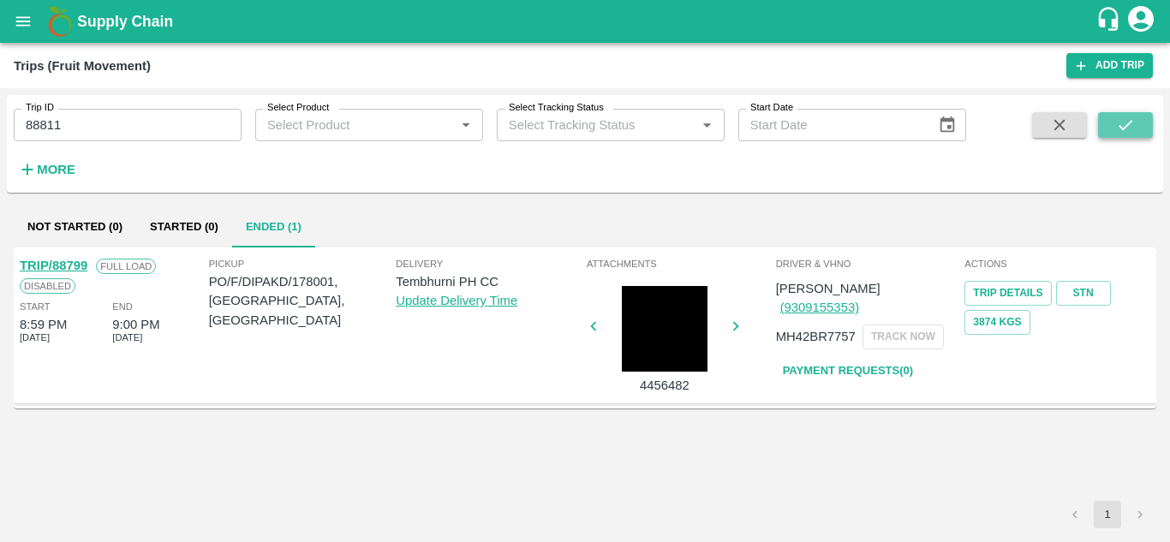
click at [1122, 123] on icon "submit" at bounding box center [1126, 125] width 19 height 19
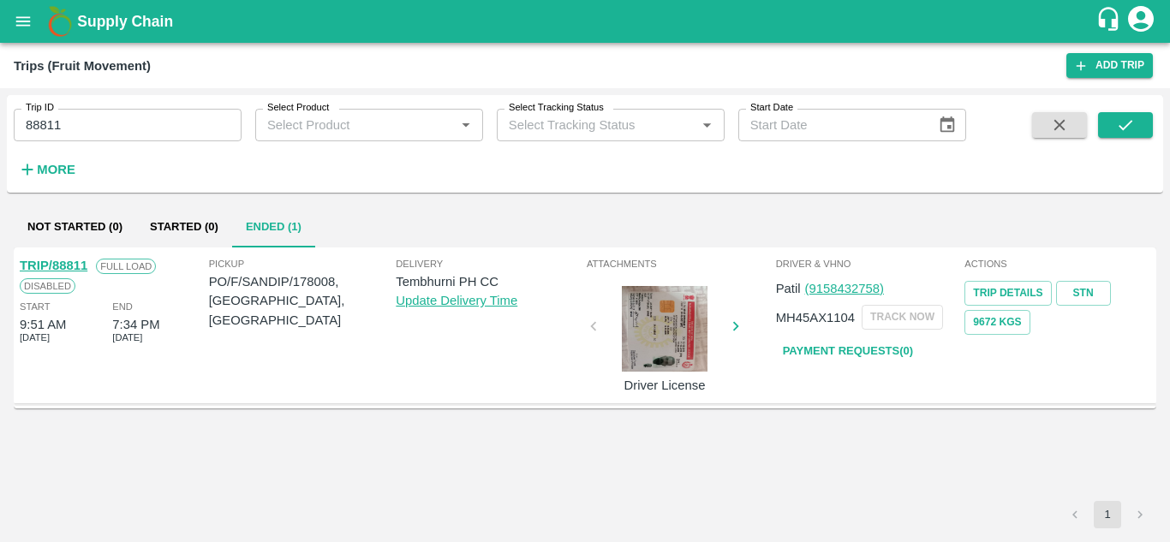
click at [872, 350] on link "Payment Requests( 0 )" at bounding box center [848, 352] width 144 height 30
click at [78, 130] on input "88811" at bounding box center [128, 125] width 228 height 33
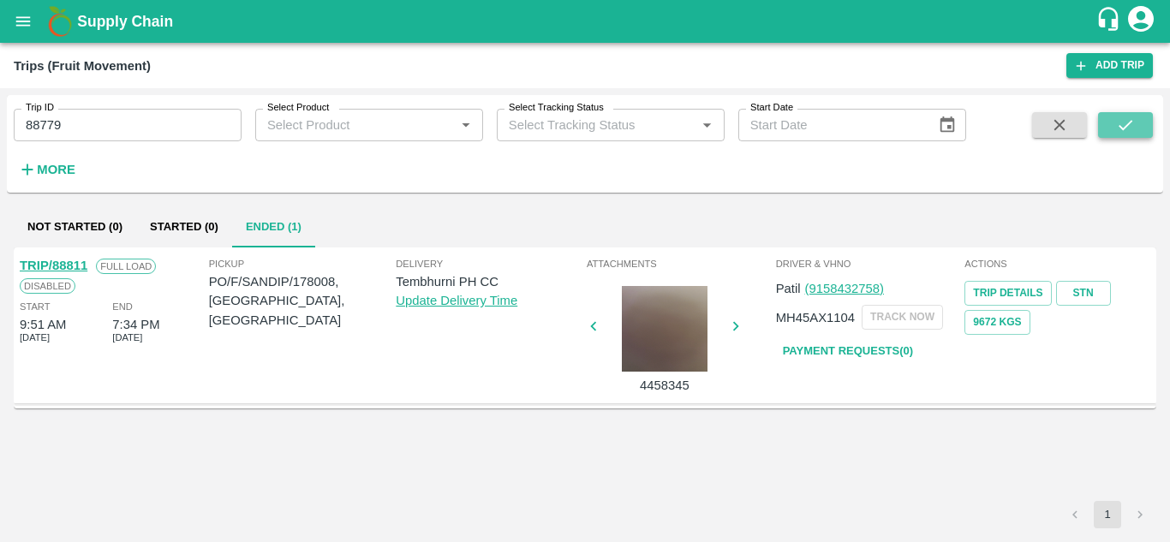
click at [1126, 128] on icon "submit" at bounding box center [1126, 125] width 14 height 10
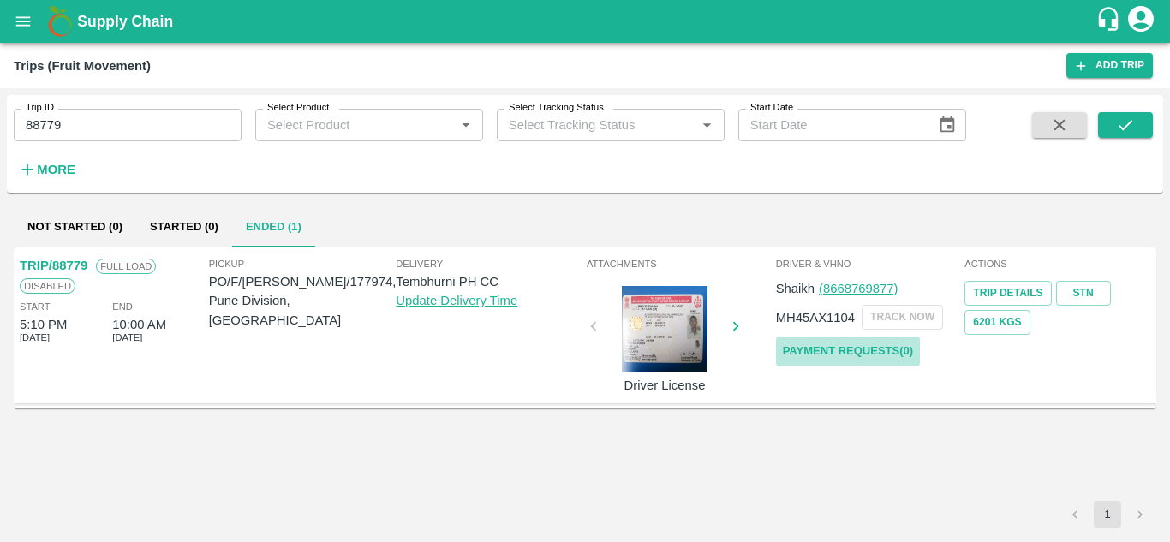
click at [865, 353] on link "Payment Requests( 0 )" at bounding box center [848, 352] width 144 height 30
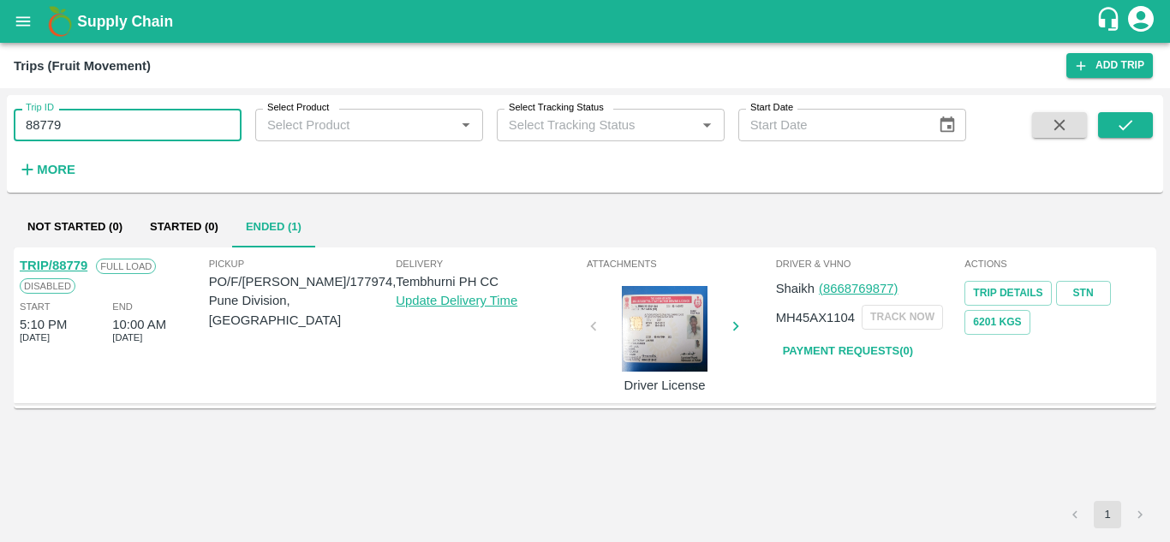
click at [80, 141] on input "88779" at bounding box center [128, 125] width 228 height 33
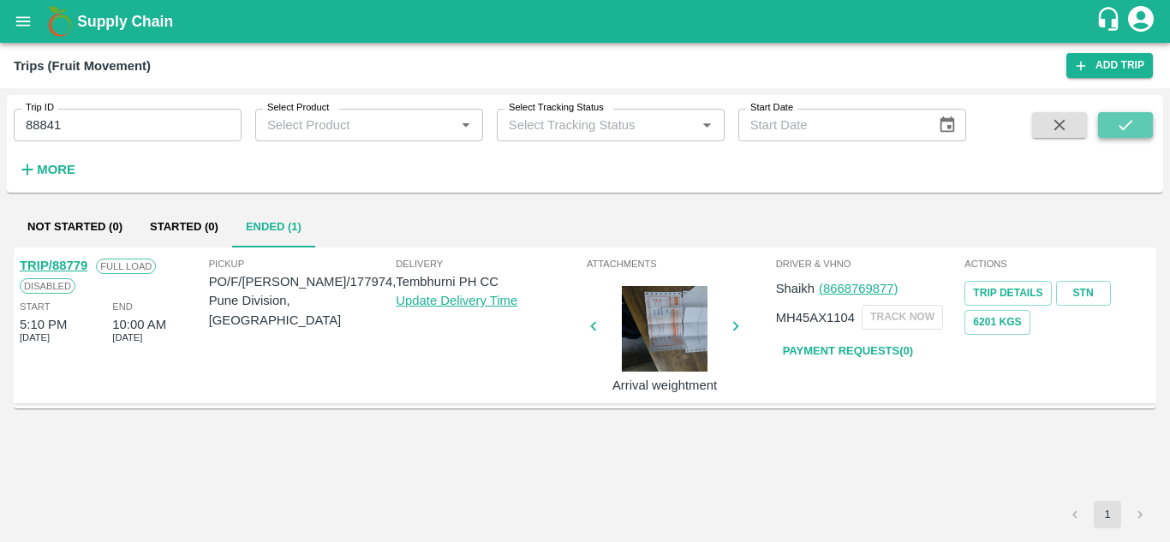
click at [1117, 123] on icon "submit" at bounding box center [1126, 125] width 19 height 19
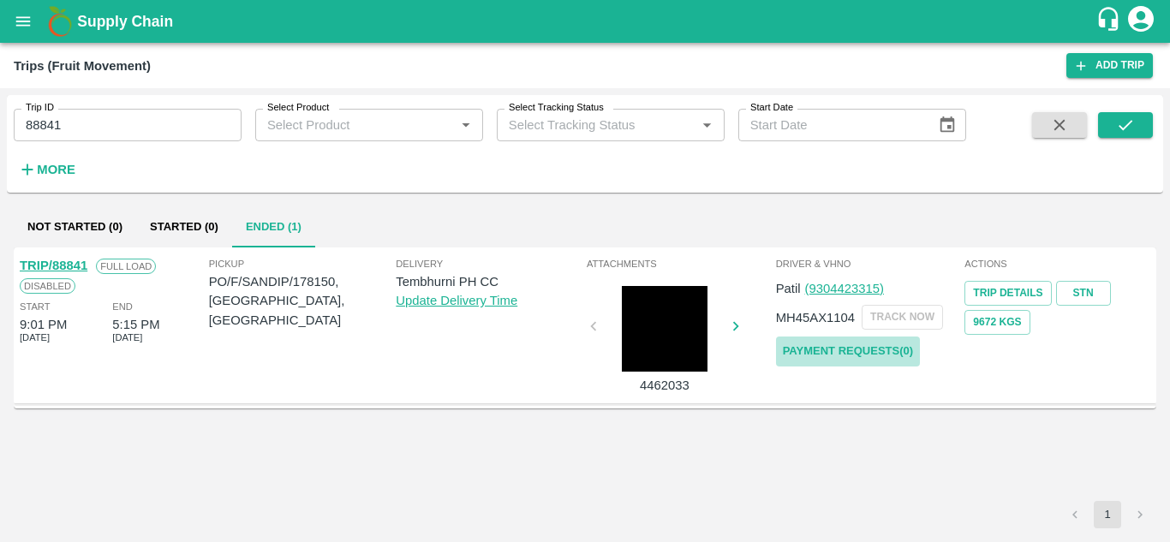
click at [845, 350] on link "Payment Requests( 0 )" at bounding box center [848, 352] width 144 height 30
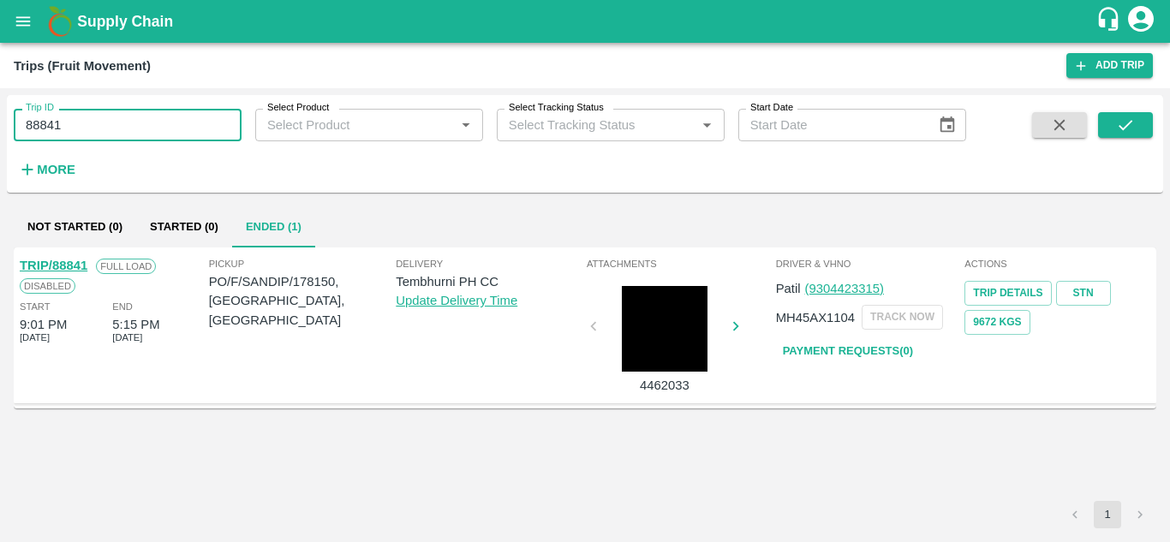
click at [75, 123] on input "88841" at bounding box center [128, 125] width 228 height 33
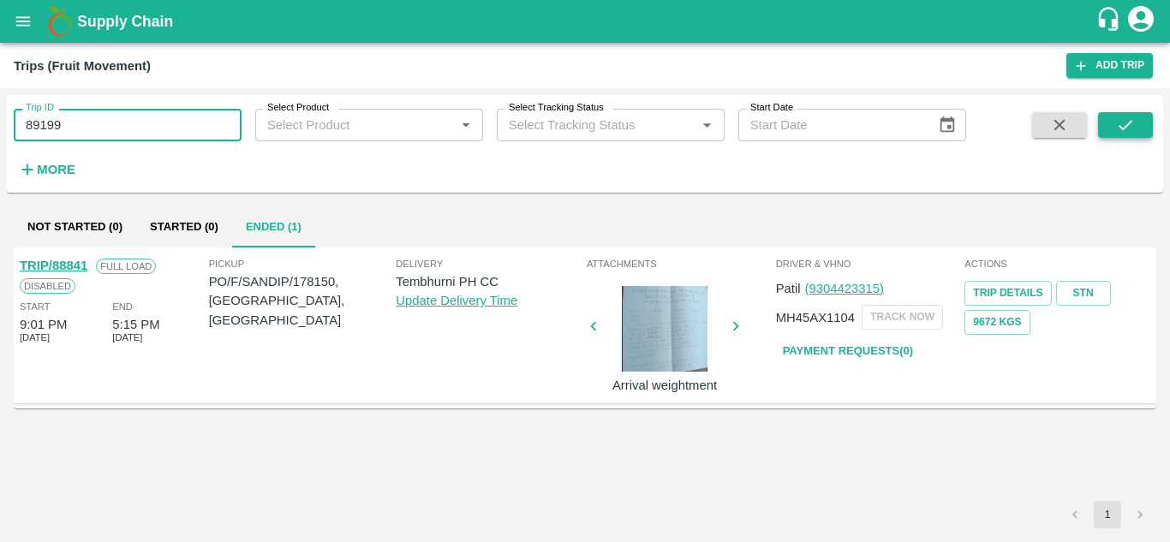
click at [1117, 124] on icon "submit" at bounding box center [1126, 125] width 19 height 19
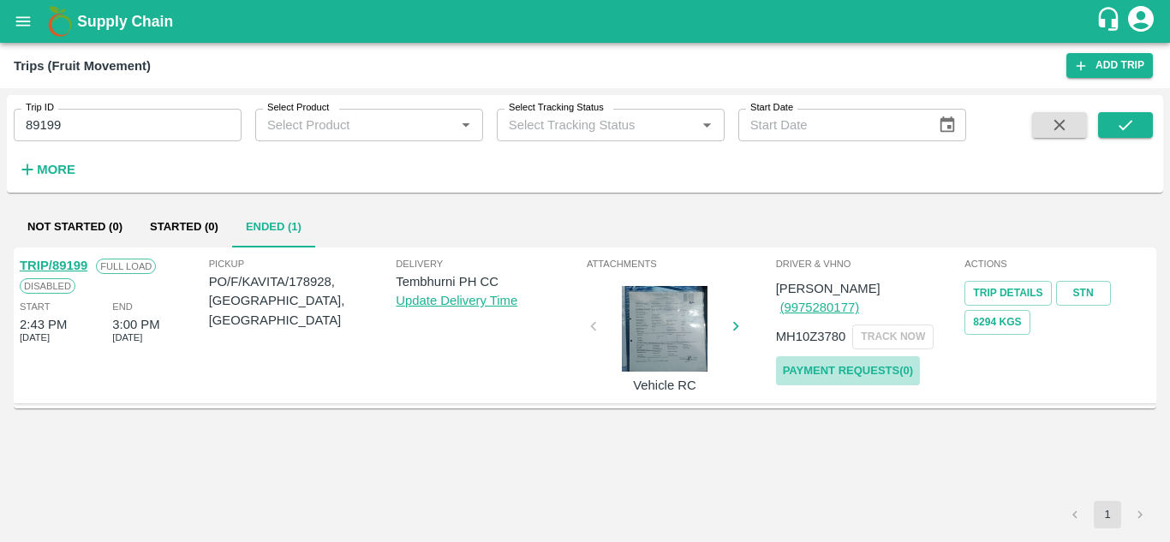
click at [877, 356] on link "Payment Requests( 0 )" at bounding box center [848, 371] width 144 height 30
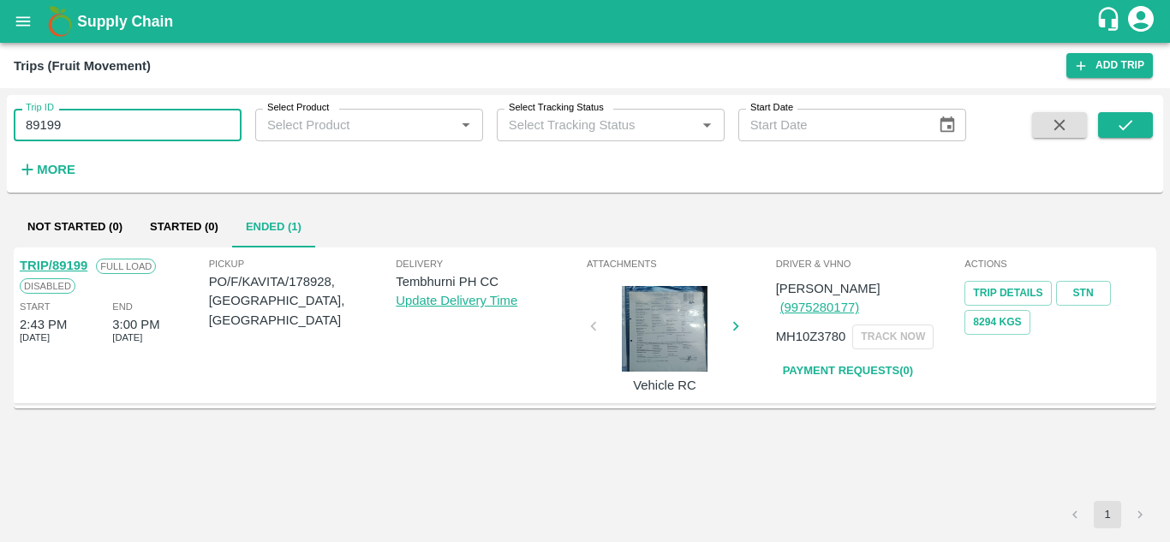
click at [74, 125] on input "89199" at bounding box center [128, 125] width 228 height 33
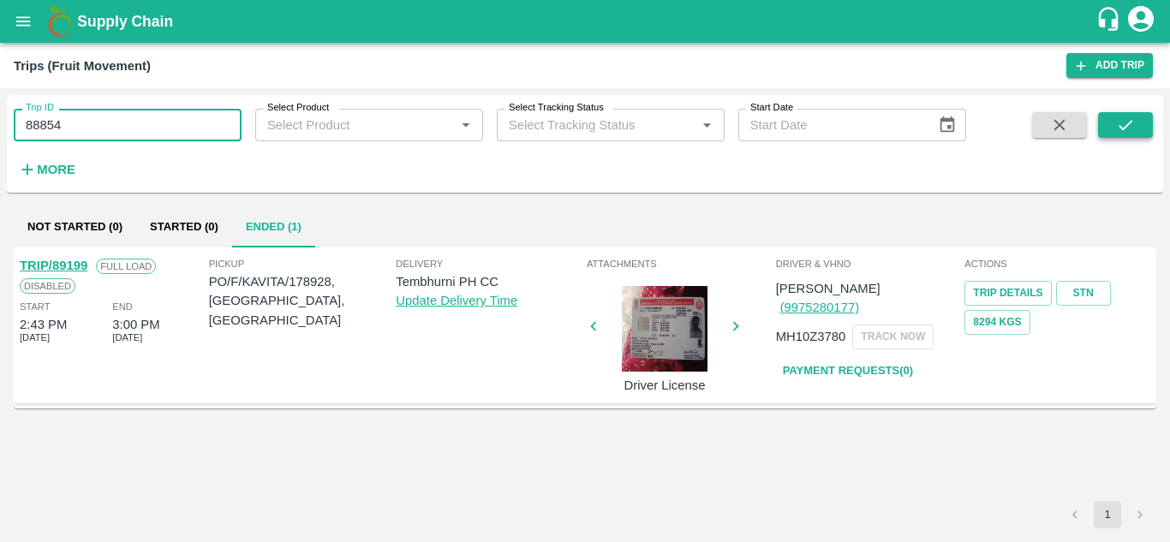
click at [1132, 129] on icon "submit" at bounding box center [1126, 125] width 19 height 19
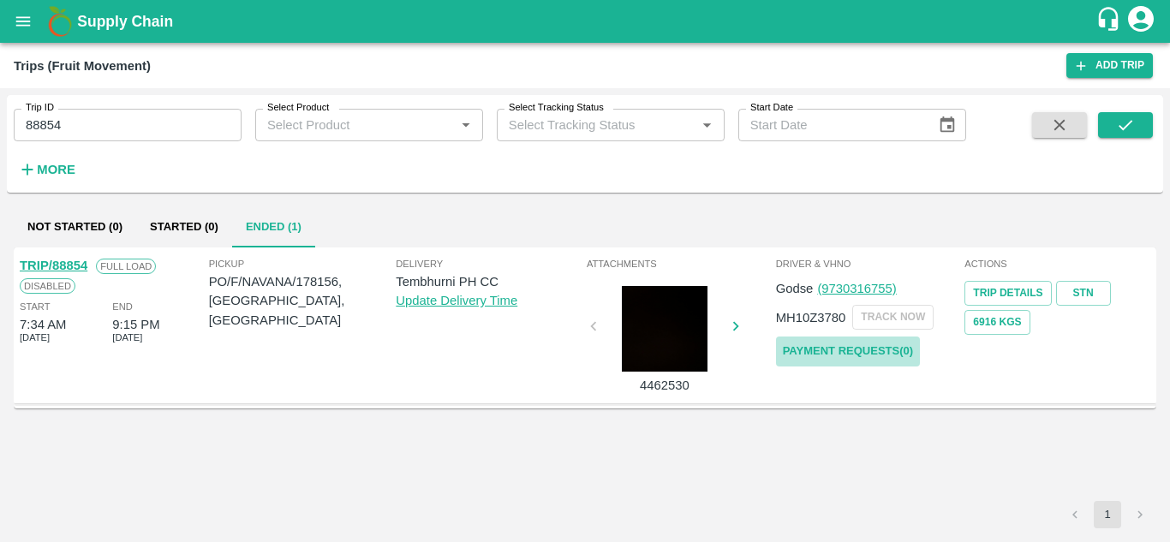
click at [852, 350] on link "Payment Requests( 0 )" at bounding box center [848, 352] width 144 height 30
click at [85, 129] on input "88854" at bounding box center [128, 125] width 228 height 33
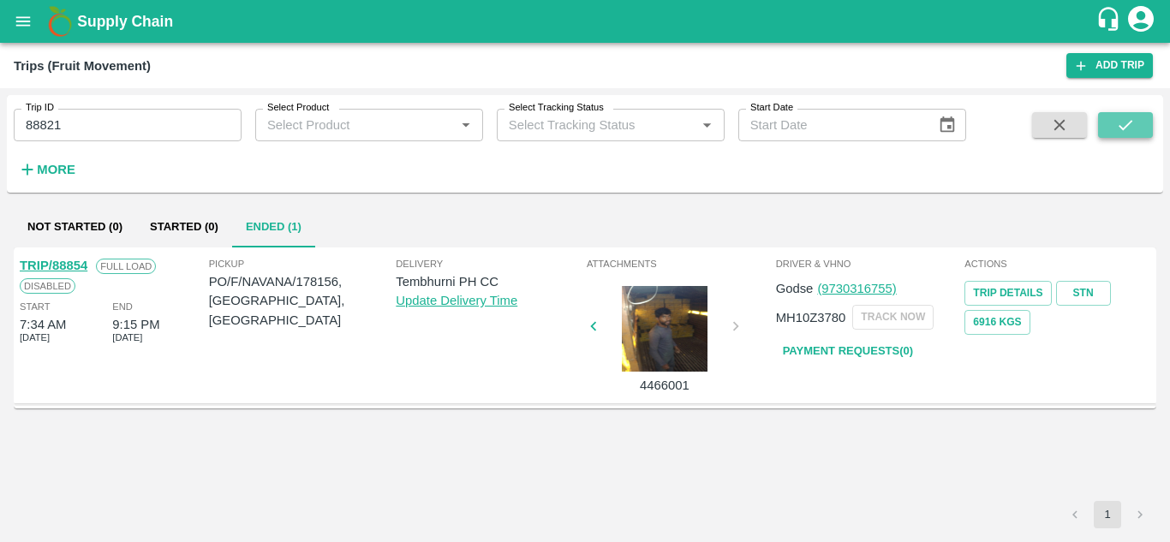
click at [1127, 118] on icon "submit" at bounding box center [1126, 125] width 19 height 19
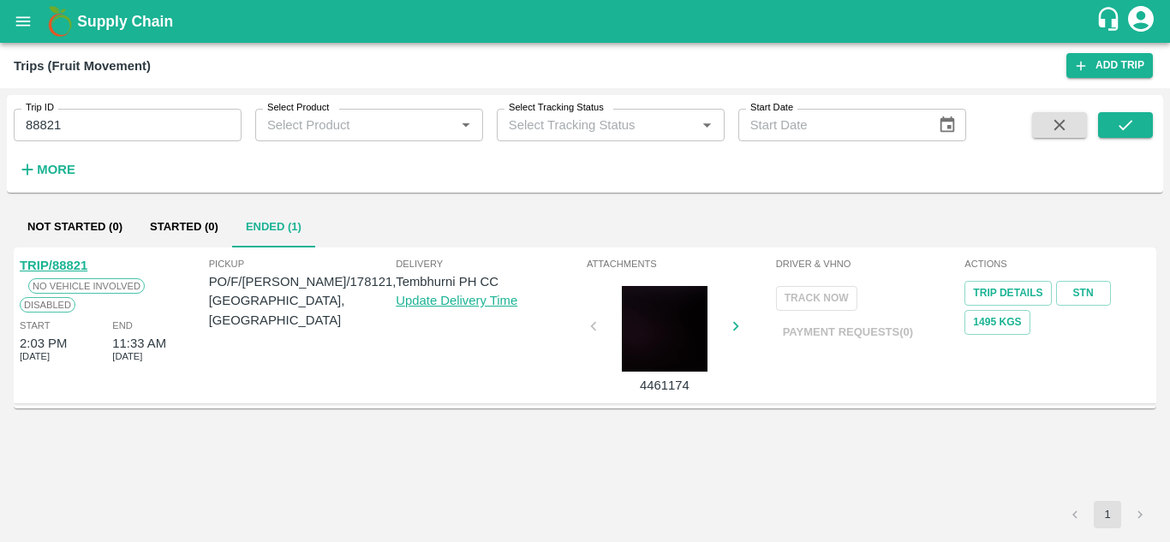
click at [845, 333] on p "Payment Requests( 0 )" at bounding box center [848, 333] width 144 height 30
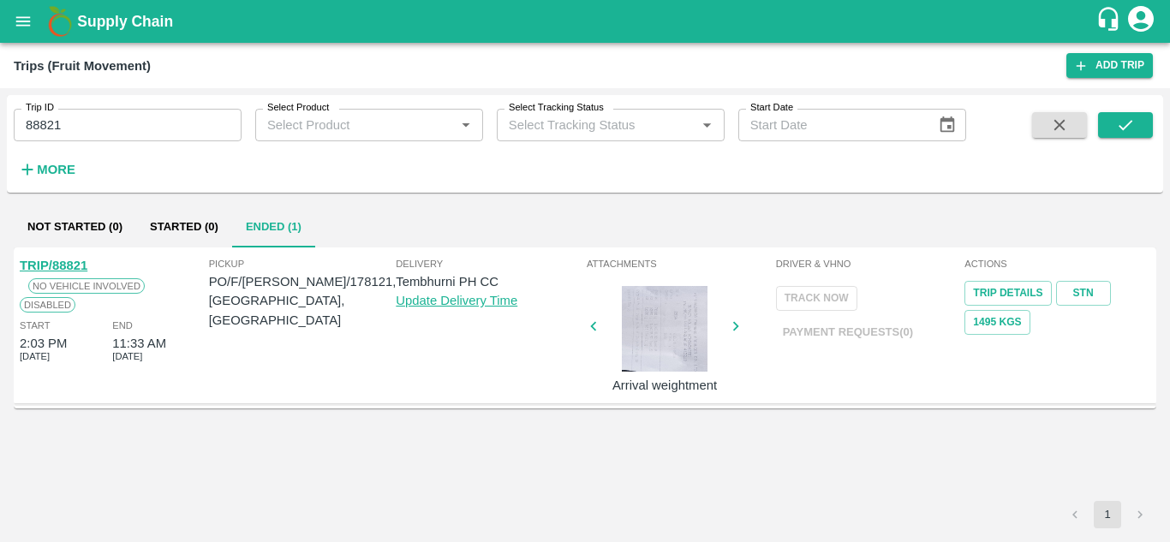
click at [88, 109] on input "88821" at bounding box center [128, 125] width 228 height 33
type input "89004"
click at [1117, 126] on icon "submit" at bounding box center [1126, 125] width 19 height 19
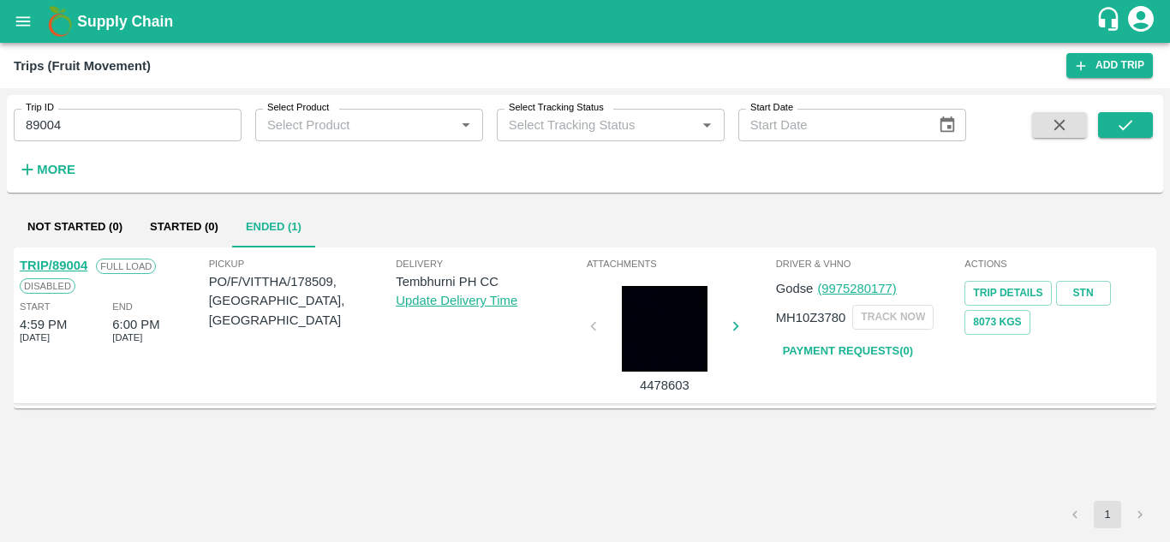
click at [855, 344] on link "Payment Requests( 0 )" at bounding box center [848, 352] width 144 height 30
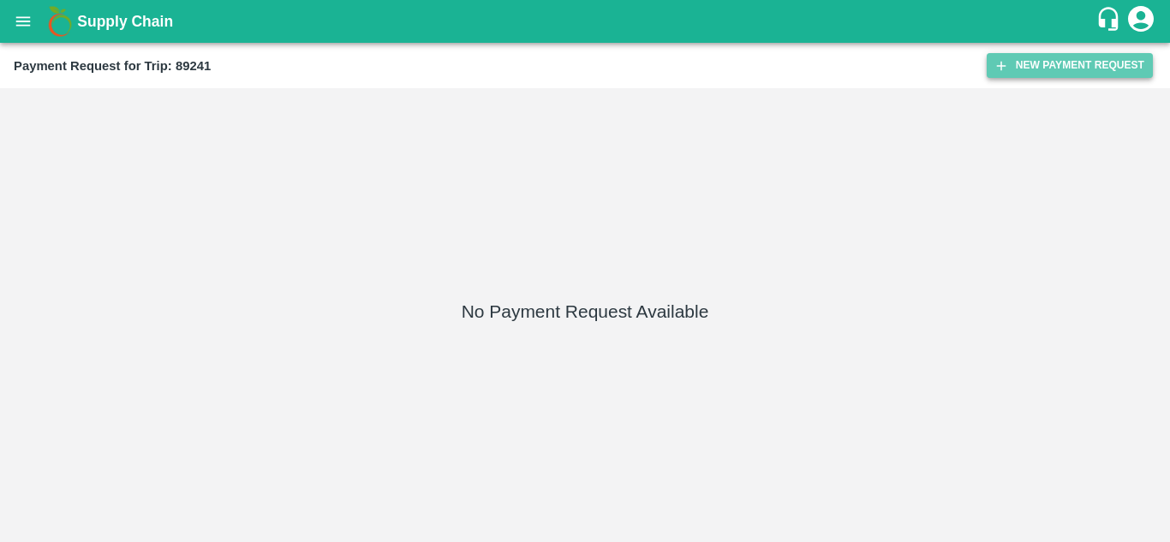
click at [1057, 68] on button "New Payment Request" at bounding box center [1070, 65] width 166 height 25
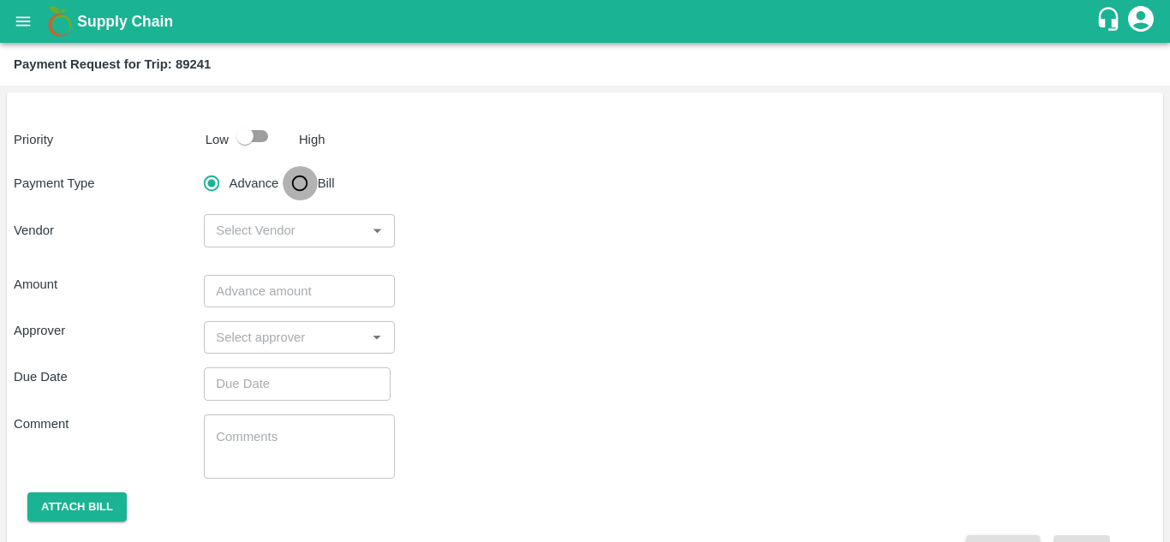
click at [304, 180] on input "Bill" at bounding box center [300, 183] width 34 height 34
radio input "true"
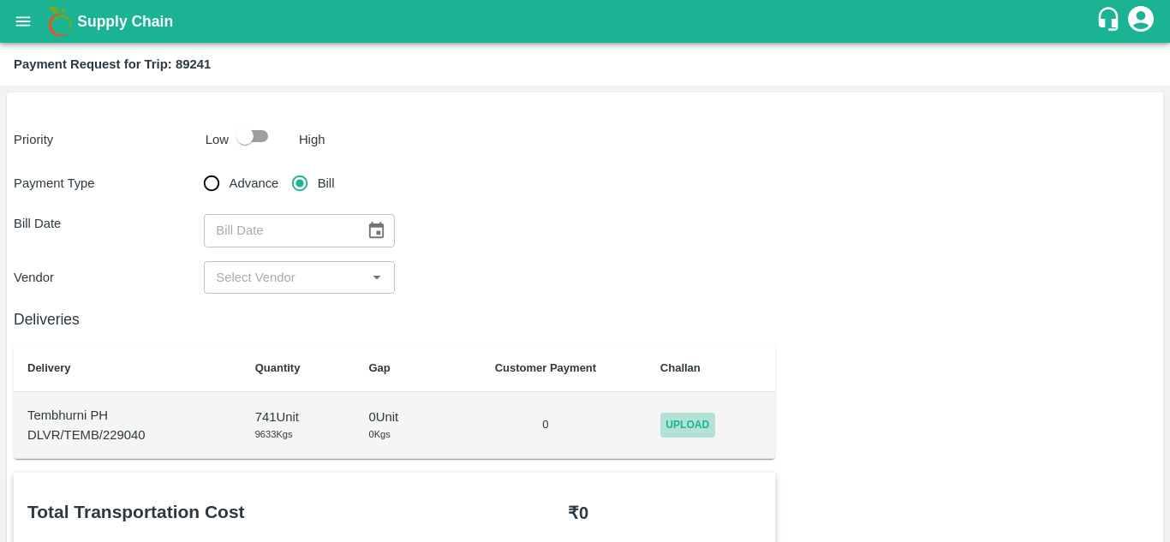
click at [690, 425] on span "Upload" at bounding box center [688, 425] width 55 height 25
click at [0, 0] on input "Upload" at bounding box center [0, 0] width 0 height 0
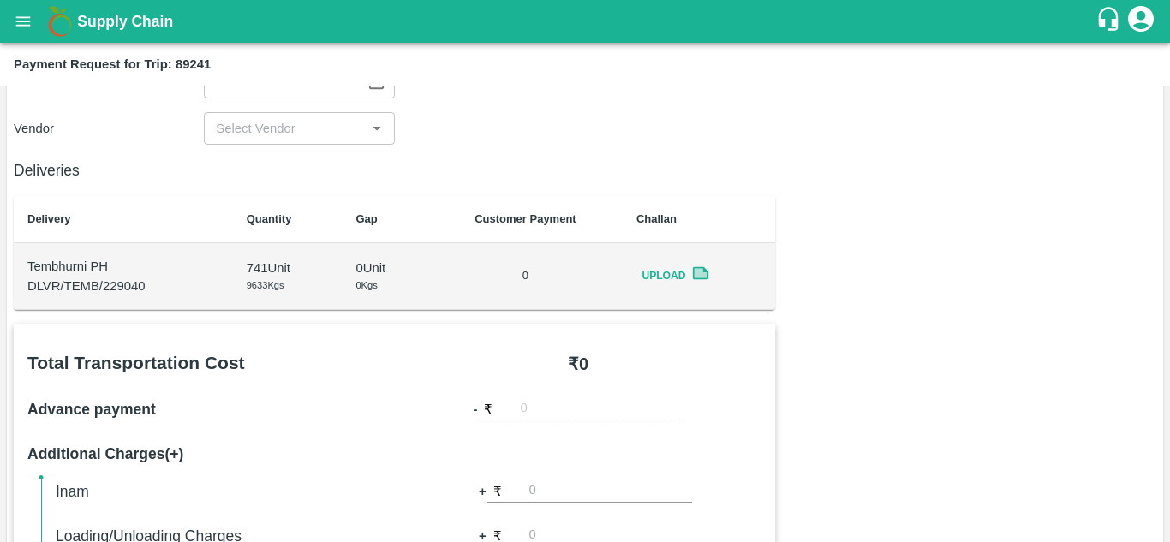
scroll to position [1, 0]
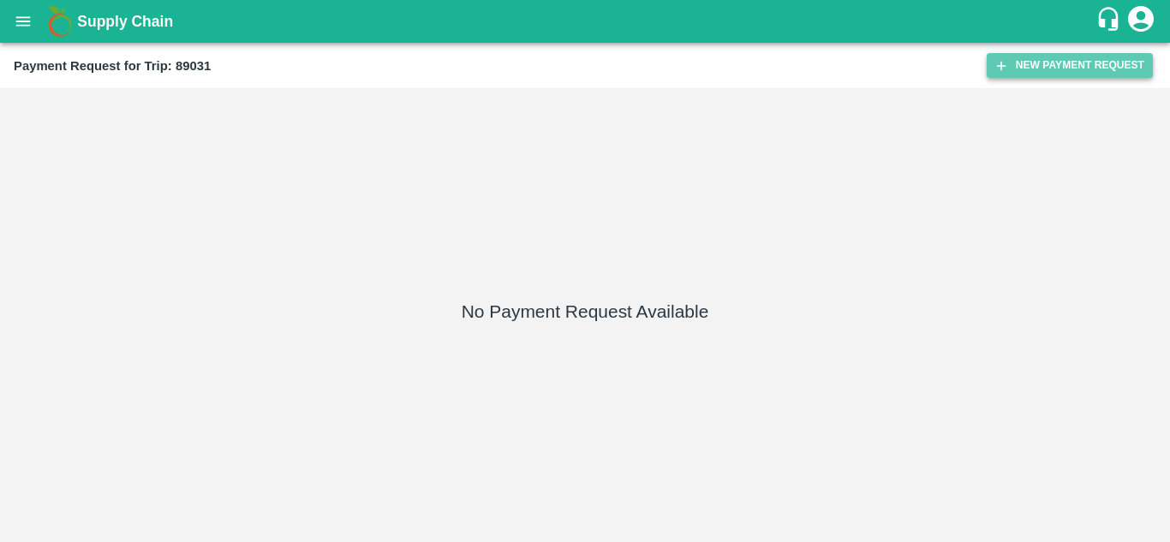
click at [1032, 60] on button "New Payment Request" at bounding box center [1070, 65] width 166 height 25
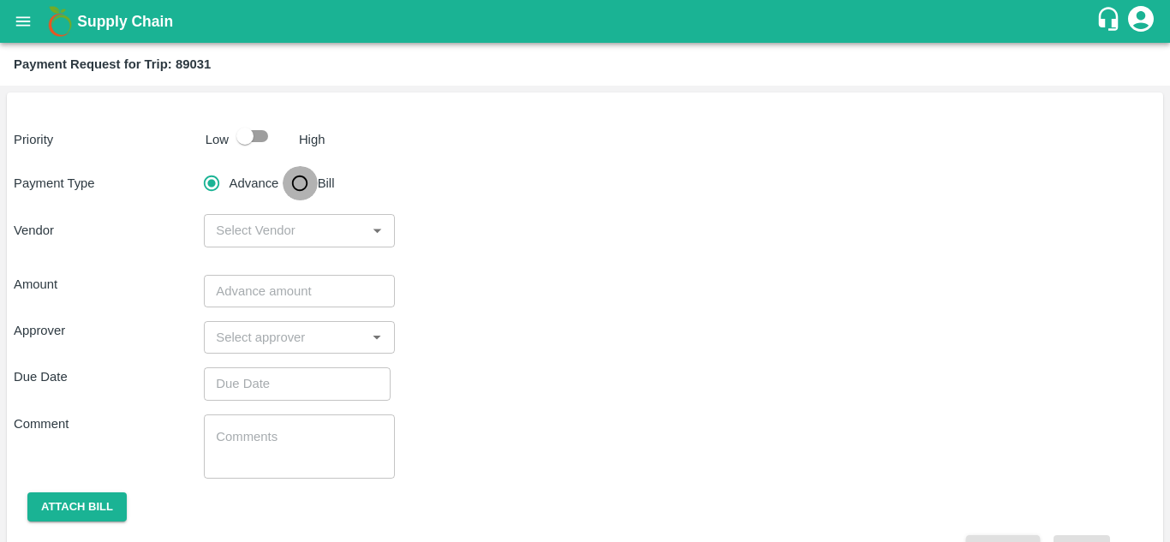
click at [301, 190] on input "Bill" at bounding box center [300, 183] width 34 height 34
radio input "true"
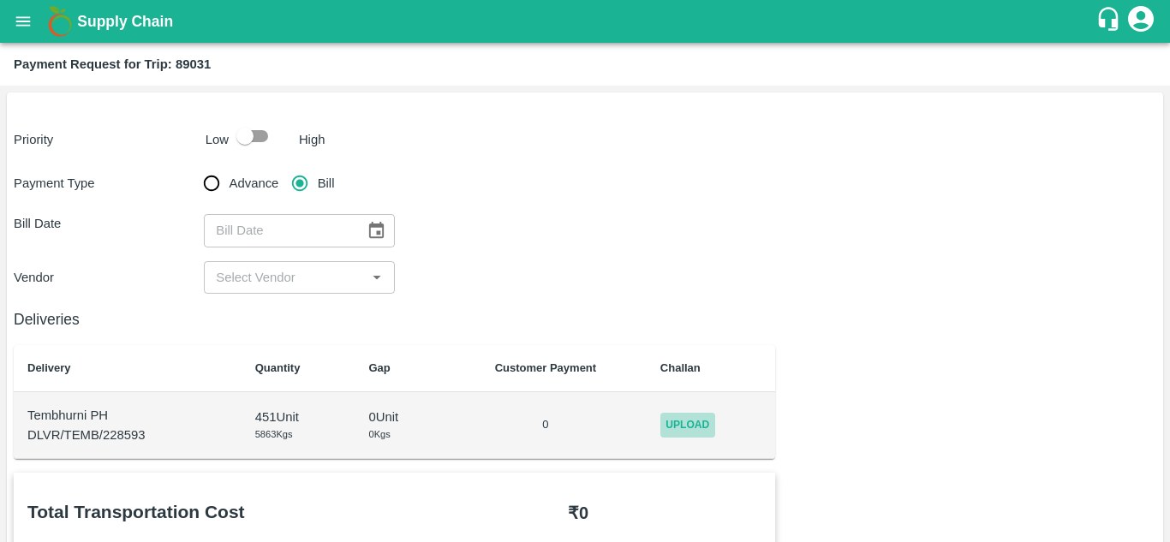
click at [688, 425] on span "Upload" at bounding box center [688, 425] width 55 height 25
click at [0, 0] on input "Upload" at bounding box center [0, 0] width 0 height 0
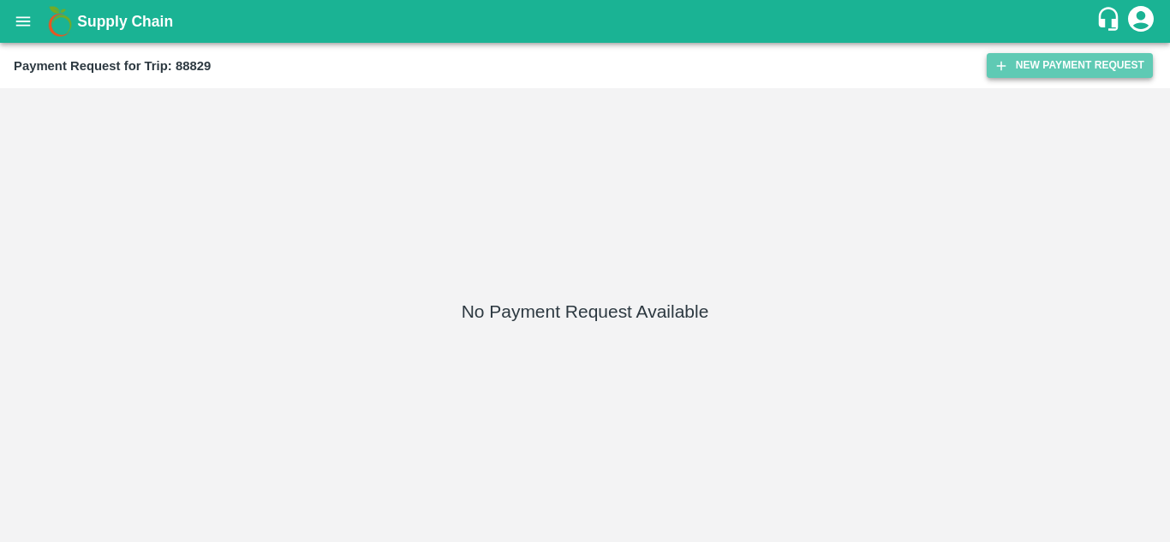
click at [1037, 64] on button "New Payment Request" at bounding box center [1070, 65] width 166 height 25
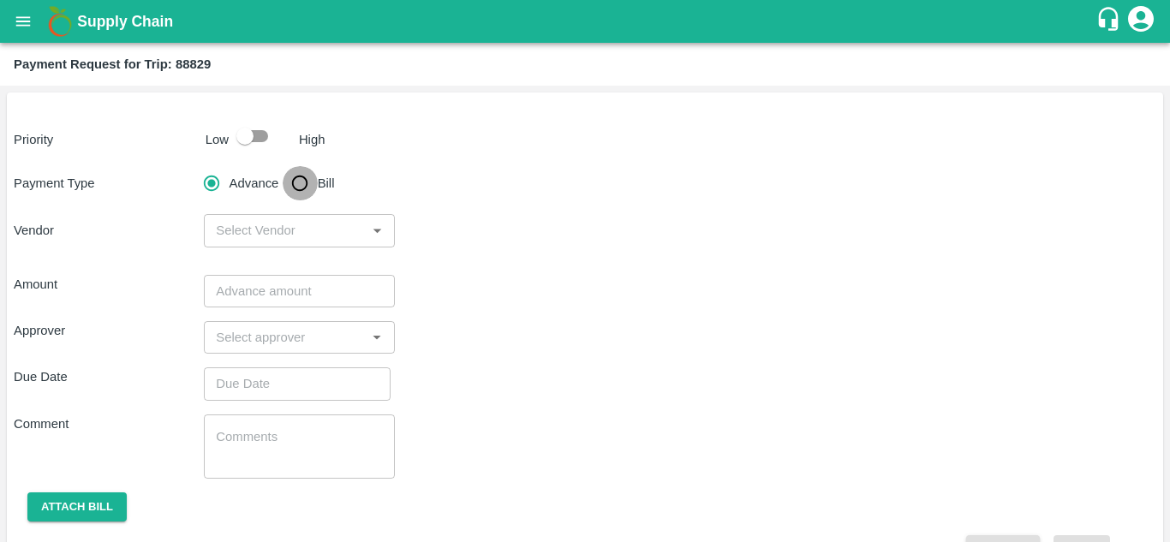
click at [298, 188] on input "Bill" at bounding box center [300, 183] width 34 height 34
radio input "true"
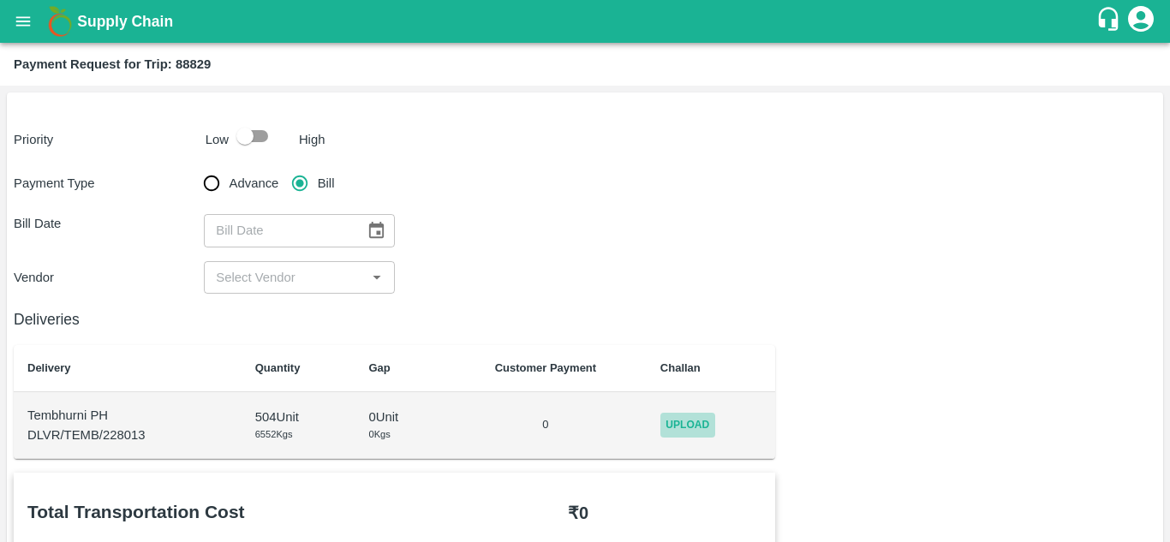
click at [699, 427] on span "Upload" at bounding box center [688, 425] width 55 height 25
click at [0, 0] on input "Upload" at bounding box center [0, 0] width 0 height 0
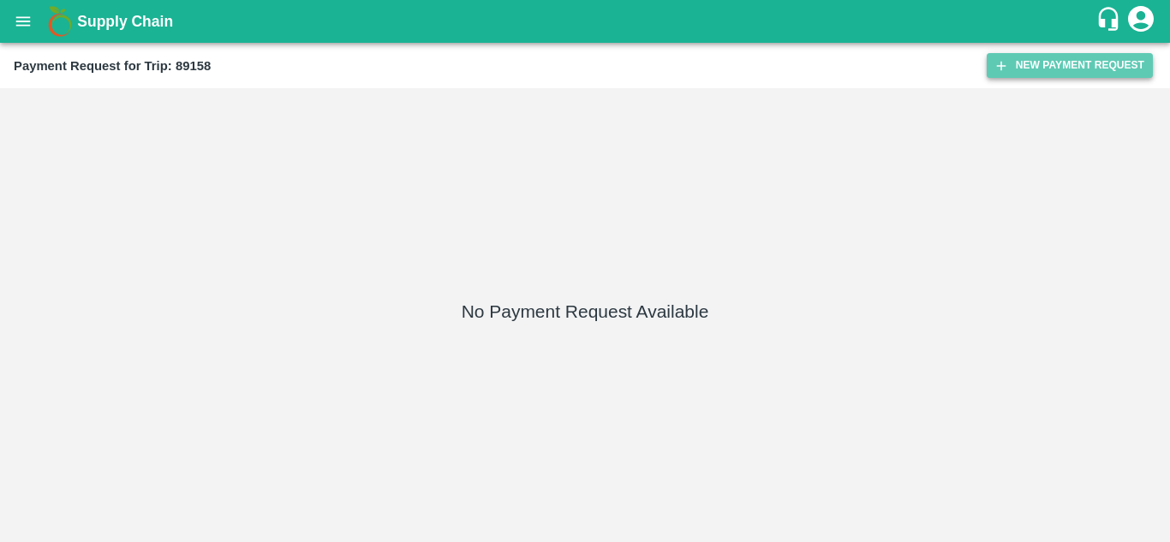
click at [1077, 70] on button "New Payment Request" at bounding box center [1070, 65] width 166 height 25
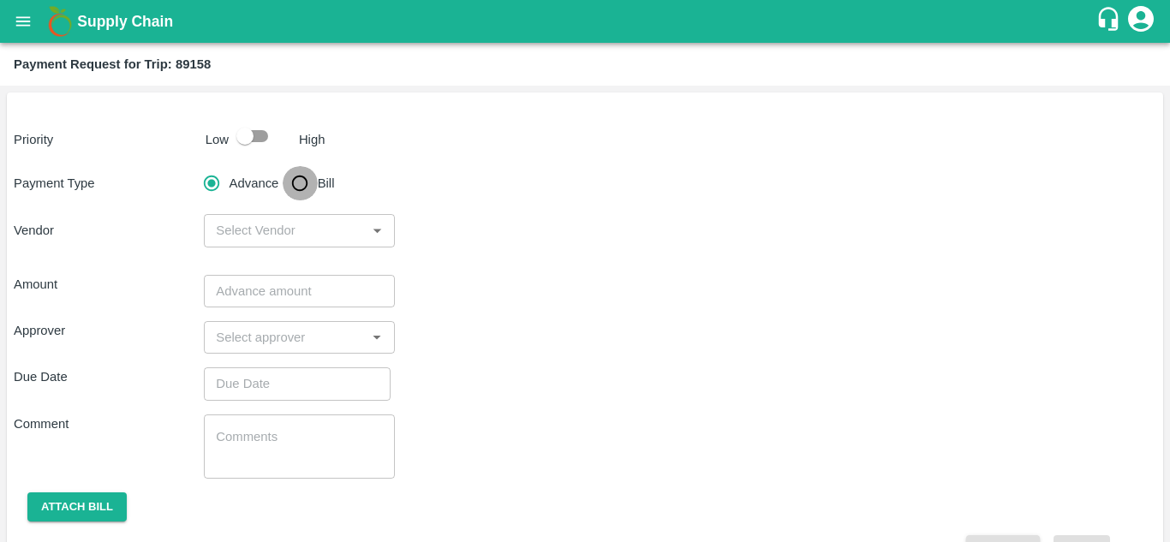
click at [297, 189] on input "Bill" at bounding box center [300, 183] width 34 height 34
radio input "true"
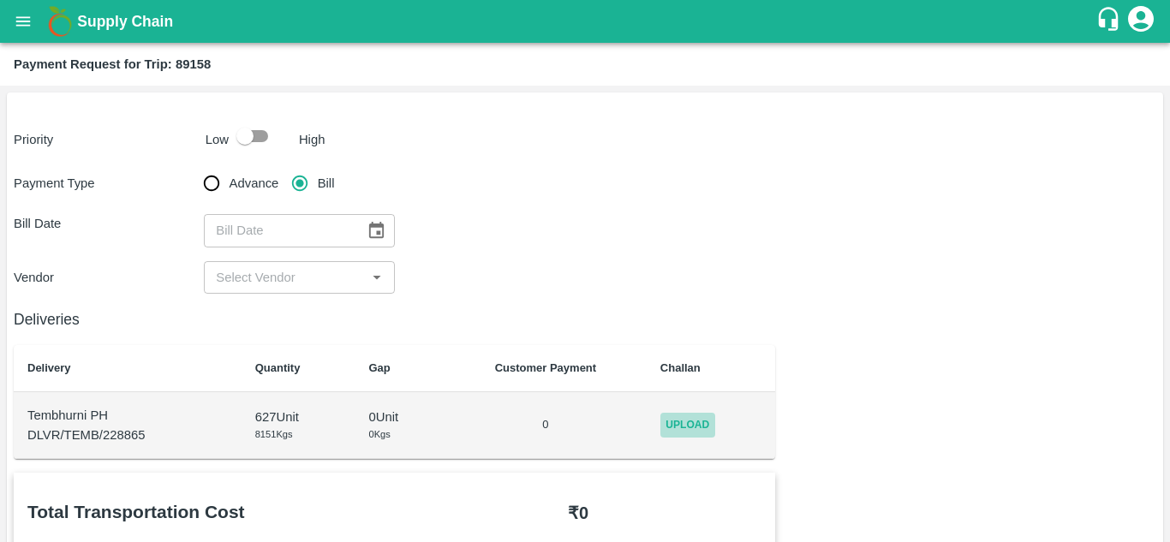
click at [693, 435] on span "Upload" at bounding box center [688, 425] width 55 height 25
click at [0, 0] on input "Upload" at bounding box center [0, 0] width 0 height 0
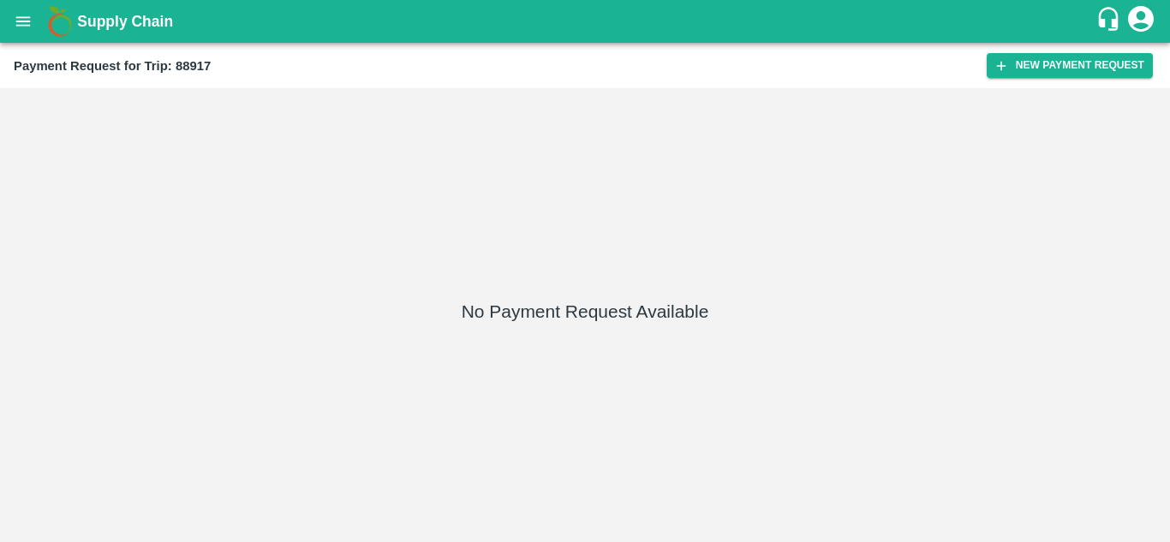
click at [1082, 51] on div "Payment Request for Trip: 88917 New Payment Request" at bounding box center [585, 65] width 1170 height 45
click at [1063, 60] on button "New Payment Request" at bounding box center [1070, 65] width 166 height 25
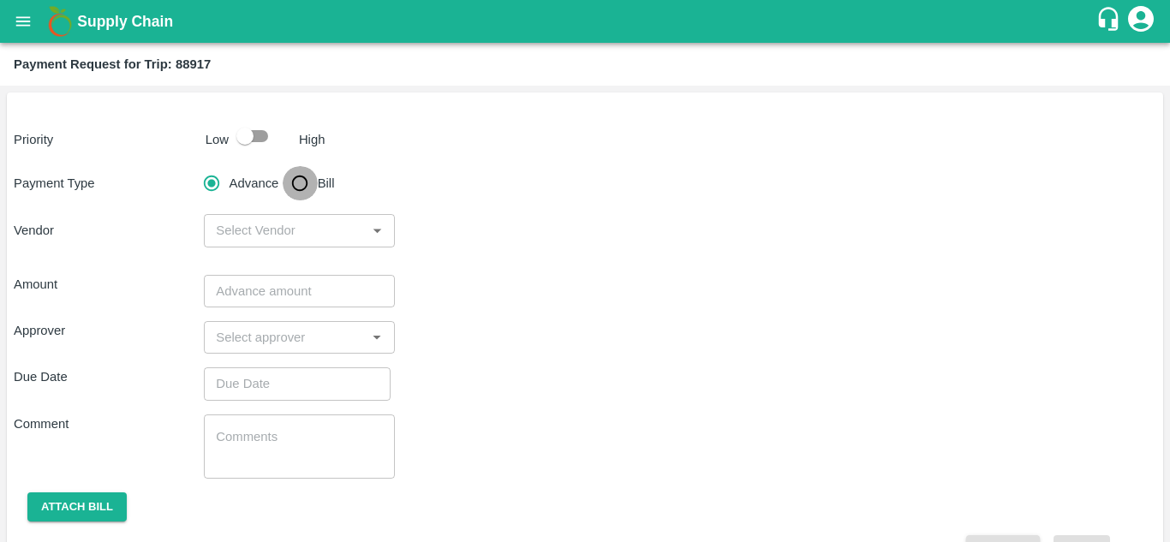
click at [299, 183] on input "Bill" at bounding box center [300, 183] width 34 height 34
radio input "true"
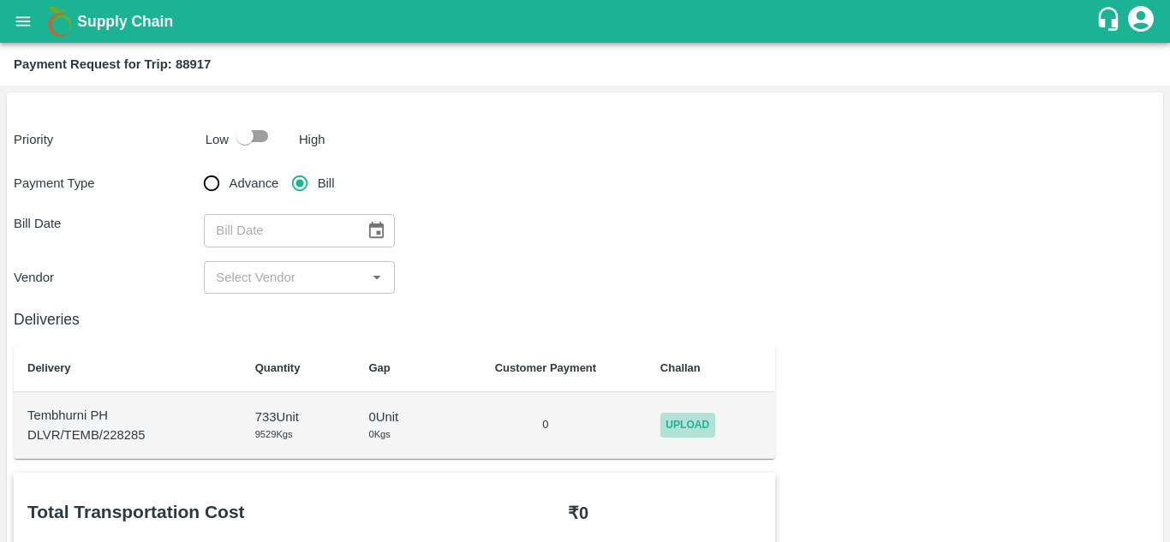
click at [668, 420] on span "Upload" at bounding box center [688, 425] width 55 height 25
click at [0, 0] on input "Upload" at bounding box center [0, 0] width 0 height 0
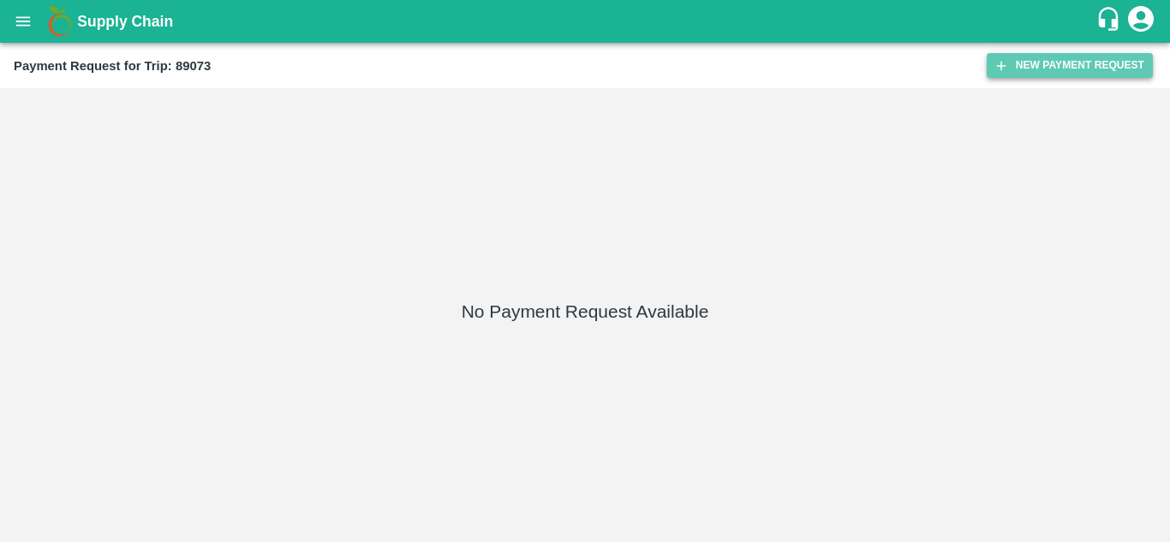
click at [1060, 70] on button "New Payment Request" at bounding box center [1070, 65] width 166 height 25
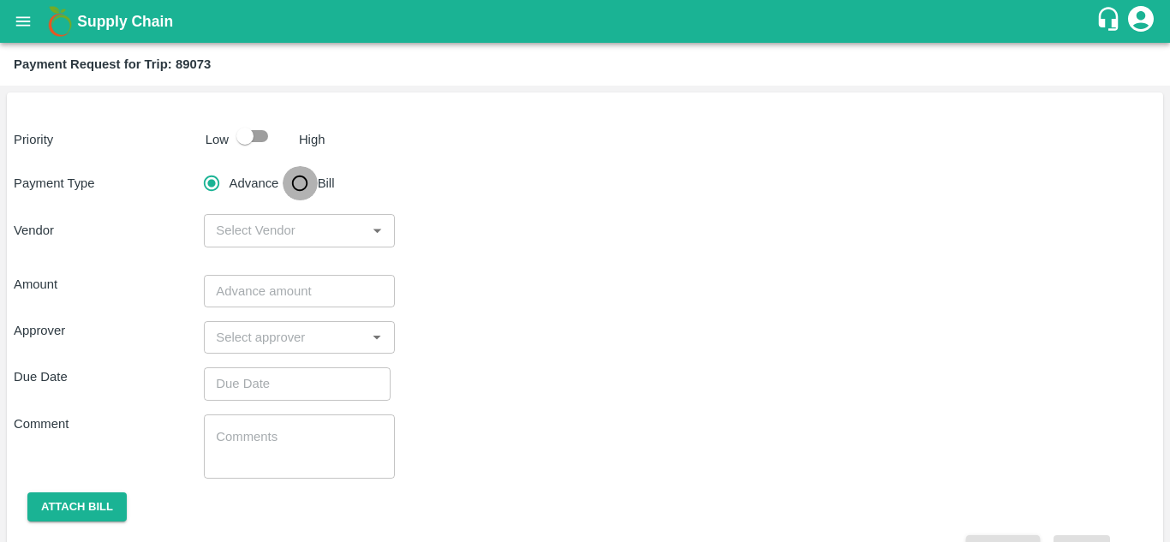
click at [290, 183] on input "Bill" at bounding box center [300, 183] width 34 height 34
radio input "true"
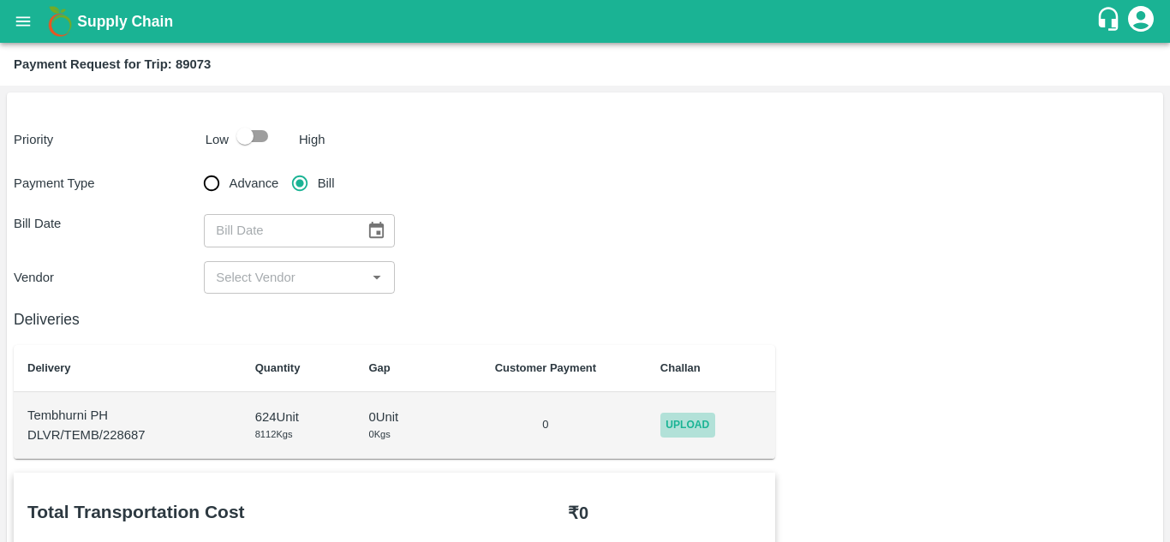
click at [674, 422] on span "Upload" at bounding box center [688, 425] width 55 height 25
click at [0, 0] on input "Upload" at bounding box center [0, 0] width 0 height 0
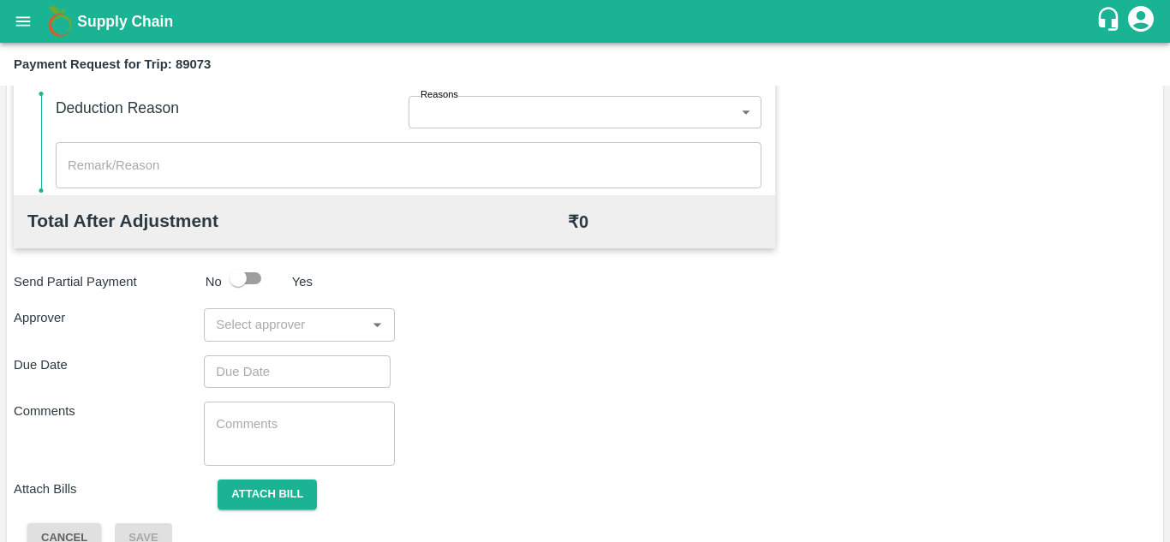
scroll to position [780, 0]
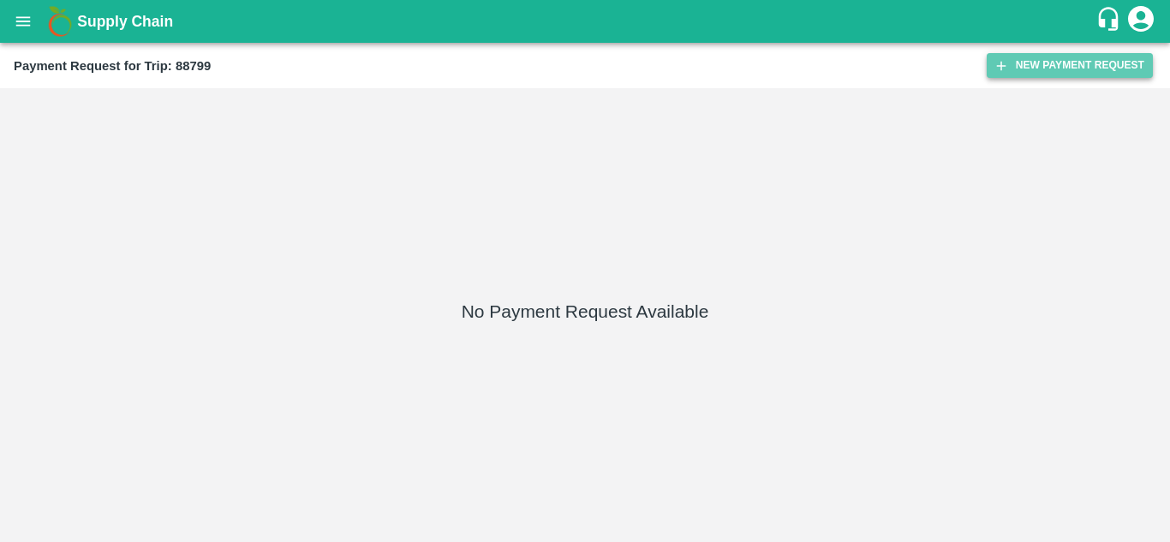
click at [1080, 53] on button "New Payment Request" at bounding box center [1070, 65] width 166 height 25
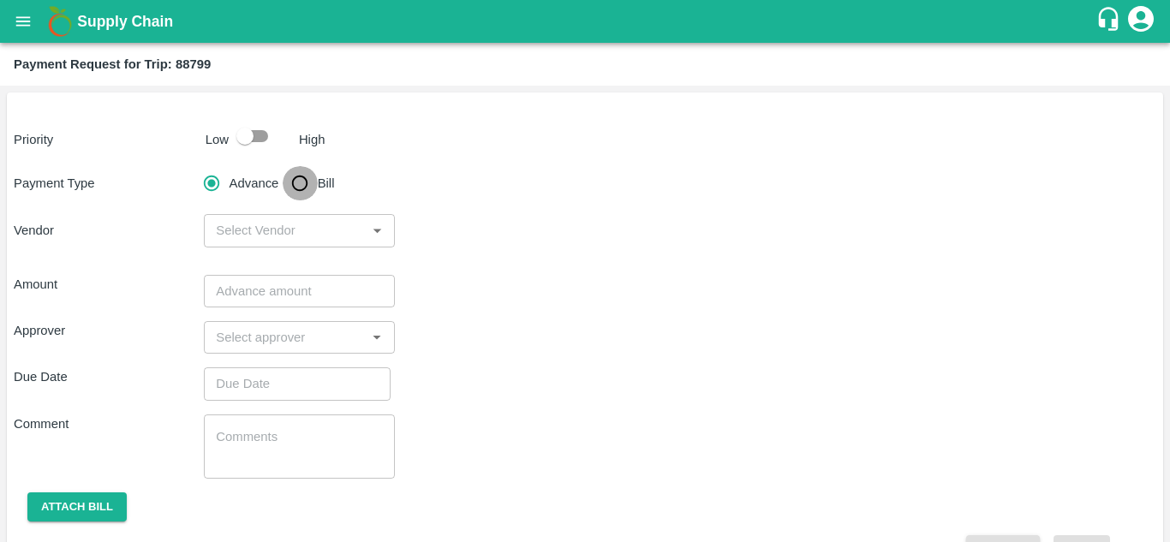
click at [308, 183] on input "Bill" at bounding box center [300, 183] width 34 height 34
radio input "true"
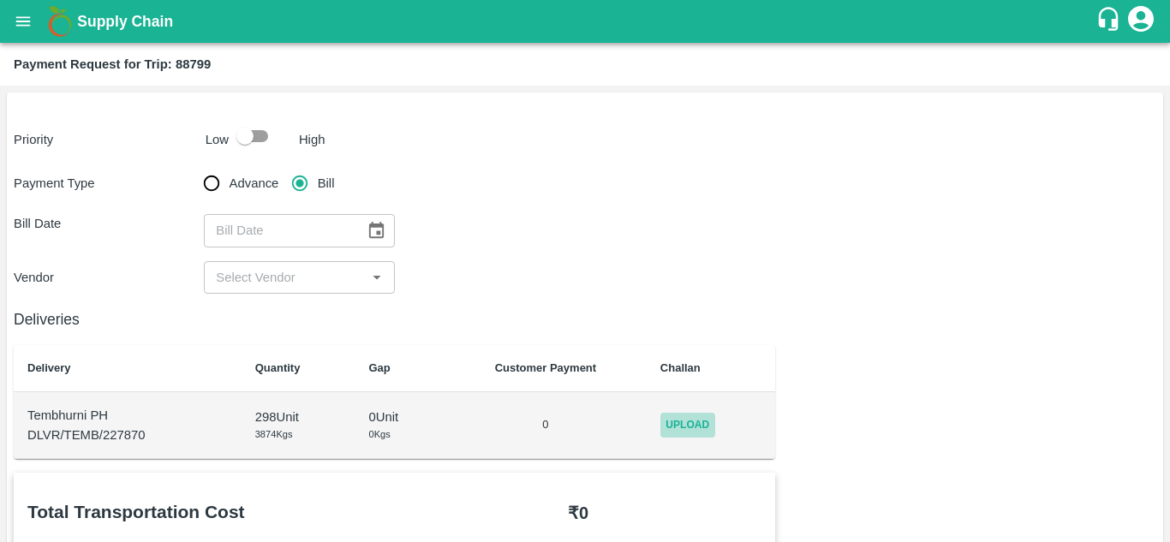
click at [702, 422] on span "Upload" at bounding box center [688, 425] width 55 height 25
click at [0, 0] on input "Upload" at bounding box center [0, 0] width 0 height 0
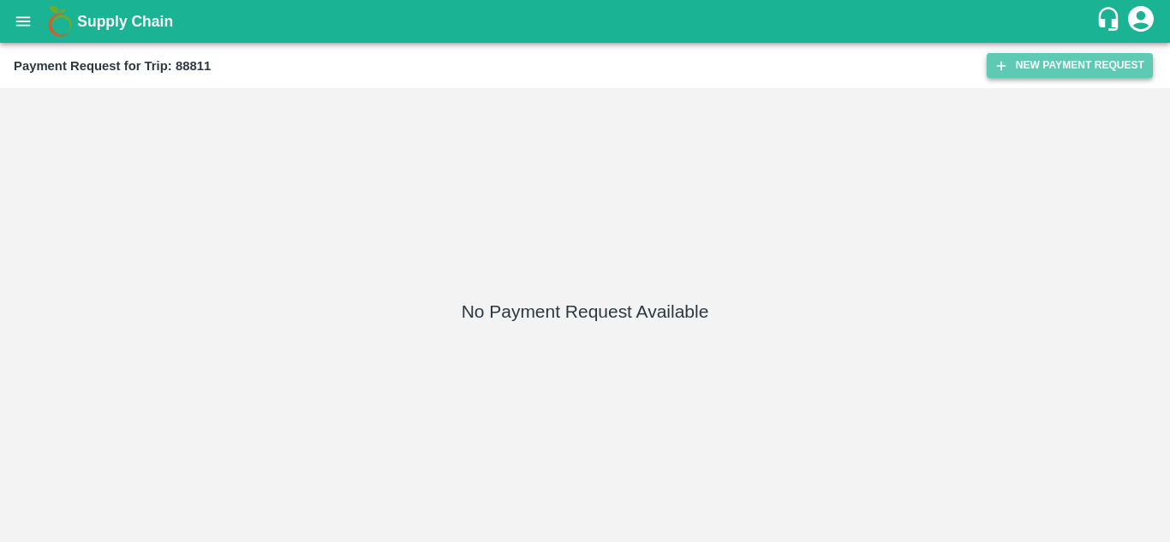
click at [1072, 70] on button "New Payment Request" at bounding box center [1070, 65] width 166 height 25
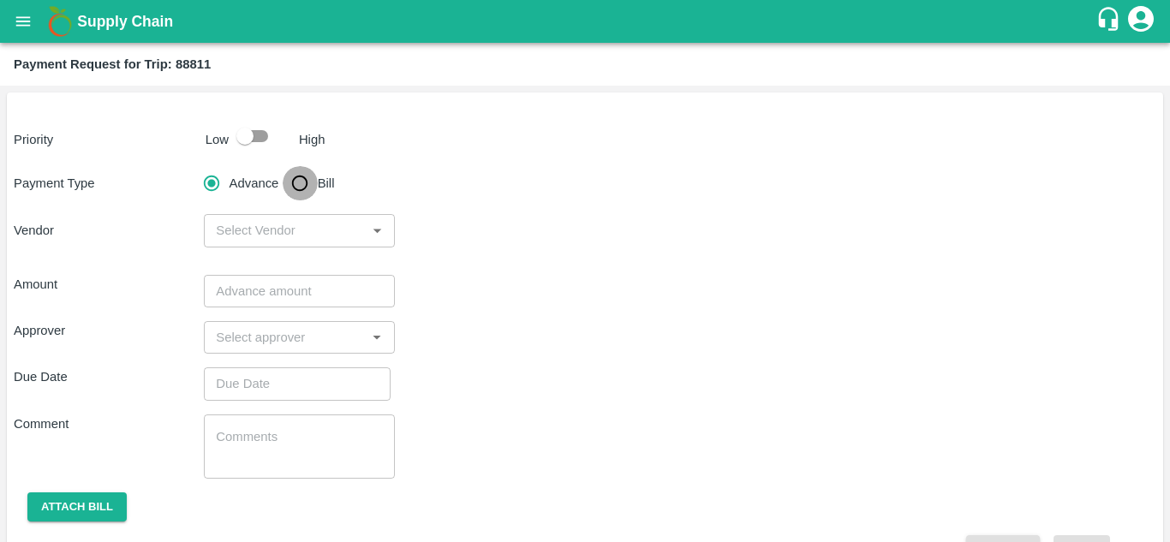
click at [298, 187] on input "Bill" at bounding box center [300, 183] width 34 height 34
radio input "true"
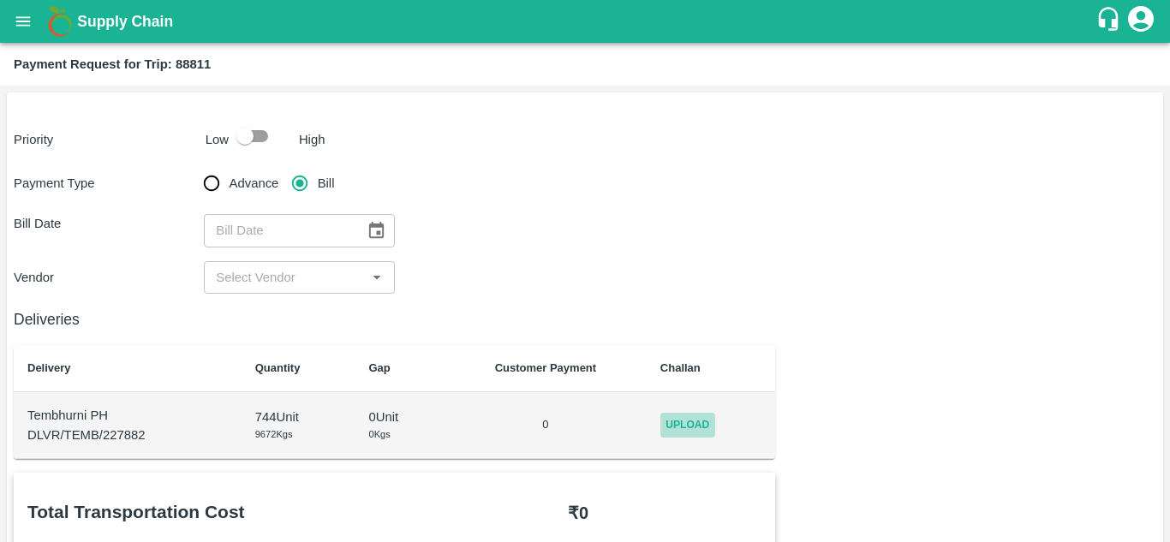
click at [691, 424] on span "Upload" at bounding box center [688, 425] width 55 height 25
click at [0, 0] on input "Upload" at bounding box center [0, 0] width 0 height 0
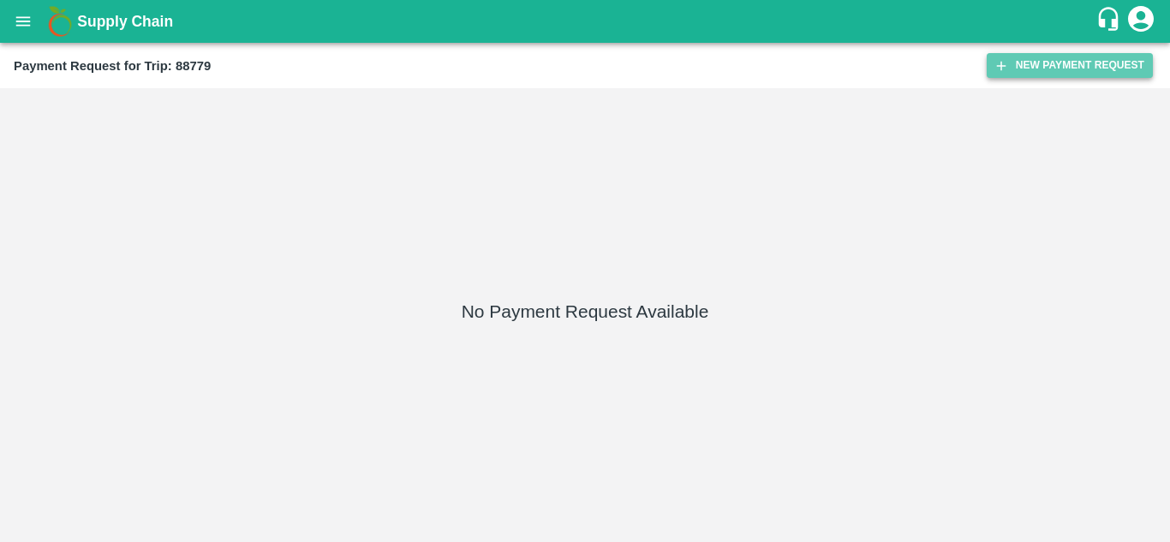
click at [1069, 67] on button "New Payment Request" at bounding box center [1070, 65] width 166 height 25
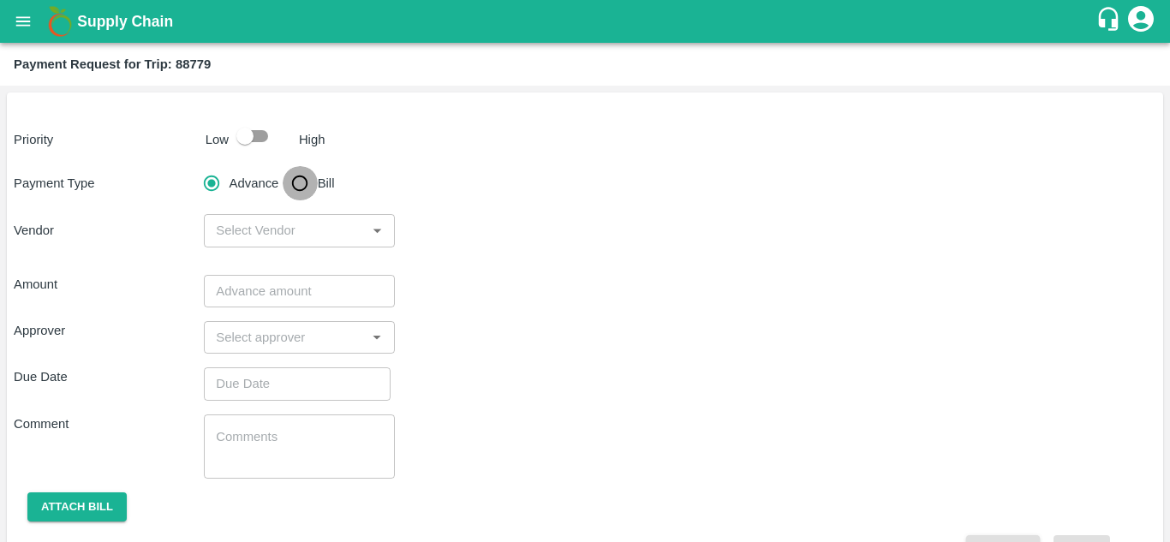
click at [297, 181] on input "Bill" at bounding box center [300, 183] width 34 height 34
radio input "true"
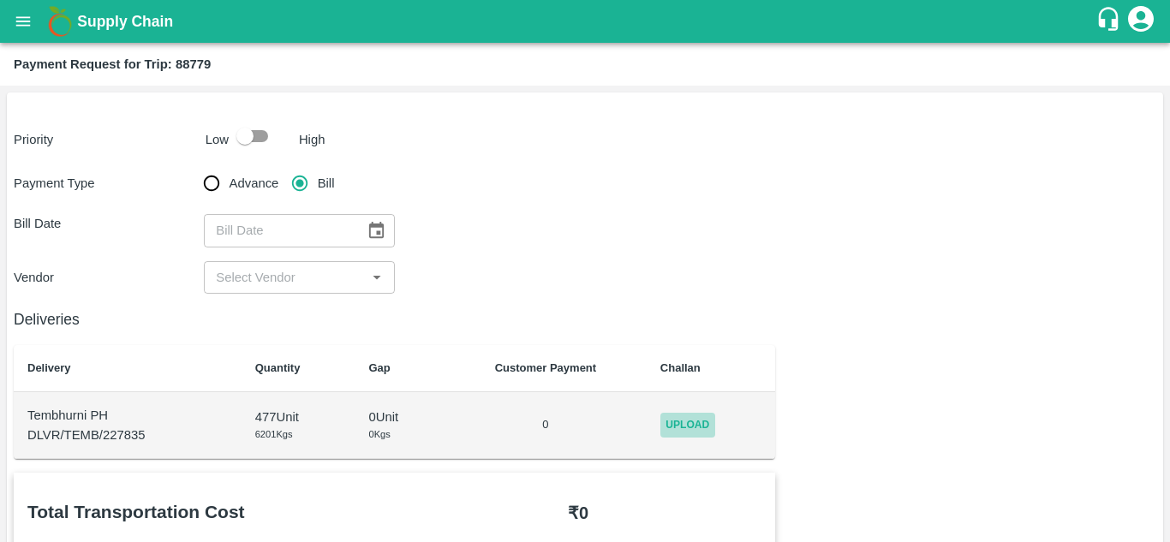
click at [667, 414] on span "Upload" at bounding box center [688, 425] width 55 height 25
click at [0, 0] on input "Upload" at bounding box center [0, 0] width 0 height 0
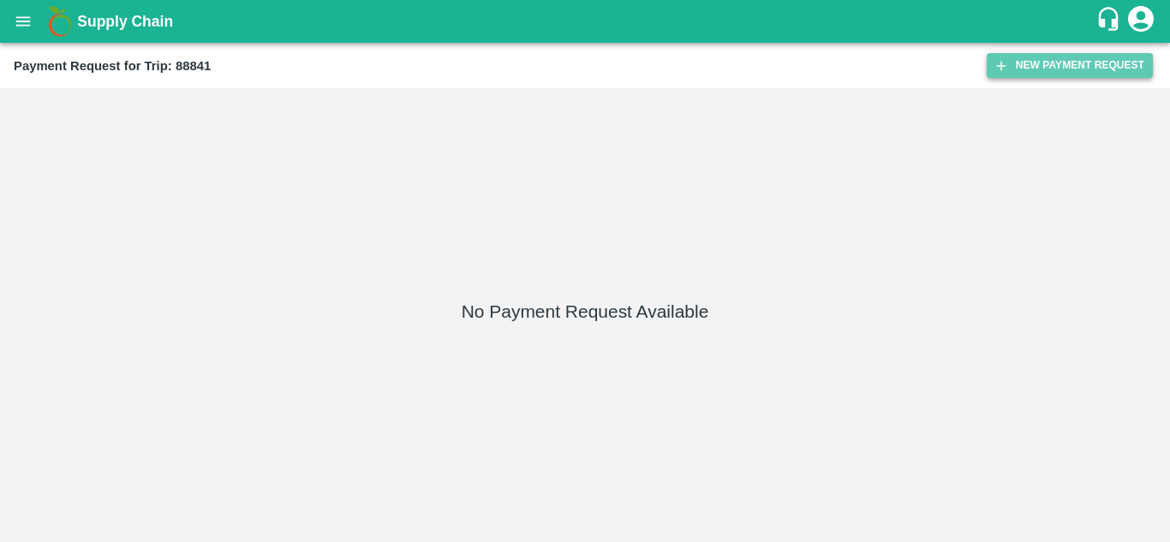
click at [1036, 61] on button "New Payment Request" at bounding box center [1070, 65] width 166 height 25
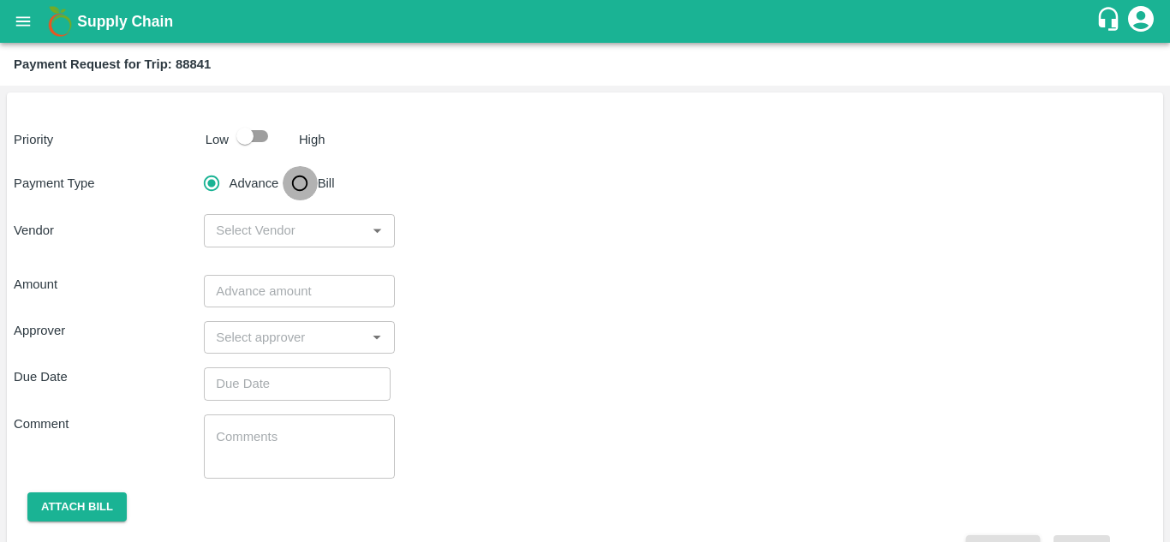
click at [302, 188] on input "Bill" at bounding box center [300, 183] width 34 height 34
radio input "true"
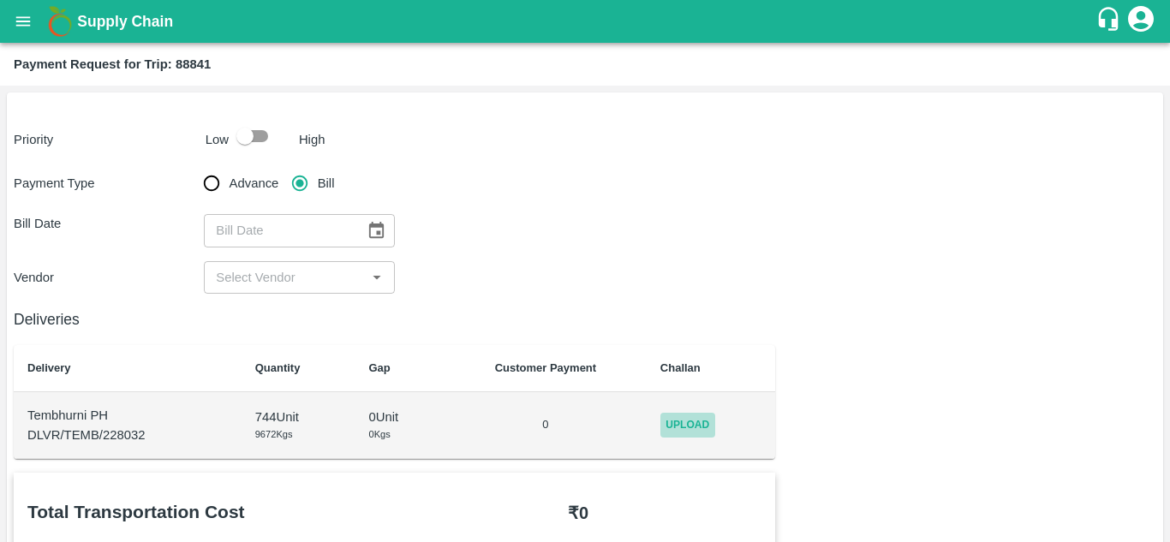
click at [680, 427] on span "Upload" at bounding box center [688, 425] width 55 height 25
click at [0, 0] on input "Upload" at bounding box center [0, 0] width 0 height 0
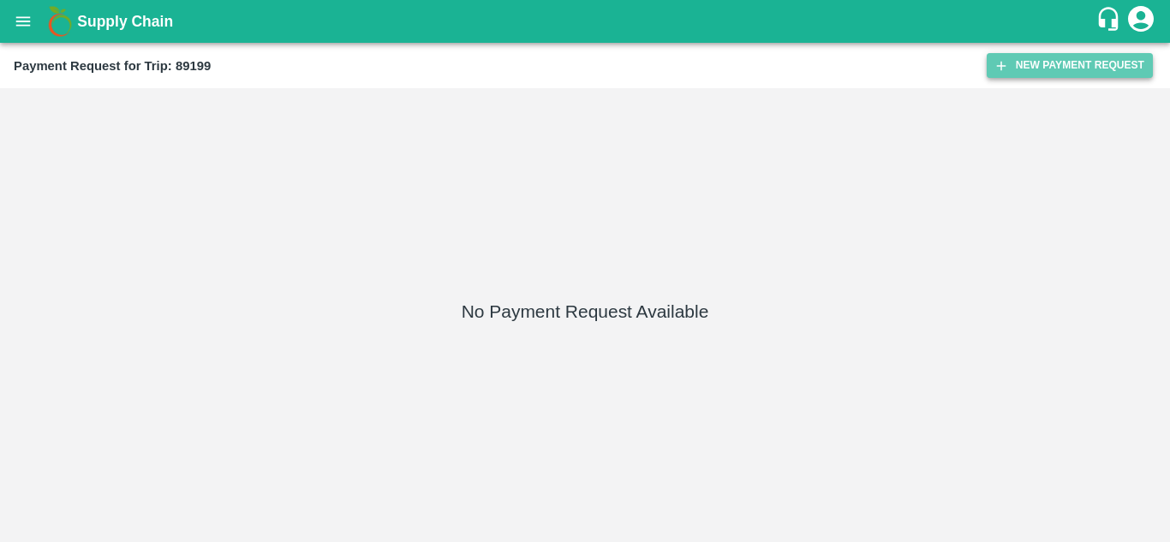
click at [1099, 68] on button "New Payment Request" at bounding box center [1070, 65] width 166 height 25
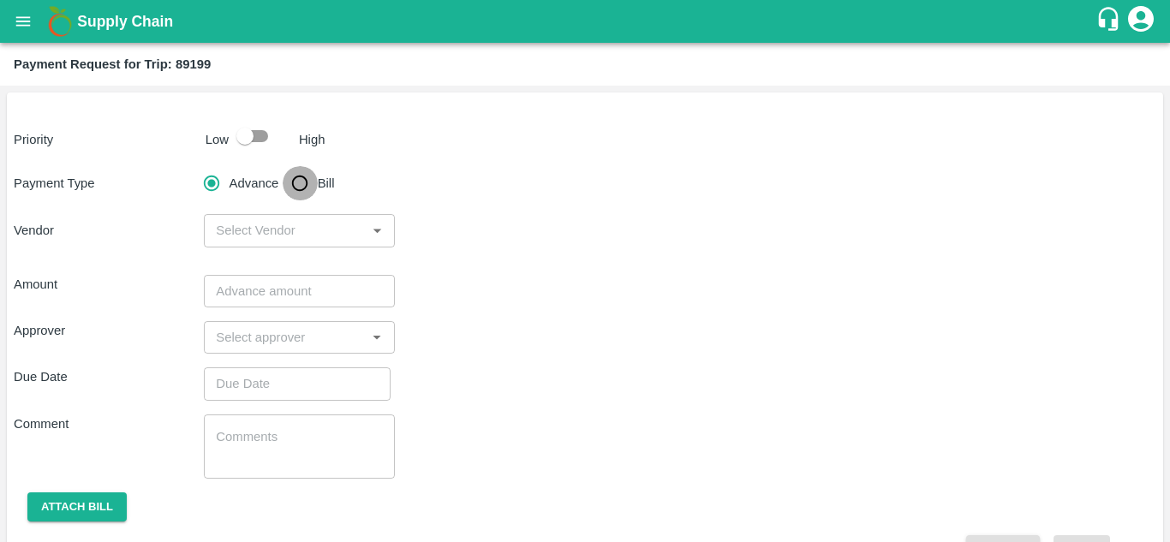
click at [300, 179] on input "Bill" at bounding box center [300, 183] width 34 height 34
radio input "true"
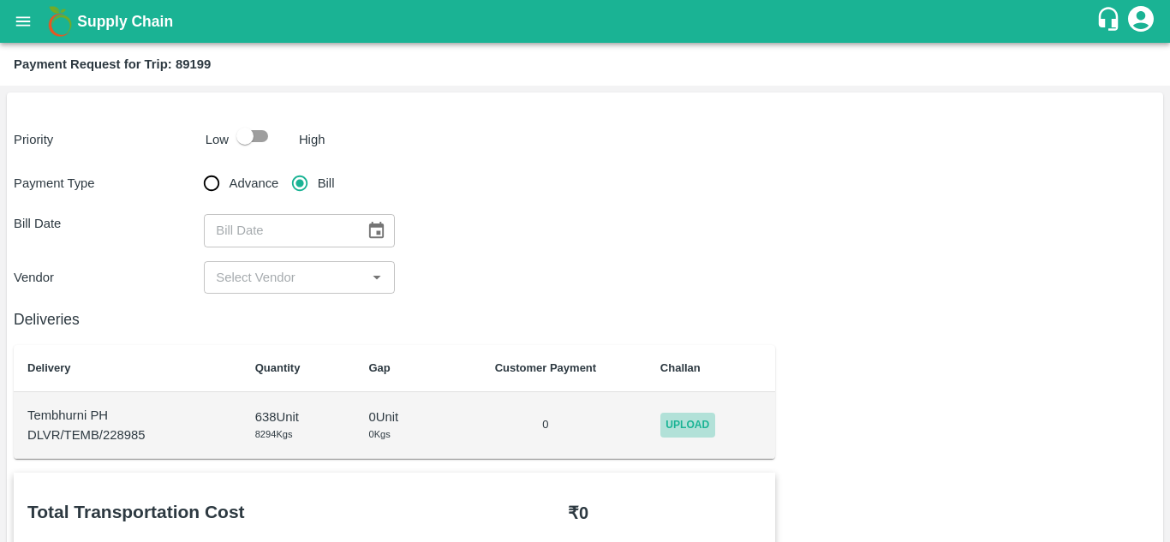
click at [690, 422] on span "Upload" at bounding box center [688, 425] width 55 height 25
click at [0, 0] on input "Upload" at bounding box center [0, 0] width 0 height 0
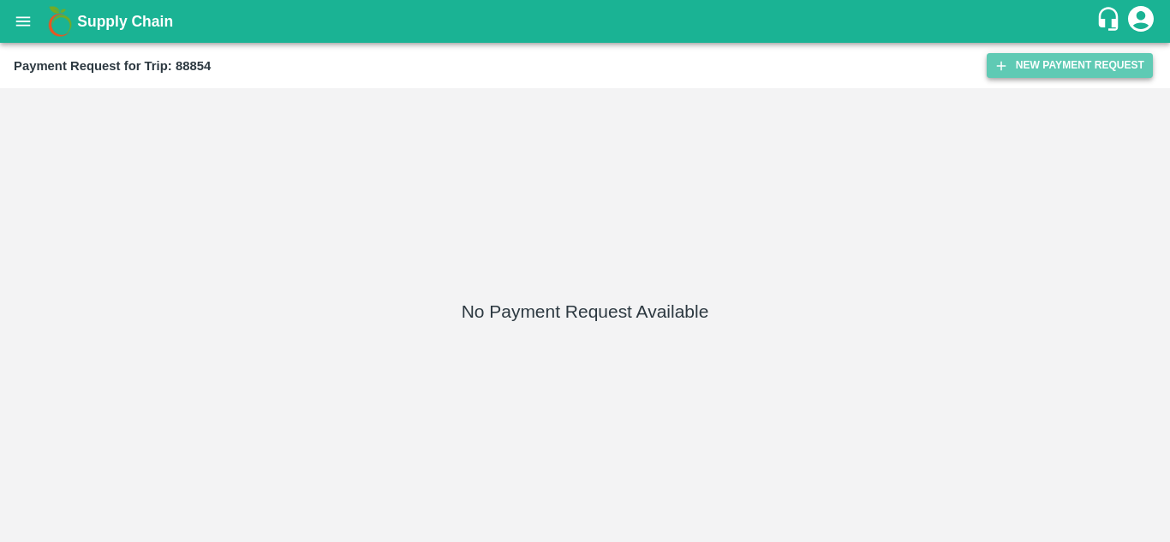
click at [1076, 69] on button "New Payment Request" at bounding box center [1070, 65] width 166 height 25
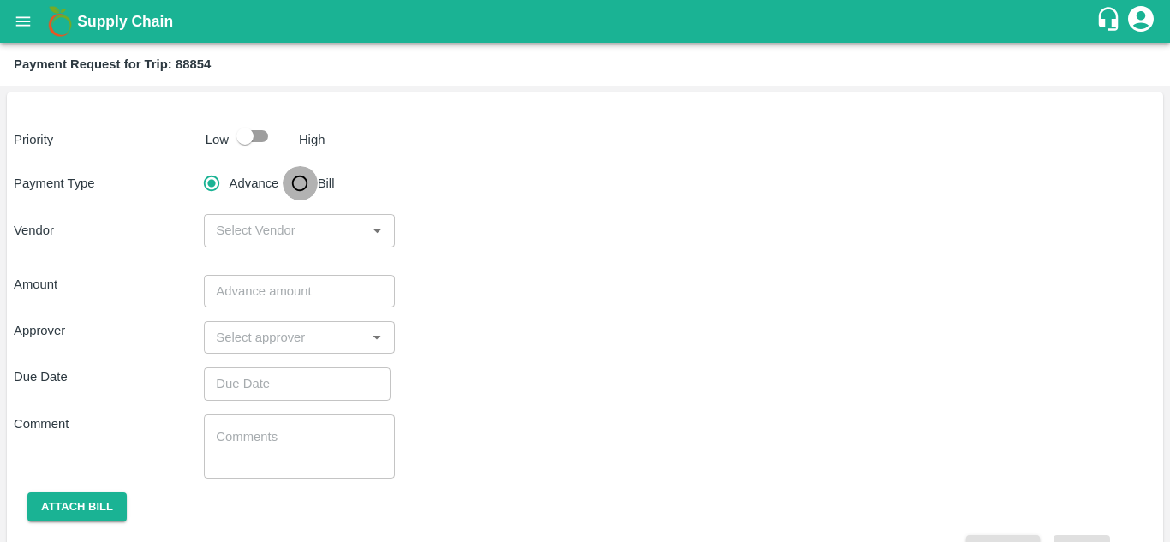
click at [301, 174] on input "Bill" at bounding box center [300, 183] width 34 height 34
radio input "true"
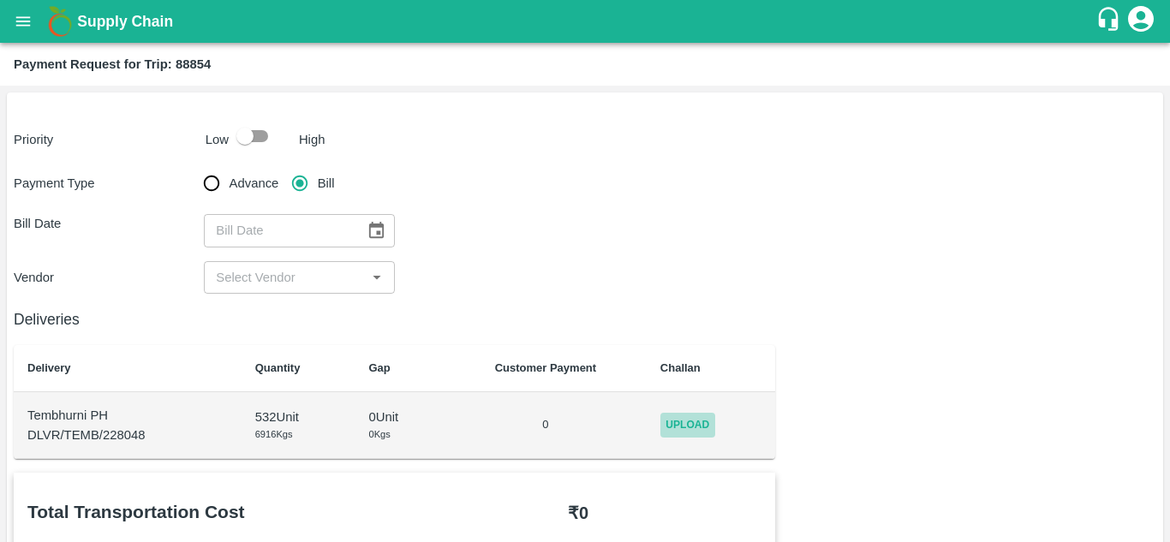
click at [713, 422] on span "Upload" at bounding box center [688, 425] width 55 height 25
click at [0, 0] on input "Upload" at bounding box center [0, 0] width 0 height 0
click at [694, 420] on span "Upload" at bounding box center [688, 425] width 55 height 25
click at [0, 0] on input "Upload" at bounding box center [0, 0] width 0 height 0
click at [682, 423] on span "Upload" at bounding box center [688, 425] width 55 height 25
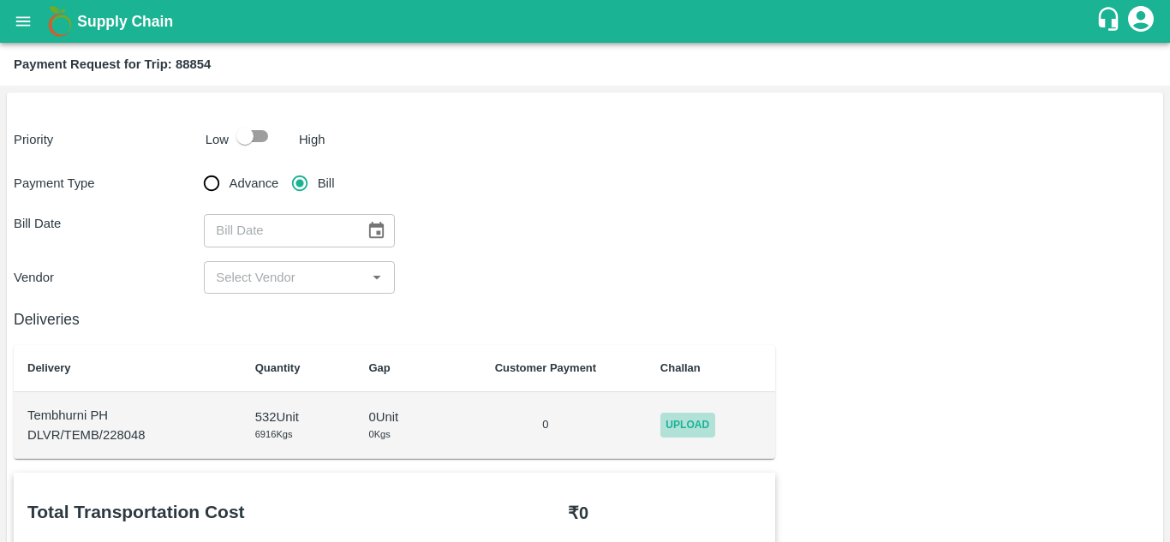
click at [0, 0] on input "Upload" at bounding box center [0, 0] width 0 height 0
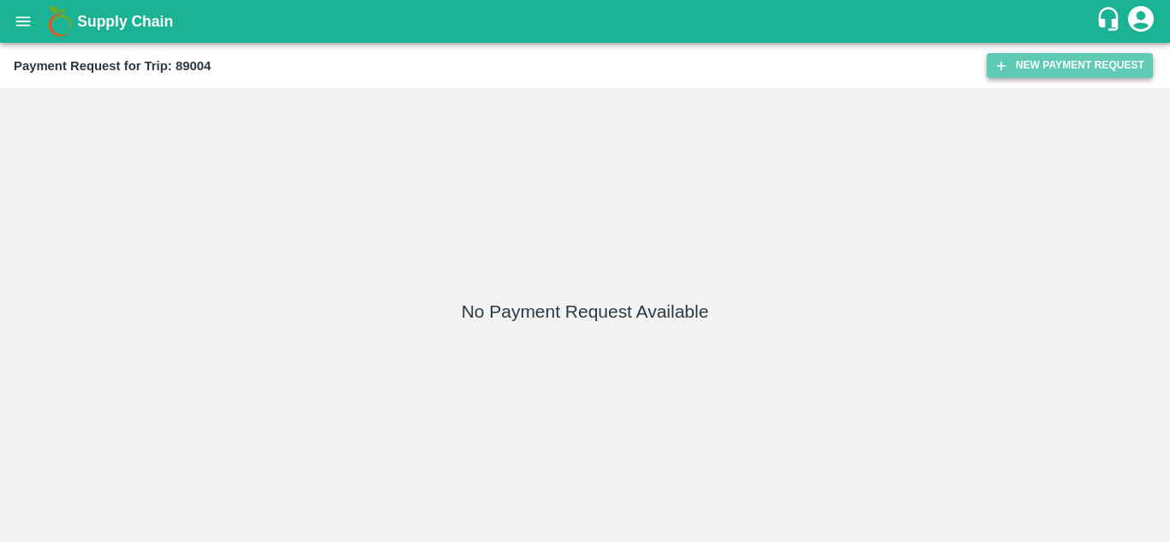
click at [1046, 53] on button "New Payment Request" at bounding box center [1070, 65] width 166 height 25
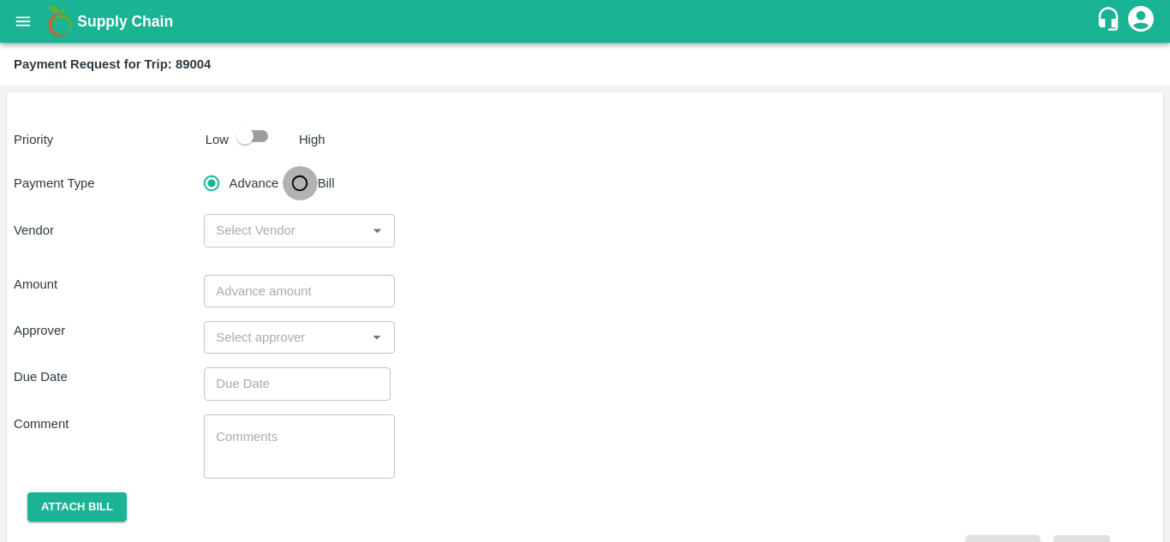
click at [300, 188] on input "Bill" at bounding box center [300, 183] width 34 height 34
radio input "true"
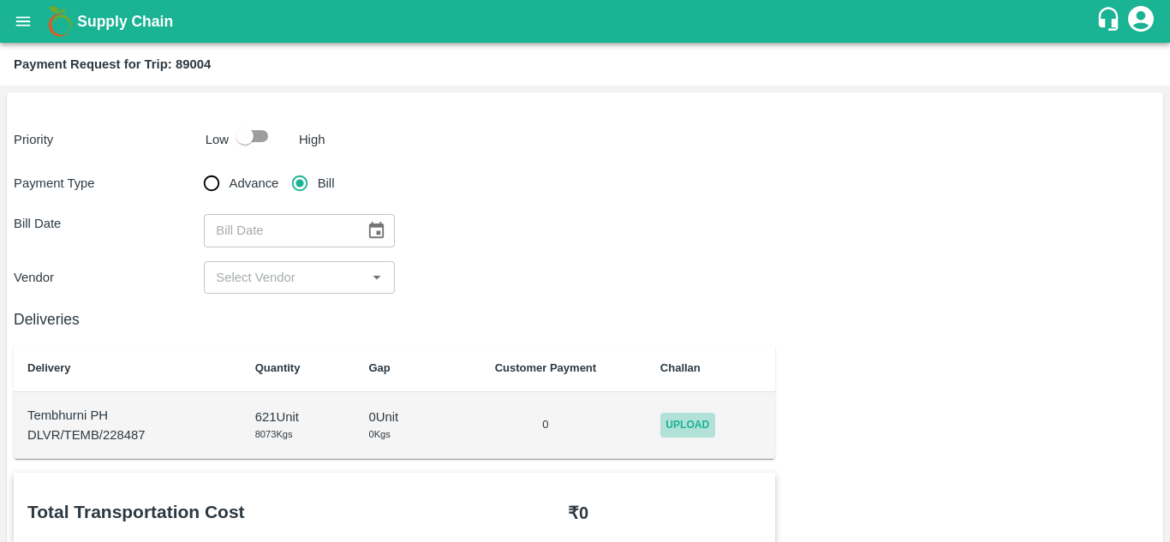
click at [715, 431] on span "Upload" at bounding box center [688, 425] width 55 height 25
click at [0, 0] on input "Upload" at bounding box center [0, 0] width 0 height 0
click at [680, 422] on span "Upload" at bounding box center [688, 425] width 55 height 25
click at [0, 0] on input "Upload" at bounding box center [0, 0] width 0 height 0
click at [689, 419] on span "Upload" at bounding box center [688, 425] width 55 height 25
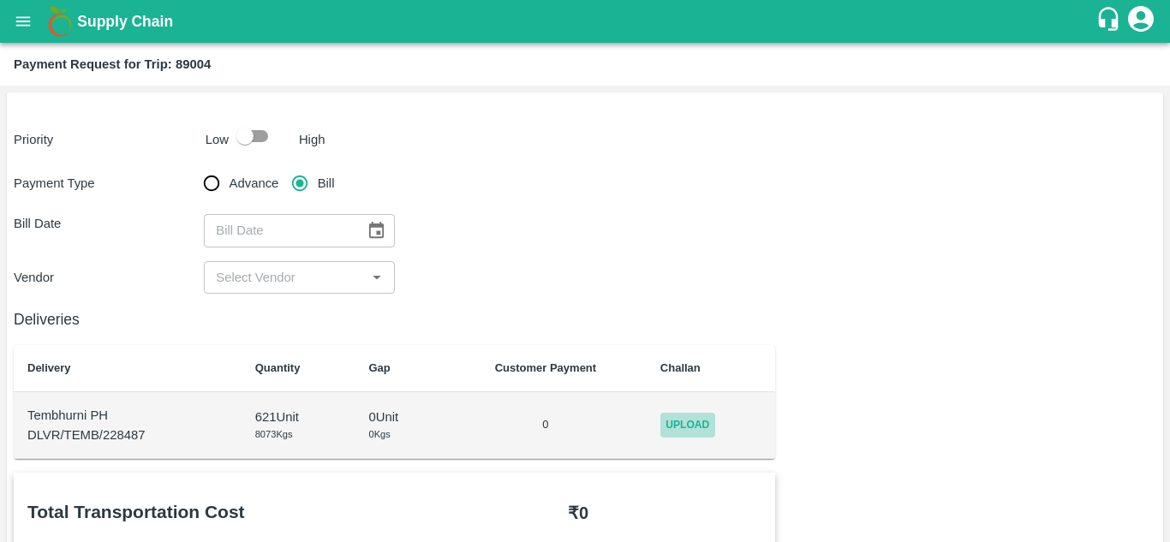
click at [0, 0] on input "Upload" at bounding box center [0, 0] width 0 height 0
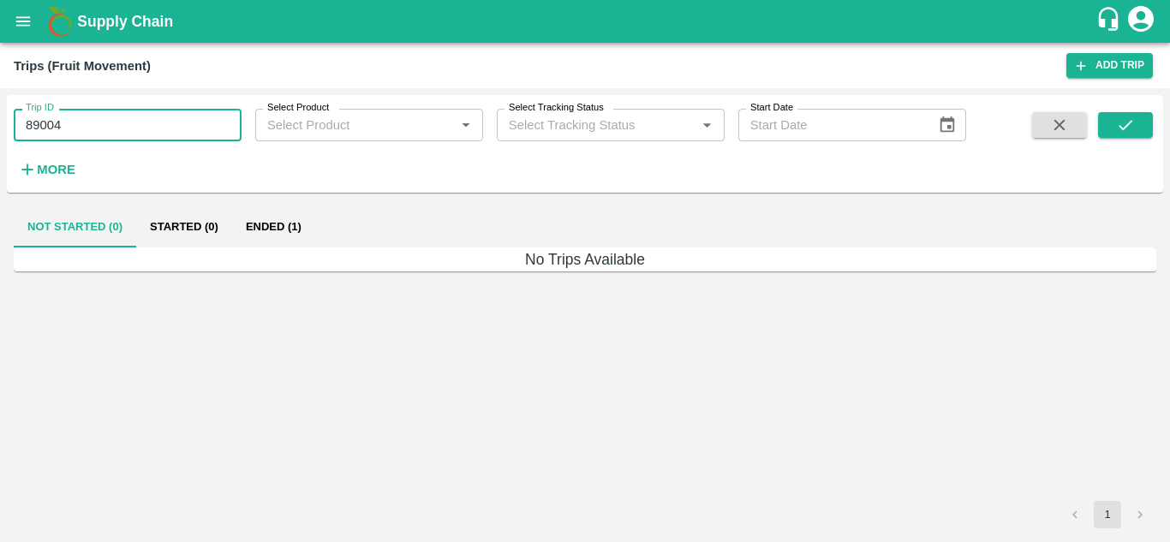
click at [64, 124] on input "89004" at bounding box center [128, 125] width 228 height 33
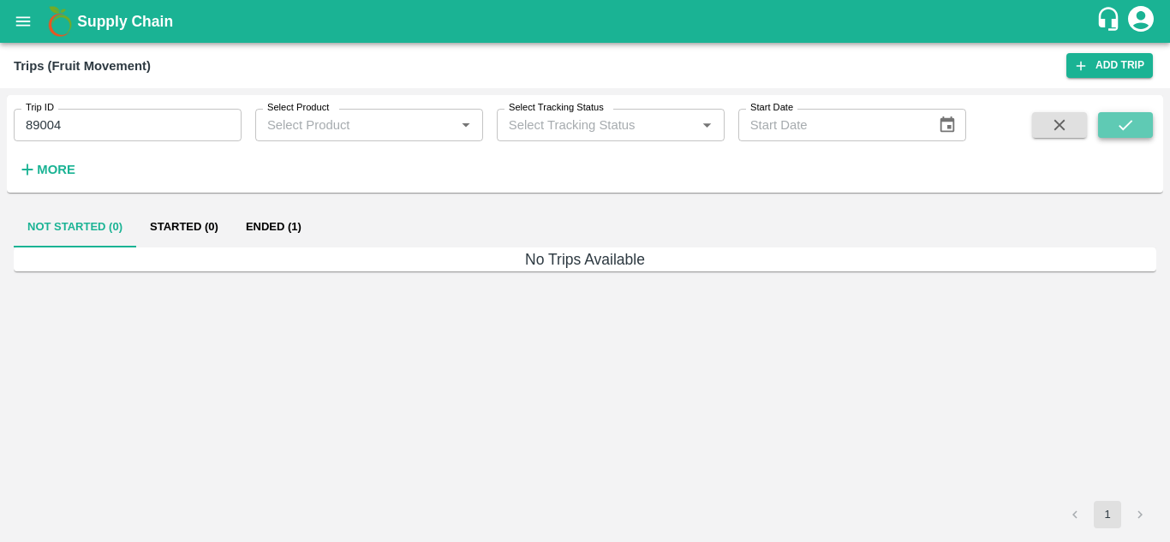
click at [1123, 123] on icon "submit" at bounding box center [1126, 125] width 19 height 19
click at [276, 225] on button "Ended (1)" at bounding box center [273, 227] width 83 height 41
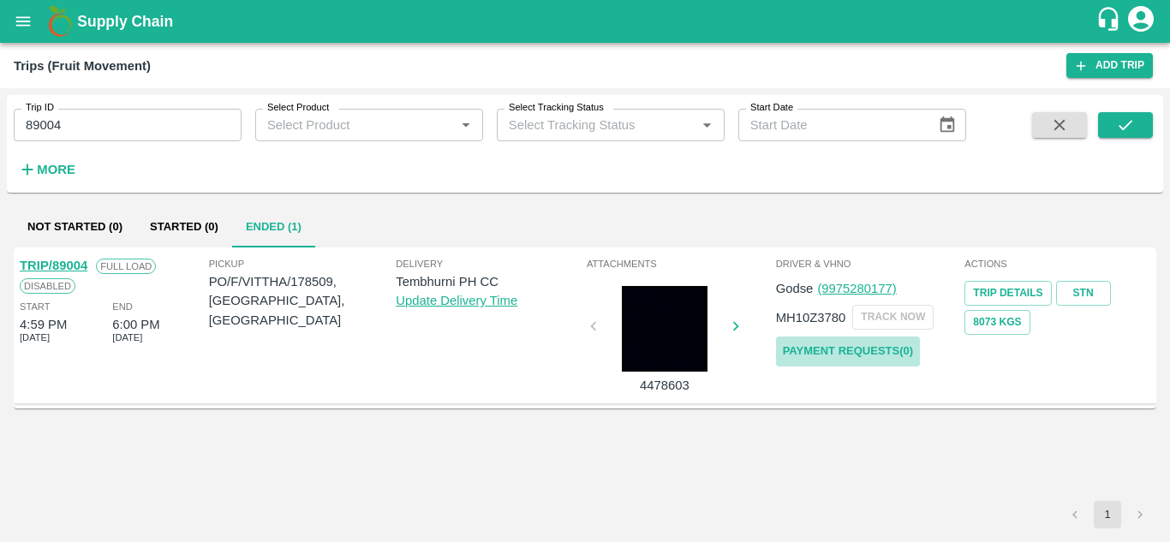
click at [853, 339] on link "Payment Requests( 0 )" at bounding box center [848, 352] width 144 height 30
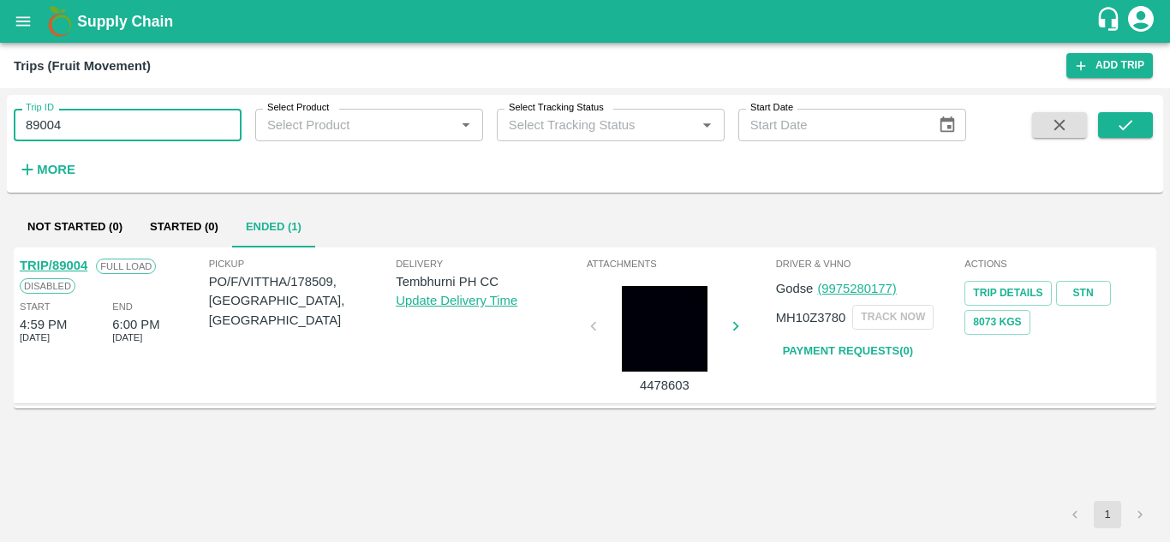
click at [106, 120] on input "89004" at bounding box center [128, 125] width 228 height 33
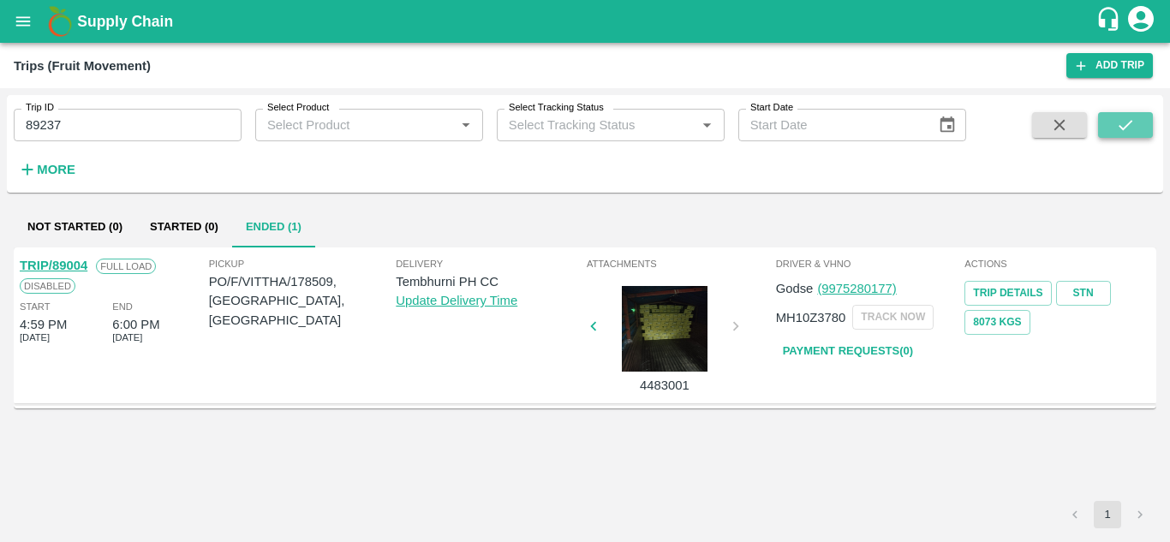
click at [1123, 122] on icon "submit" at bounding box center [1126, 125] width 19 height 19
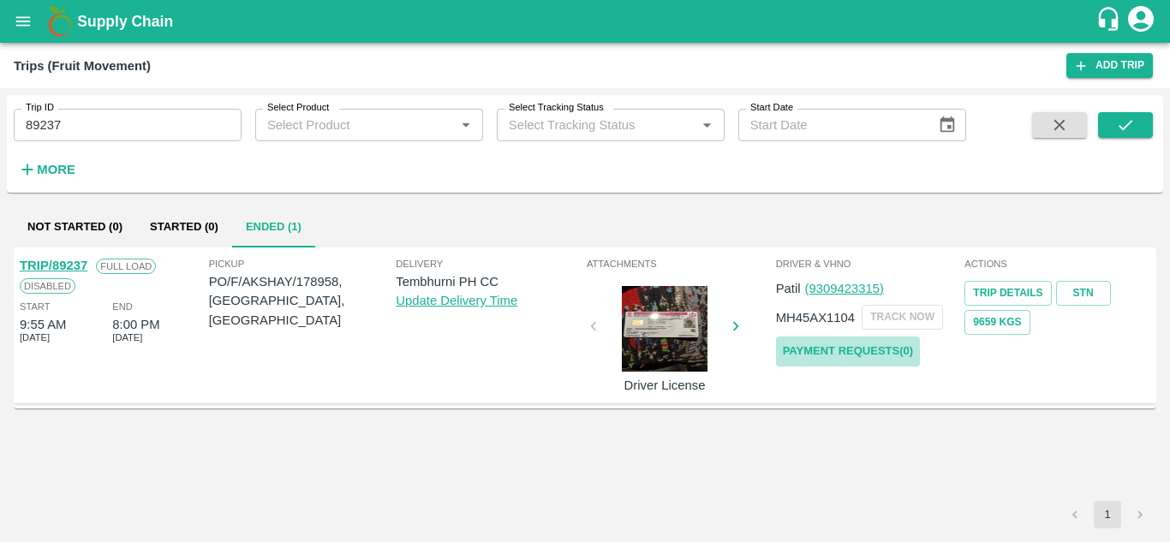
click at [848, 347] on link "Payment Requests( 0 )" at bounding box center [848, 352] width 144 height 30
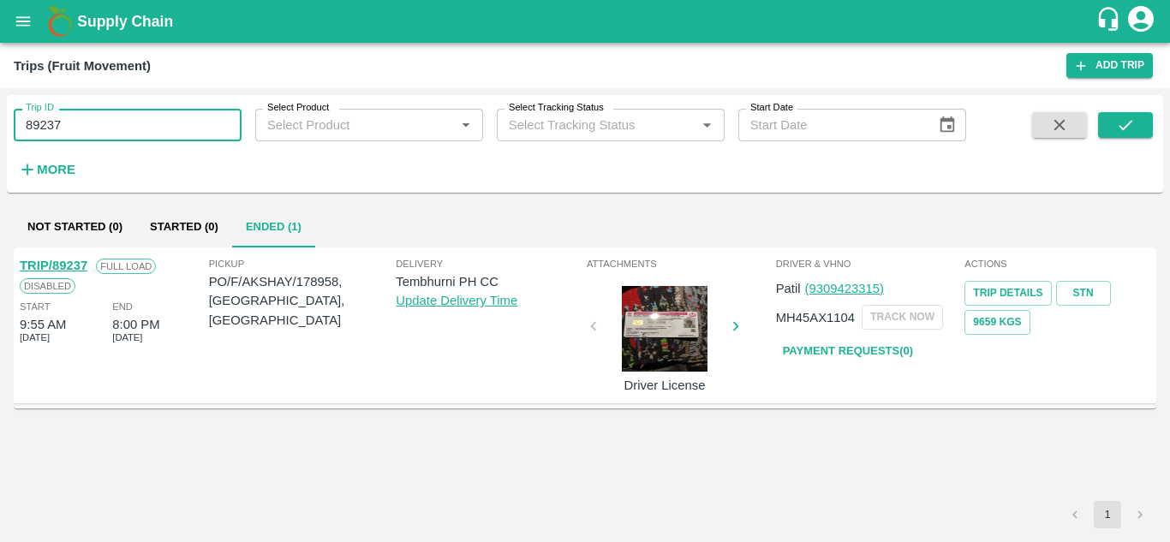
click at [133, 121] on input "89237" at bounding box center [128, 125] width 228 height 33
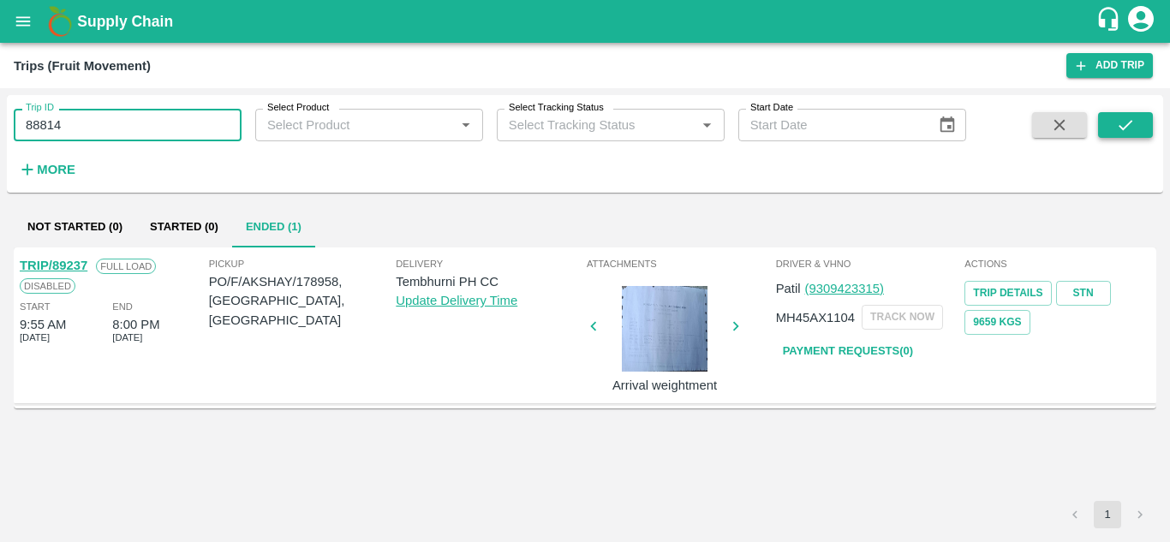
click at [1103, 123] on button "submit" at bounding box center [1126, 125] width 55 height 26
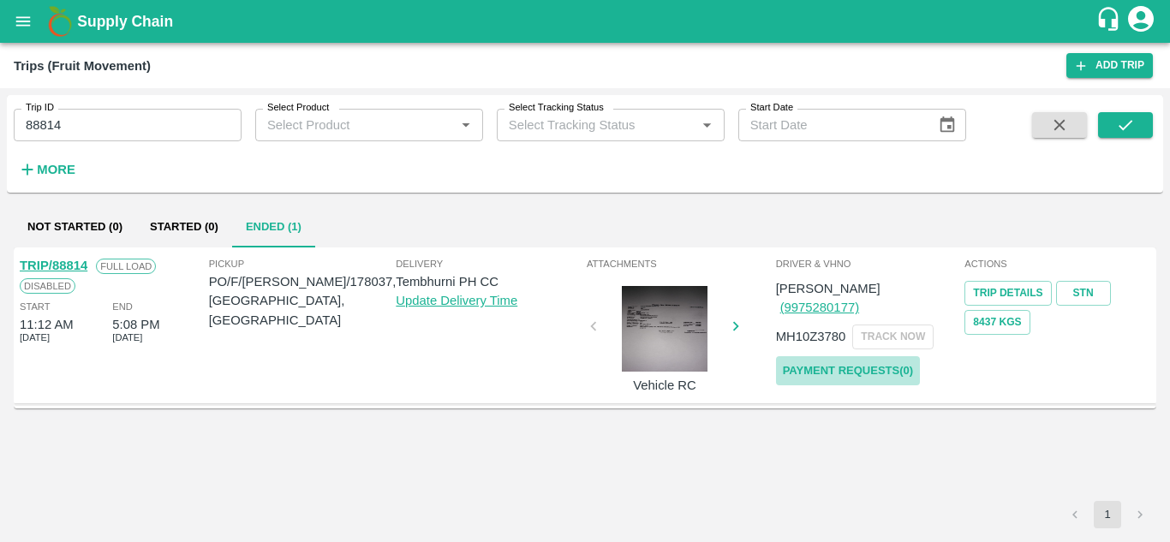
click at [848, 359] on link "Payment Requests( 0 )" at bounding box center [848, 371] width 144 height 30
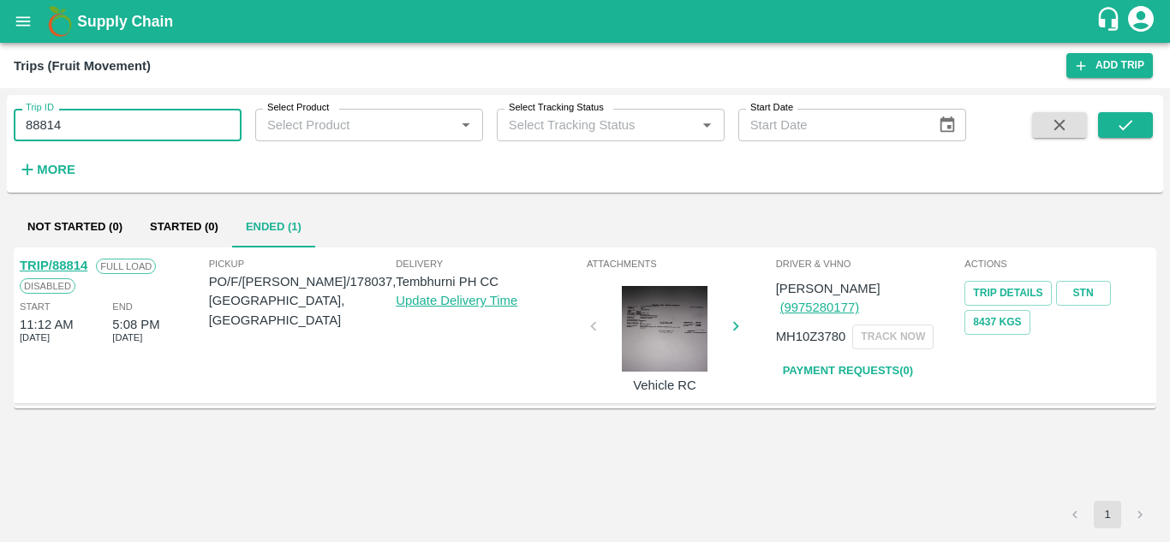
click at [69, 111] on input "88814" at bounding box center [128, 125] width 228 height 33
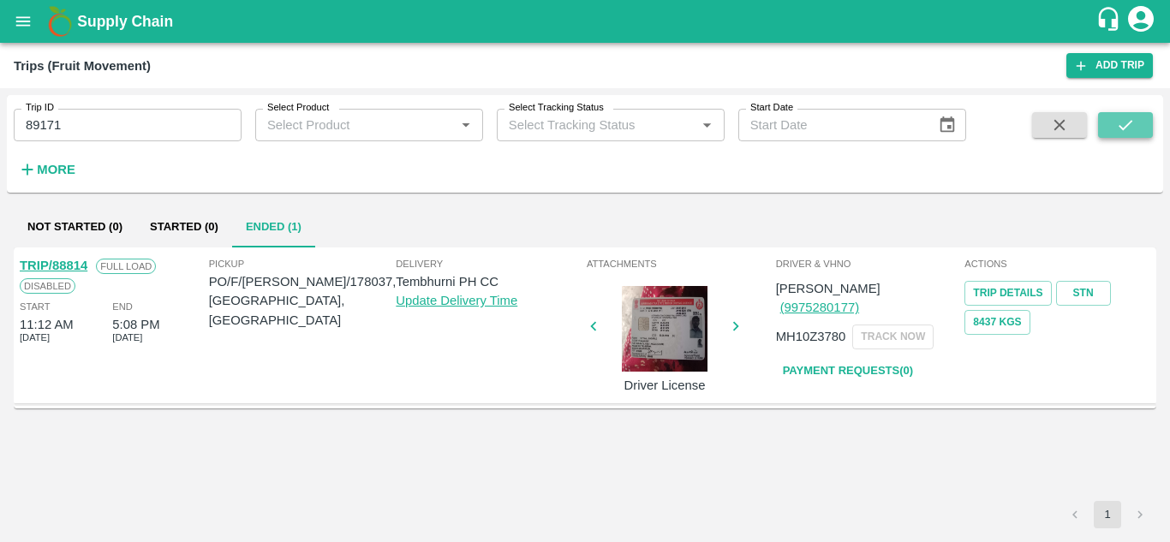
click at [1131, 129] on icon "submit" at bounding box center [1126, 125] width 19 height 19
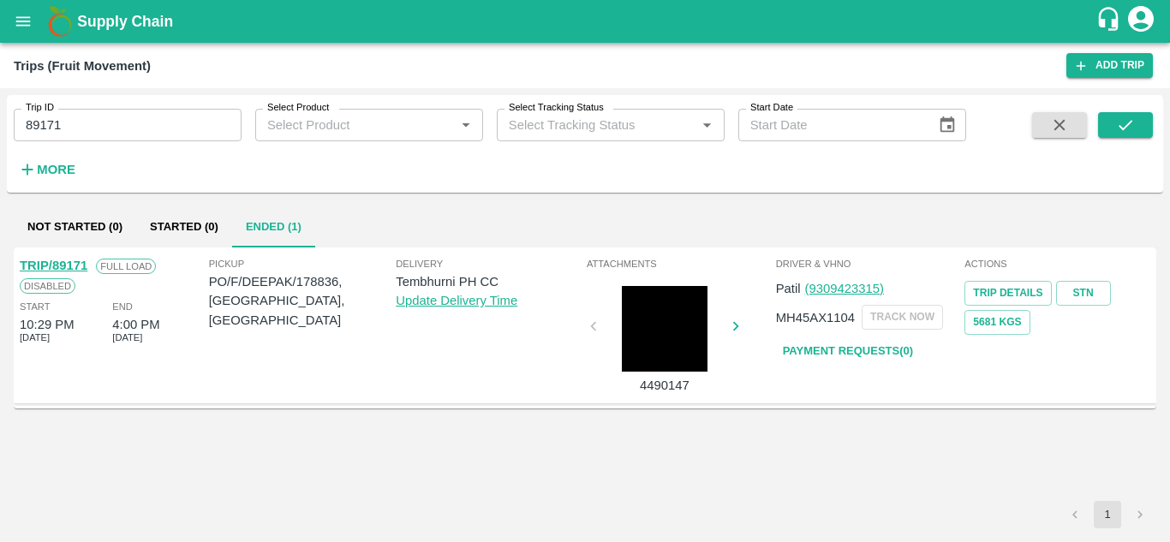
click at [884, 344] on link "Payment Requests( 0 )" at bounding box center [848, 352] width 144 height 30
click at [87, 133] on input "89171" at bounding box center [128, 125] width 228 height 33
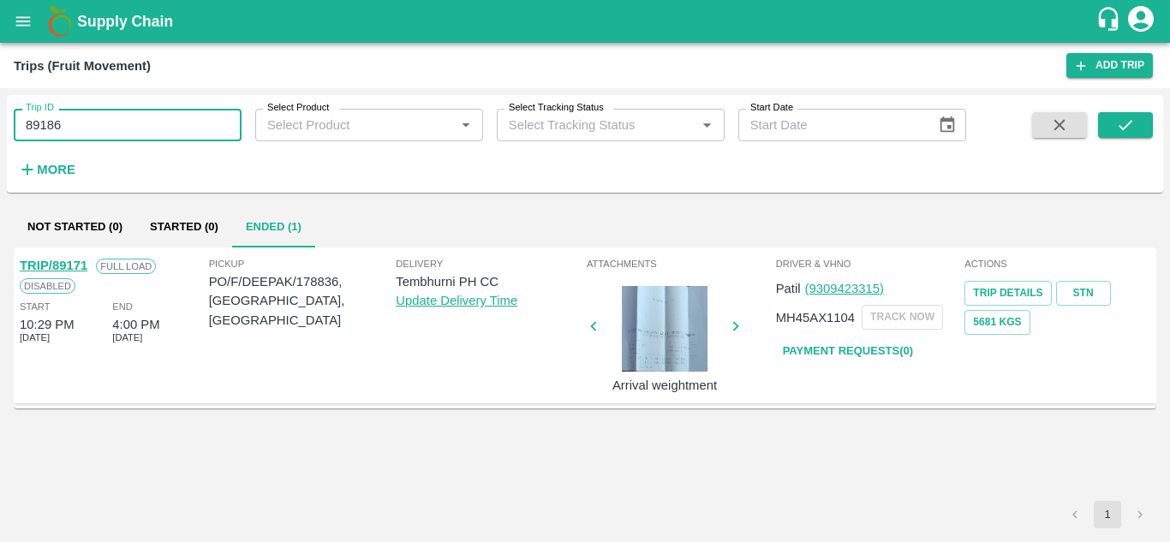
type input "89186"
click at [1156, 126] on div "Trip ID 89186 Trip ID Select Product Select Product   * Select Tracking Status …" at bounding box center [585, 144] width 1157 height 84
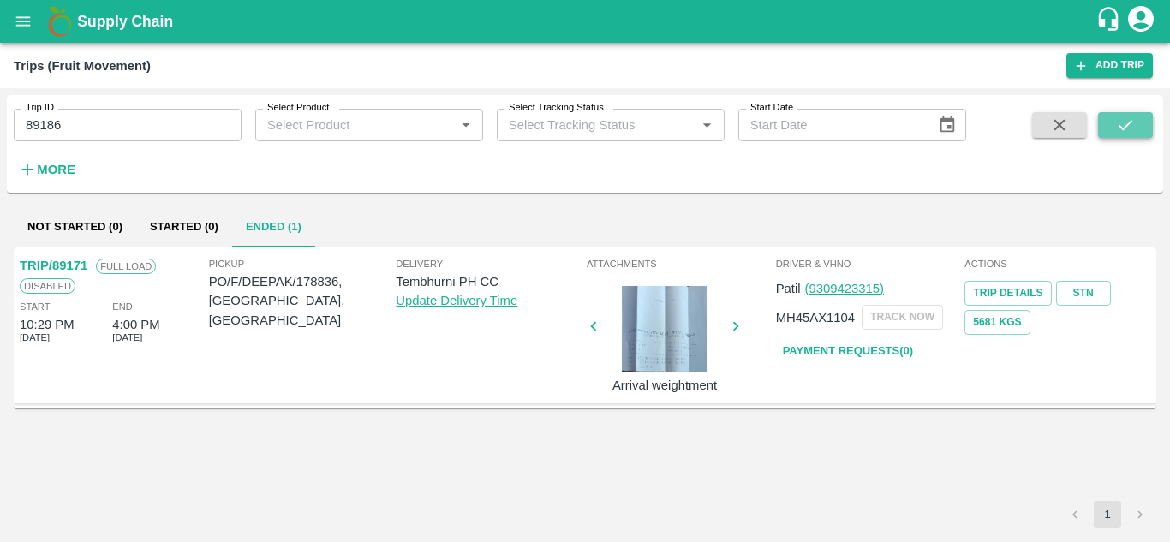
click at [1129, 121] on icon "submit" at bounding box center [1126, 125] width 19 height 19
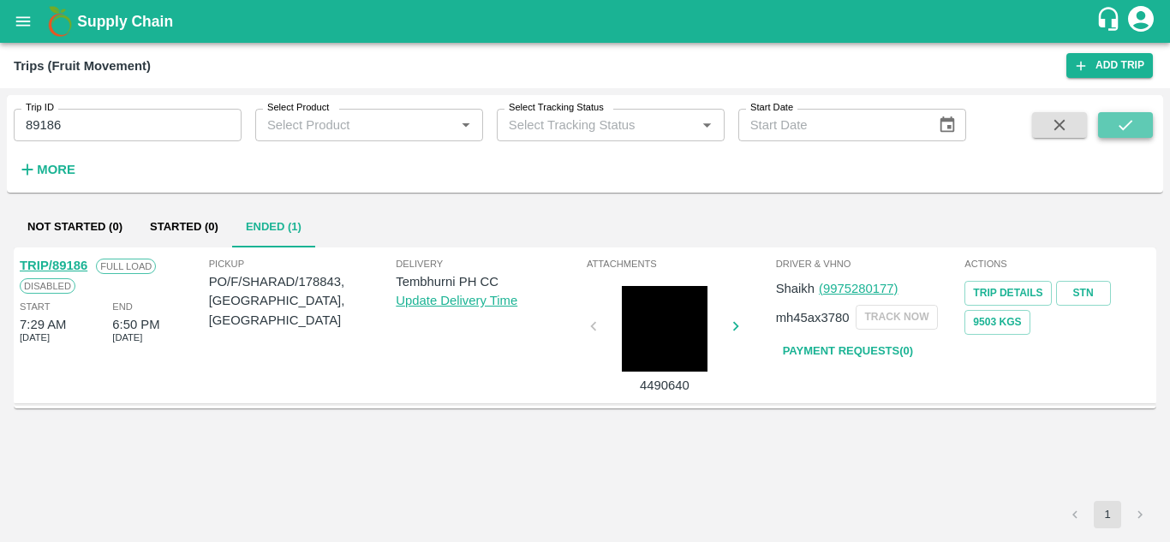
click at [1127, 112] on button "submit" at bounding box center [1126, 125] width 55 height 26
click at [838, 361] on link "Payment Requests( 0 )" at bounding box center [848, 352] width 144 height 30
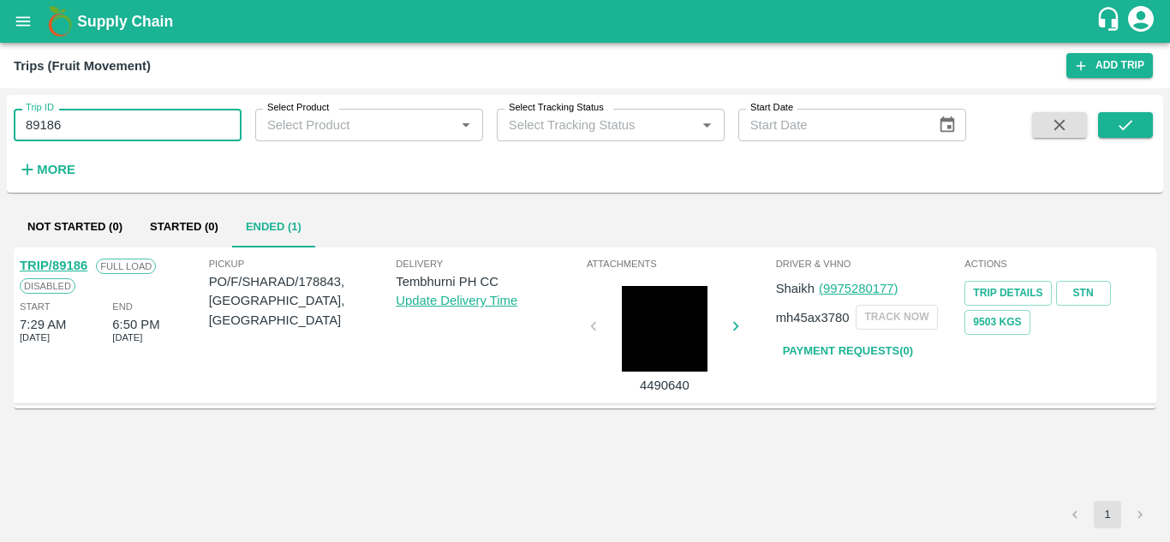
click at [98, 130] on input "89186" at bounding box center [128, 125] width 228 height 33
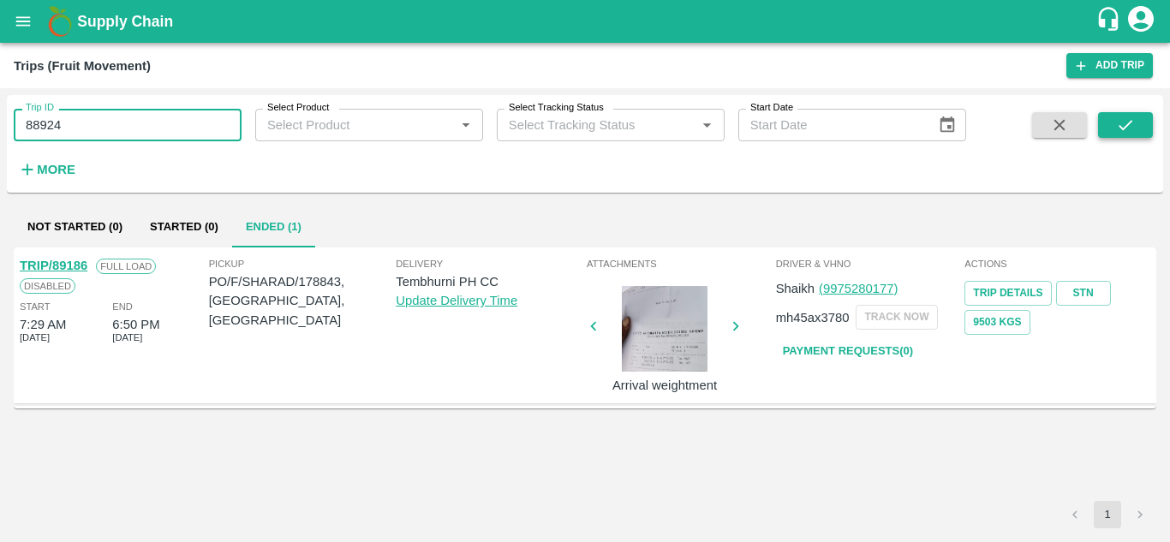
type input "88924"
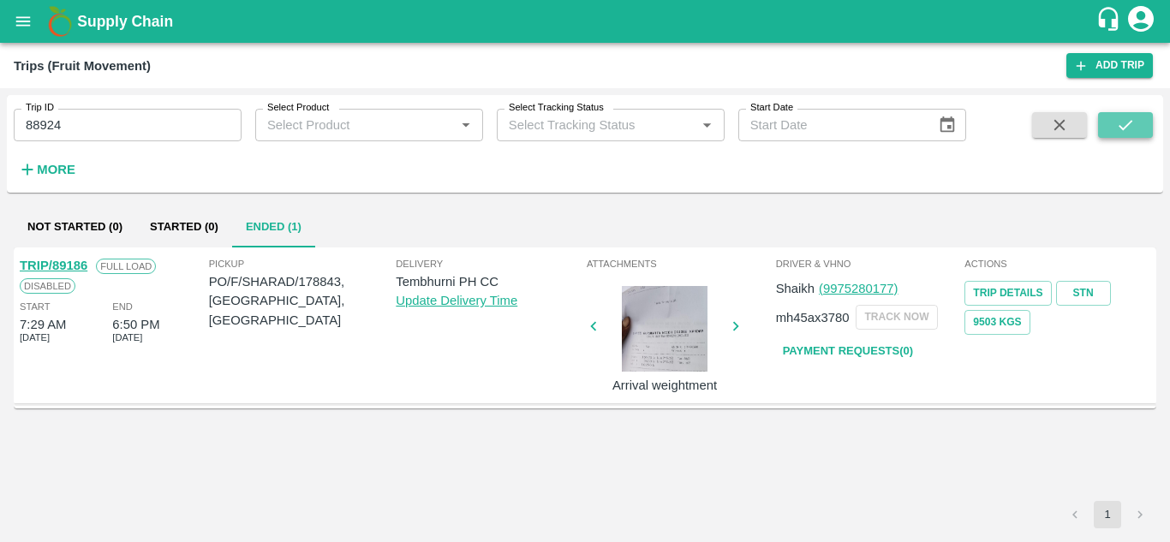
click at [1115, 123] on button "submit" at bounding box center [1126, 125] width 55 height 26
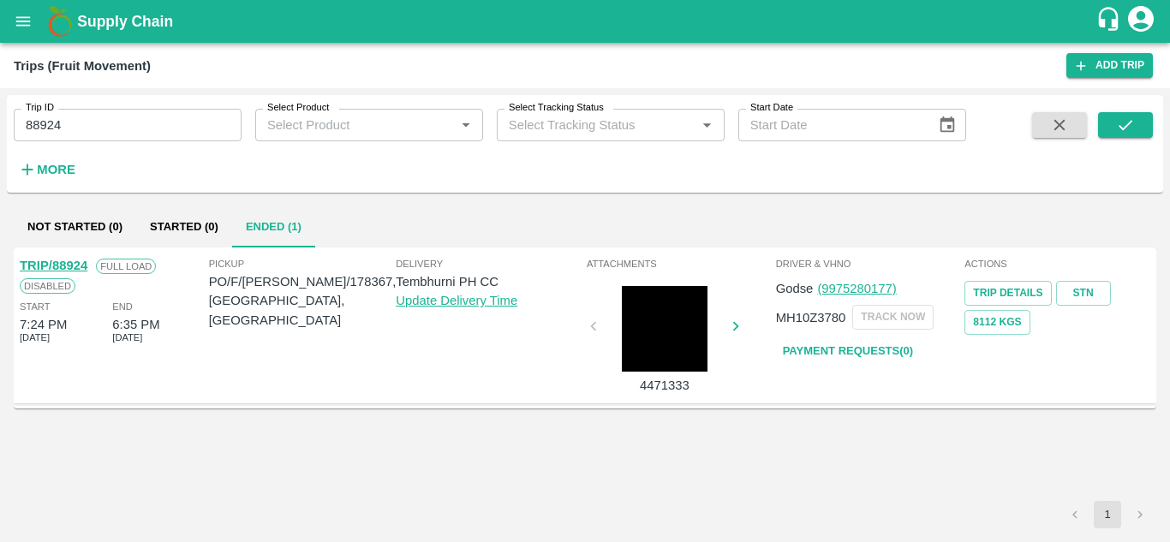
click at [867, 351] on link "Payment Requests( 0 )" at bounding box center [848, 352] width 144 height 30
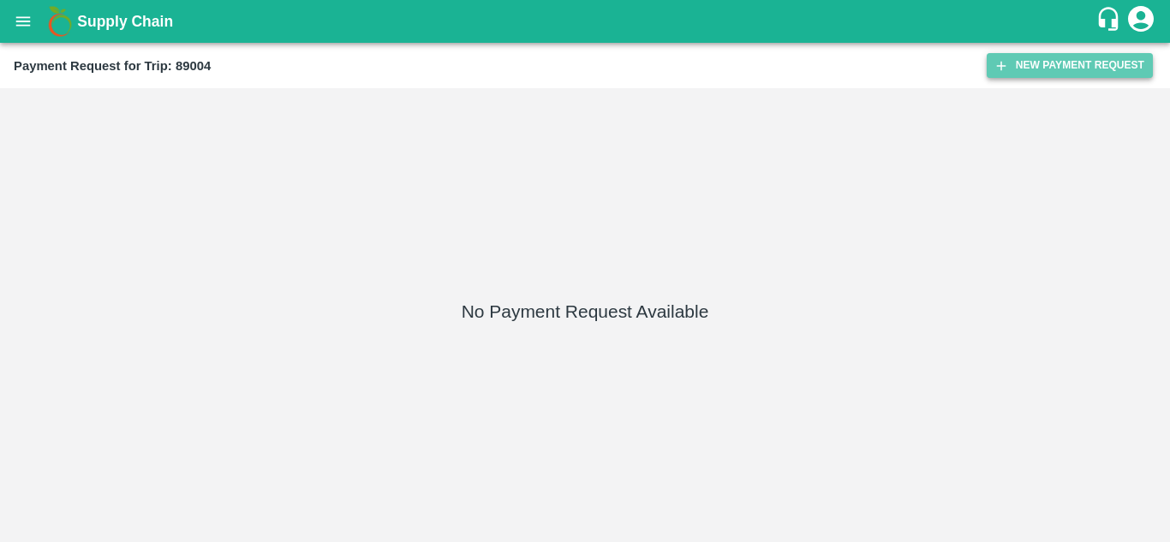
click at [1045, 56] on button "New Payment Request" at bounding box center [1070, 65] width 166 height 25
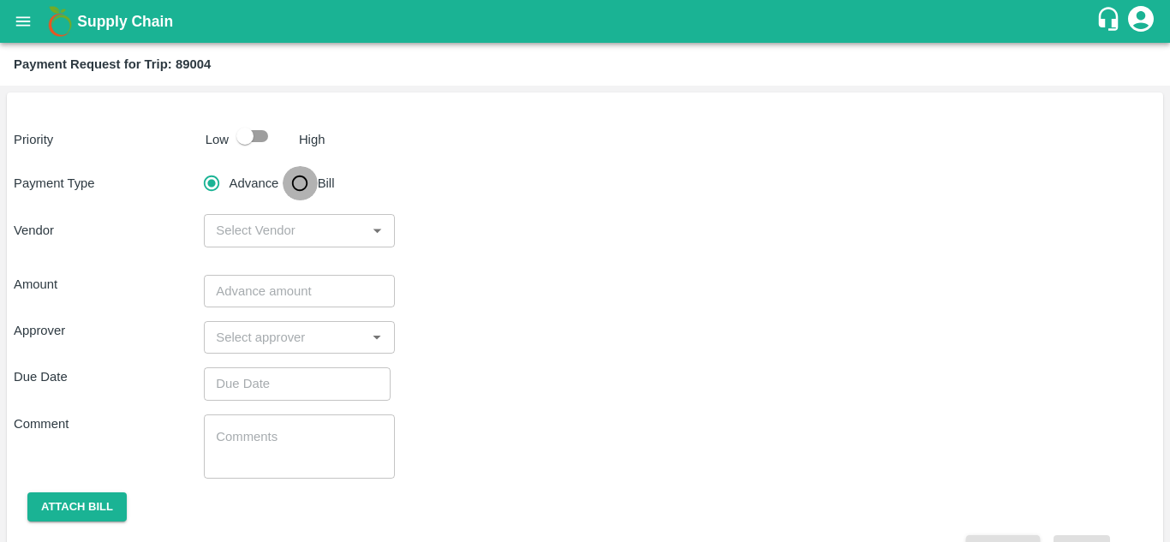
click at [295, 177] on input "Bill" at bounding box center [300, 183] width 34 height 34
radio input "true"
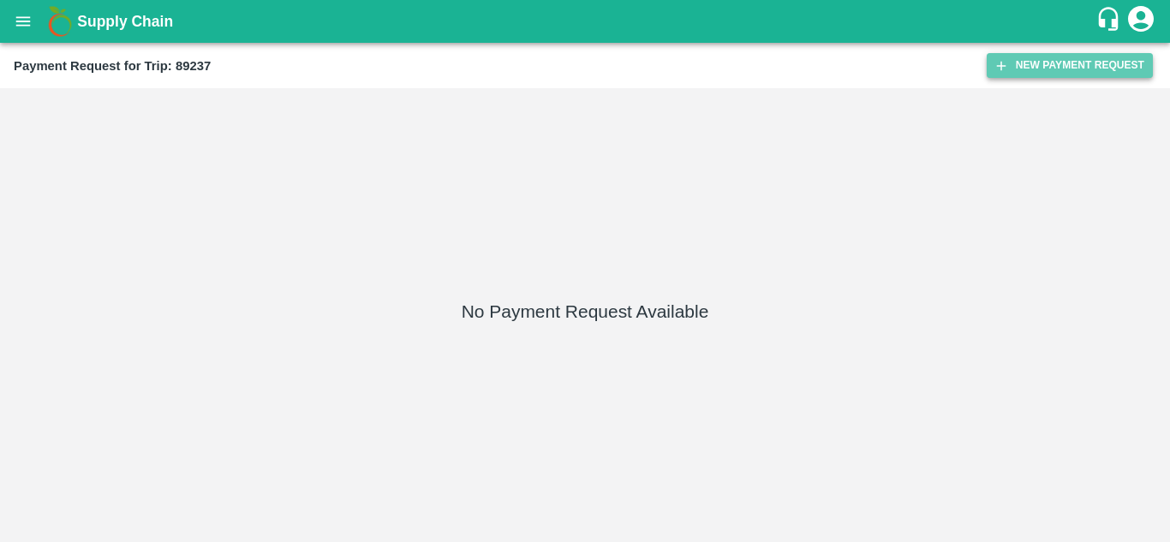
click at [1076, 60] on button "New Payment Request" at bounding box center [1070, 65] width 166 height 25
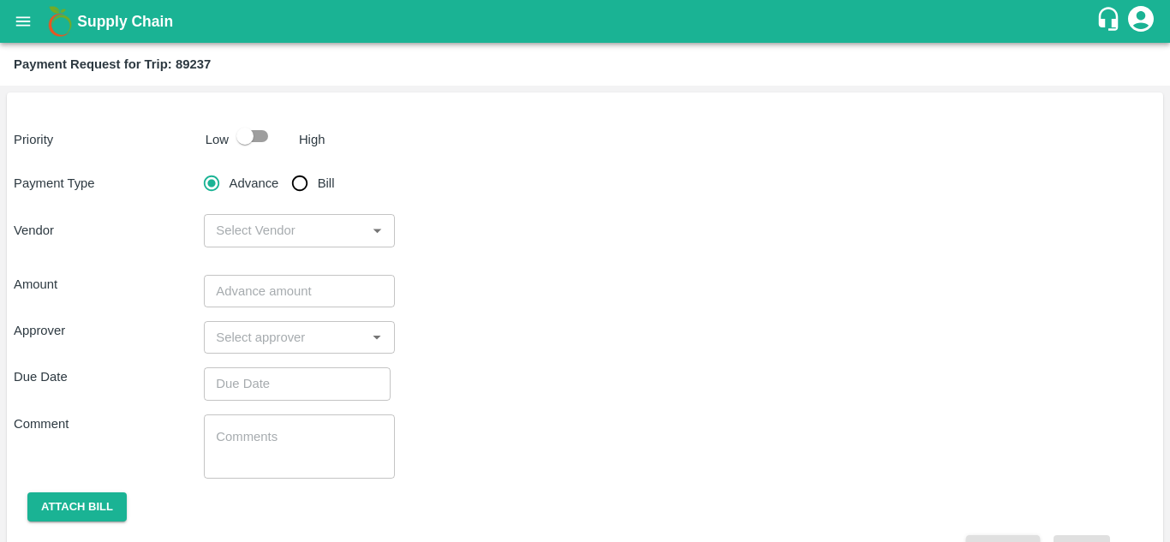
click at [294, 187] on input "Bill" at bounding box center [300, 183] width 34 height 34
radio input "true"
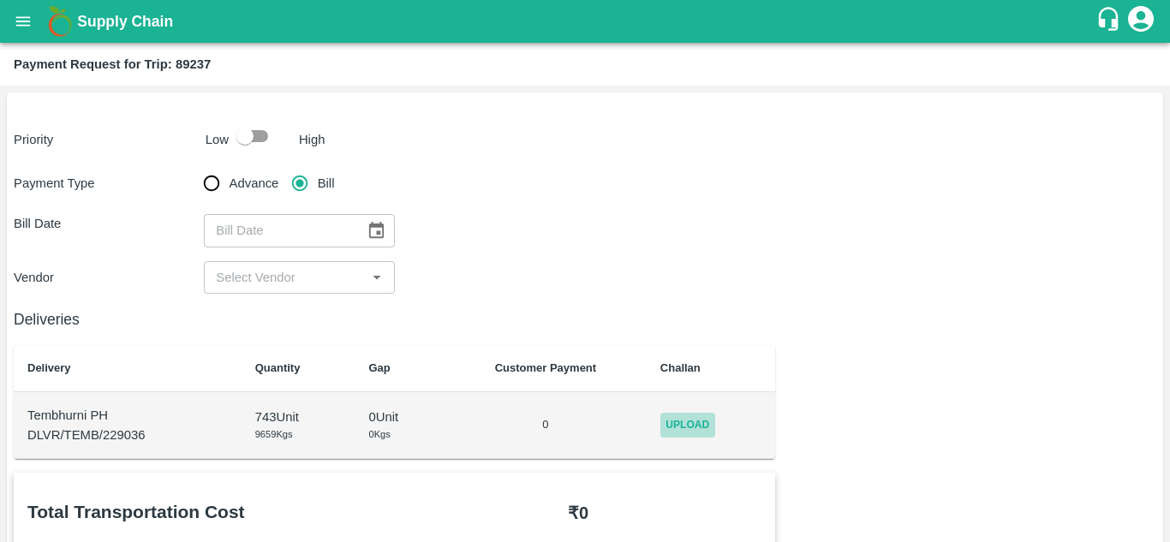
click at [708, 417] on span "Upload" at bounding box center [688, 425] width 55 height 25
click at [0, 0] on input "Upload" at bounding box center [0, 0] width 0 height 0
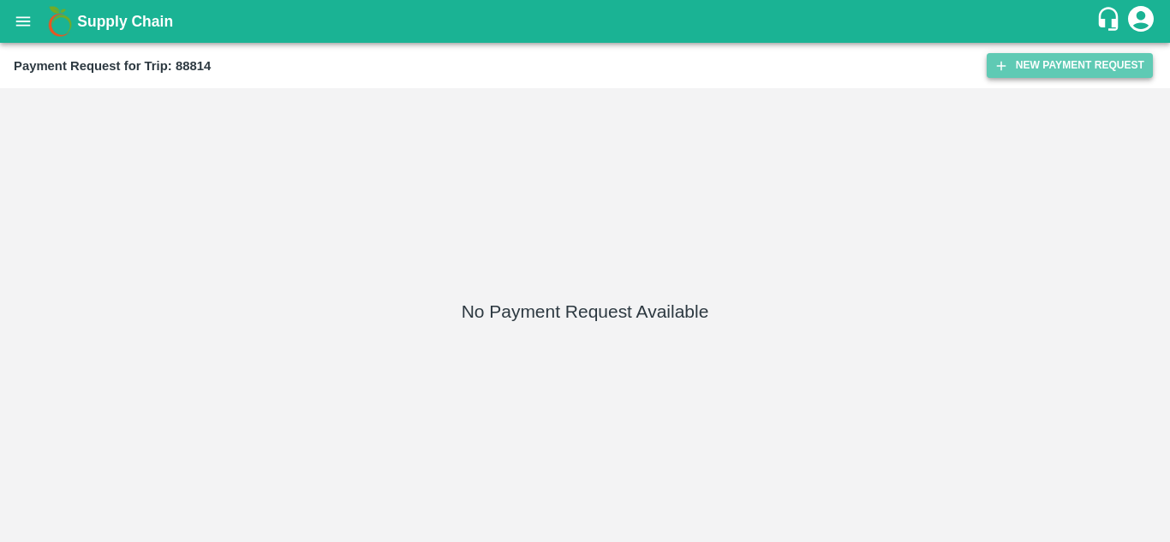
click at [1058, 74] on button "New Payment Request" at bounding box center [1070, 65] width 166 height 25
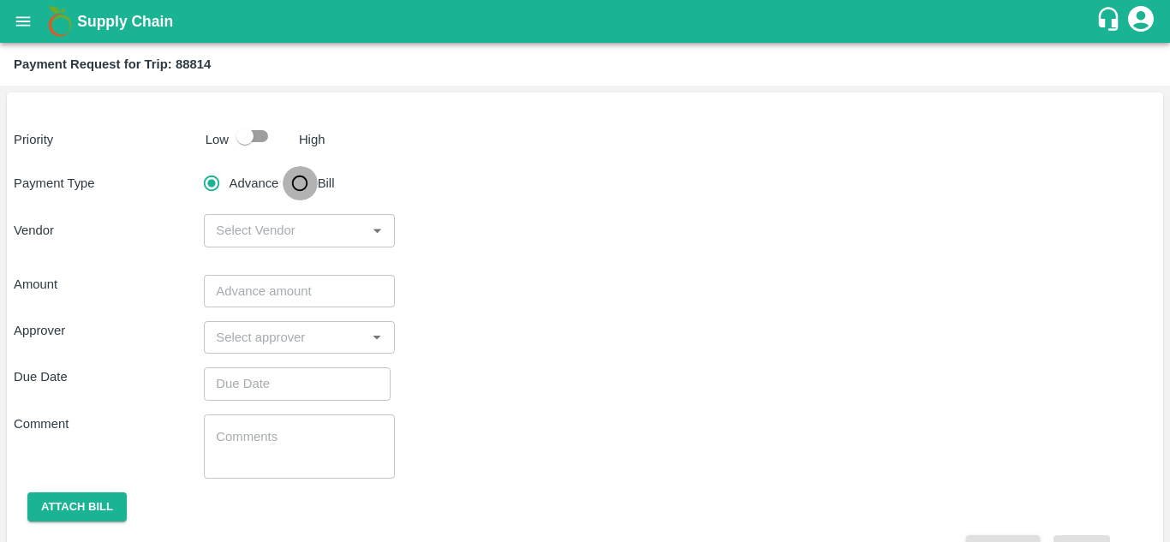
click at [302, 186] on input "Bill" at bounding box center [300, 183] width 34 height 34
radio input "true"
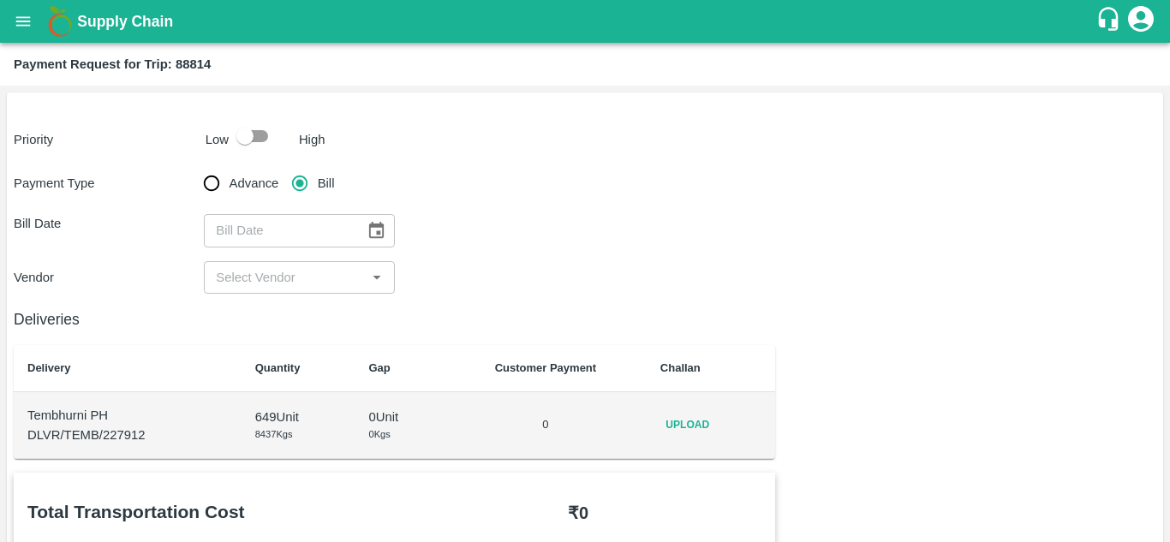
click at [709, 429] on span "Upload" at bounding box center [688, 425] width 55 height 25
click at [0, 0] on input "Upload" at bounding box center [0, 0] width 0 height 0
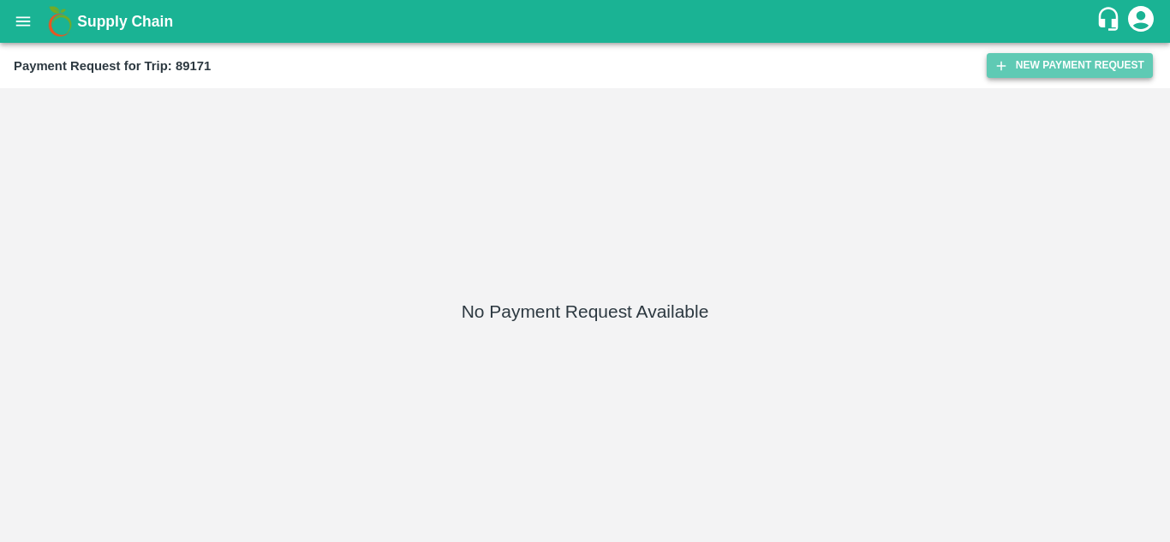
click at [1060, 58] on button "New Payment Request" at bounding box center [1070, 65] width 166 height 25
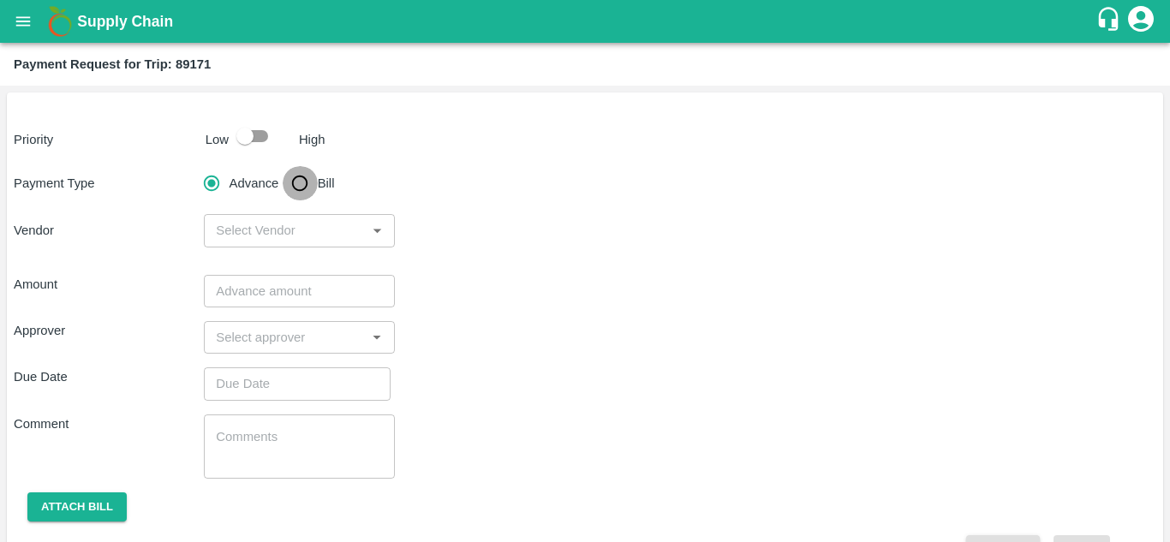
click at [299, 186] on input "Bill" at bounding box center [300, 183] width 34 height 34
radio input "true"
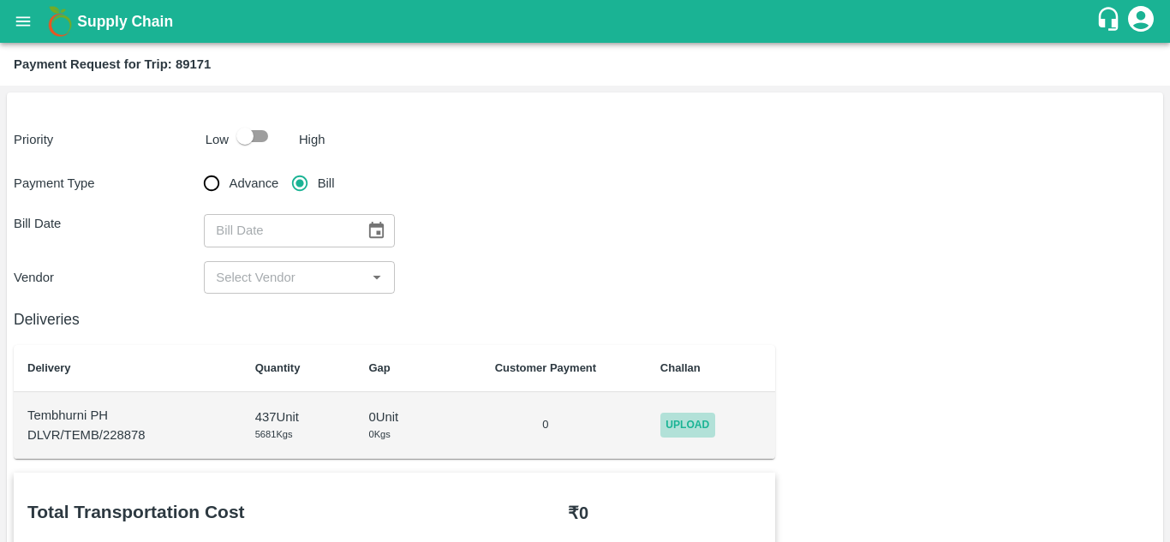
click at [670, 419] on span "Upload" at bounding box center [688, 425] width 55 height 25
click at [0, 0] on input "Upload" at bounding box center [0, 0] width 0 height 0
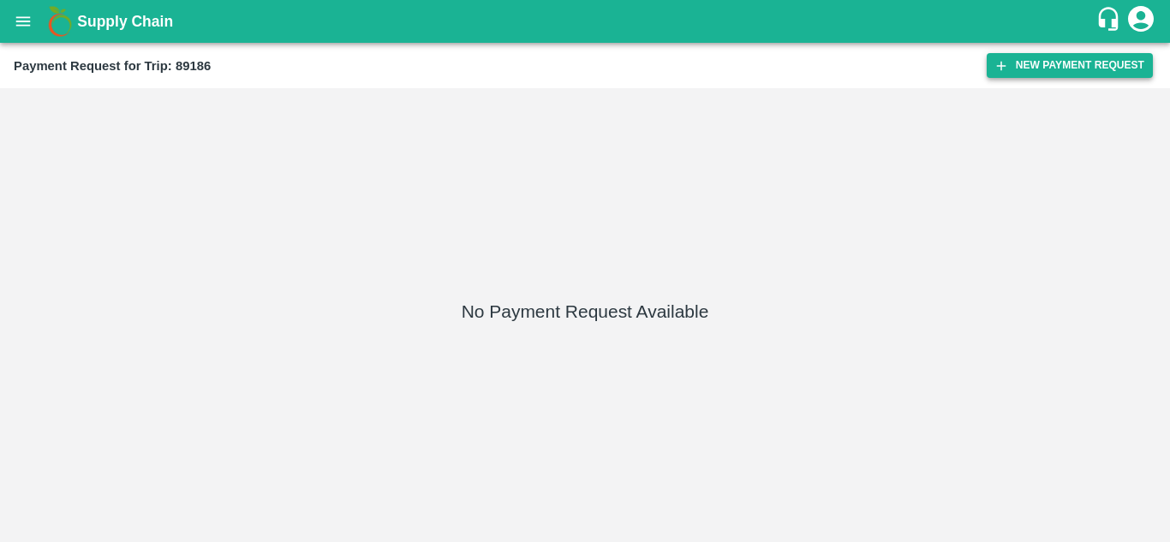
click at [1054, 57] on button "New Payment Request" at bounding box center [1070, 65] width 166 height 25
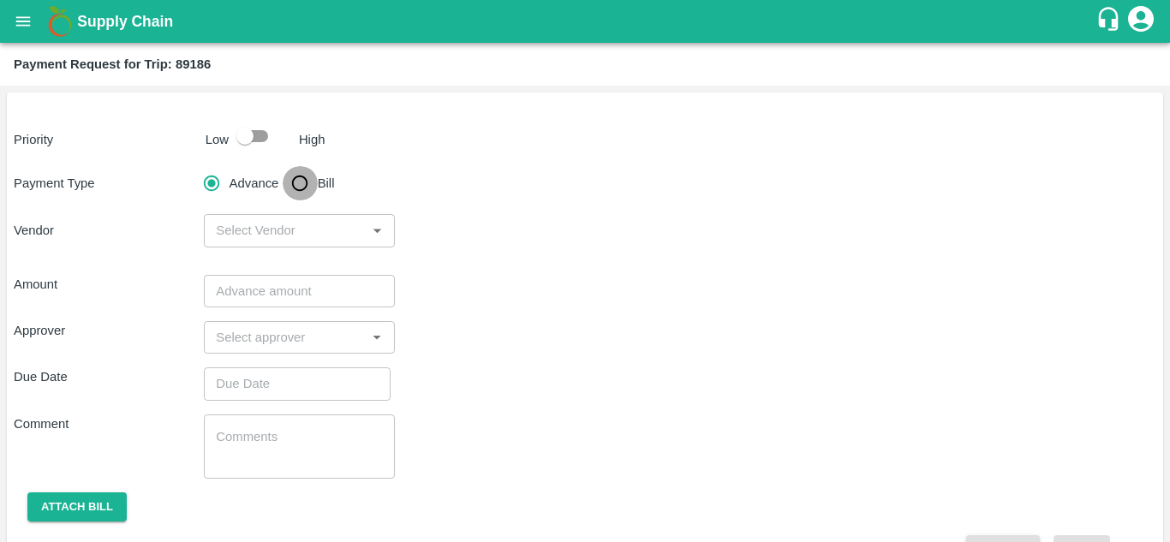
click at [301, 192] on input "Bill" at bounding box center [300, 183] width 34 height 34
radio input "true"
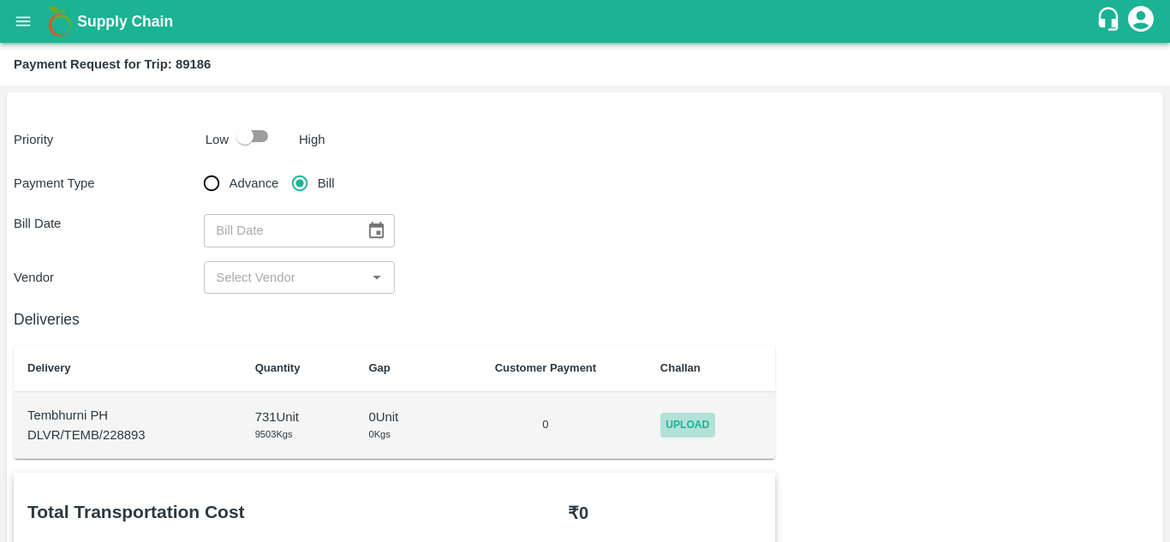
click at [698, 434] on span "Upload" at bounding box center [688, 425] width 55 height 25
click at [0, 0] on input "Upload" at bounding box center [0, 0] width 0 height 0
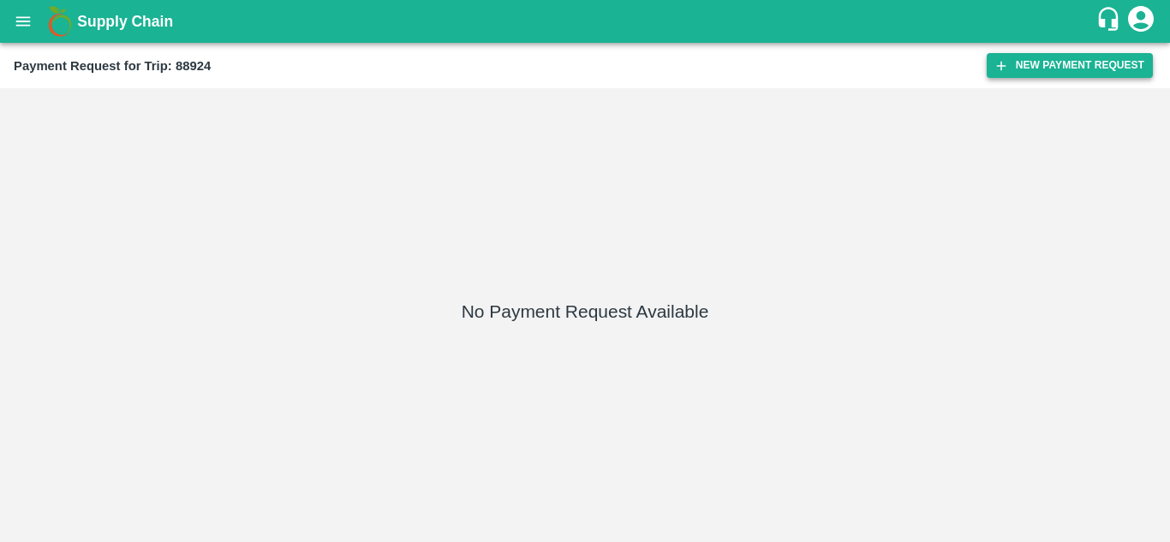
click at [1059, 65] on button "New Payment Request" at bounding box center [1070, 65] width 166 height 25
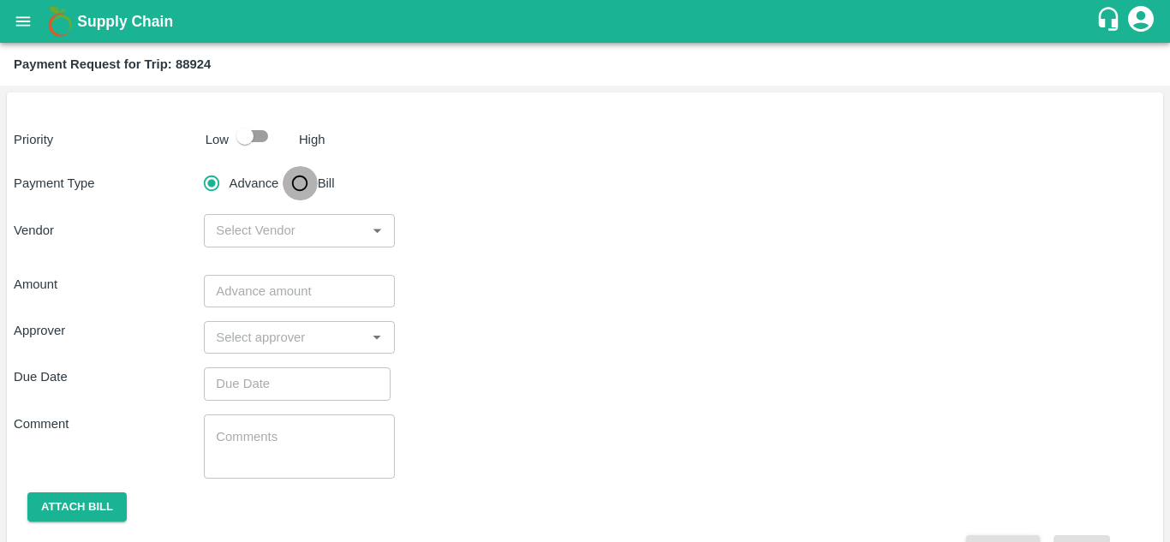
click at [301, 179] on input "Bill" at bounding box center [300, 183] width 34 height 34
radio input "true"
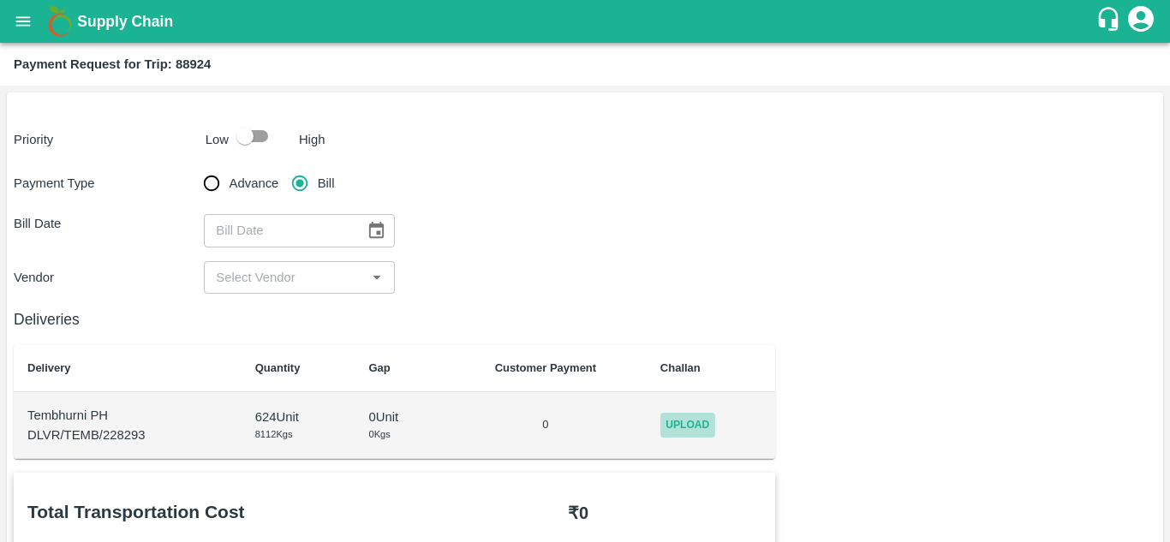
click at [674, 416] on span "Upload" at bounding box center [688, 425] width 55 height 25
click at [0, 0] on input "Upload" at bounding box center [0, 0] width 0 height 0
click at [690, 421] on span "Upload" at bounding box center [688, 425] width 55 height 25
click at [0, 0] on input "Upload" at bounding box center [0, 0] width 0 height 0
